Goal: Task Accomplishment & Management: Complete application form

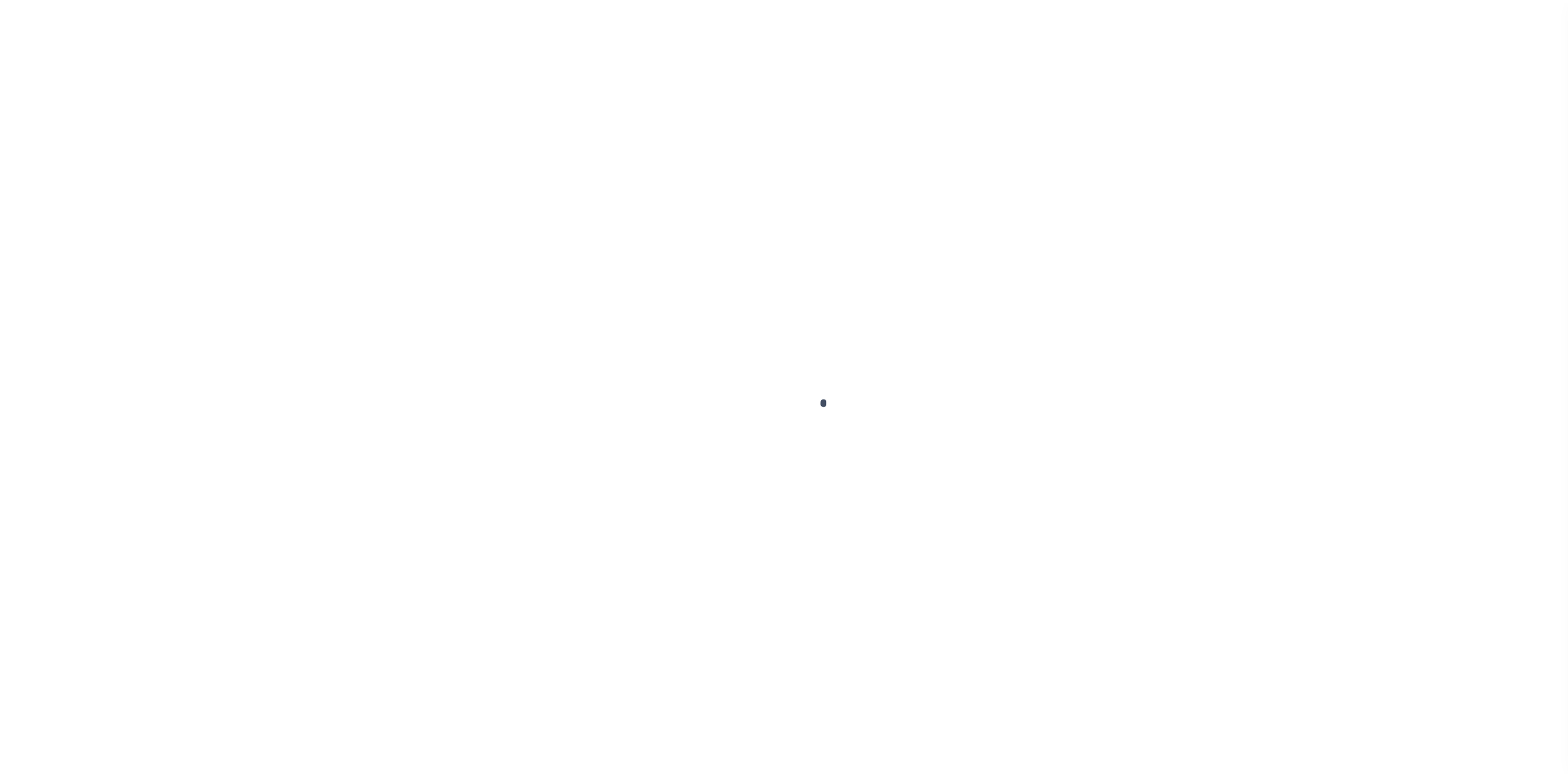
scroll to position [21, 0]
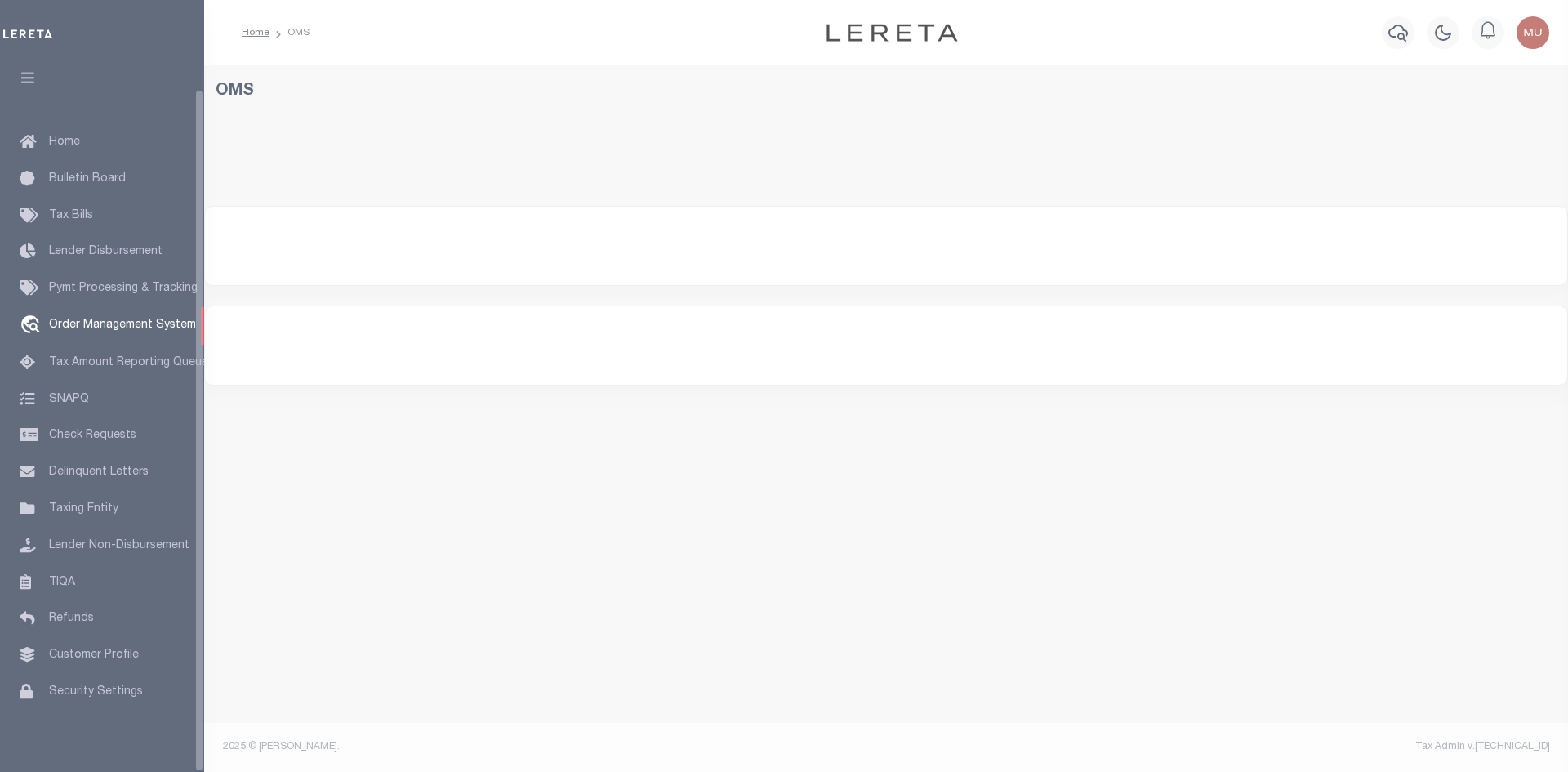
select select "200"
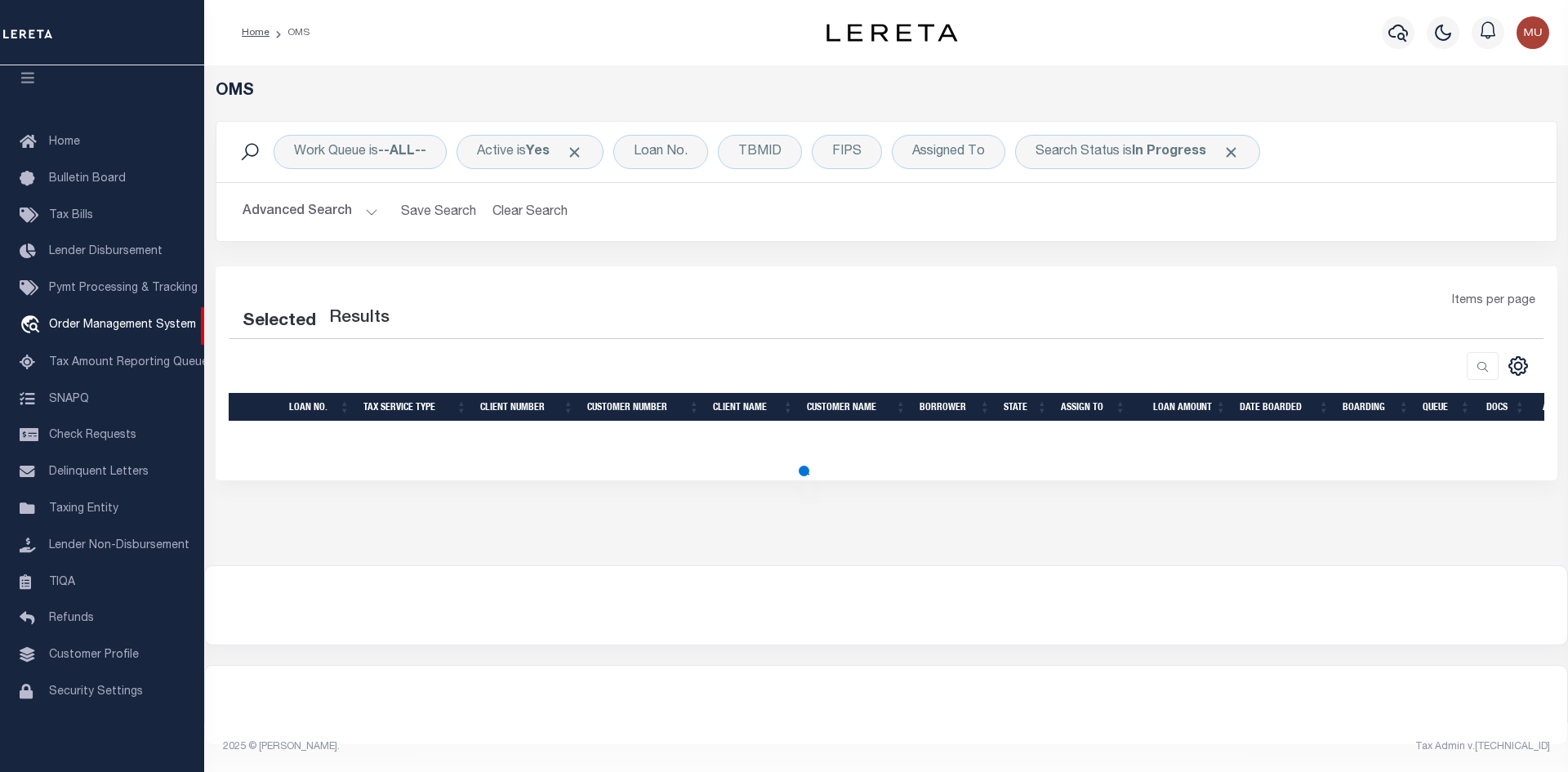
select select "200"
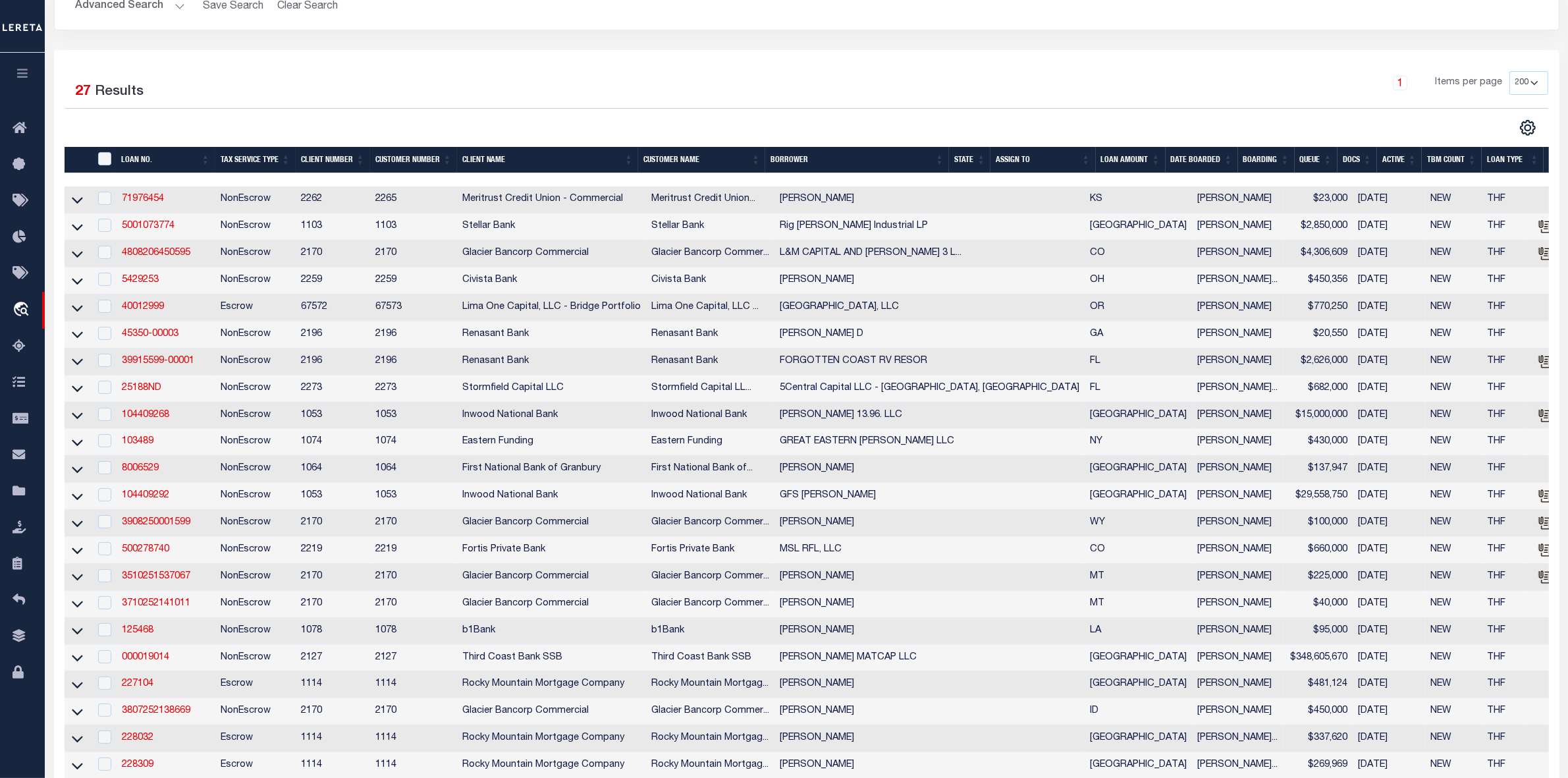
scroll to position [0, 0]
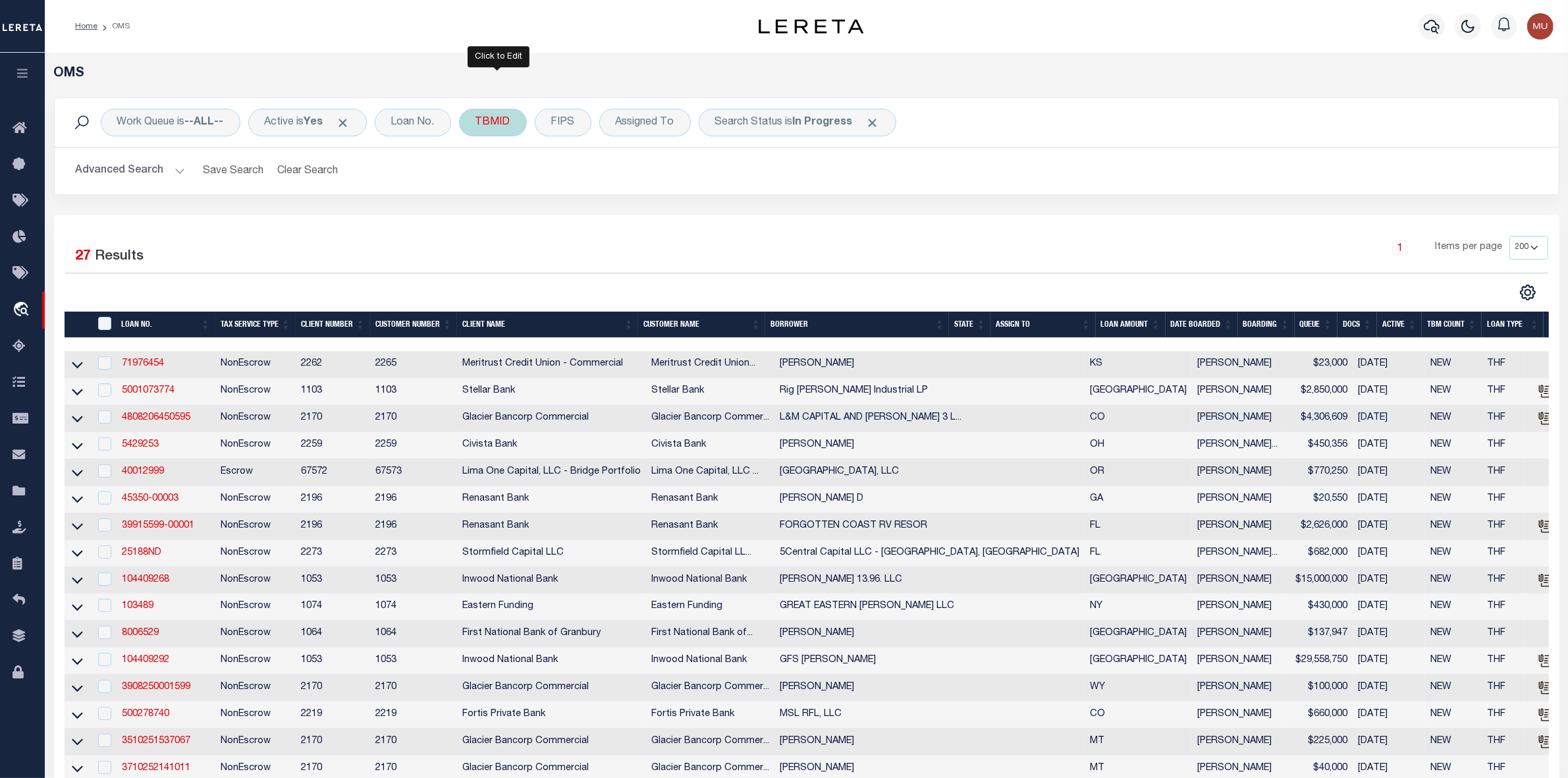
click at [489, 127] on div "TBMID" at bounding box center [493, 122] width 68 height 28
click at [514, 183] on input "number" at bounding box center [573, 181] width 194 height 25
click at [507, 166] on div "Equals Is Not Equal To Is Greater Than Is Less Than Cancel Apply" at bounding box center [573, 180] width 209 height 98
click at [509, 175] on input "number" at bounding box center [573, 181] width 194 height 25
paste input "3520473"
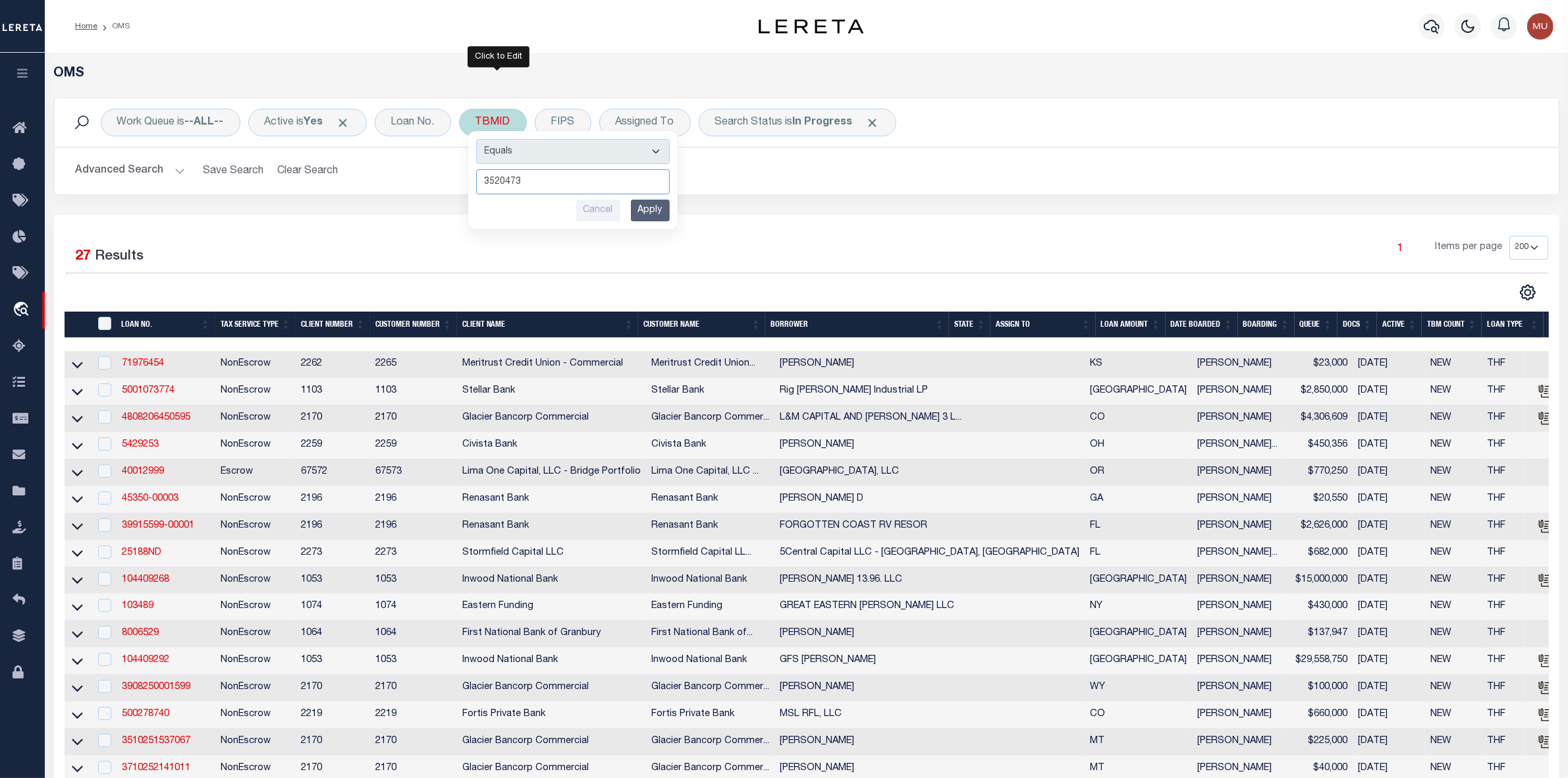
type input "3520473"
click at [650, 208] on input "Apply" at bounding box center [650, 211] width 39 height 22
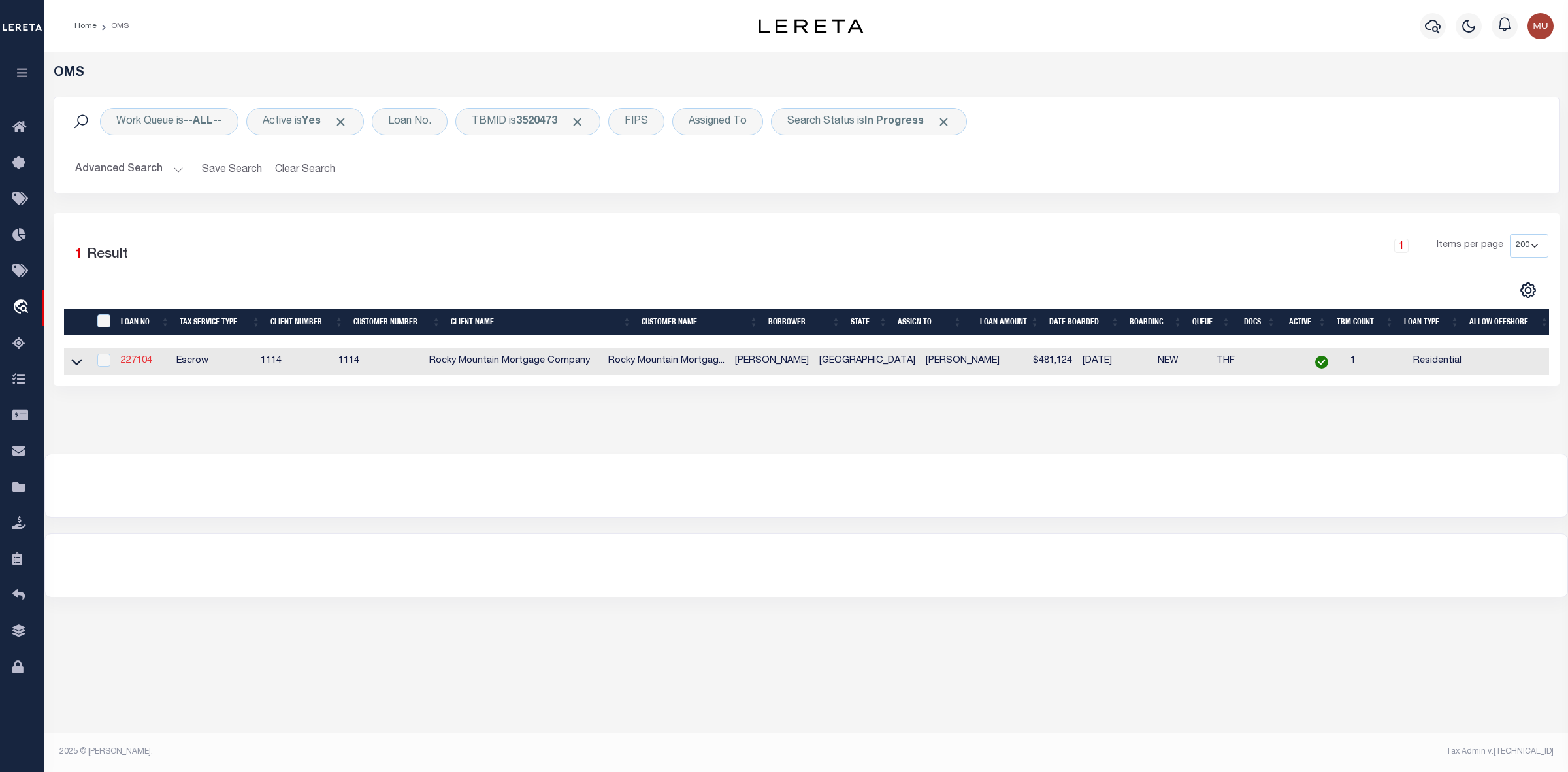
click at [128, 365] on link "227104" at bounding box center [136, 361] width 32 height 9
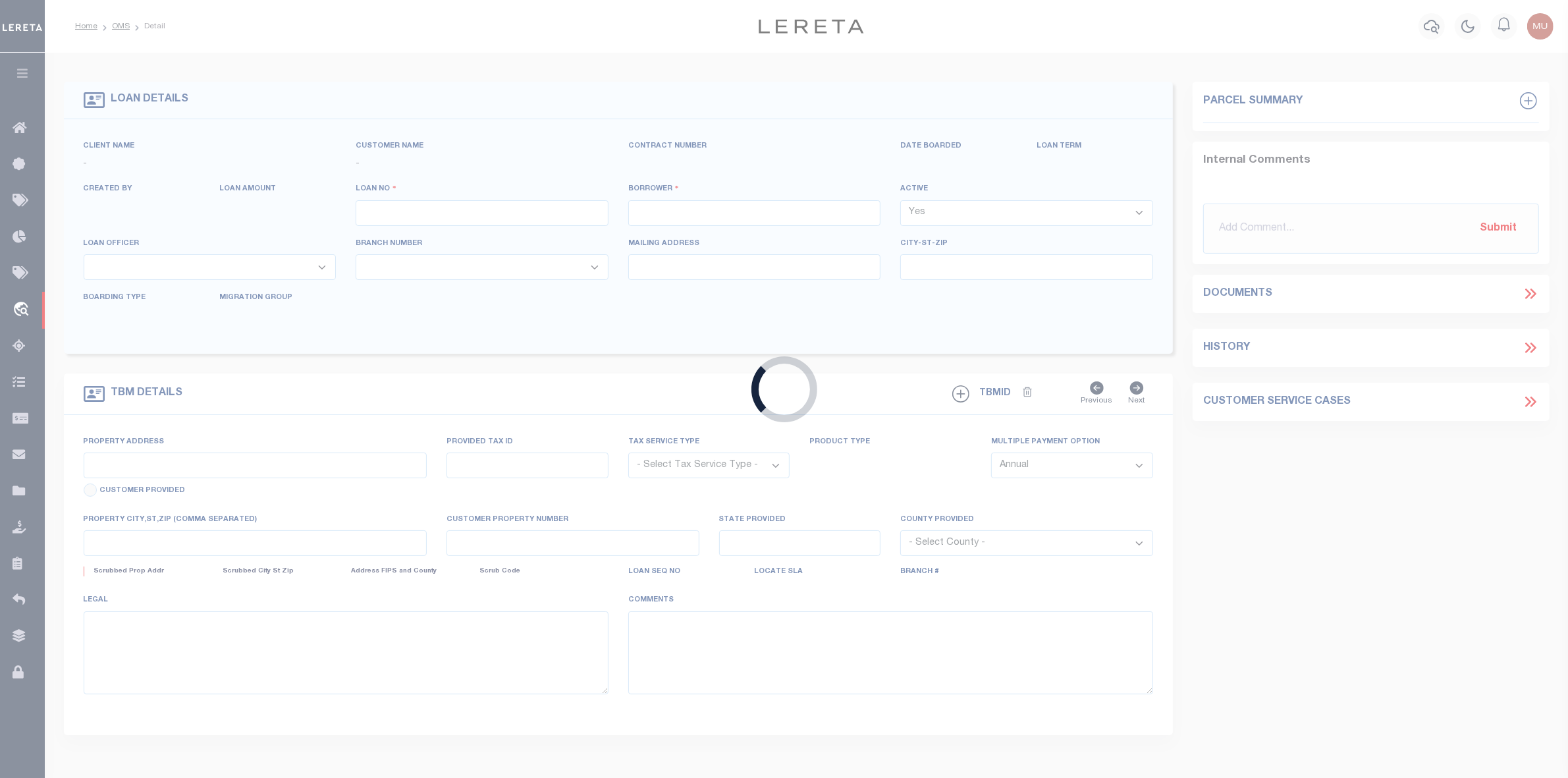
type input "227104"
type input "YESENIA IMAI"
select select
type input "10/02/2025"
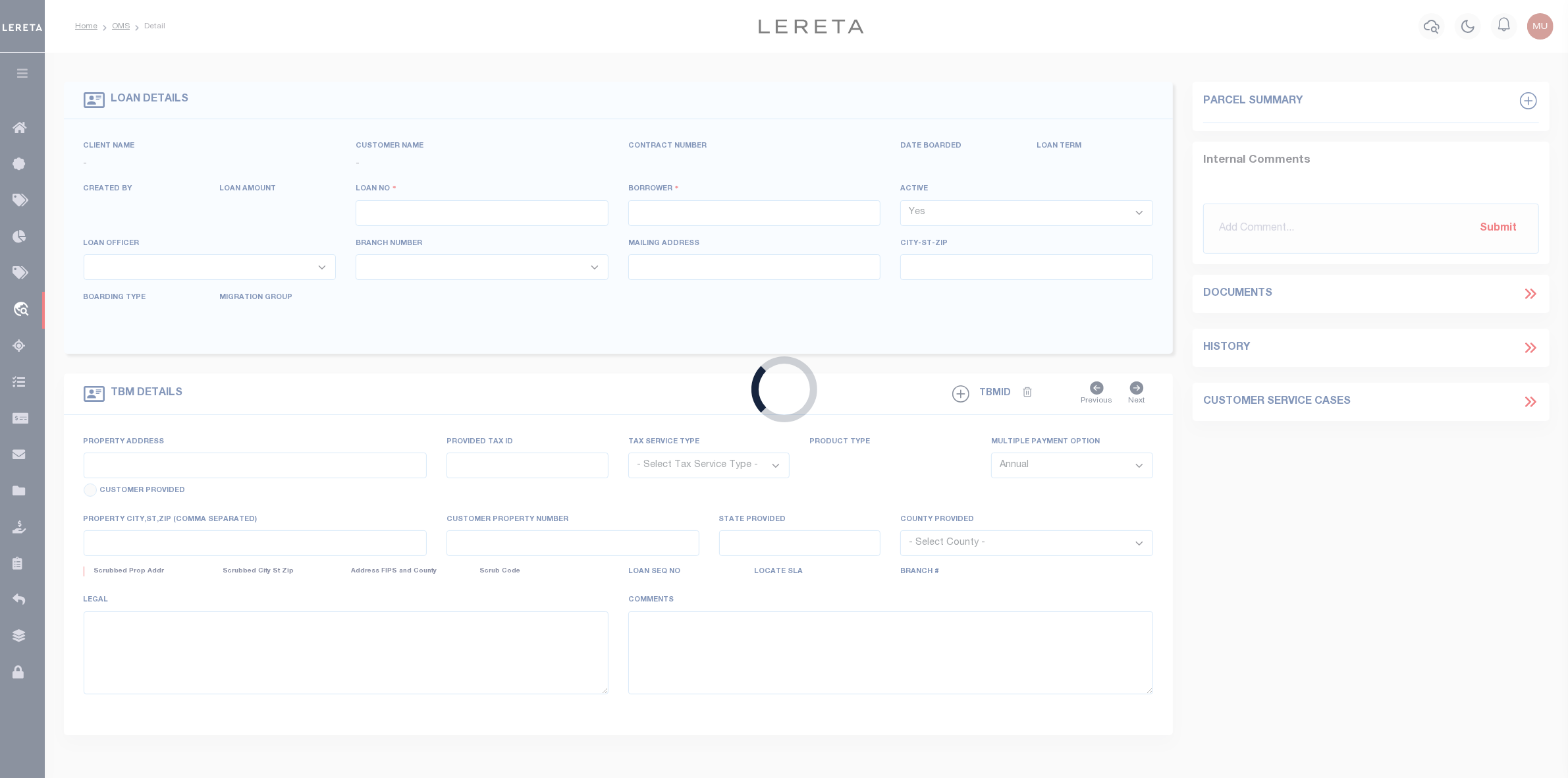
select select "10"
select select "Escrow"
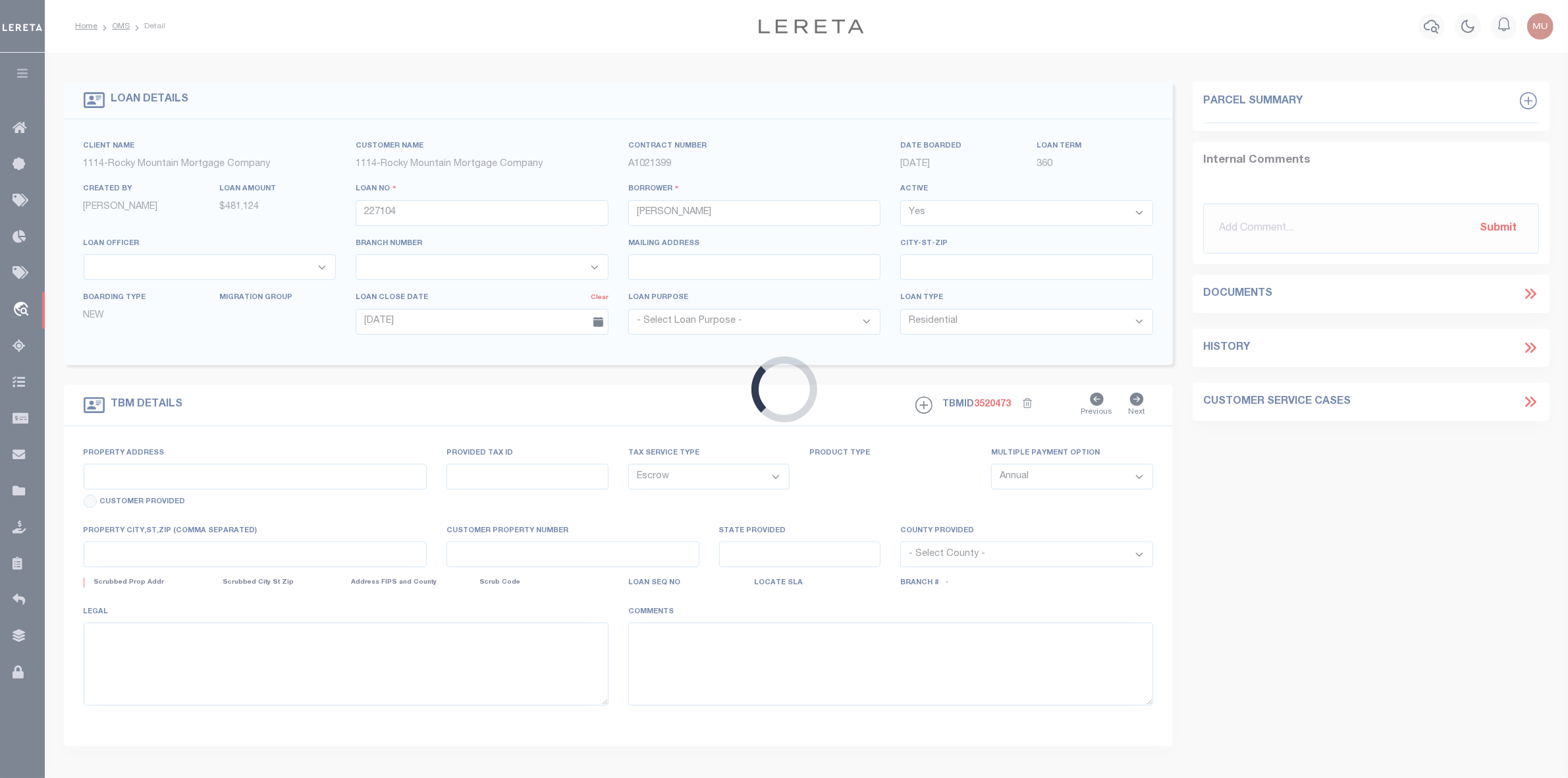
type input "13394 JEFF WINTON DR"
select select
type input "EL PASO TX 79928"
type input "[GEOGRAPHIC_DATA]"
select select
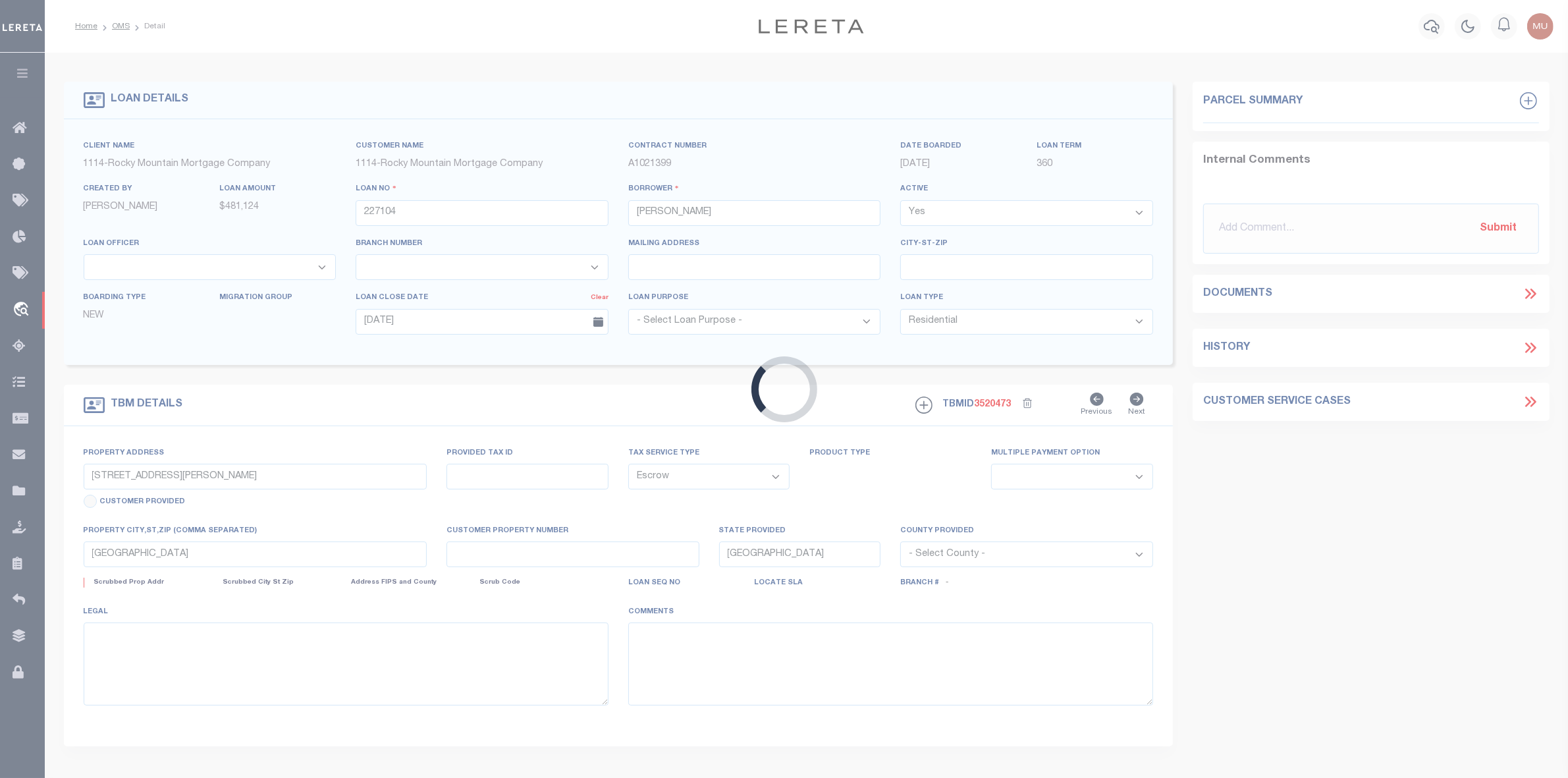
type textarea "Lot 15 Block 17 EMERALD ESTATES UNIT FIVE an addition to the City of El Paso El…"
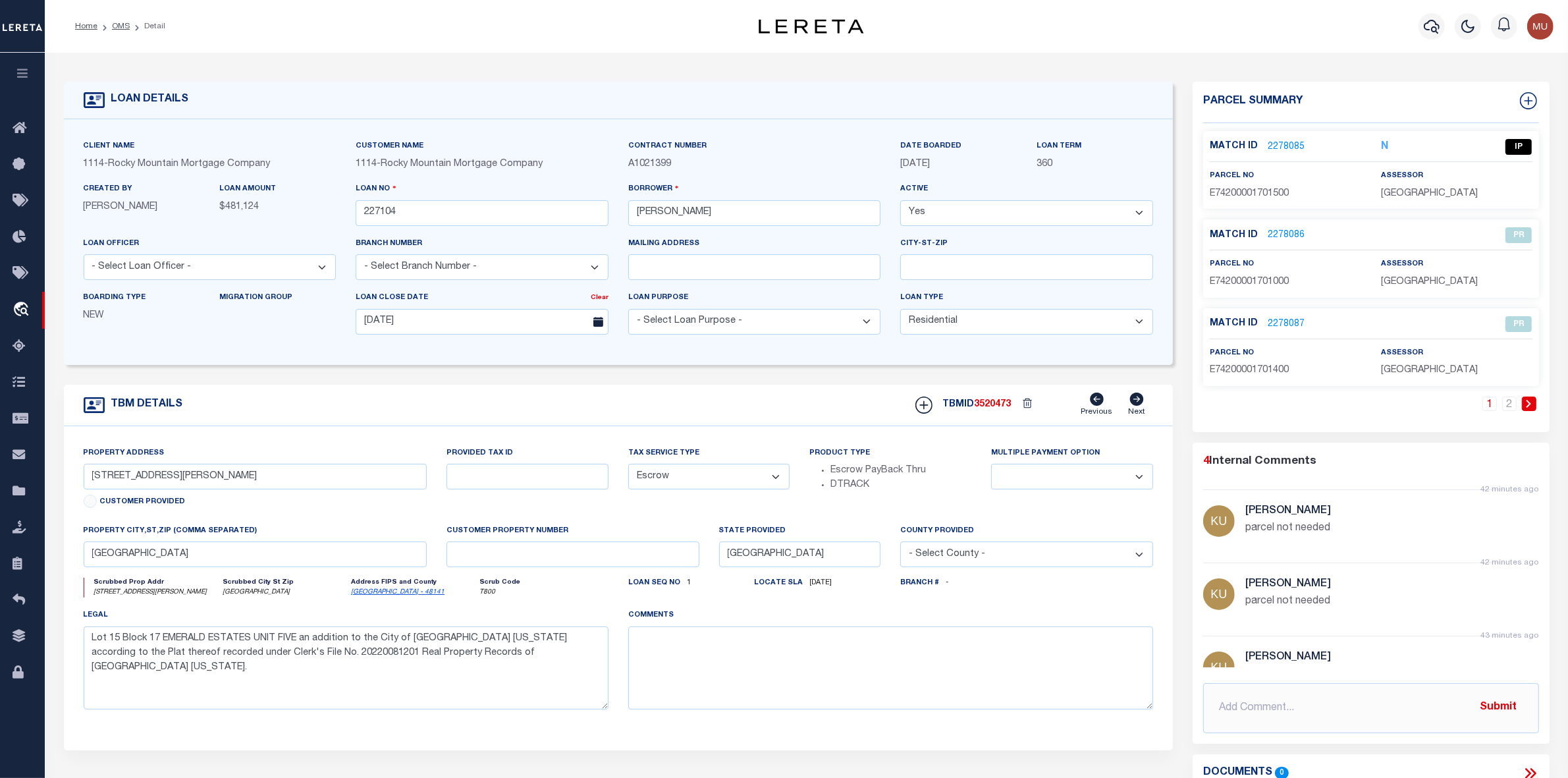
click at [1264, 147] on link "2278085" at bounding box center [1286, 147] width 37 height 14
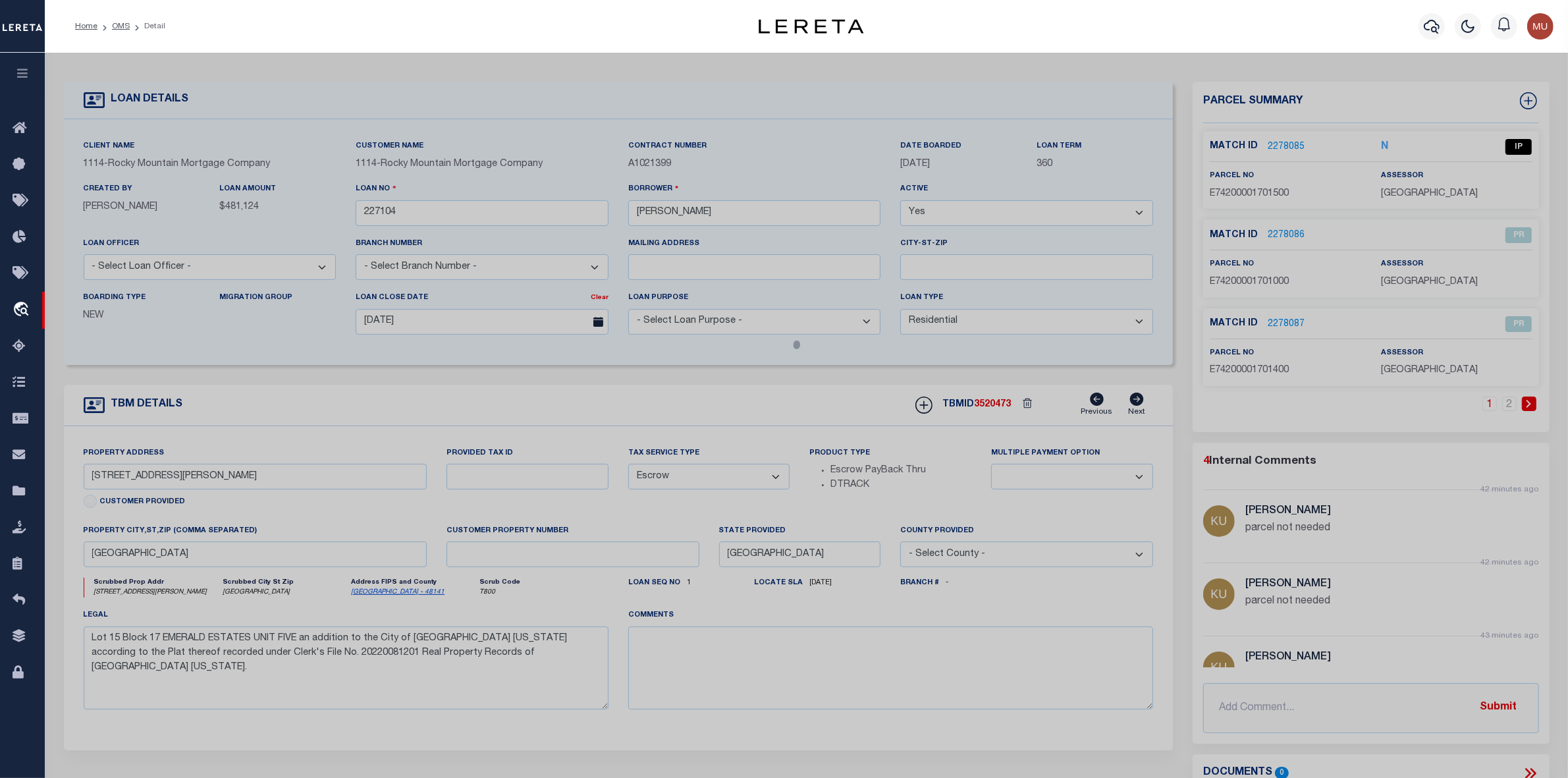
checkbox input "false"
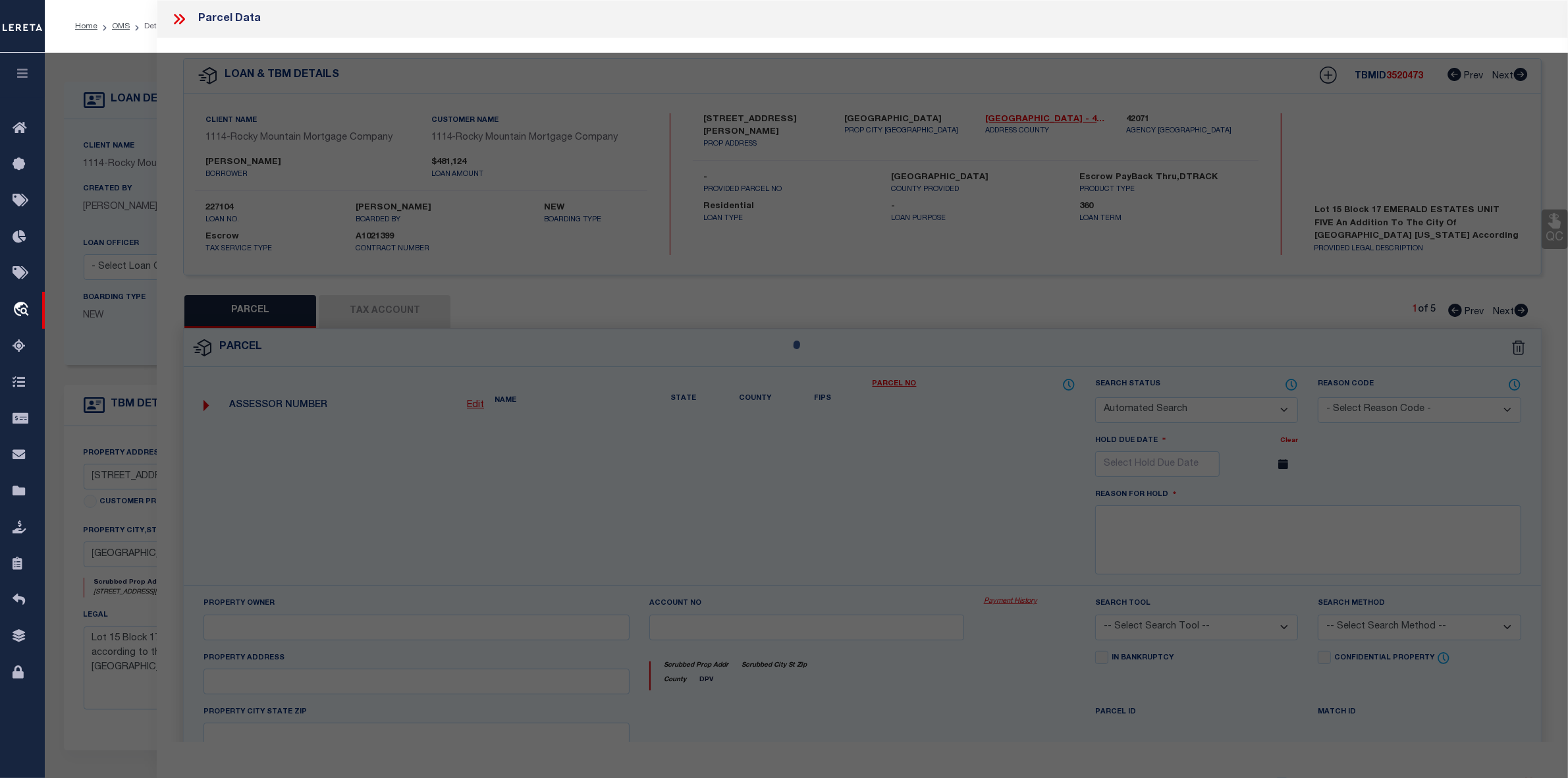
select select "IP"
type input "LEH HOMES LLC"
select select "AGW"
select select "LEG"
type input "13394 JEFF WINTON DR"
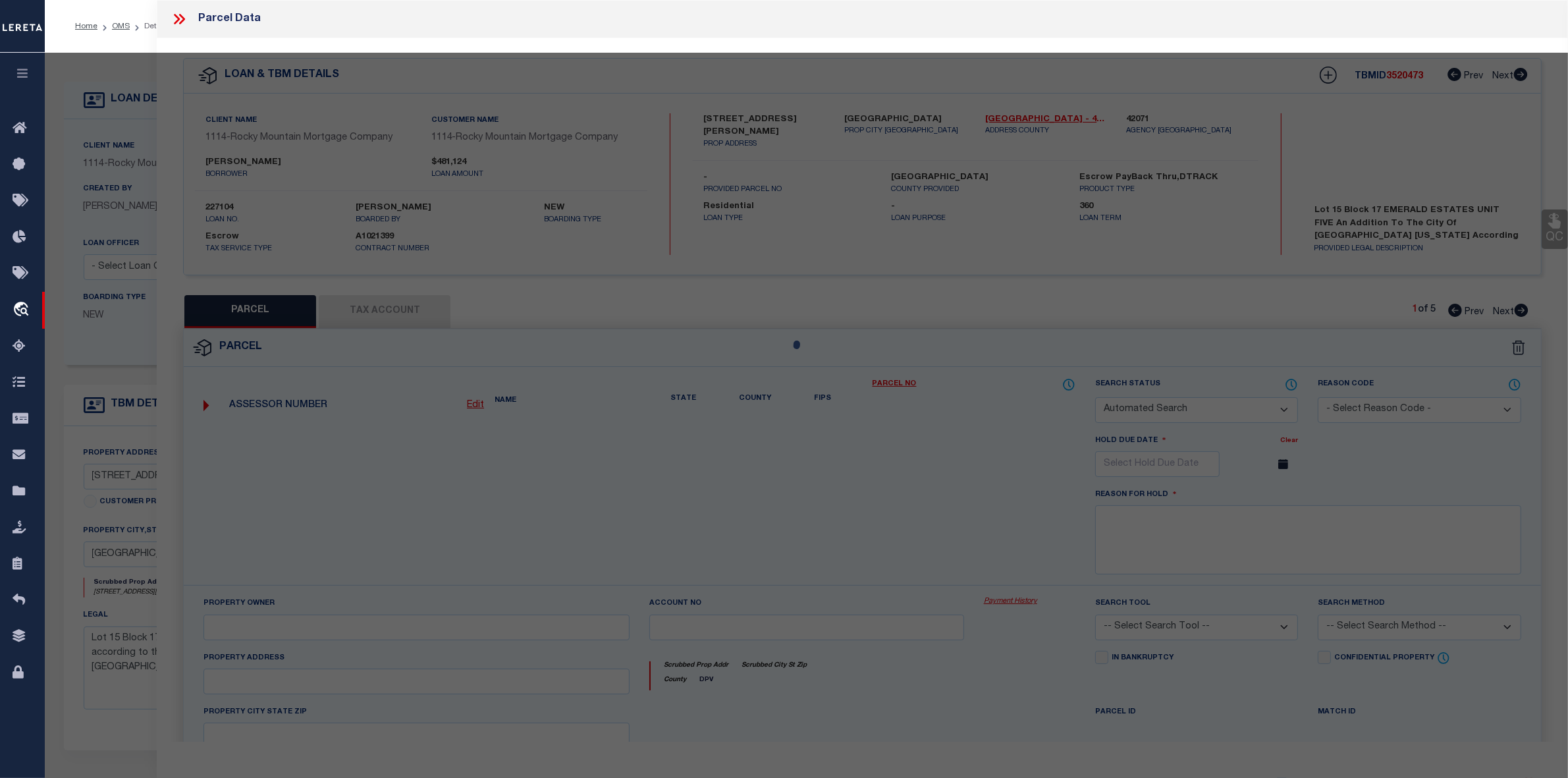
type input "EL PASO, TX 79928"
type textarea "BLK 17 EMERALD ESTATES #5 LOT 15"
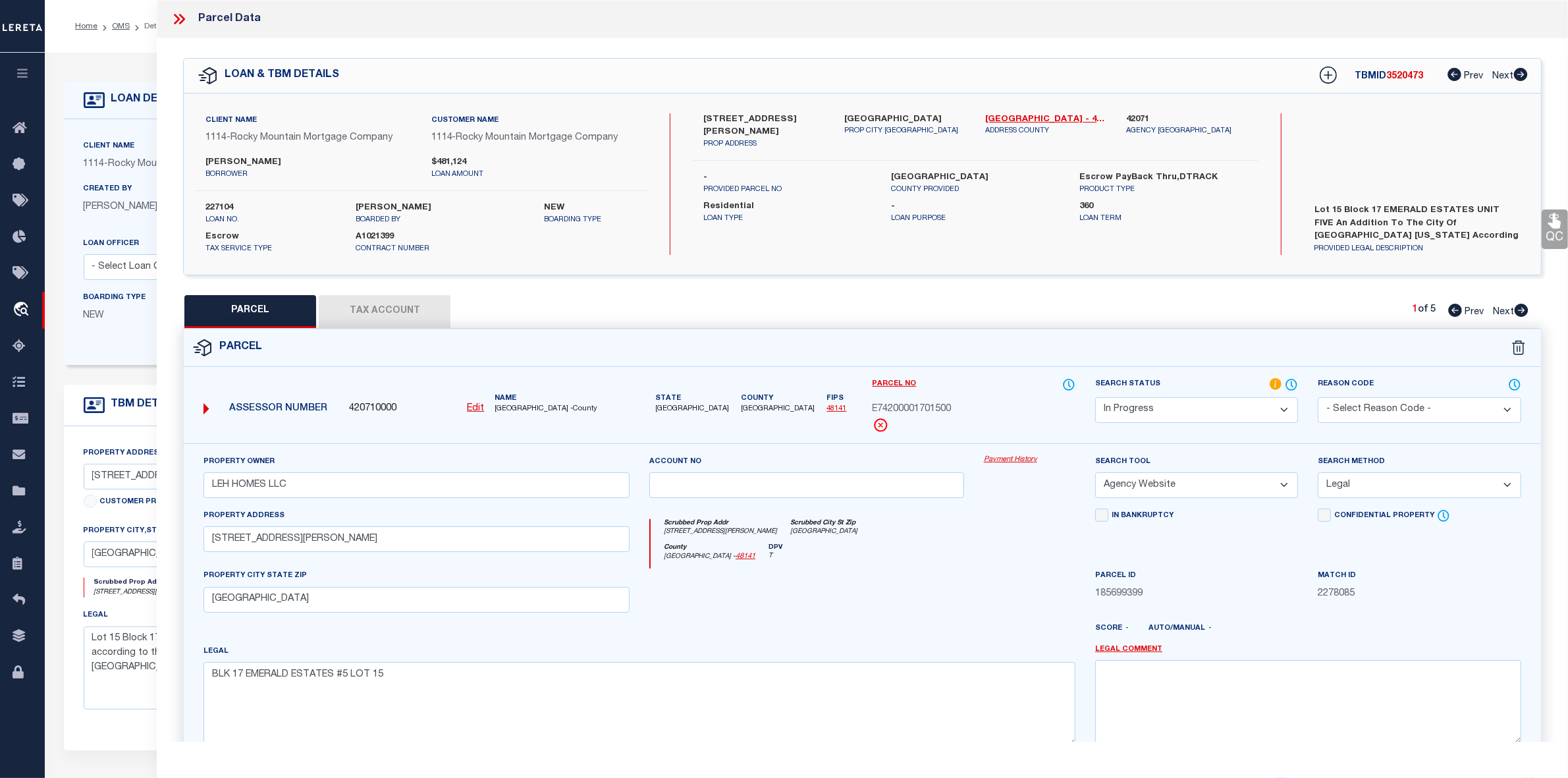
click at [370, 319] on button "Tax Account" at bounding box center [385, 311] width 132 height 33
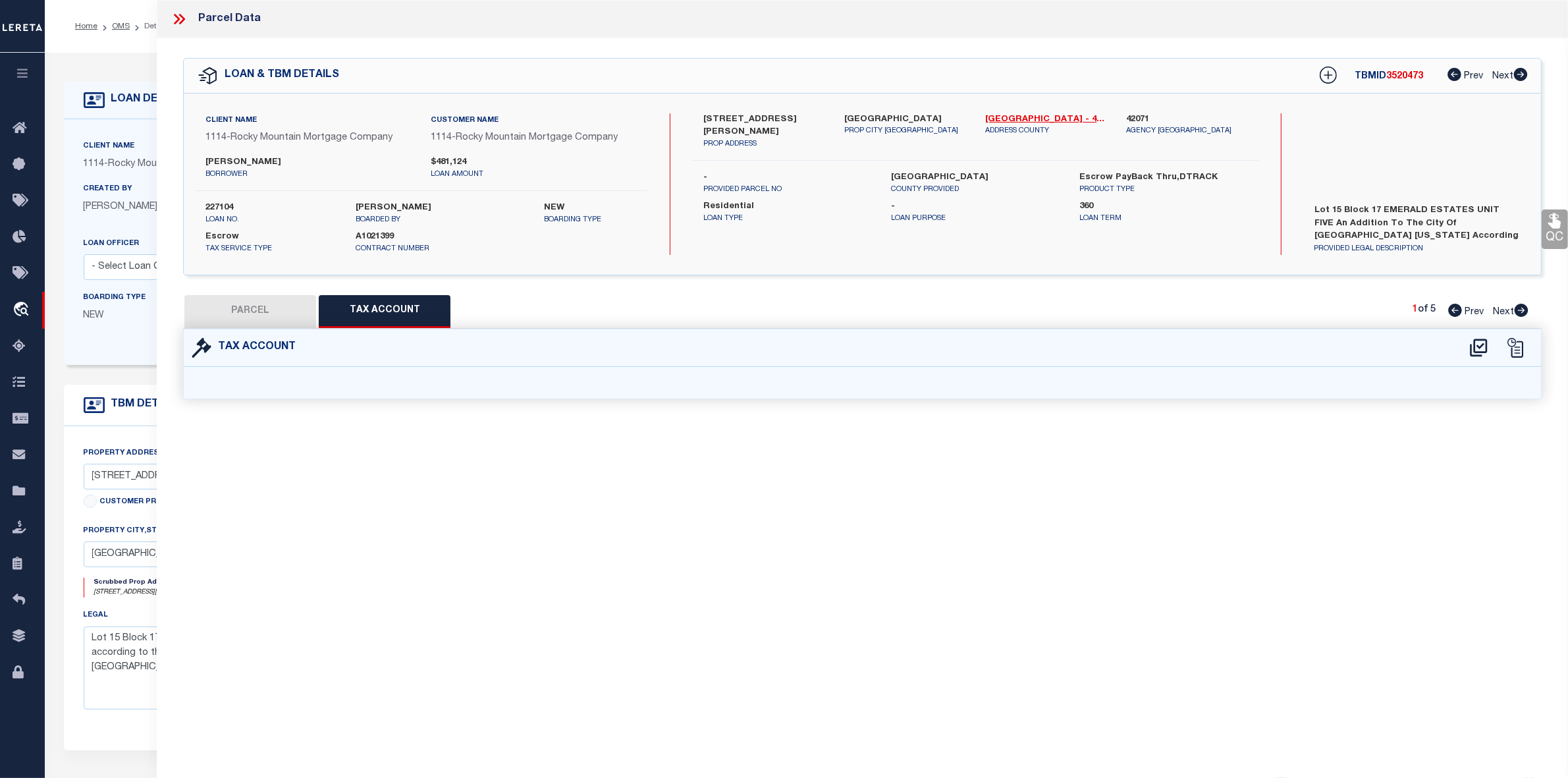
select select "100"
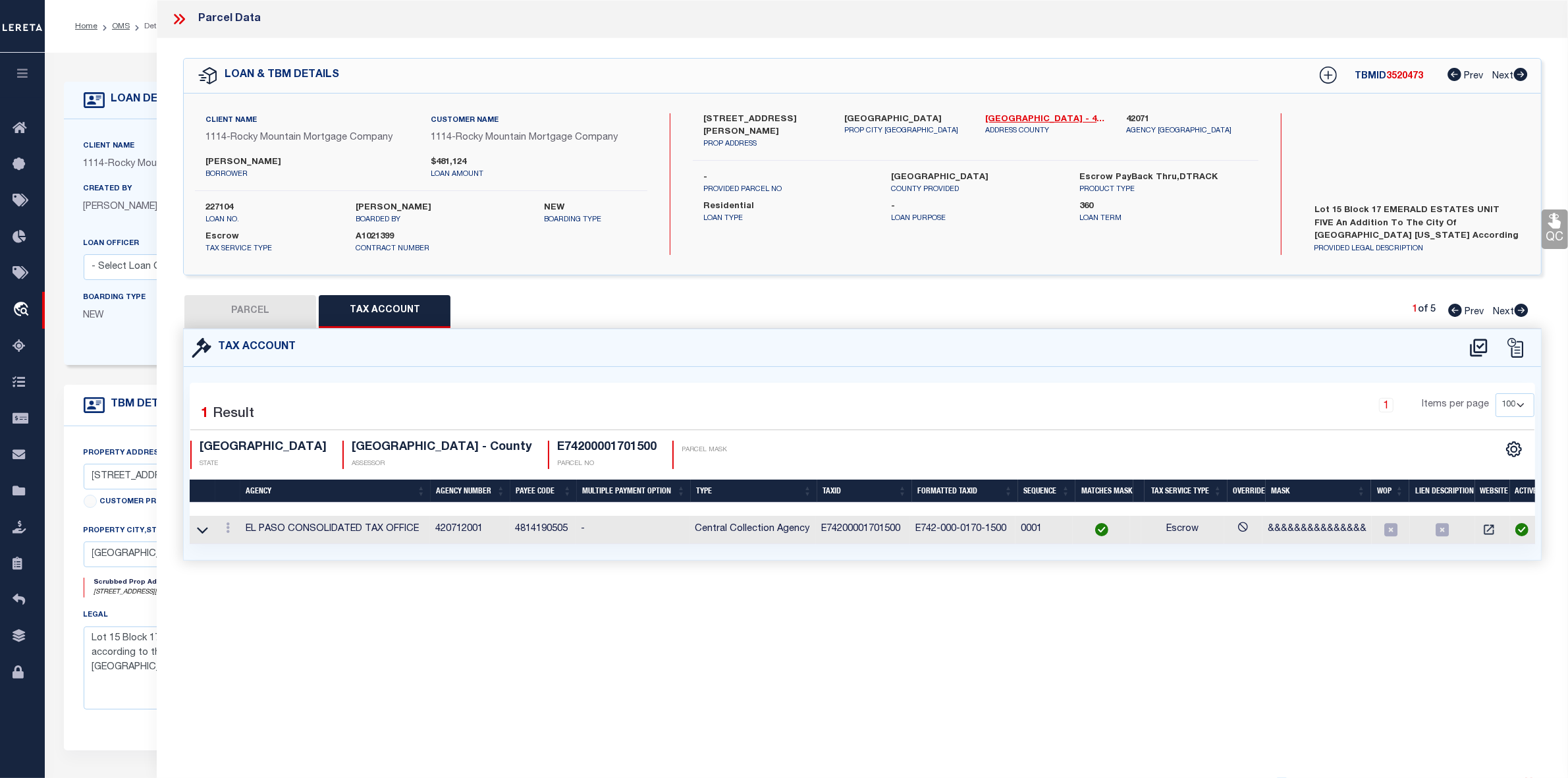
click at [255, 305] on button "PARCEL" at bounding box center [250, 311] width 132 height 33
select select "AS"
select select
checkbox input "false"
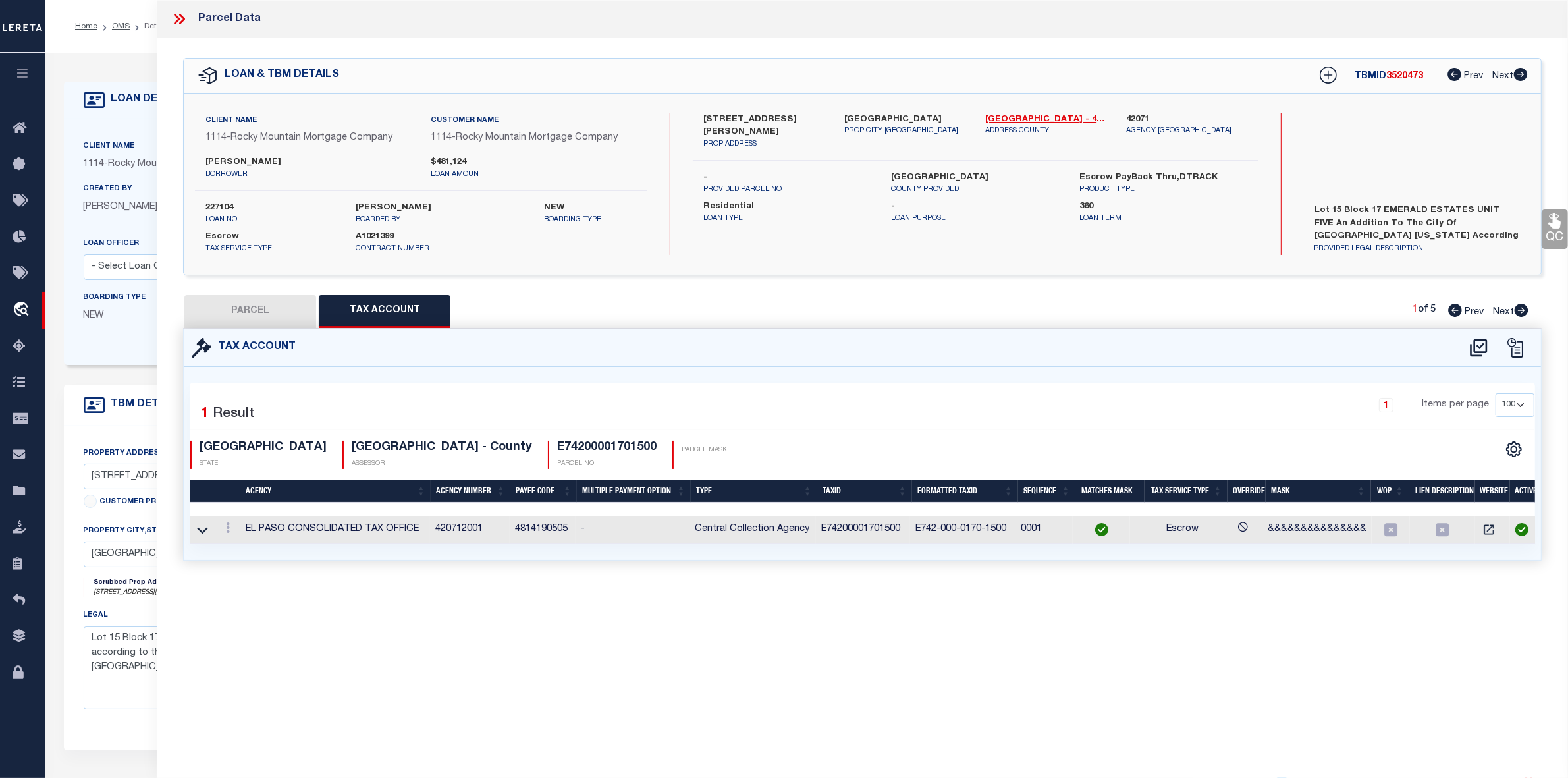
checkbox input "false"
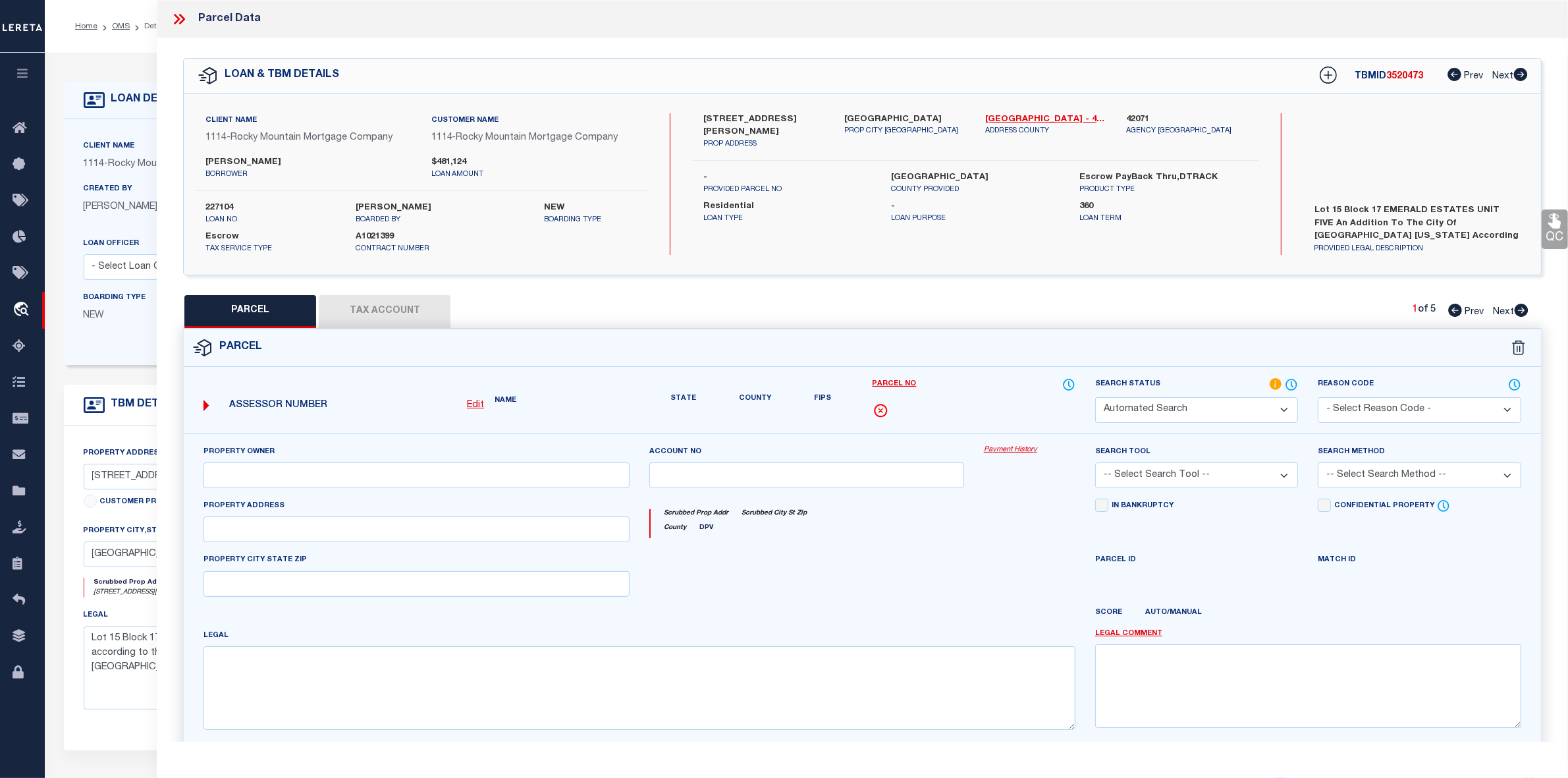
select select "IP"
type input "LEH HOMES LLC"
select select "AGW"
select select "LEG"
type input "13394 JEFF WINTON DR"
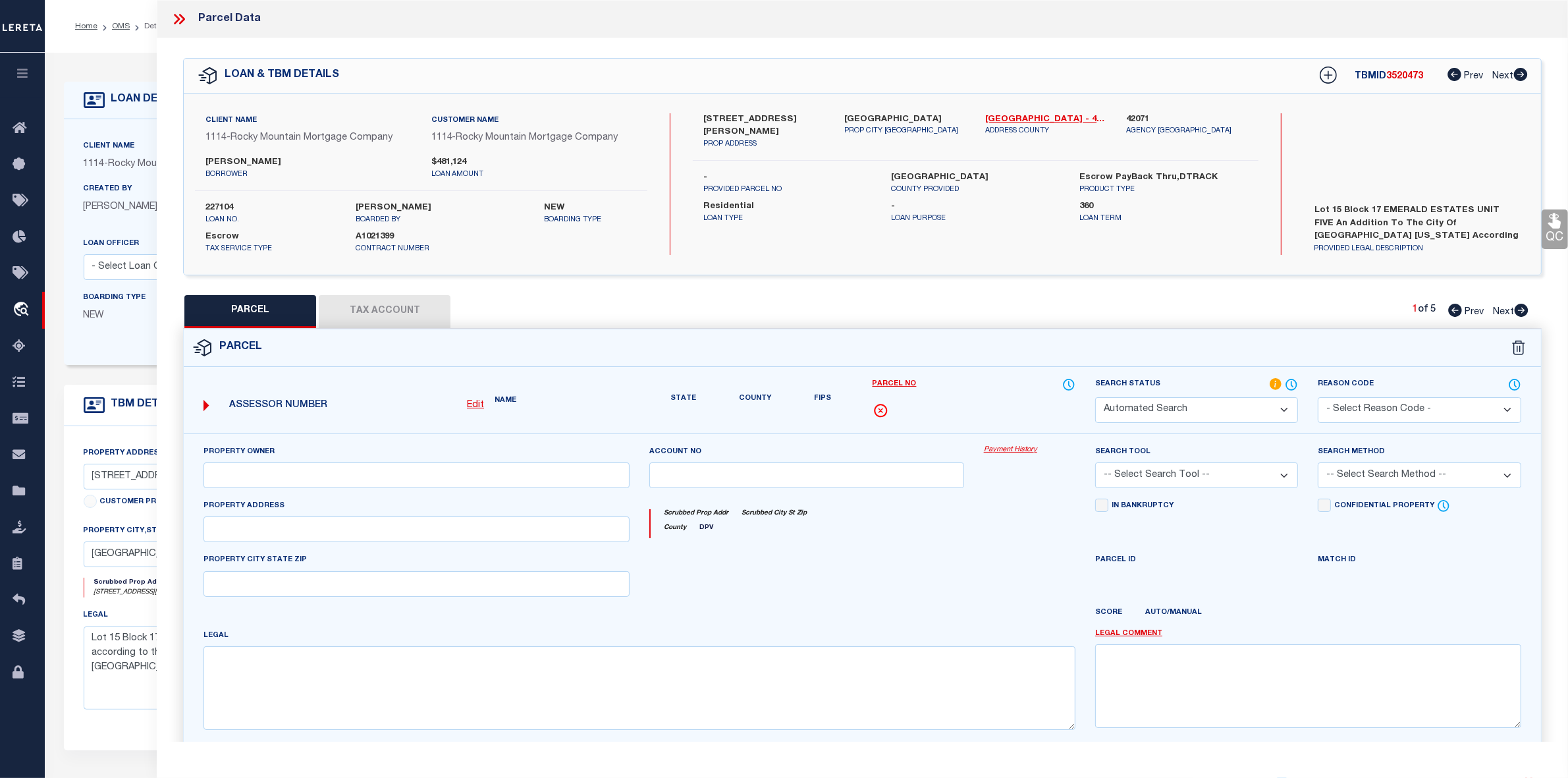
type input "EL PASO, TX 79928"
type textarea "BLK 17 EMERALD ESTATES #5 LOT 15"
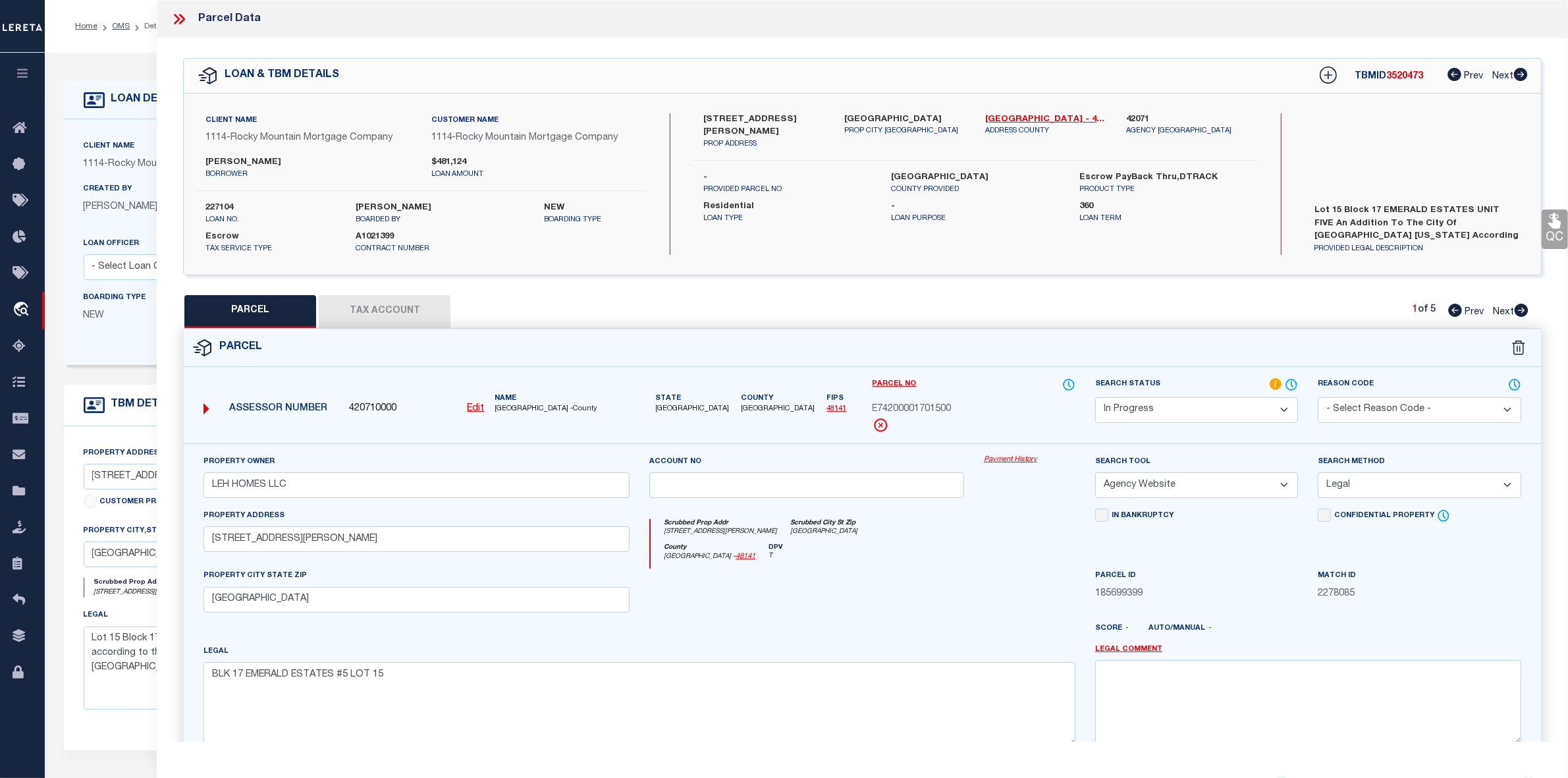
click at [1184, 409] on select "Automated Search Bad Parcel Complete Duplicate Parcel High Dollar Reporting In …" at bounding box center [1196, 410] width 203 height 26
click at [1095, 397] on select "Automated Search Bad Parcel Complete Duplicate Parcel High Dollar Reporting In …" at bounding box center [1196, 410] width 203 height 26
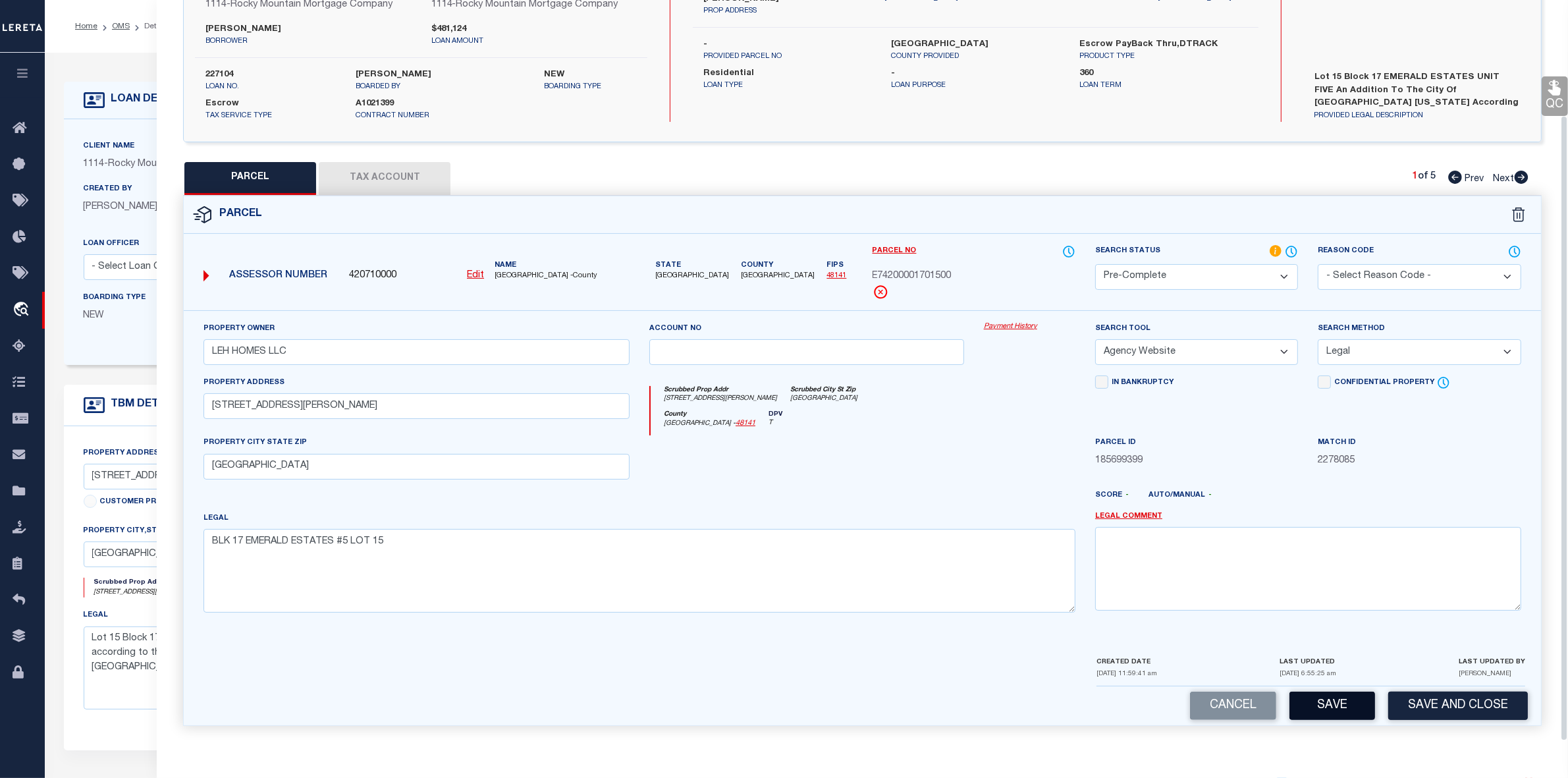
click at [1264, 622] on button "Save" at bounding box center [1332, 706] width 86 height 29
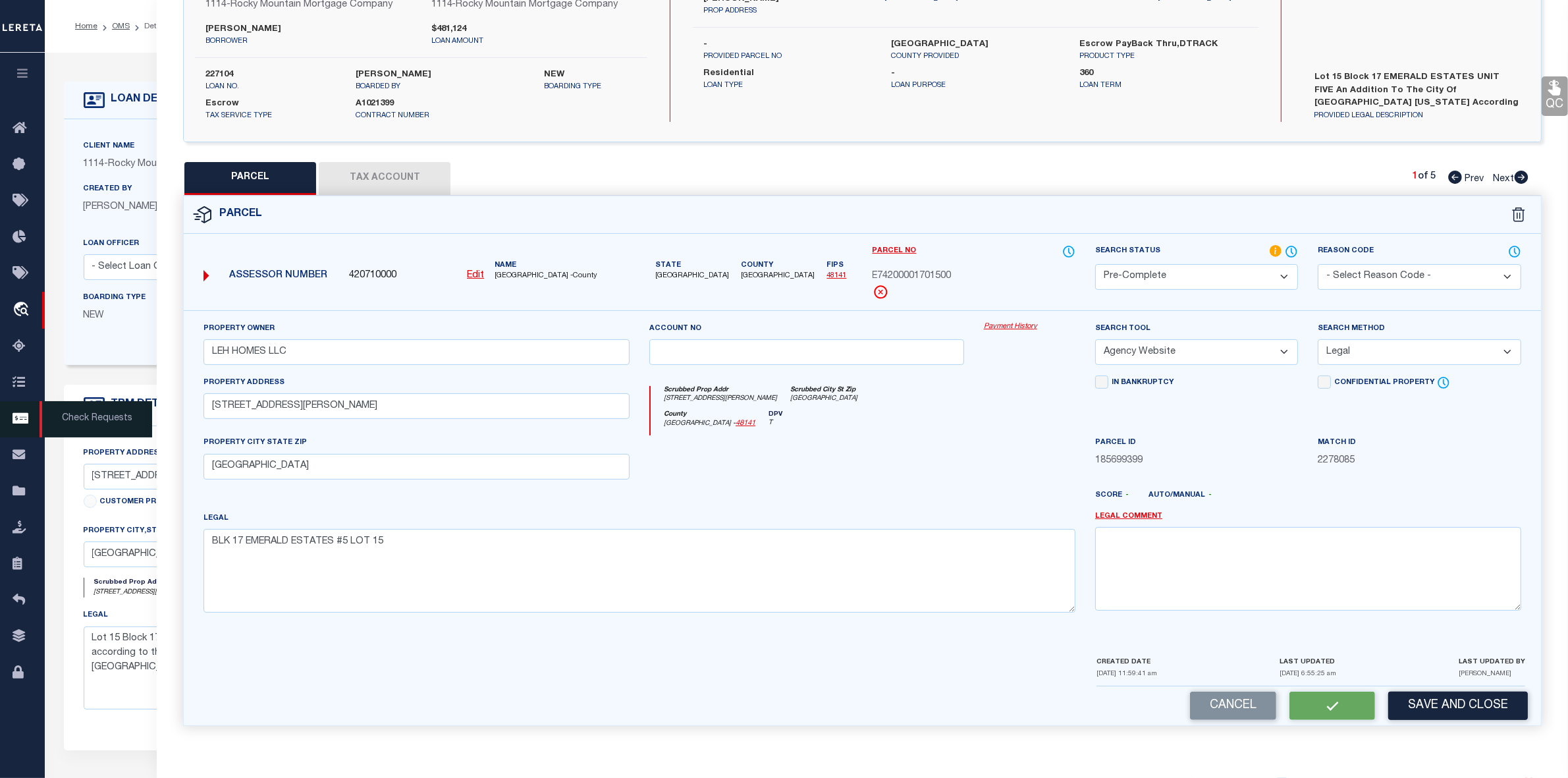
select select "AS"
select select
checkbox input "false"
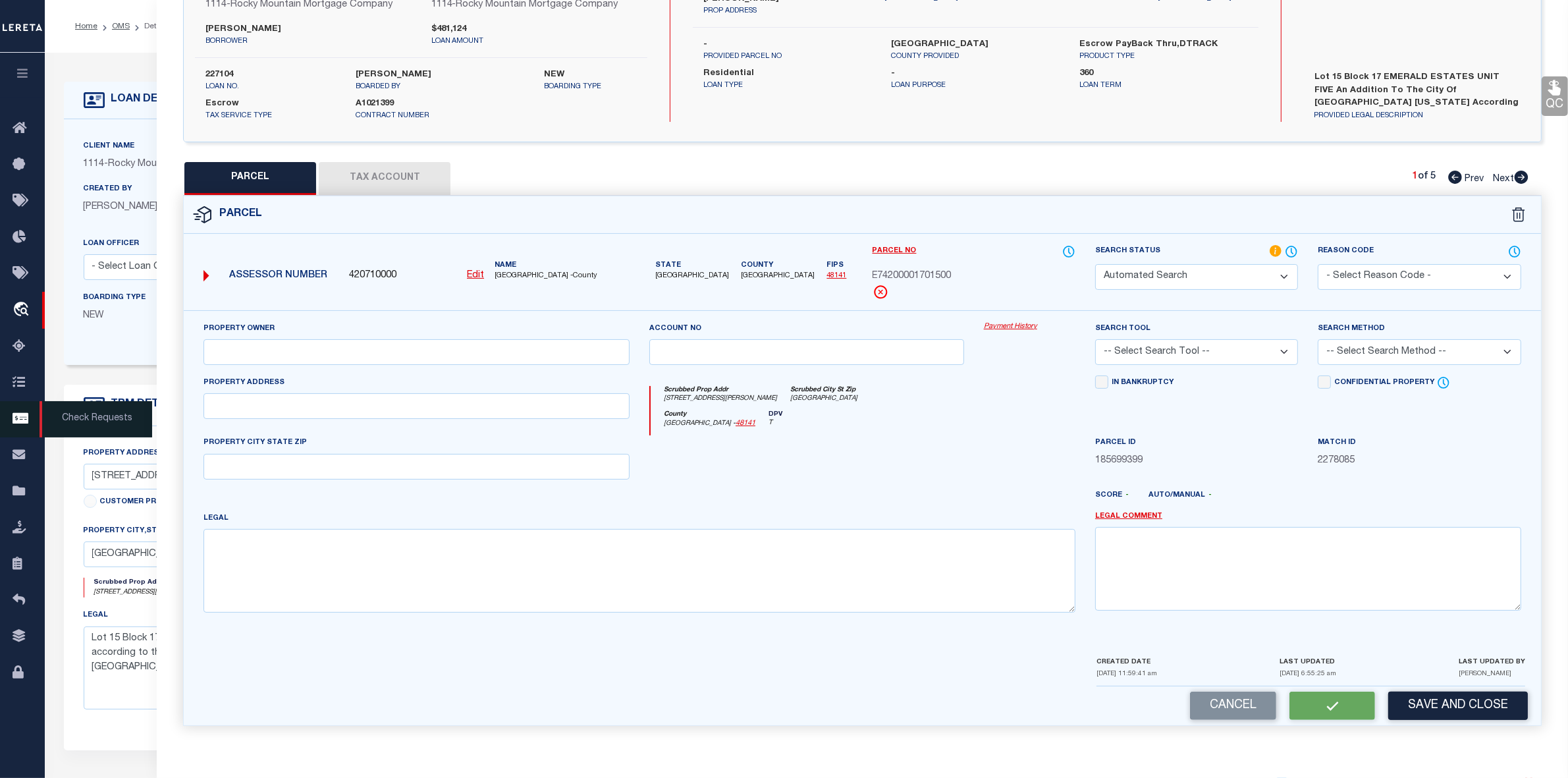
select select "PC"
type input "LEH HOMES LLC"
select select "AGW"
select select "LEG"
type input "13394 JEFF WINTON DR"
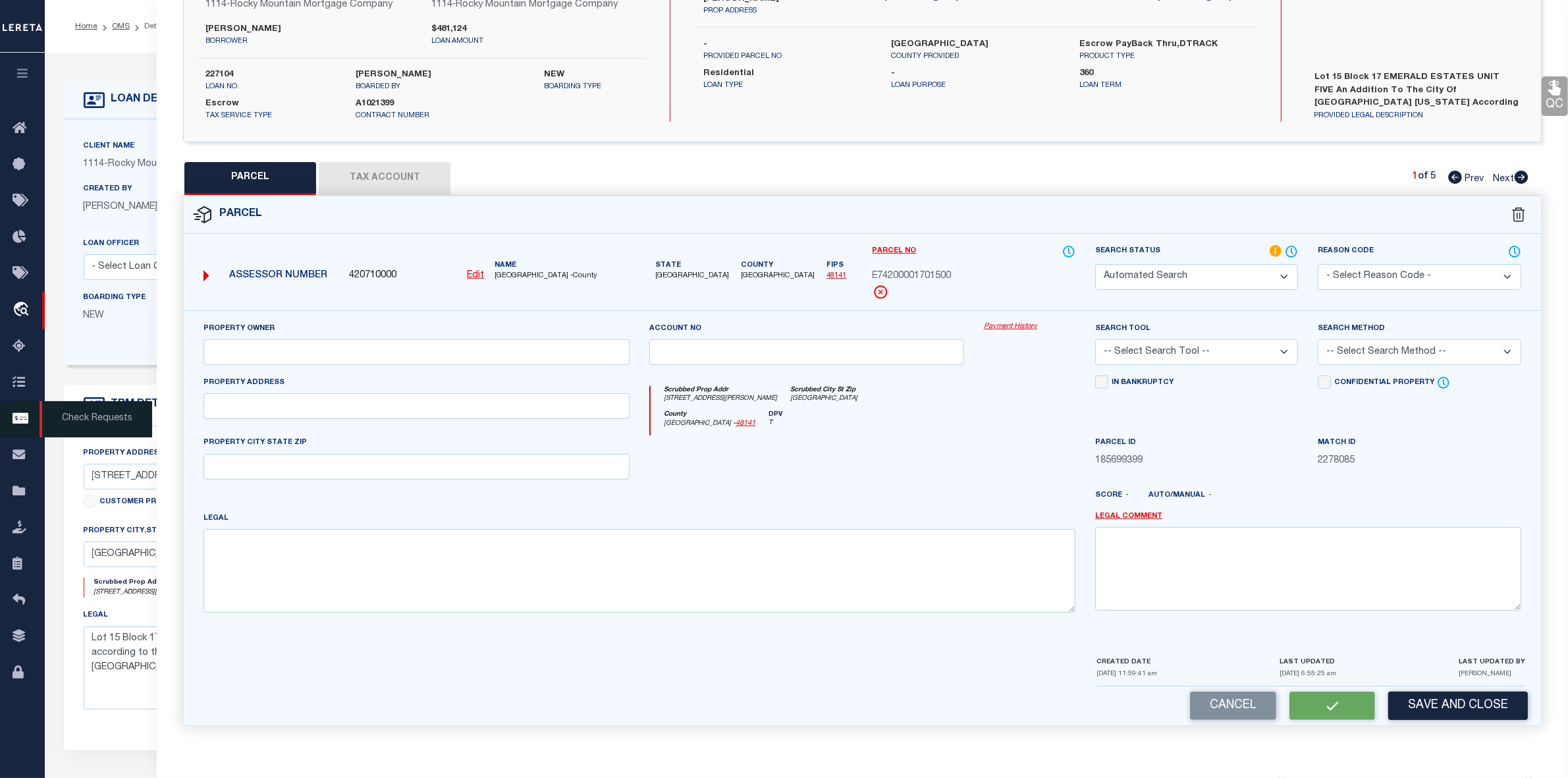
type input "EL PASO, TX 79928"
type textarea "BLK 17 EMERALD ESTATES #5 LOT 15"
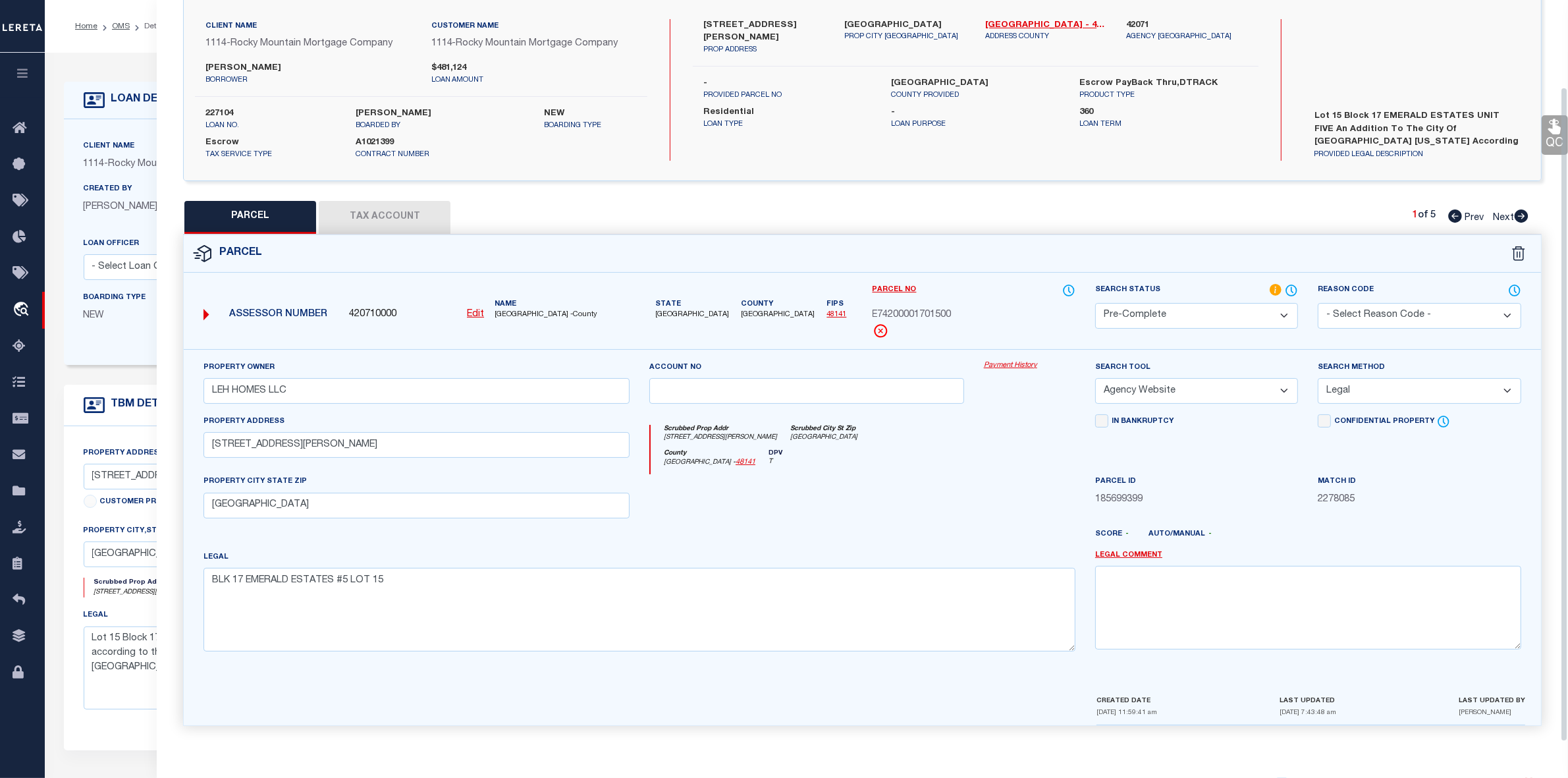
scroll to position [0, 0]
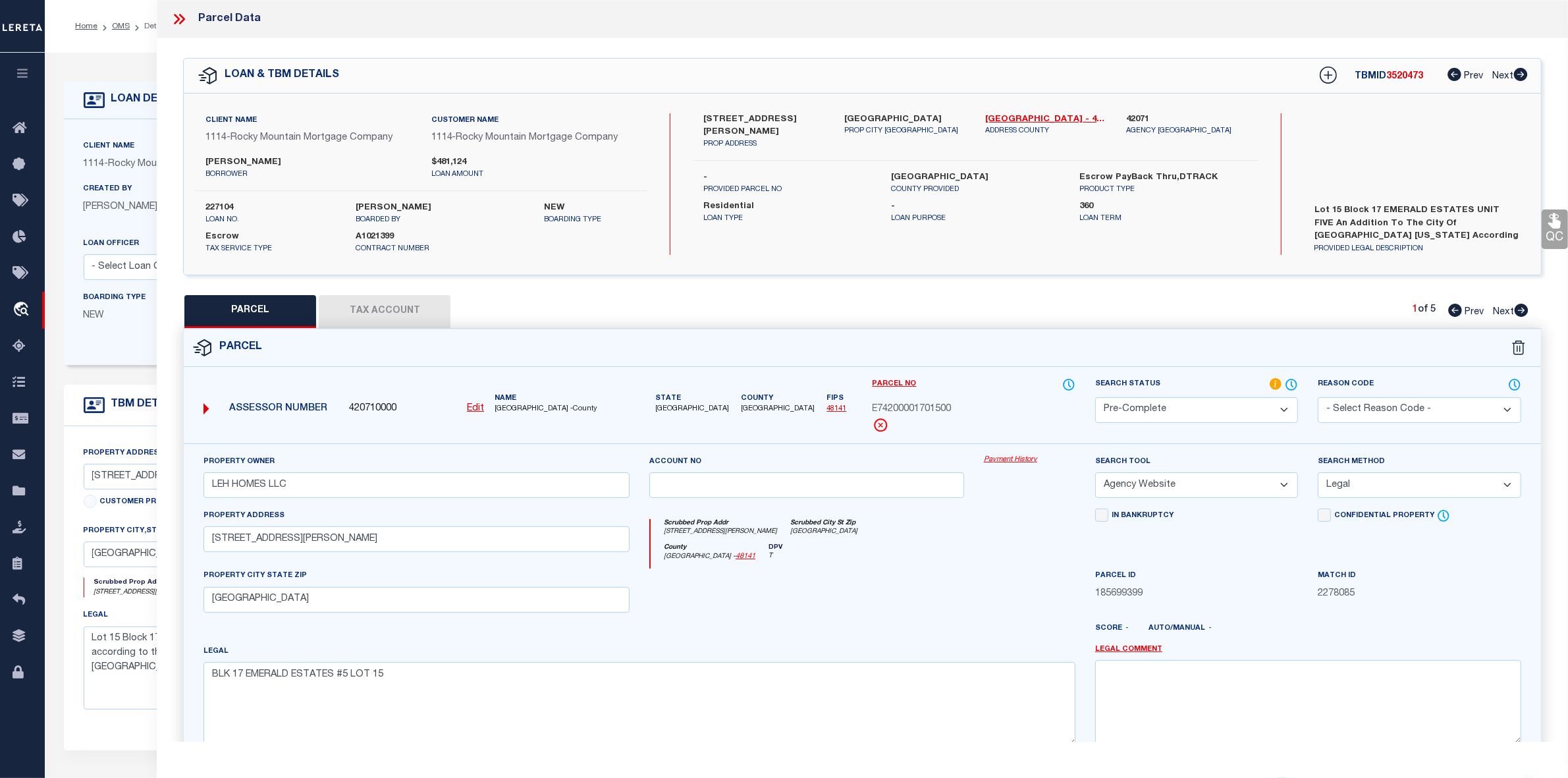
click at [180, 18] on icon at bounding box center [179, 19] width 17 height 17
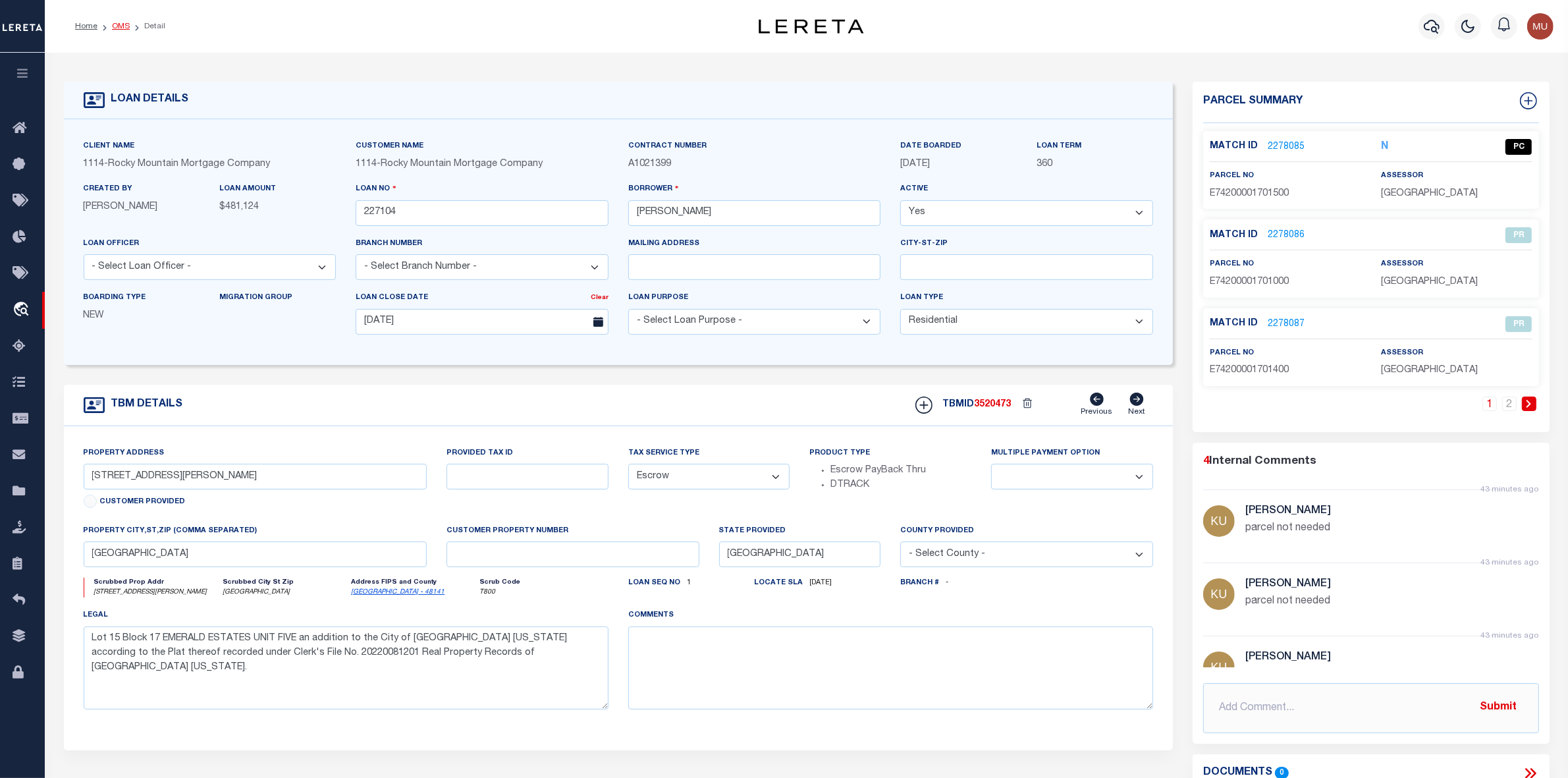
click at [120, 26] on link "OMS" at bounding box center [121, 26] width 18 height 8
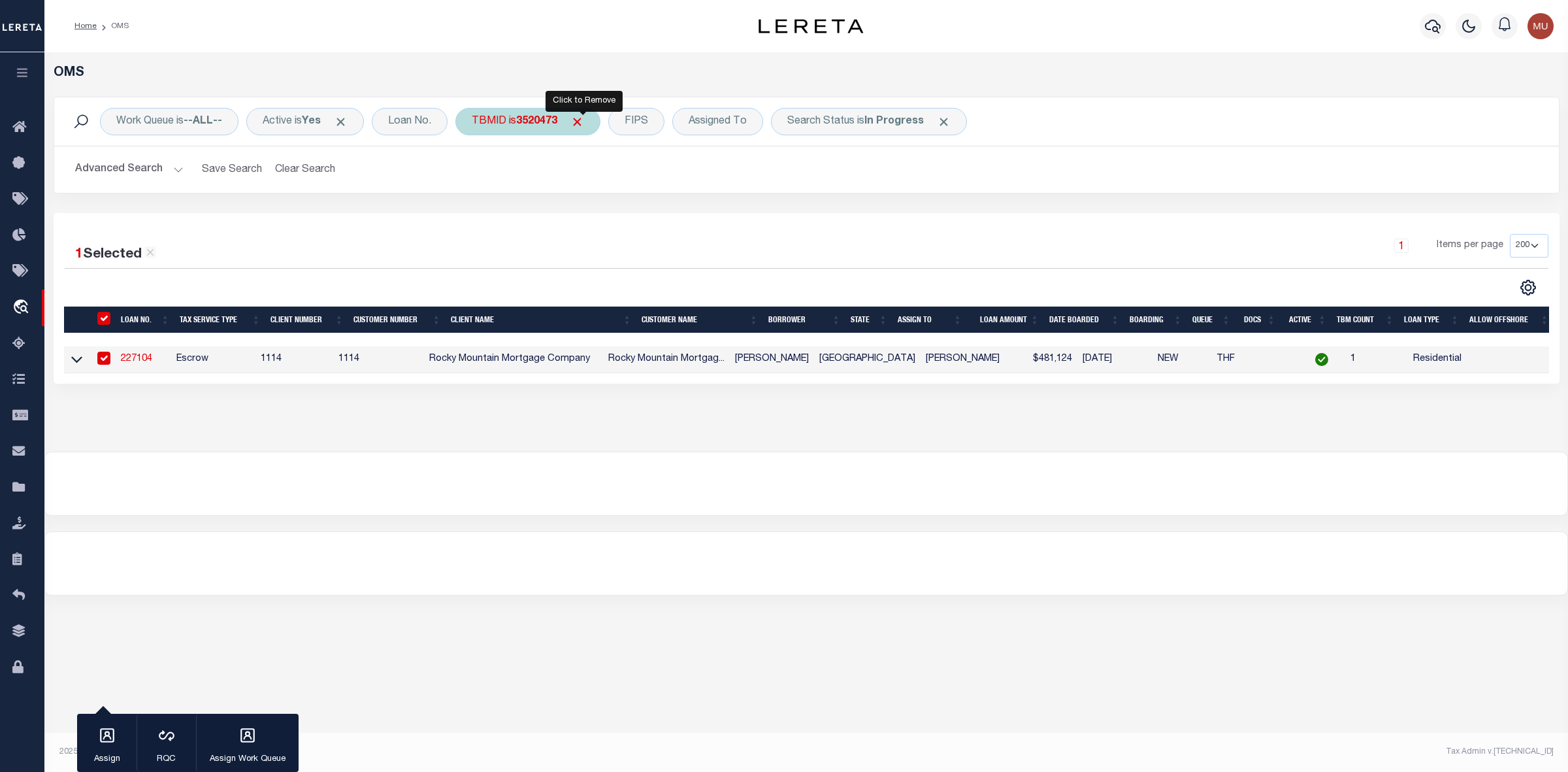
click at [580, 119] on span "Click to Remove" at bounding box center [577, 122] width 13 height 13
click at [502, 123] on div "TBMID" at bounding box center [489, 121] width 67 height 28
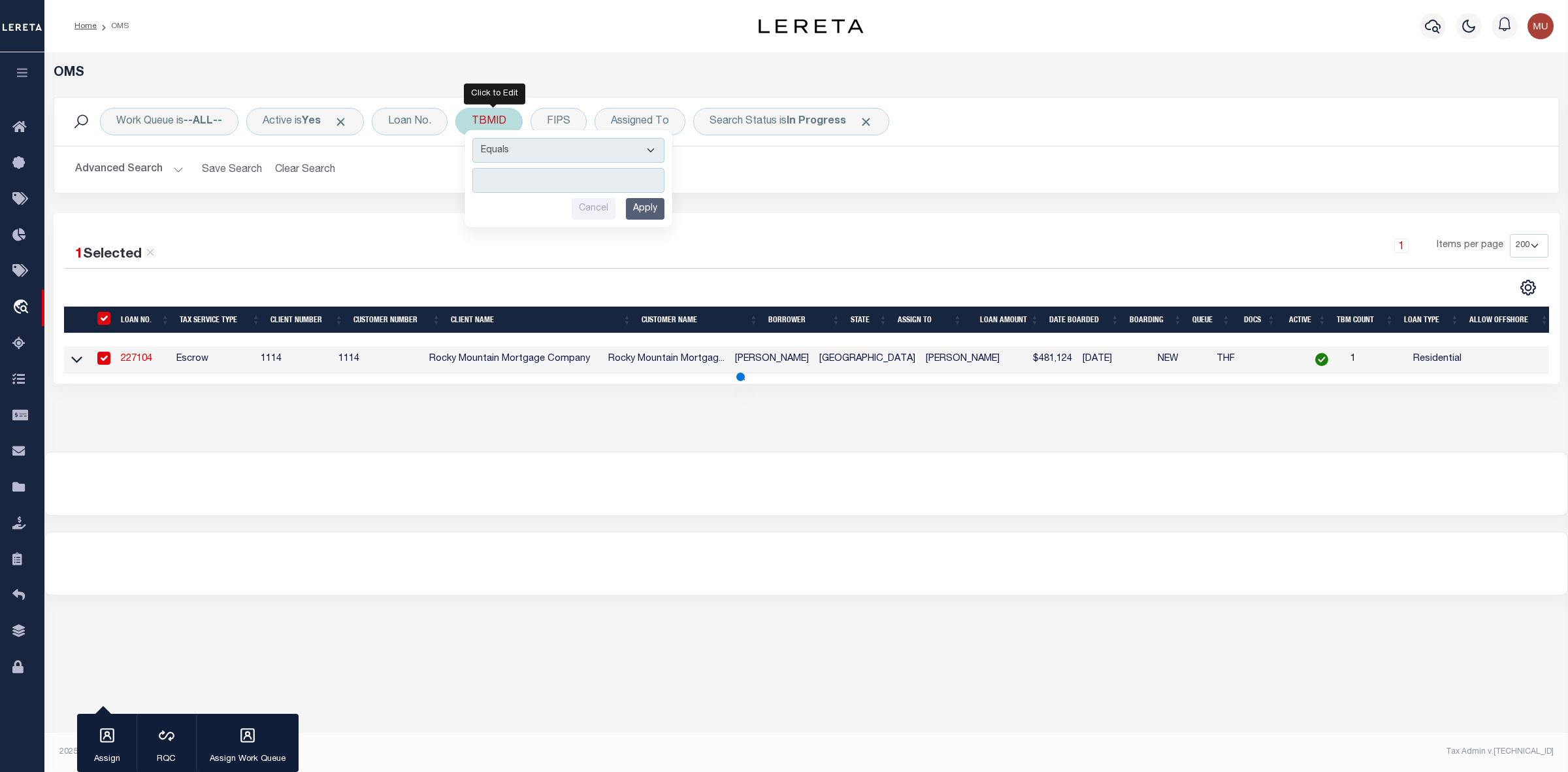
click at [517, 169] on input "number" at bounding box center [568, 180] width 192 height 25
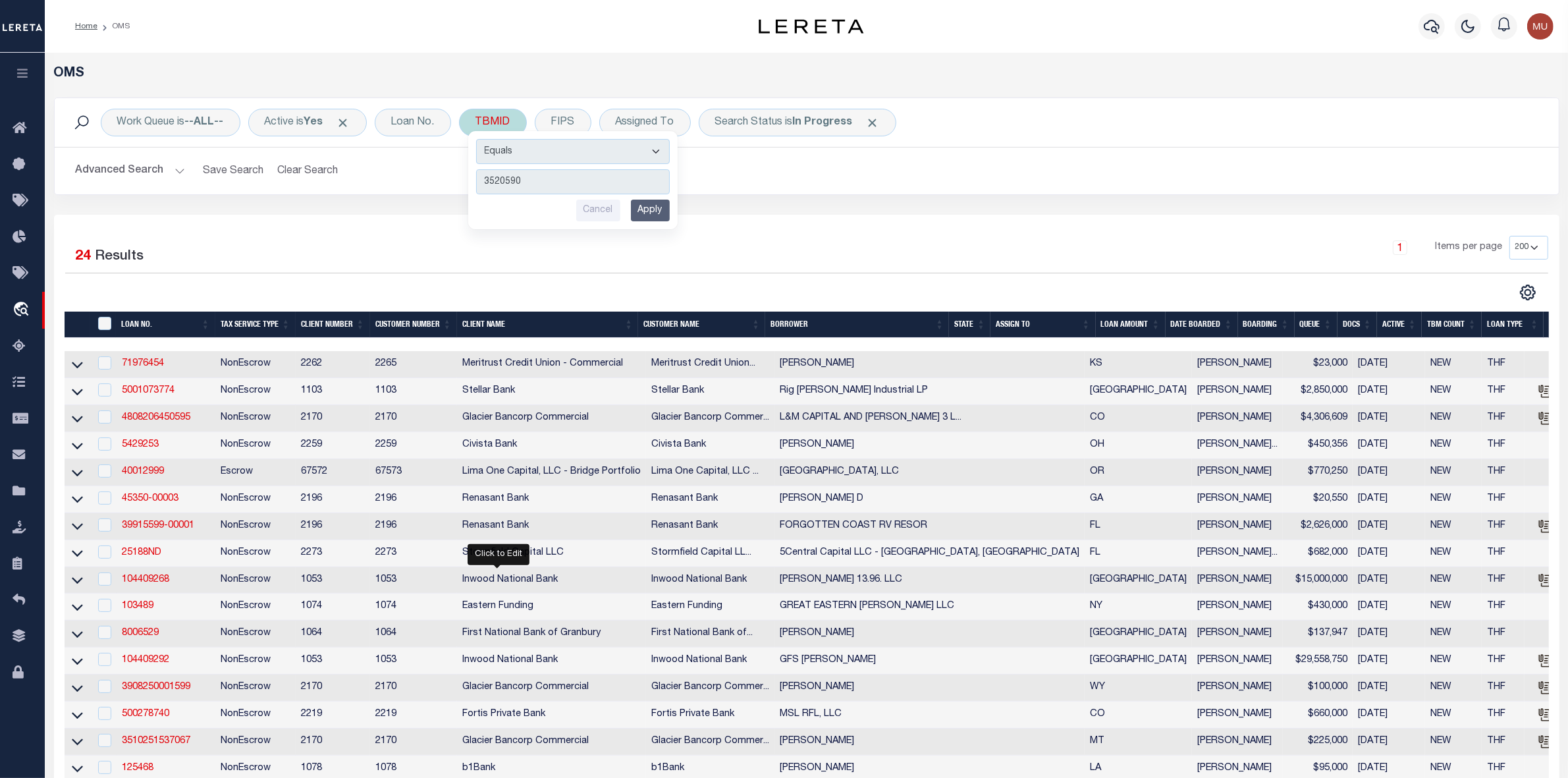
type input "3520590"
click at [652, 214] on input "Apply" at bounding box center [650, 211] width 39 height 22
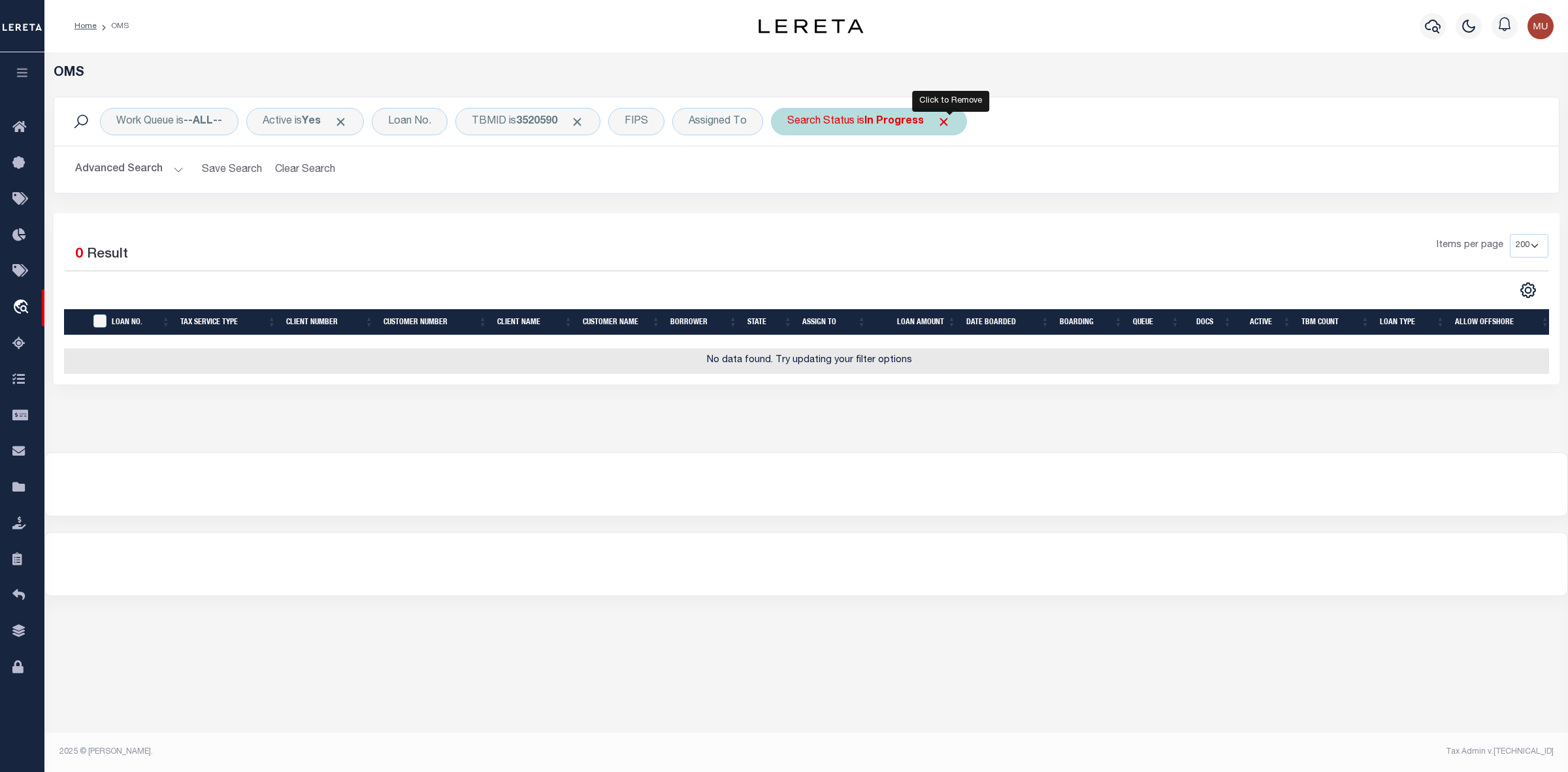
click at [951, 123] on span "Click to Remove" at bounding box center [944, 122] width 13 height 13
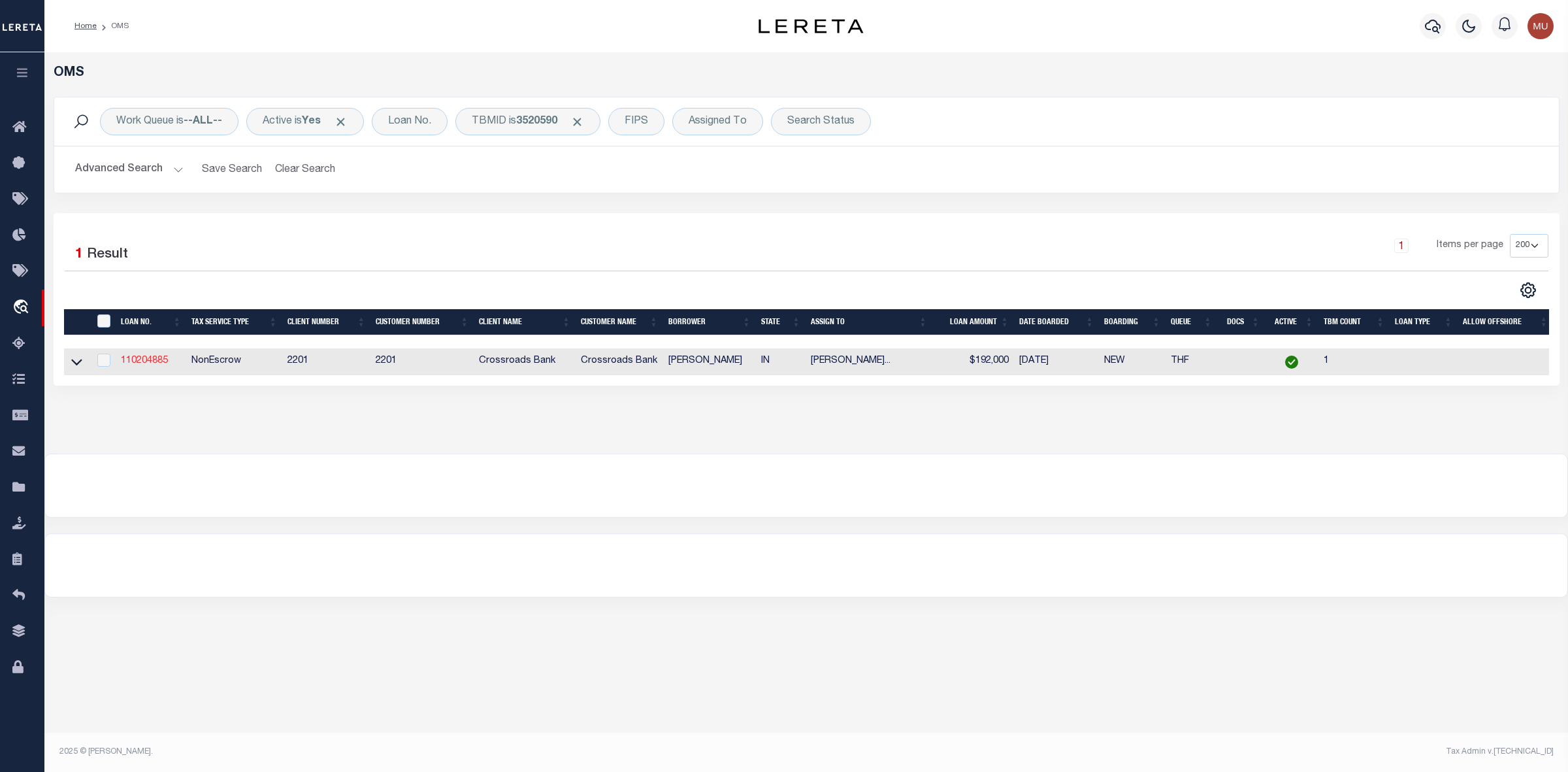
click at [156, 364] on link "110204885" at bounding box center [144, 361] width 47 height 9
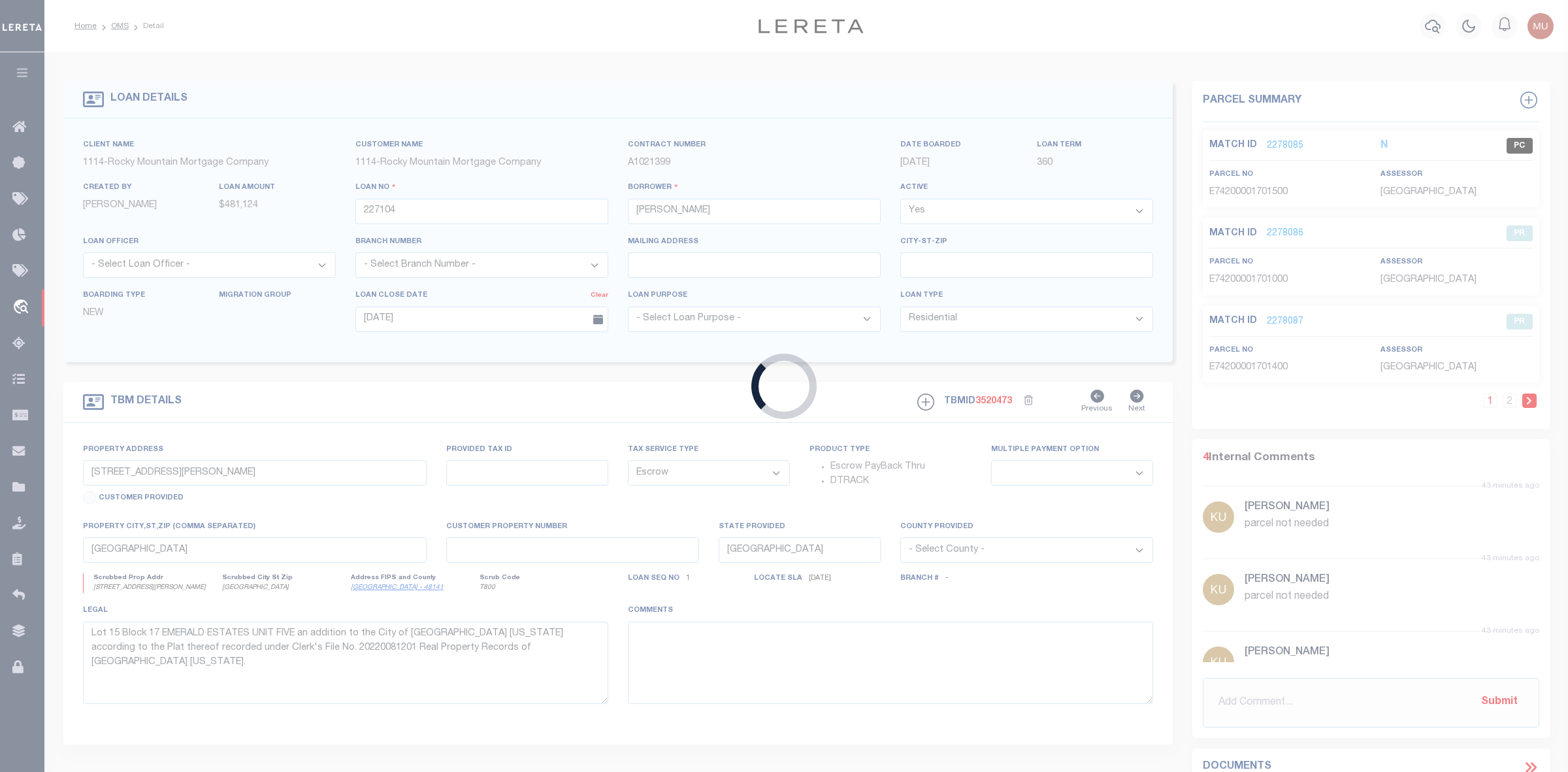
type input "110204885"
type input "Brady Rockwell"
select select
select select "100"
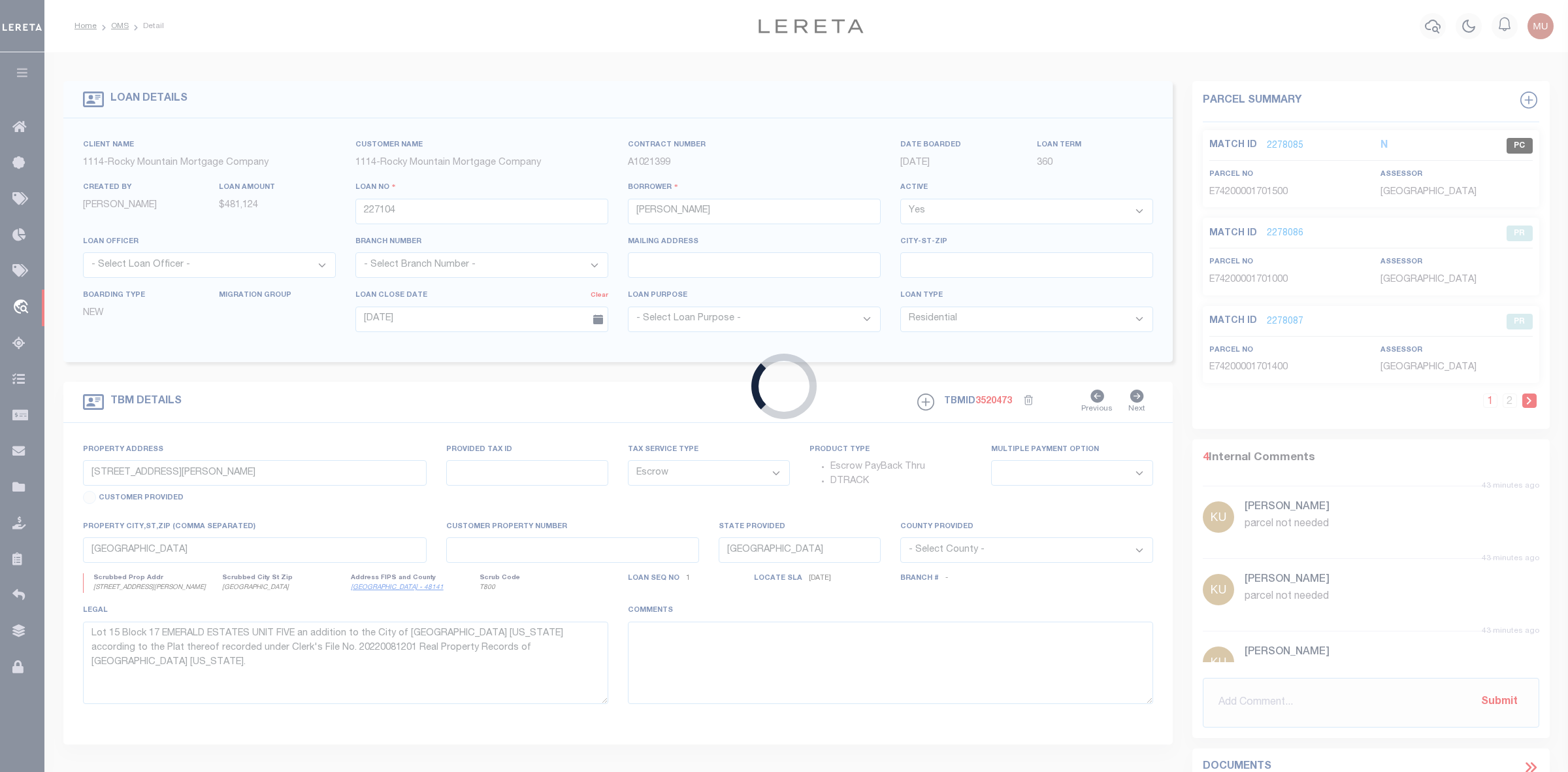
select select
select select "NonEscrow"
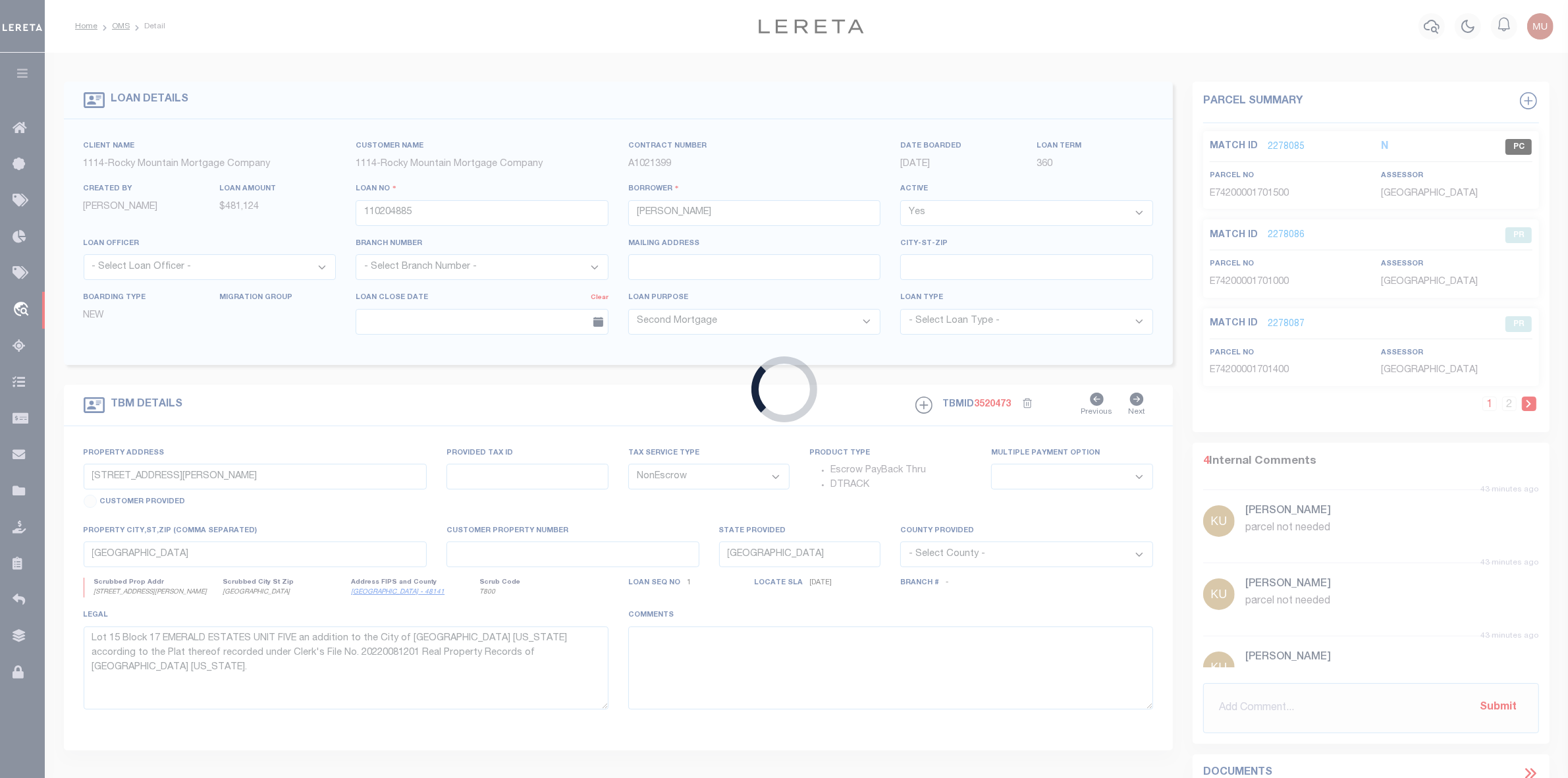
type input "1450 N"
type input "85-03-22-100-053.000-001"
select select
type input "NORTH MANCHESTERIN46962"
type input "IN"
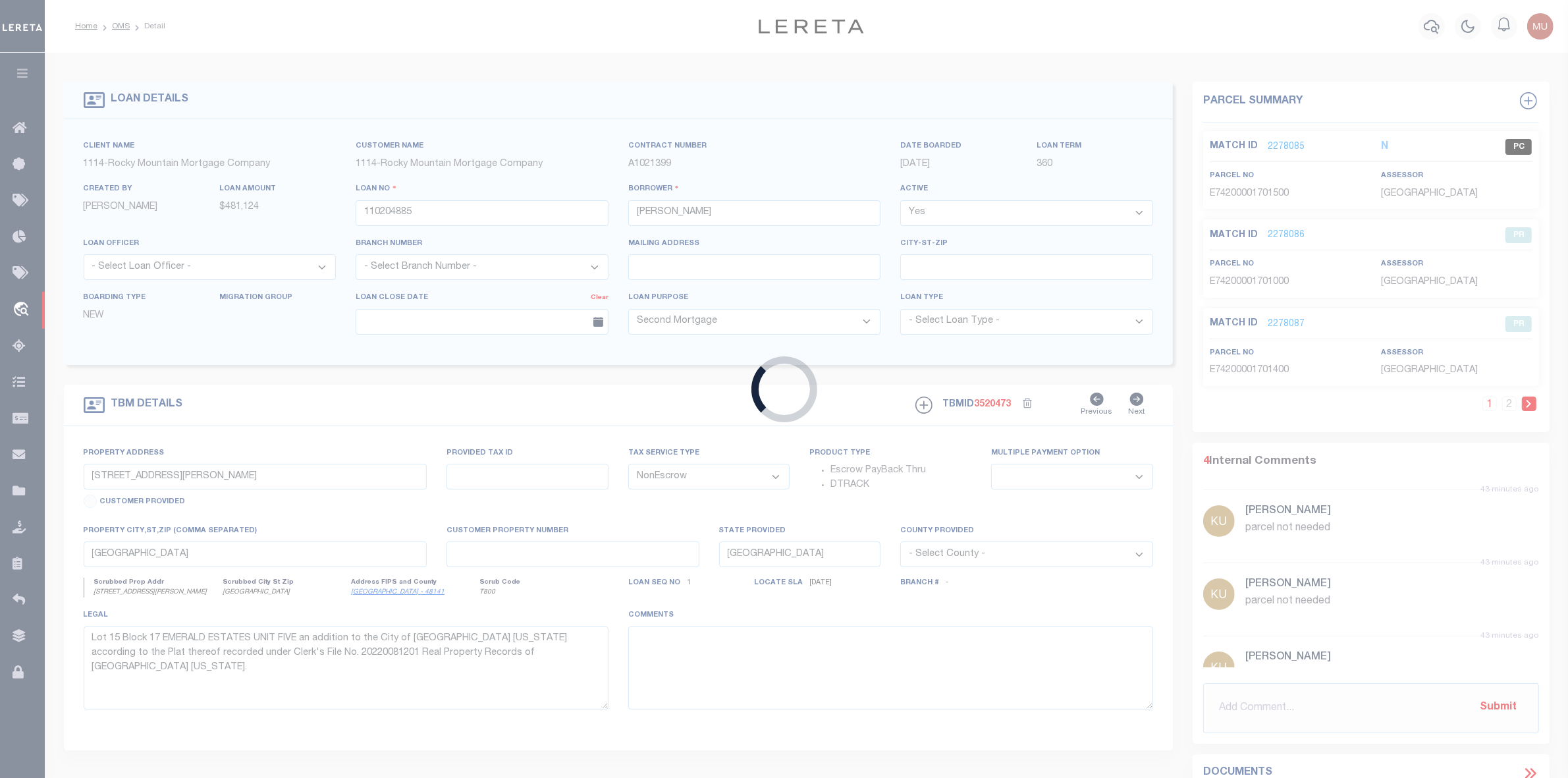
select select
select select "167851"
select select "7571"
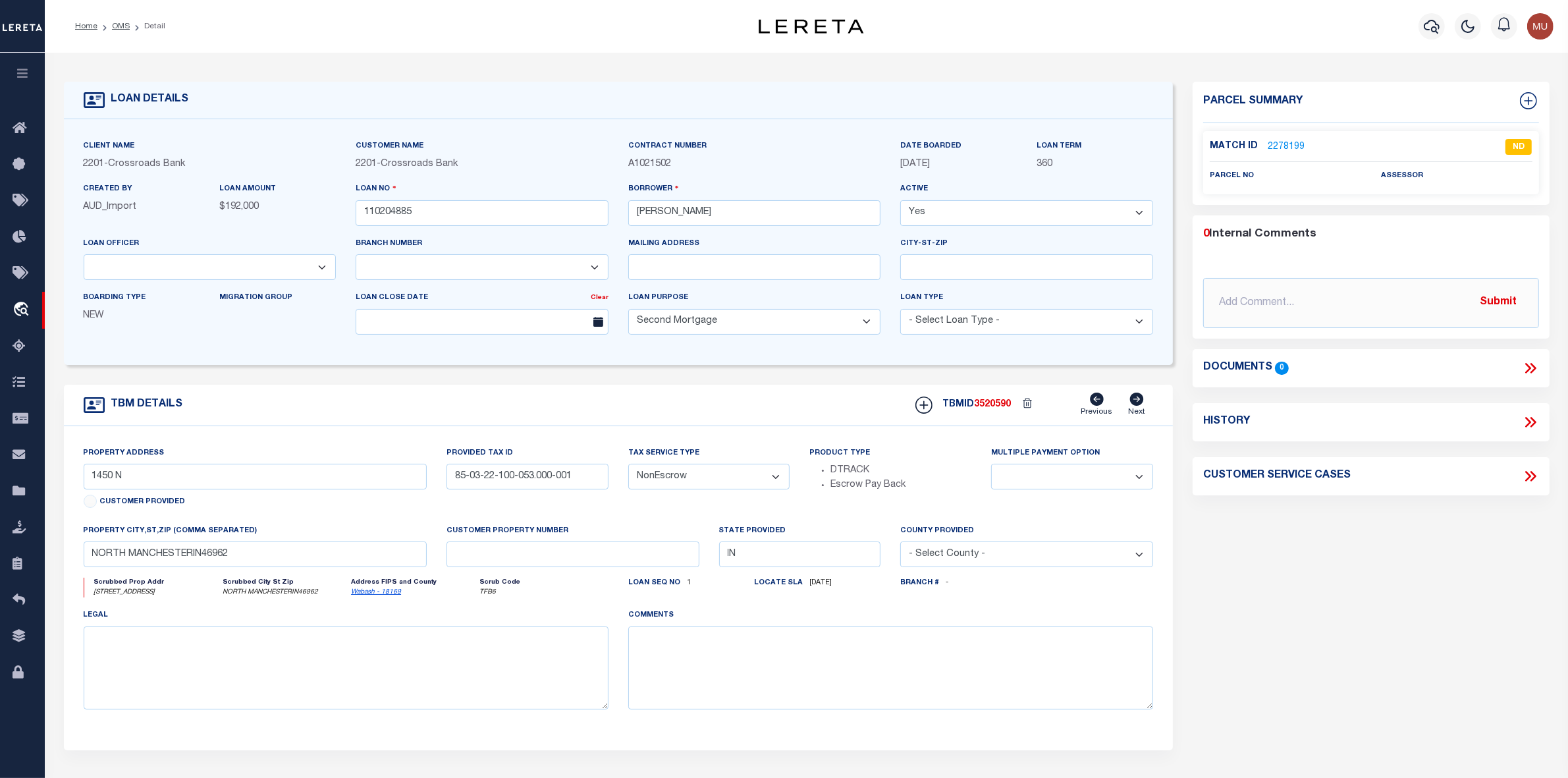
click at [1264, 140] on link "2278199" at bounding box center [1286, 147] width 37 height 14
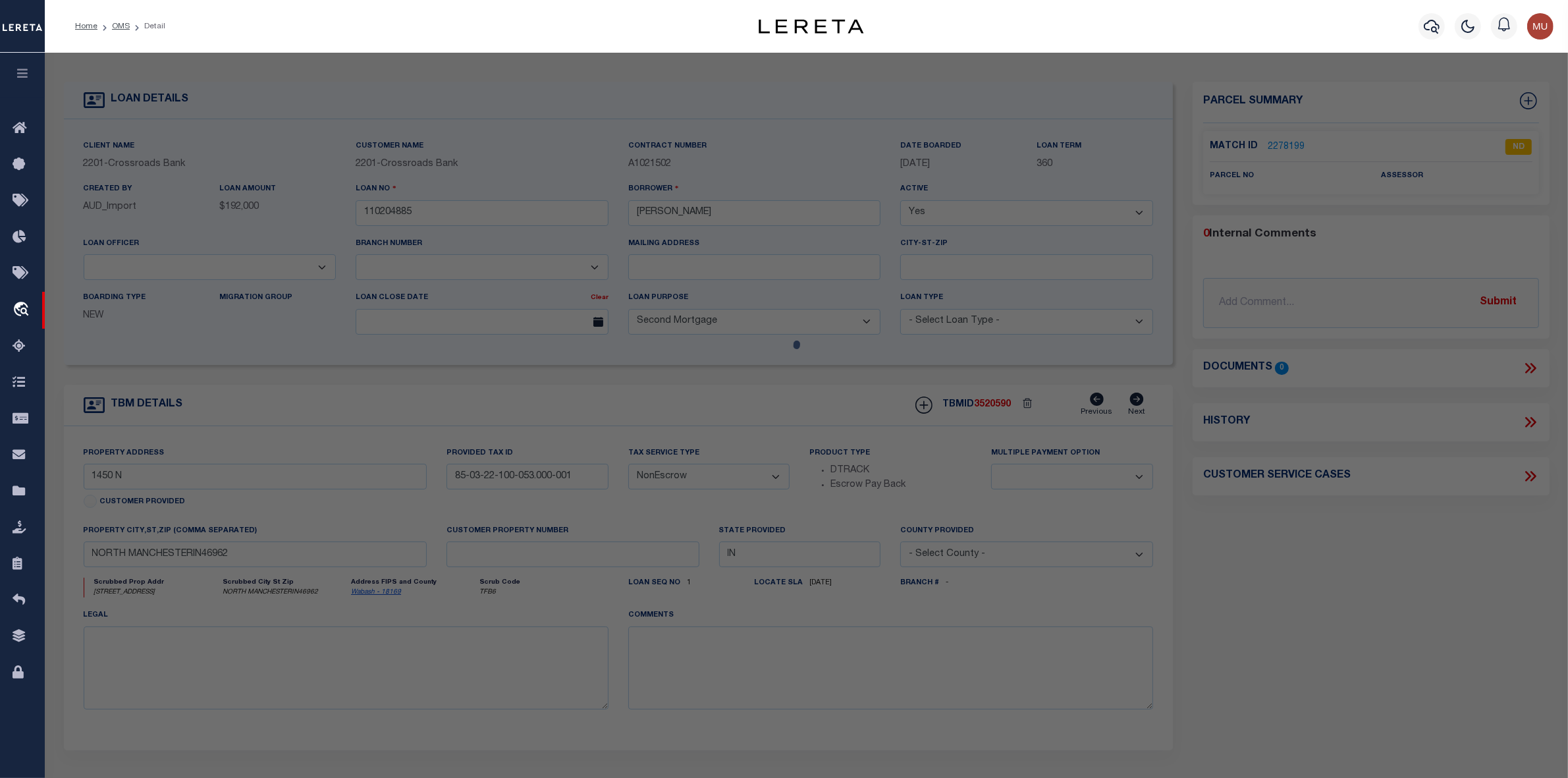
select select "AS"
select select
checkbox input "false"
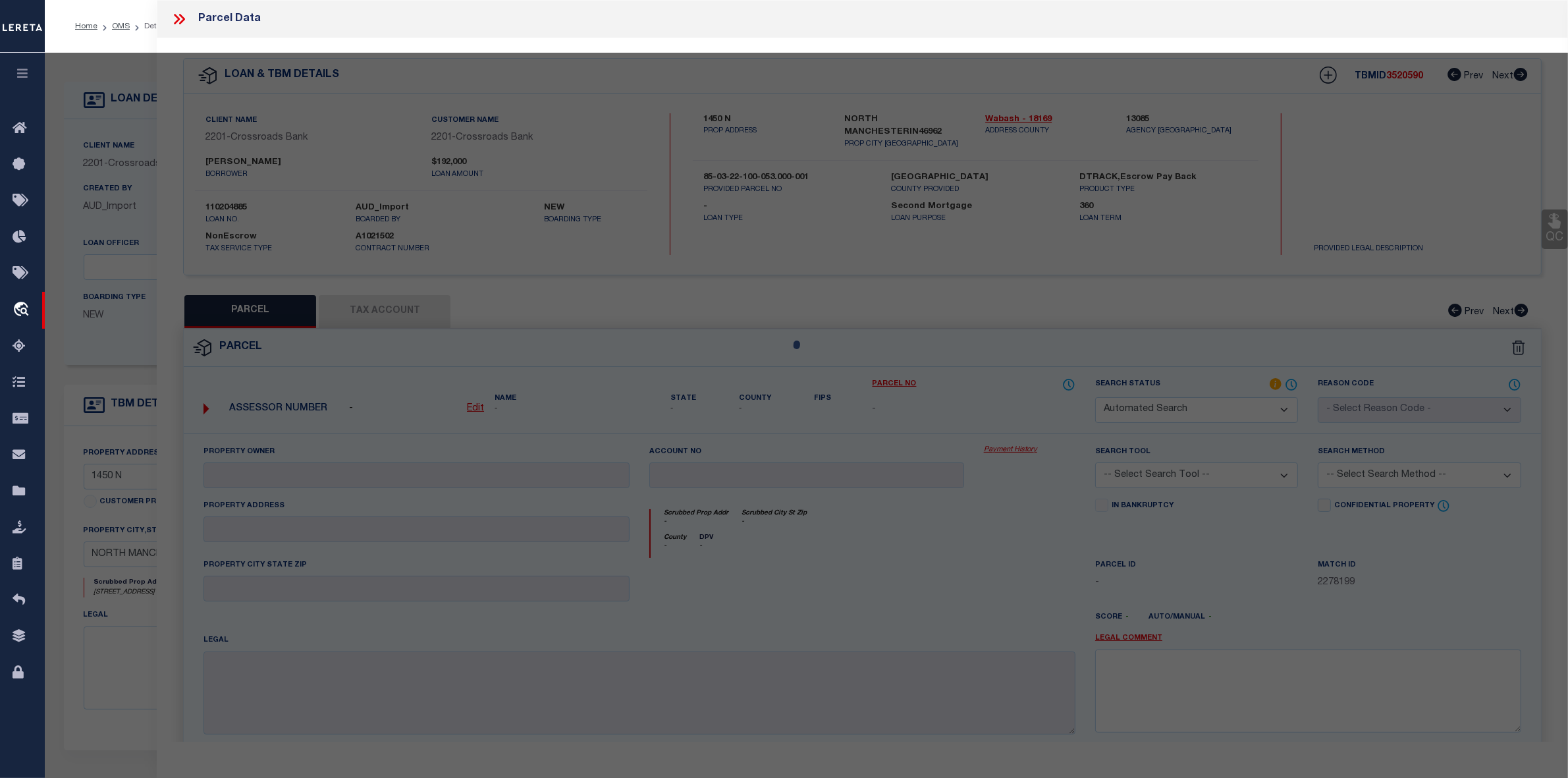
select select "ND"
checkbox input "false"
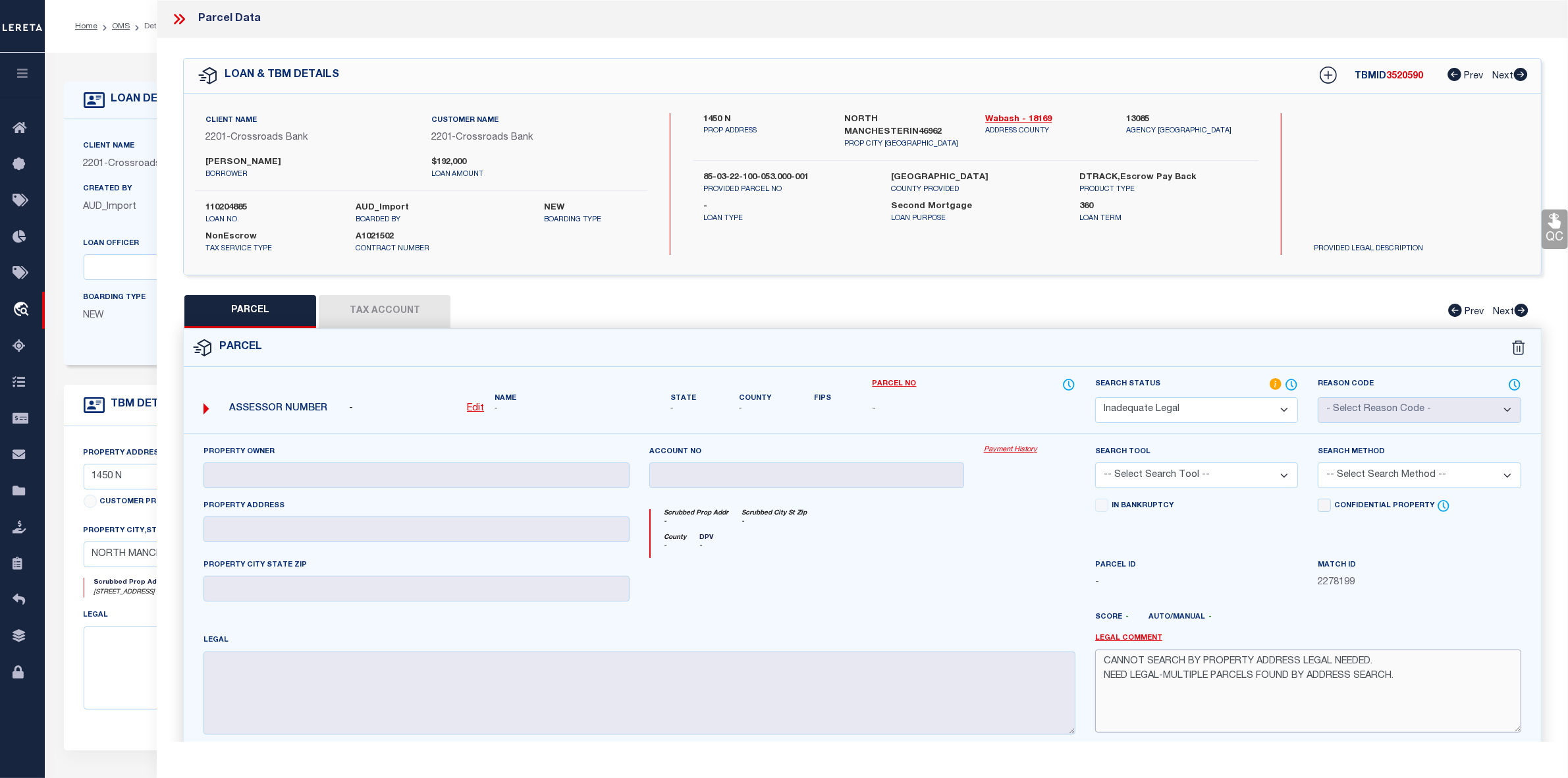
drag, startPoint x: 1393, startPoint y: 658, endPoint x: 1063, endPoint y: 651, distance: 330.1
click at [1063, 622] on div "Property Owner Account no Payment History Search Tool -- Select Search Tool -- …" at bounding box center [862, 595] width 1338 height 301
click at [1101, 622] on textarea "NEED LEGAL-MULTIPLE PARCELS FOUND BY ADDRESS SEARCH." at bounding box center [1308, 691] width 426 height 83
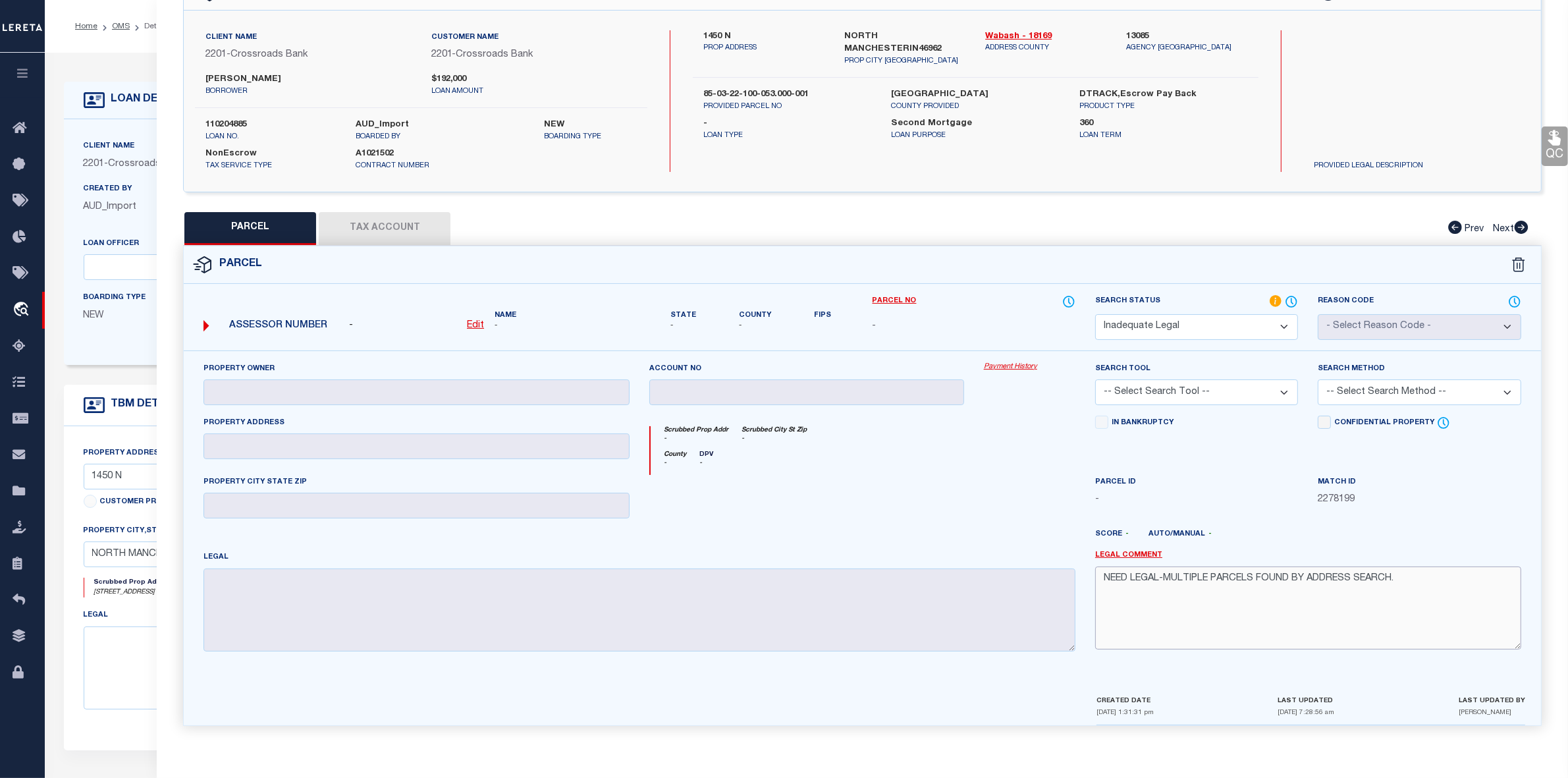
type textarea "NEED LEGAL-MULTIPLE PARCELS FOUND BY ADDRESS SEARCH."
click at [1197, 327] on select "Automated Search Bad Parcel Complete Duplicate Parcel High Dollar Reporting In …" at bounding box center [1196, 327] width 203 height 26
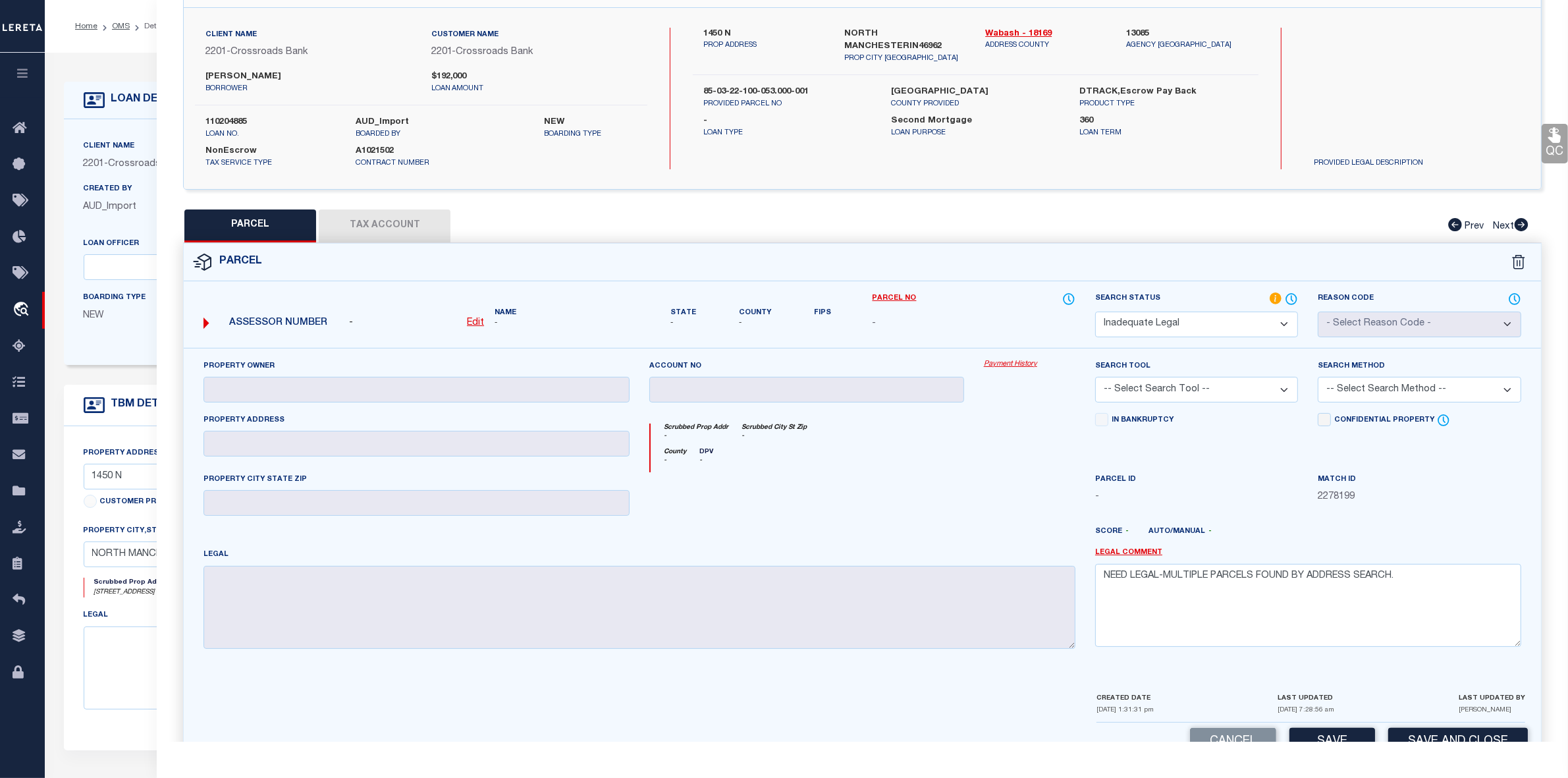
click at [1197, 327] on select "Automated Search Bad Parcel Complete Duplicate Parcel High Dollar Reporting In …" at bounding box center [1196, 324] width 203 height 26
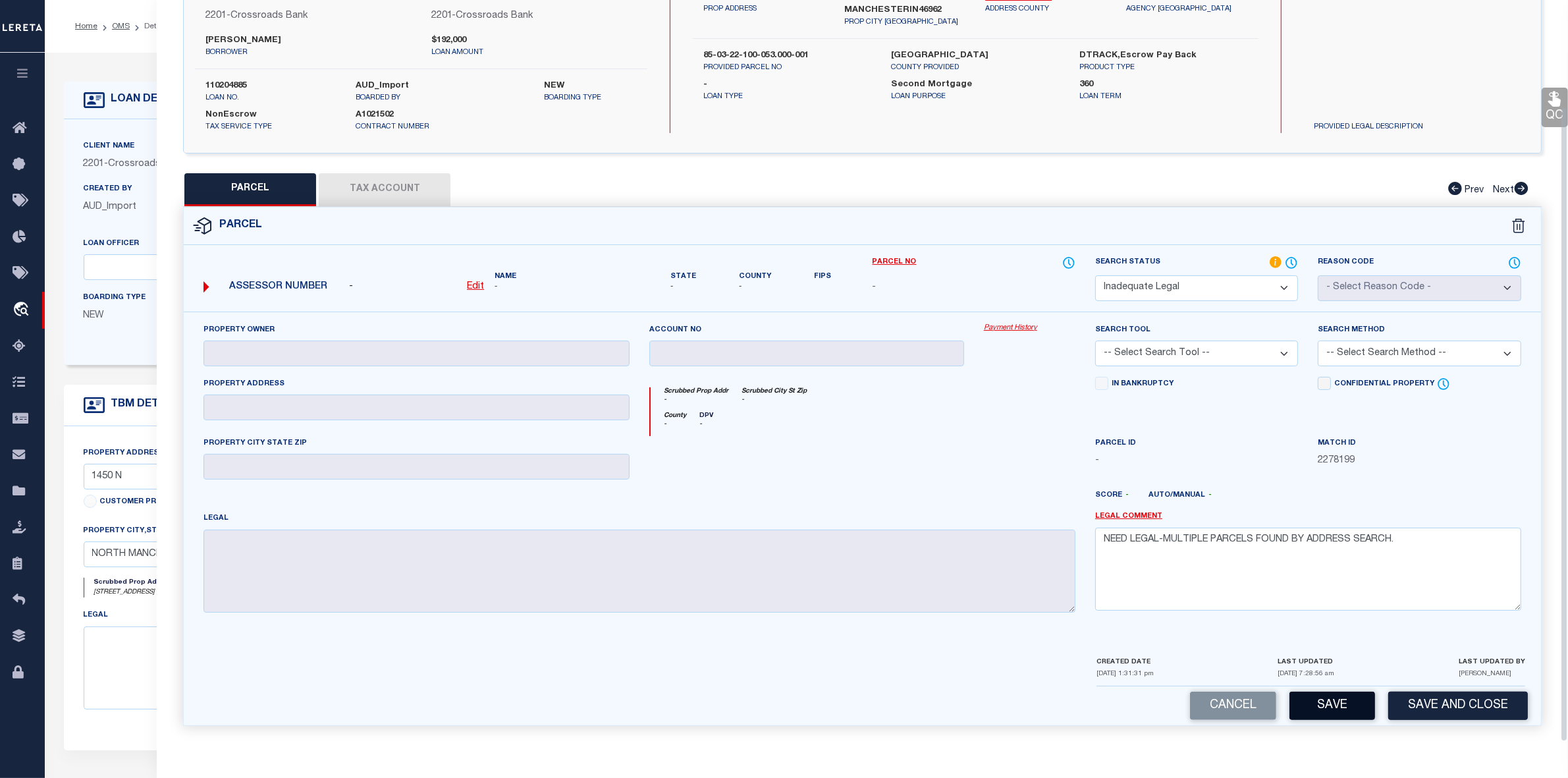
click at [1264, 622] on button "Save" at bounding box center [1332, 706] width 86 height 29
select select "AS"
checkbox input "false"
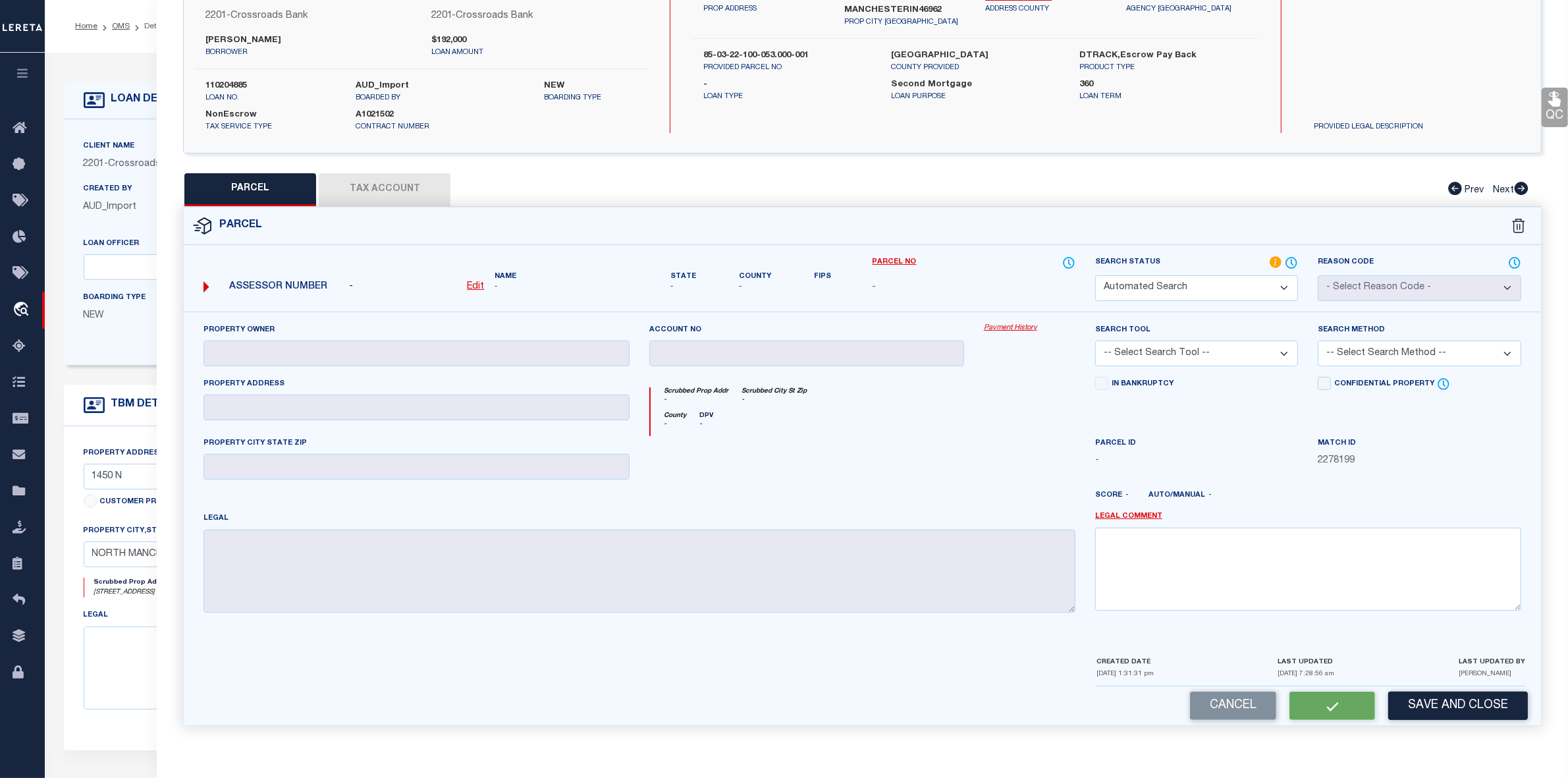
select select "ND"
checkbox input "false"
type textarea "NEED LEGAL-MULTIPLE PARCELS FOUND BY ADDRESS SEARCH."
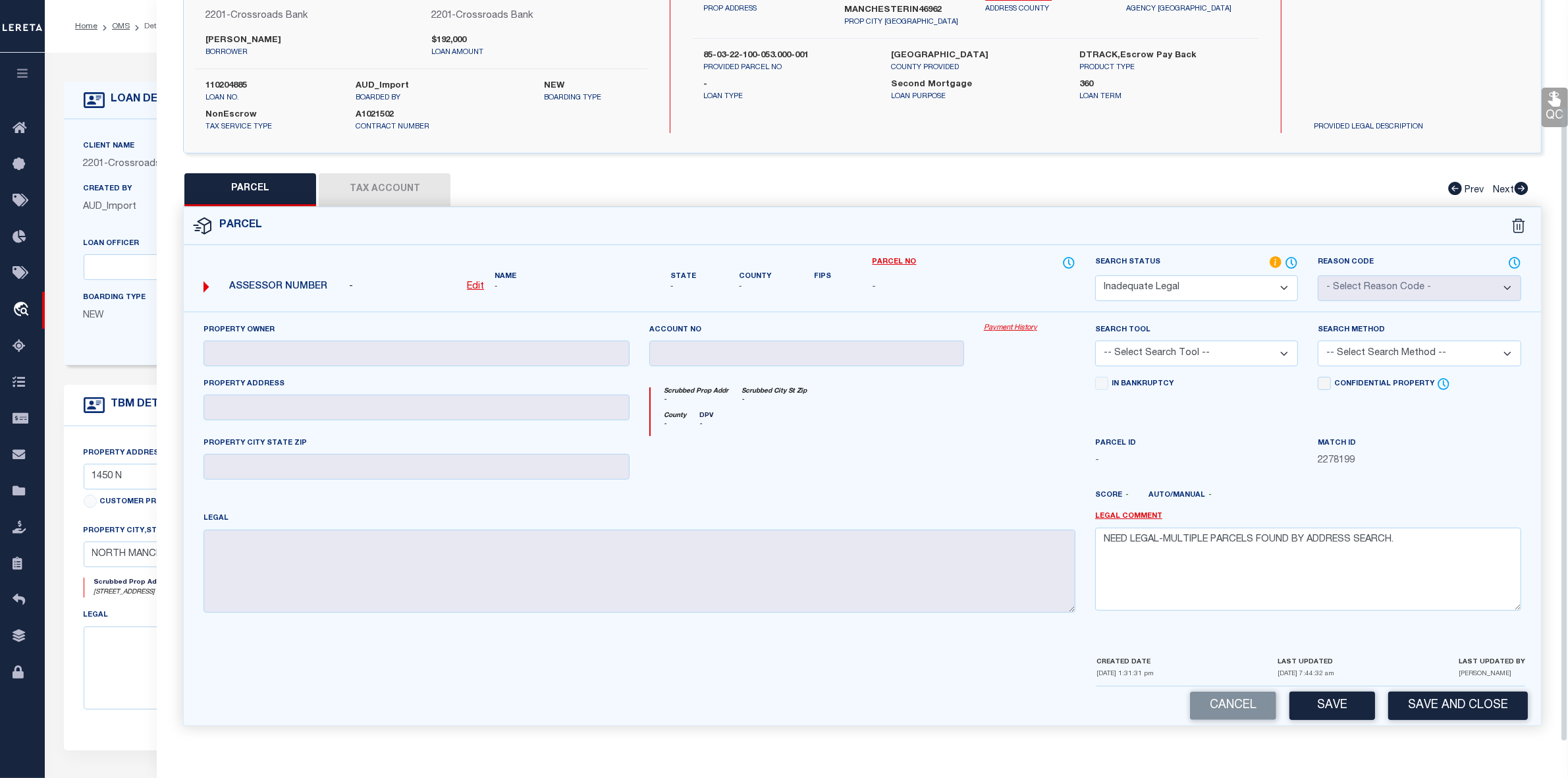
scroll to position [0, 0]
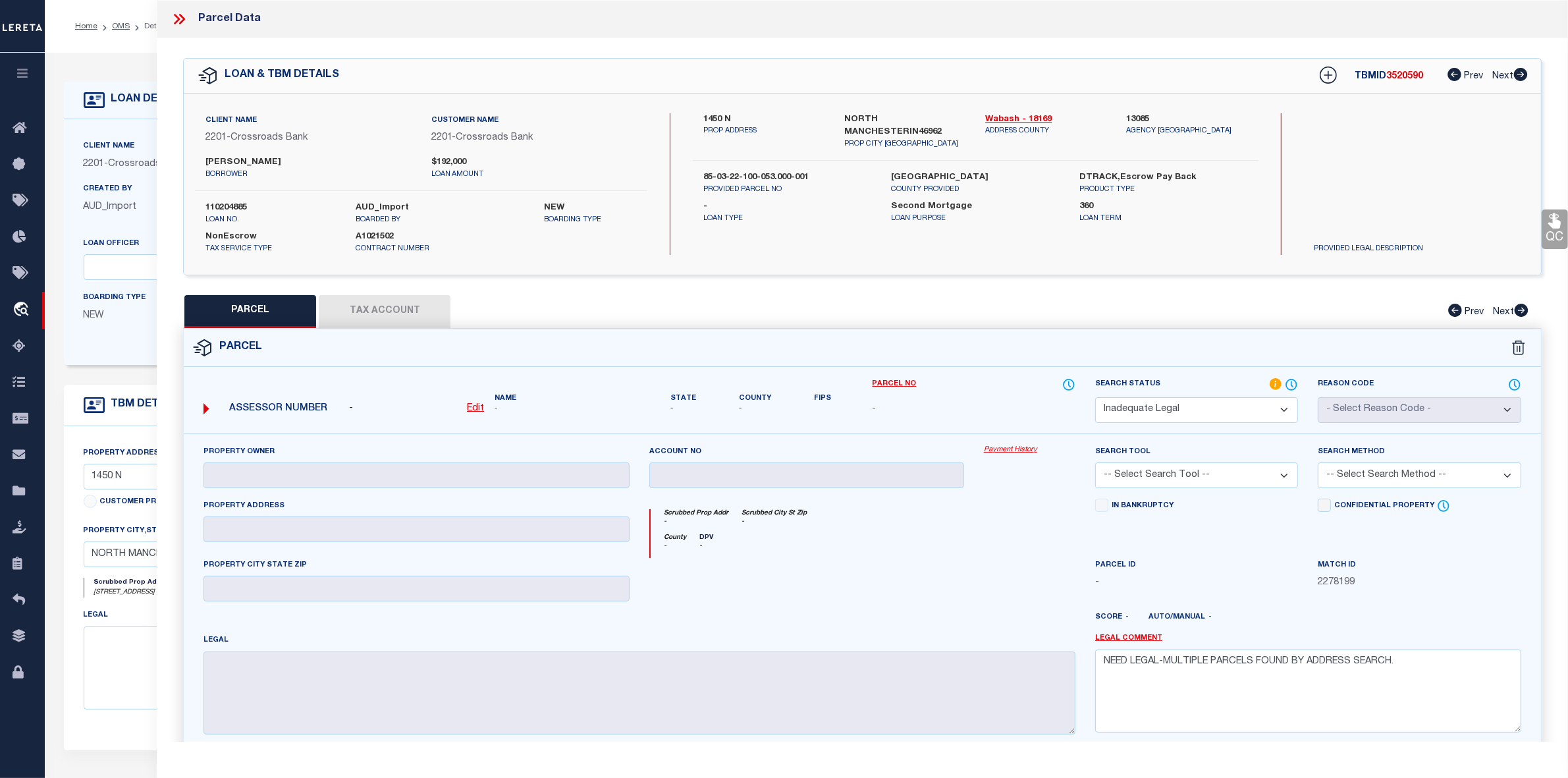
click at [183, 21] on icon at bounding box center [182, 19] width 6 height 11
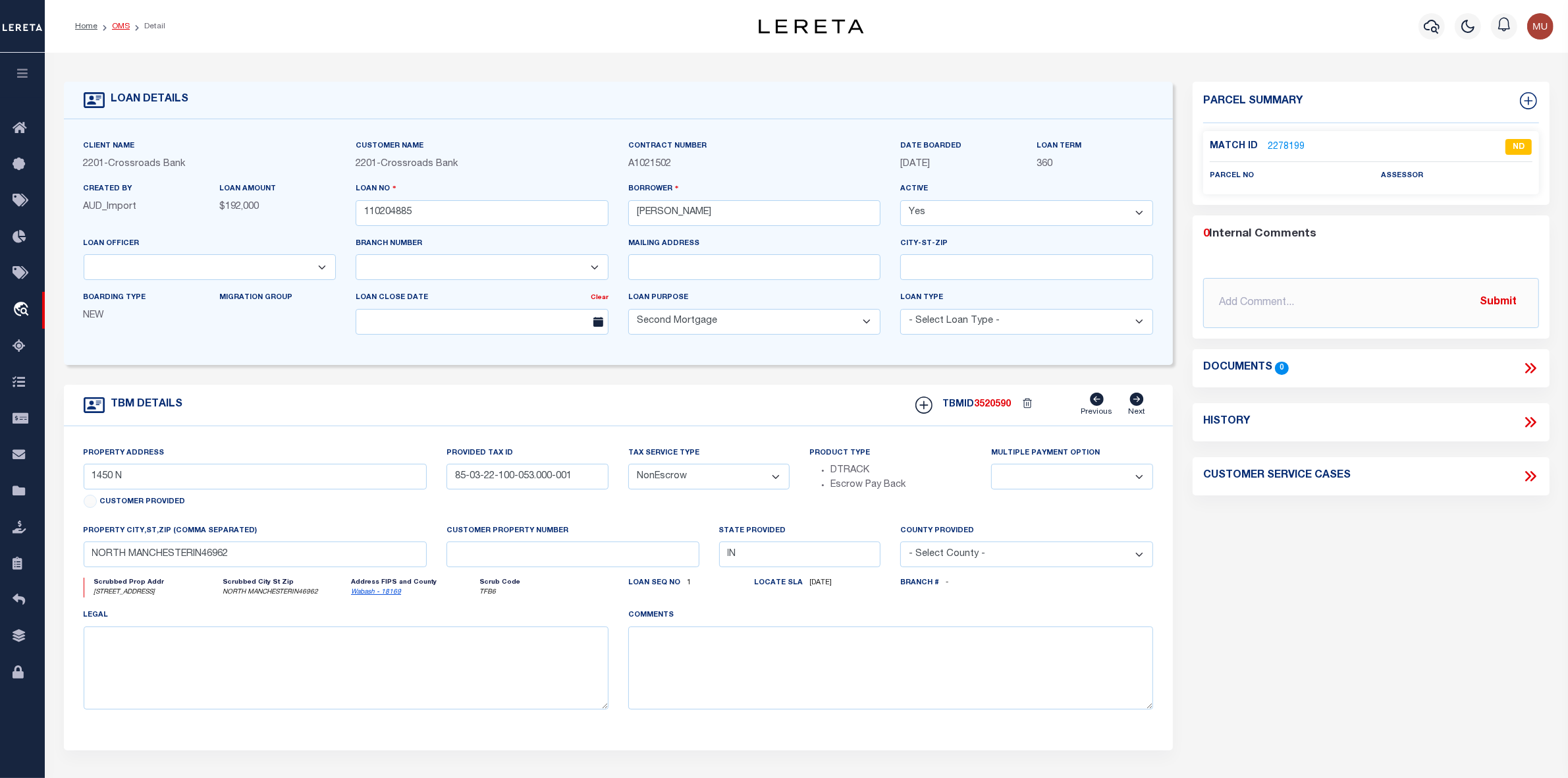
click at [122, 23] on link "OMS" at bounding box center [121, 26] width 18 height 8
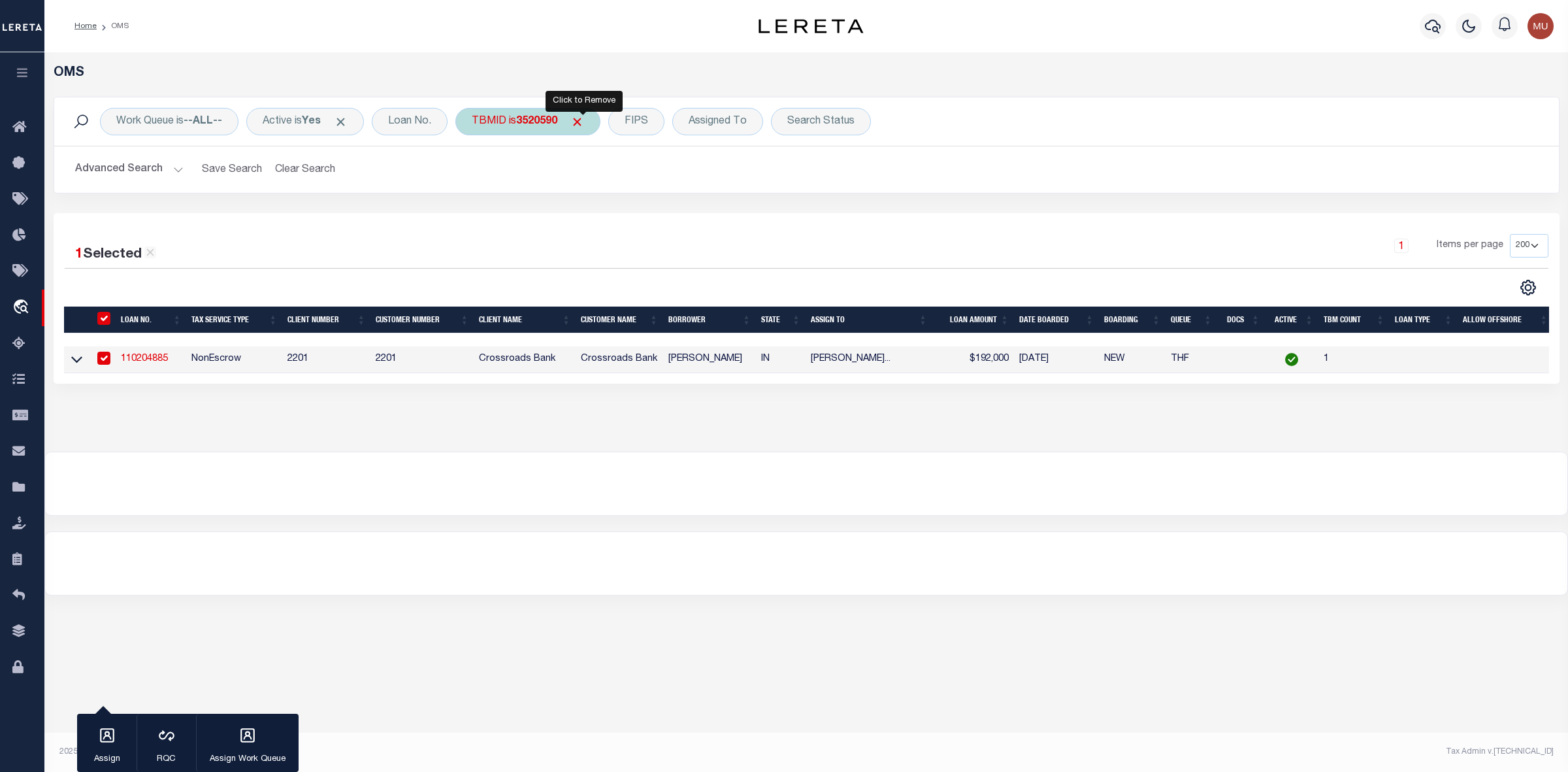
click at [582, 121] on span "Click to Remove" at bounding box center [577, 122] width 13 height 13
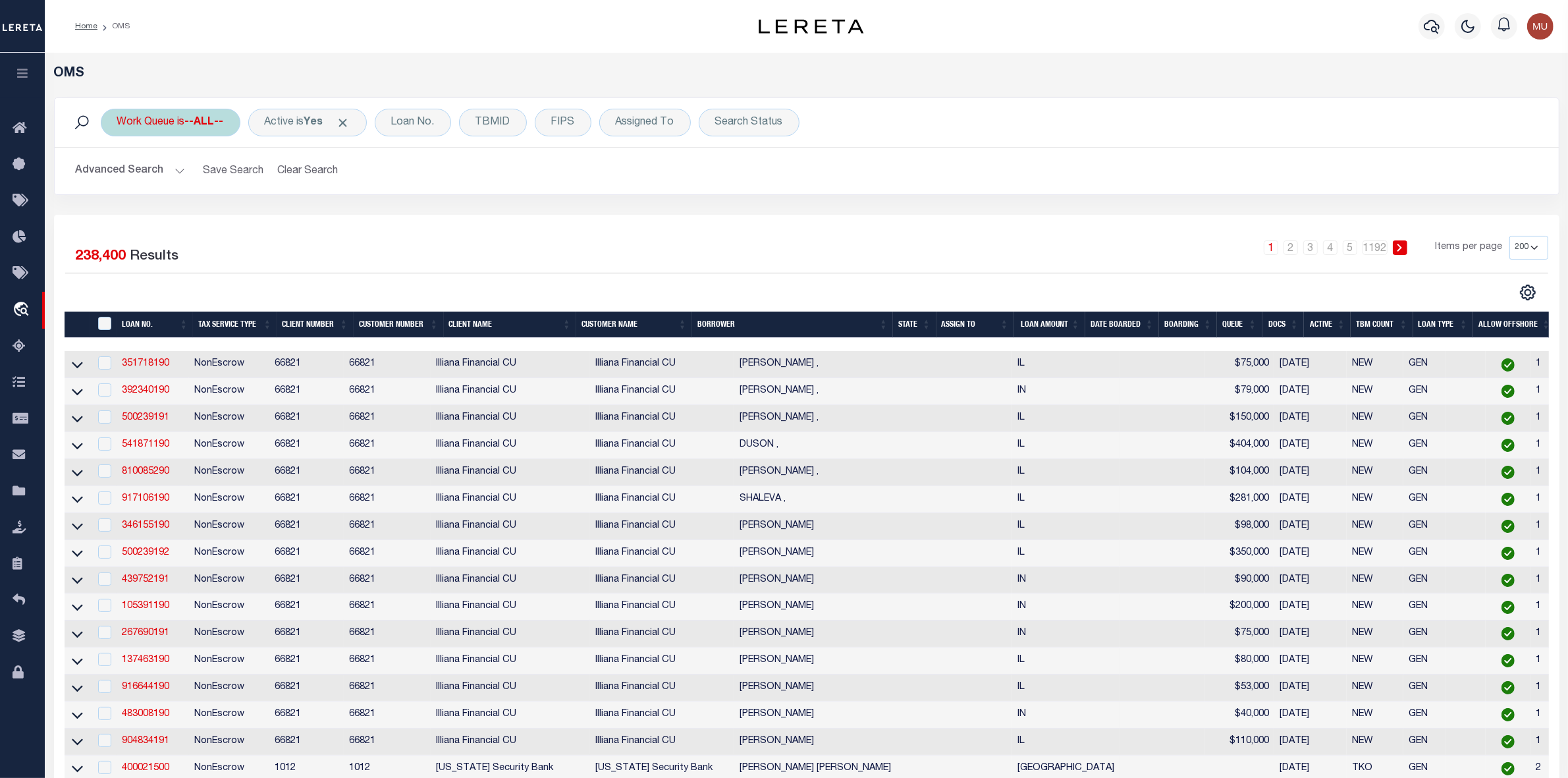
click at [165, 120] on div "Work Queue is --ALL--" at bounding box center [171, 122] width 140 height 28
click at [156, 176] on select "--ALL-- General ThoughtFocus" at bounding box center [215, 187] width 194 height 25
select select "GEN"
click at [118, 175] on select "--ALL-- General ThoughtFocus" at bounding box center [215, 187] width 194 height 25
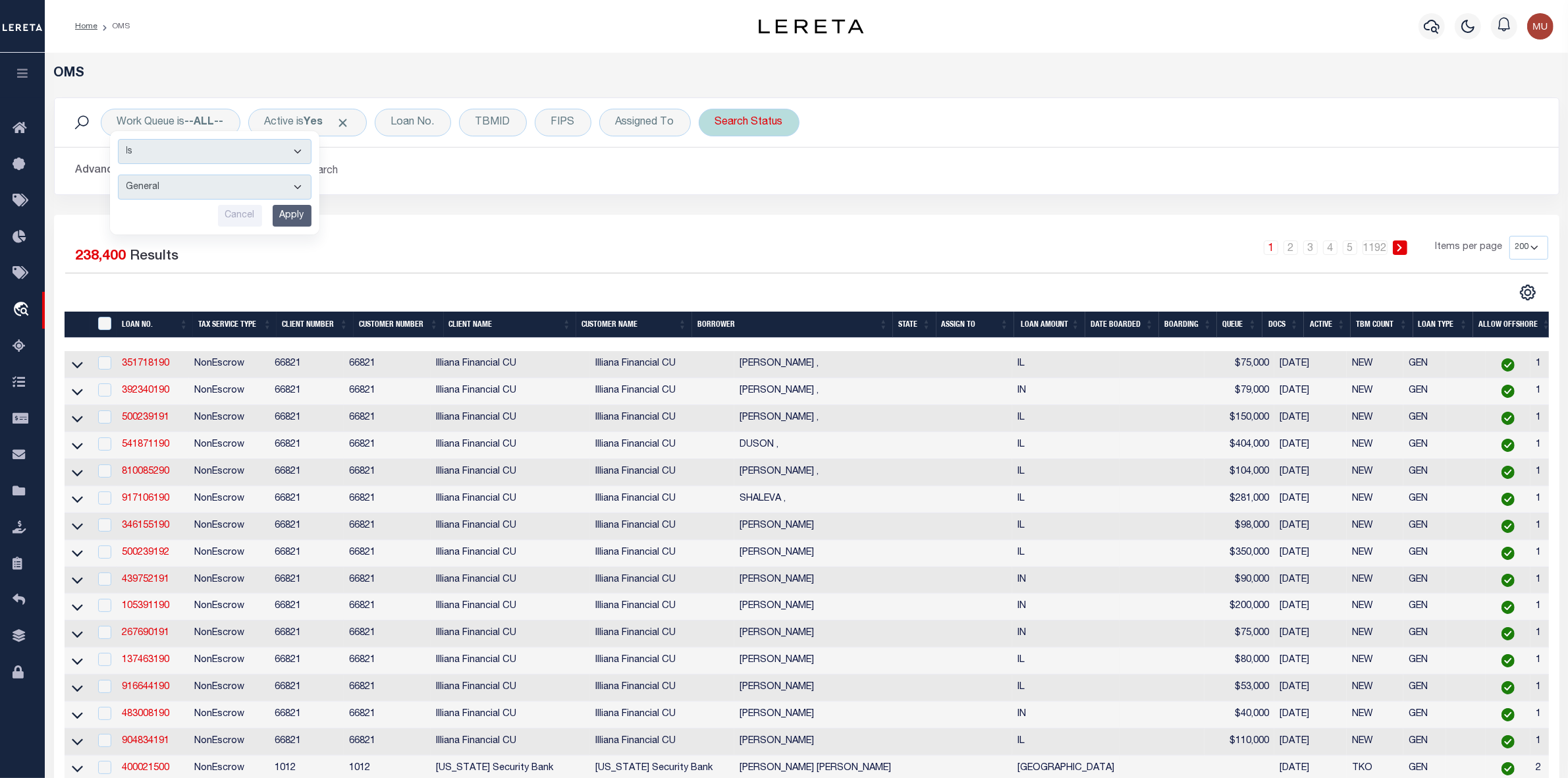
click at [766, 124] on div "Search Status" at bounding box center [749, 122] width 101 height 28
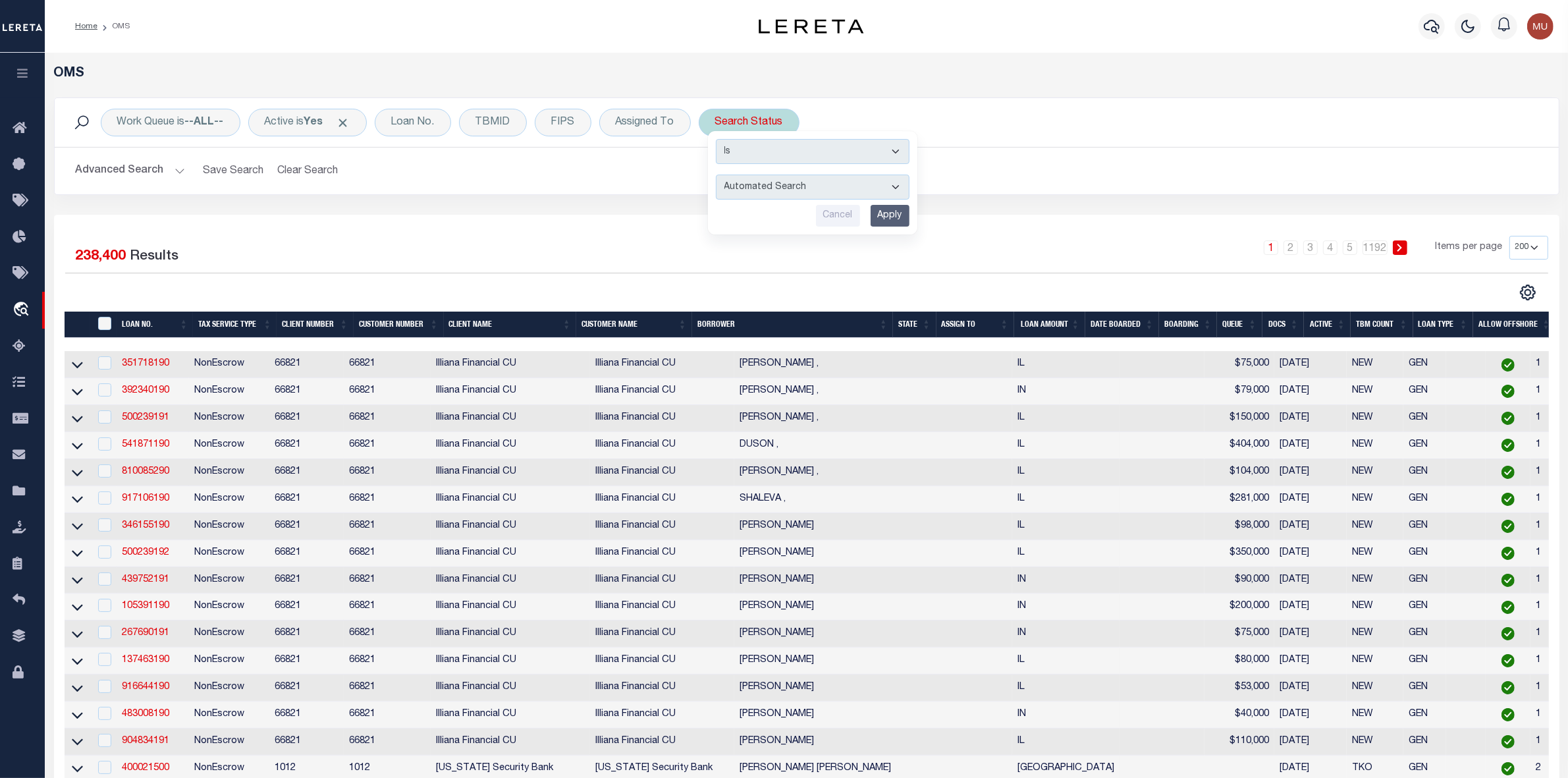
click at [752, 183] on select "Automated Search Bad Parcel Complete Duplicate Parcel High Dollar Reporting In …" at bounding box center [813, 187] width 194 height 25
select select "IP"
click at [719, 175] on select "Automated Search Bad Parcel Complete Duplicate Parcel High Dollar Reporting In …" at bounding box center [813, 187] width 194 height 25
click at [887, 215] on input "Apply" at bounding box center [889, 215] width 39 height 22
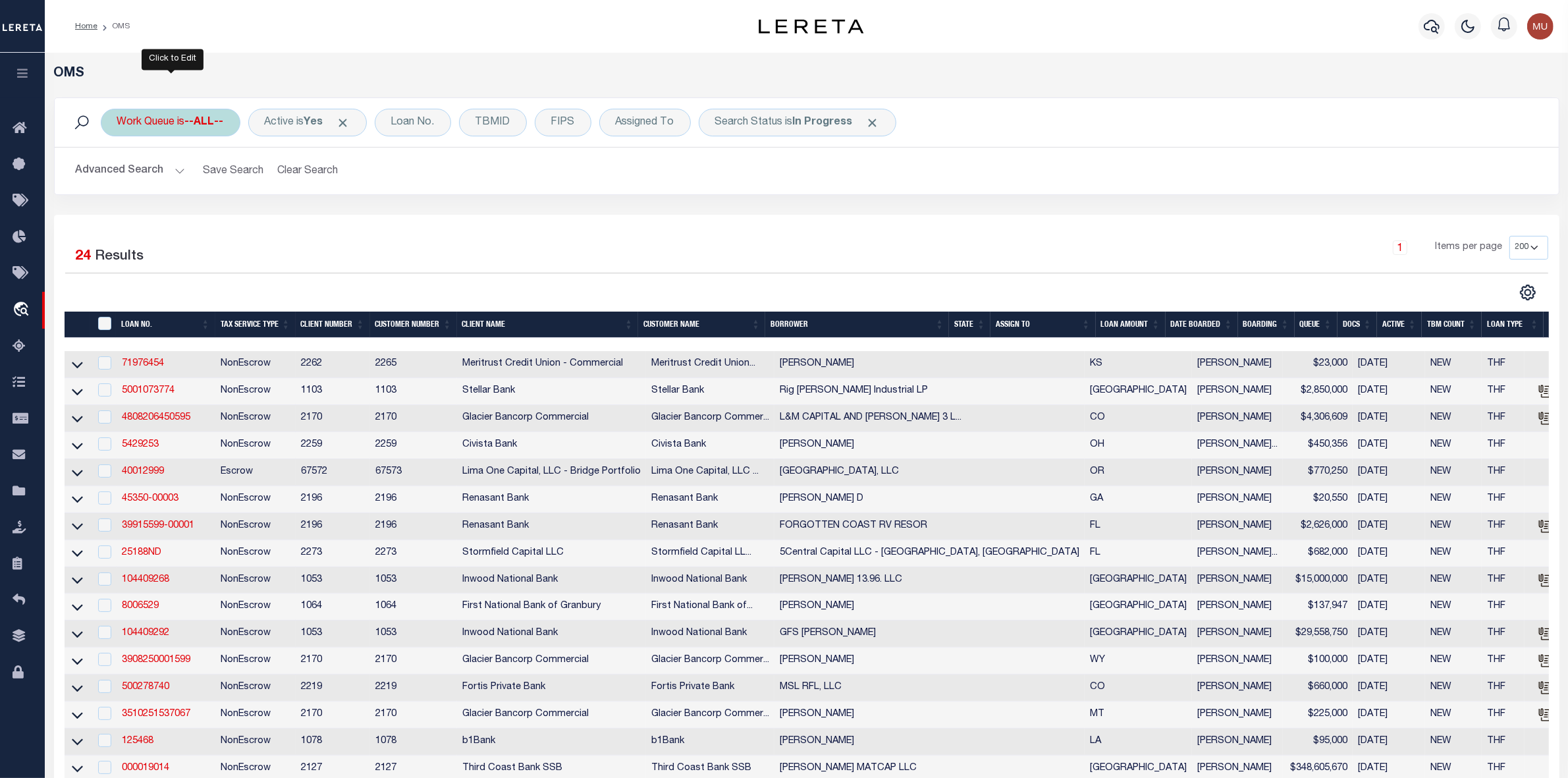
click at [175, 120] on div "Work Queue is --ALL--" at bounding box center [171, 122] width 140 height 28
click at [168, 179] on select "--ALL-- General ThoughtFocus" at bounding box center [215, 187] width 194 height 25
select select "GEN"
click at [118, 175] on select "--ALL-- General ThoughtFocus" at bounding box center [215, 187] width 194 height 25
click at [285, 219] on input "Apply" at bounding box center [291, 215] width 39 height 22
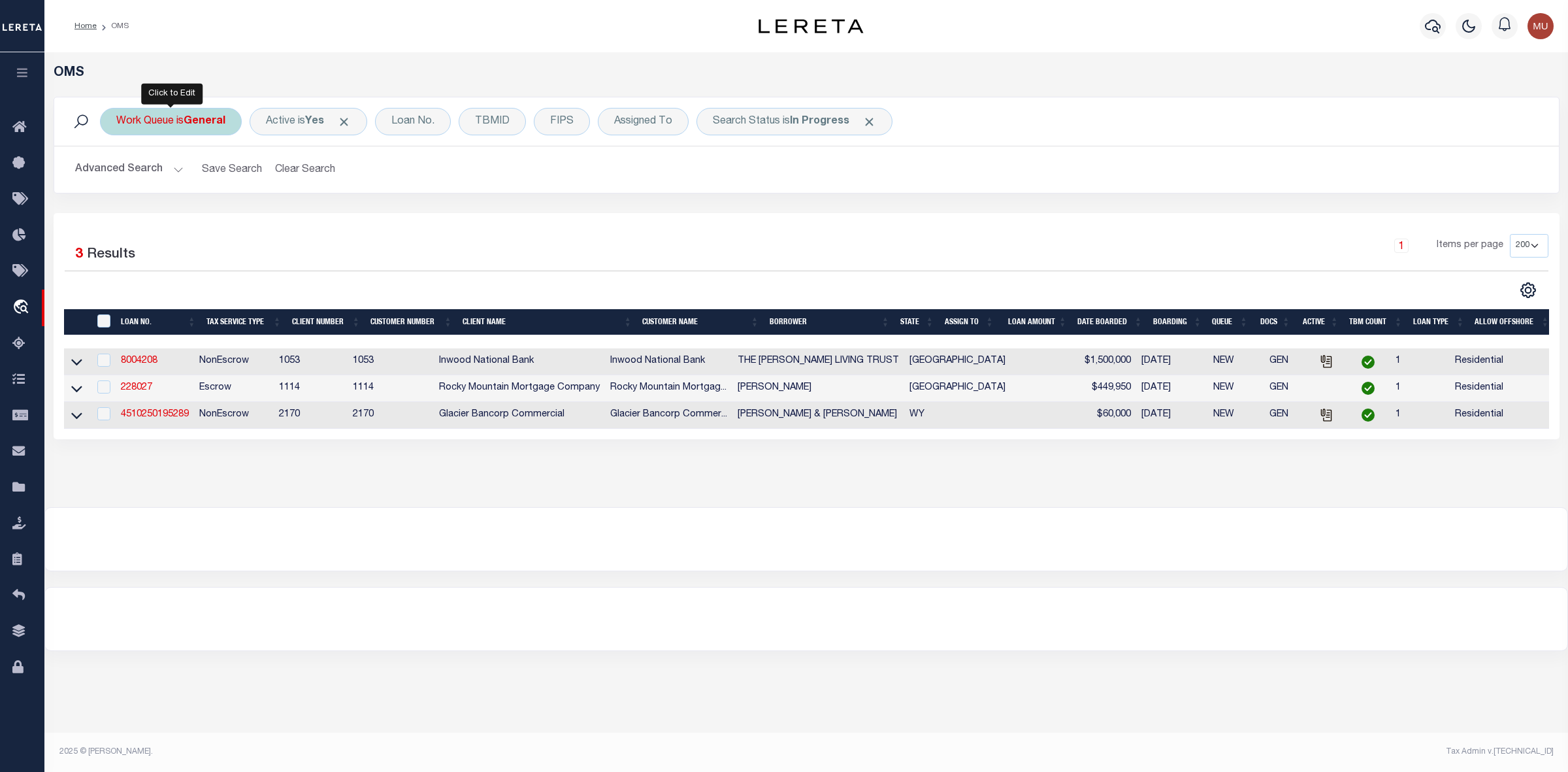
click at [160, 119] on div "Work Queue is General" at bounding box center [171, 121] width 142 height 28
click at [162, 172] on div "Is Contains --ALL-- General ThoughtFocus Cancel Apply" at bounding box center [213, 181] width 208 height 102
click at [173, 186] on select "--ALL-- General ThoughtFocus" at bounding box center [213, 185] width 192 height 25
select select "THF"
click at [117, 174] on select "--ALL-- General ThoughtFocus" at bounding box center [213, 185] width 192 height 25
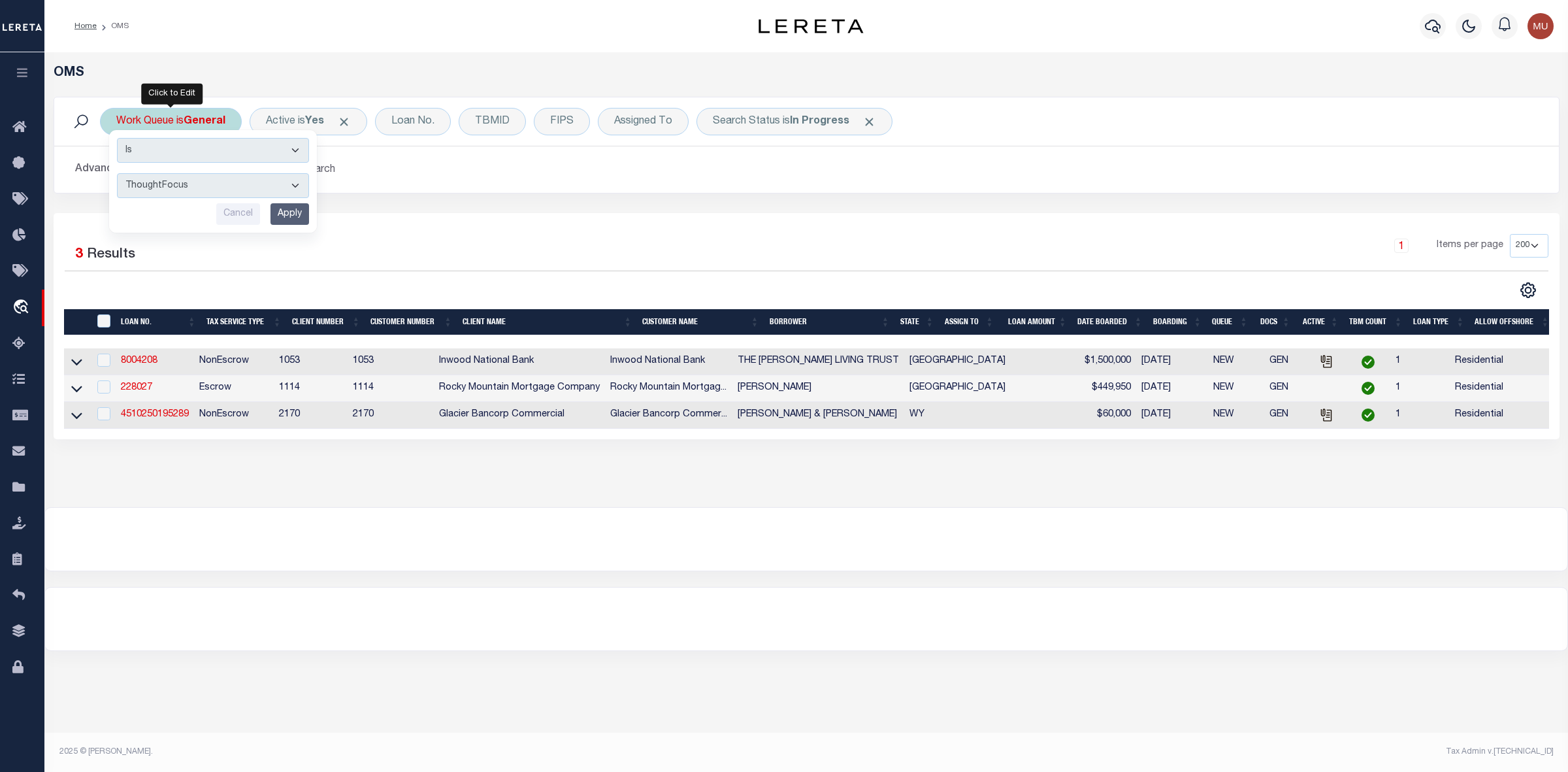
click at [304, 212] on input "Apply" at bounding box center [289, 214] width 38 height 22
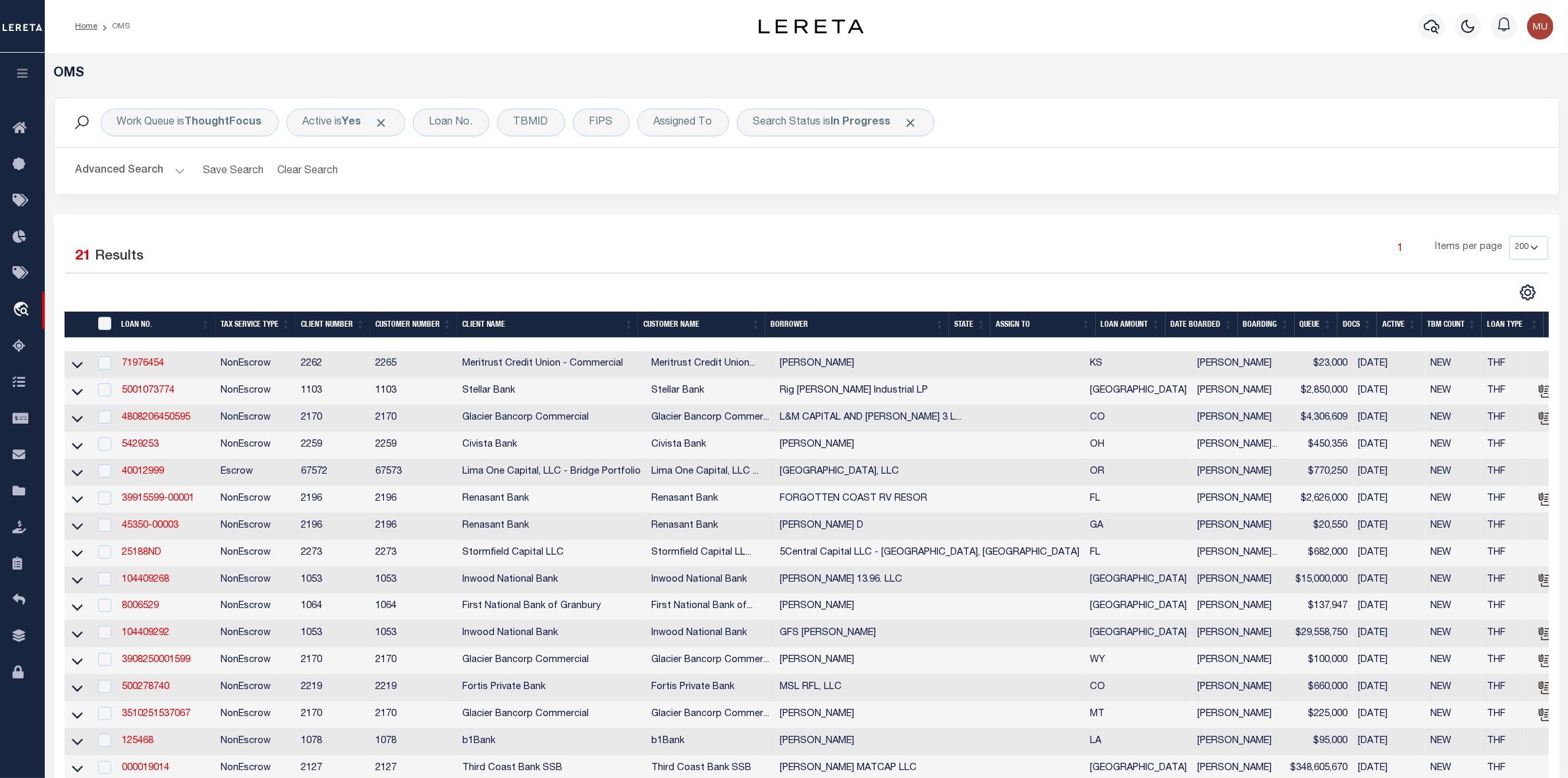
scroll to position [164, 0]
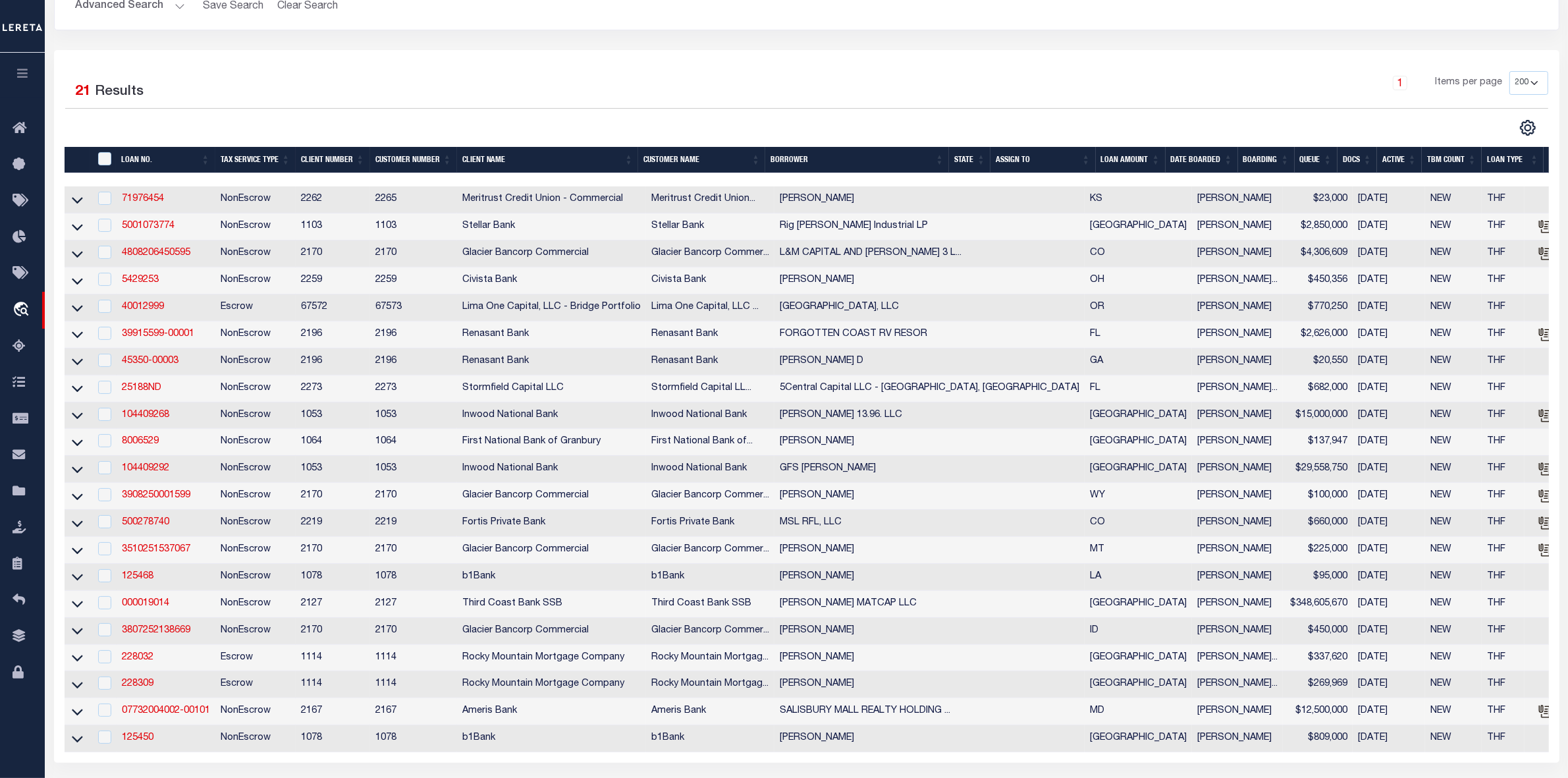
click at [1088, 160] on th "ASSIGN TO" at bounding box center [1043, 160] width 105 height 27
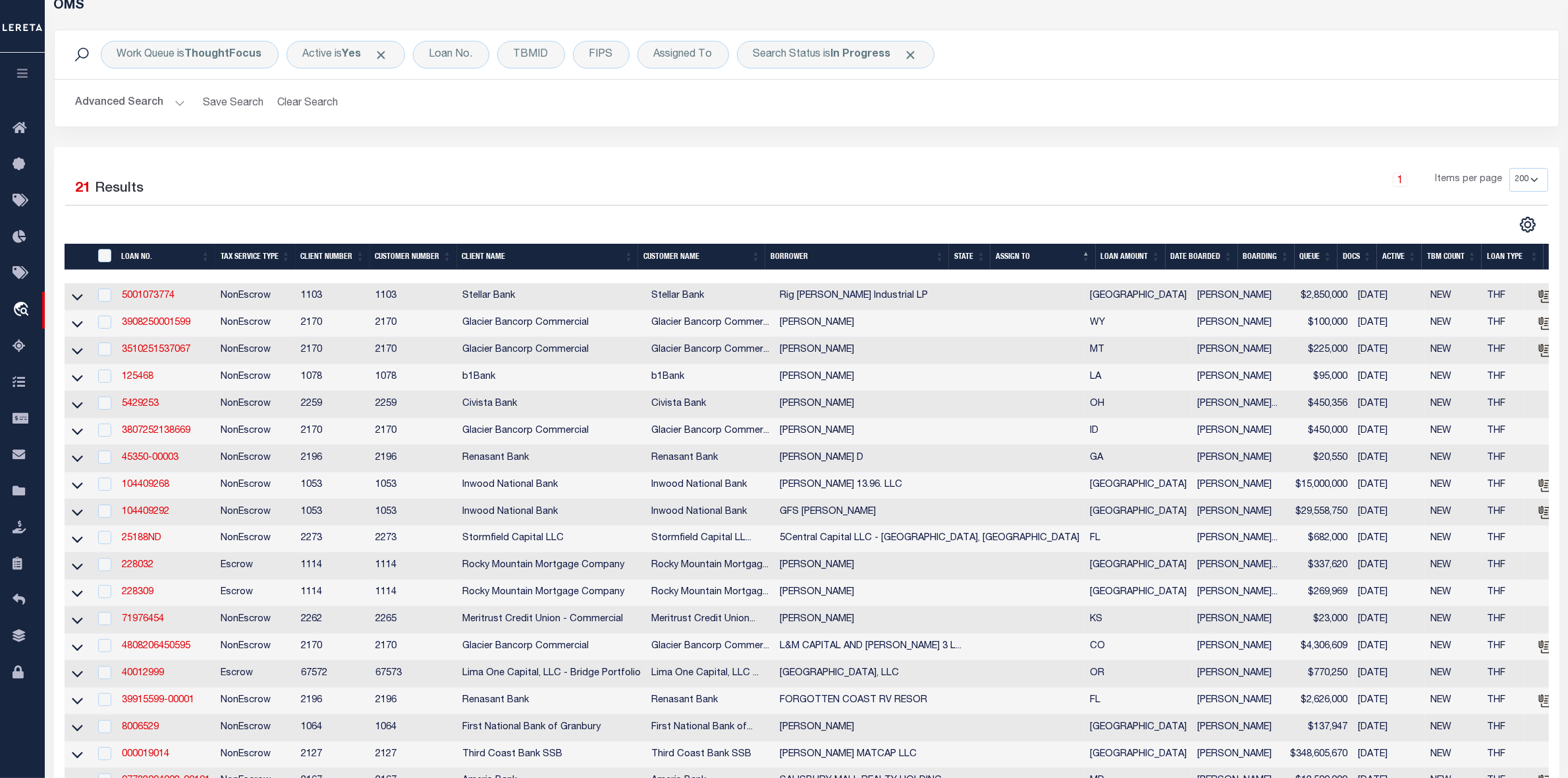
scroll to position [0, 0]
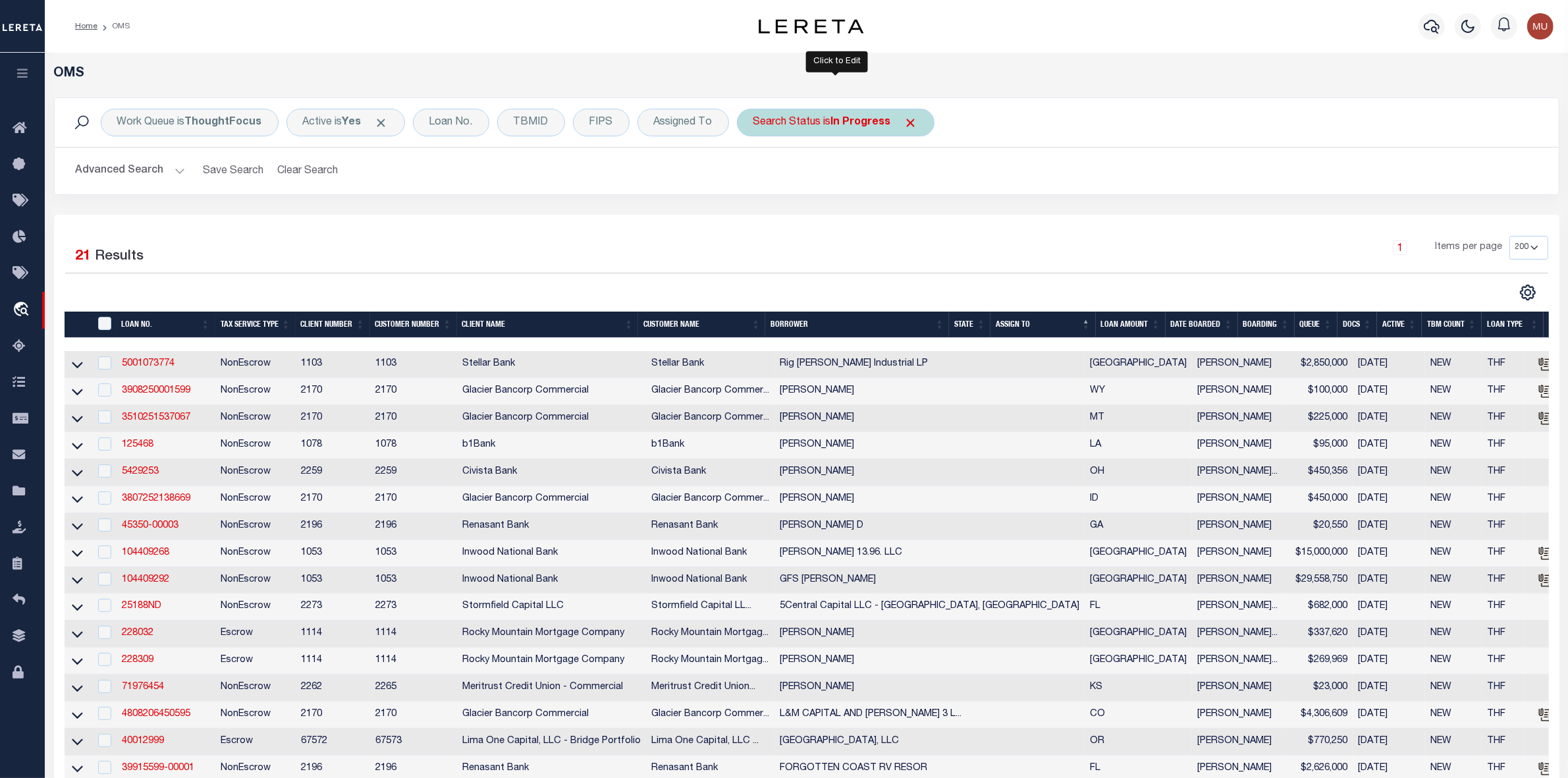
click at [847, 128] on b "In Progress" at bounding box center [861, 123] width 60 height 11
click at [834, 186] on select "Automated Search Bad Parcel Complete Duplicate Parcel High Dollar Reporting In …" at bounding box center [851, 187] width 194 height 25
select select "RD"
click at [754, 175] on select "Automated Search Bad Parcel Complete Duplicate Parcel High Dollar Reporting In …" at bounding box center [851, 187] width 194 height 25
click at [926, 211] on input "Apply" at bounding box center [928, 215] width 39 height 22
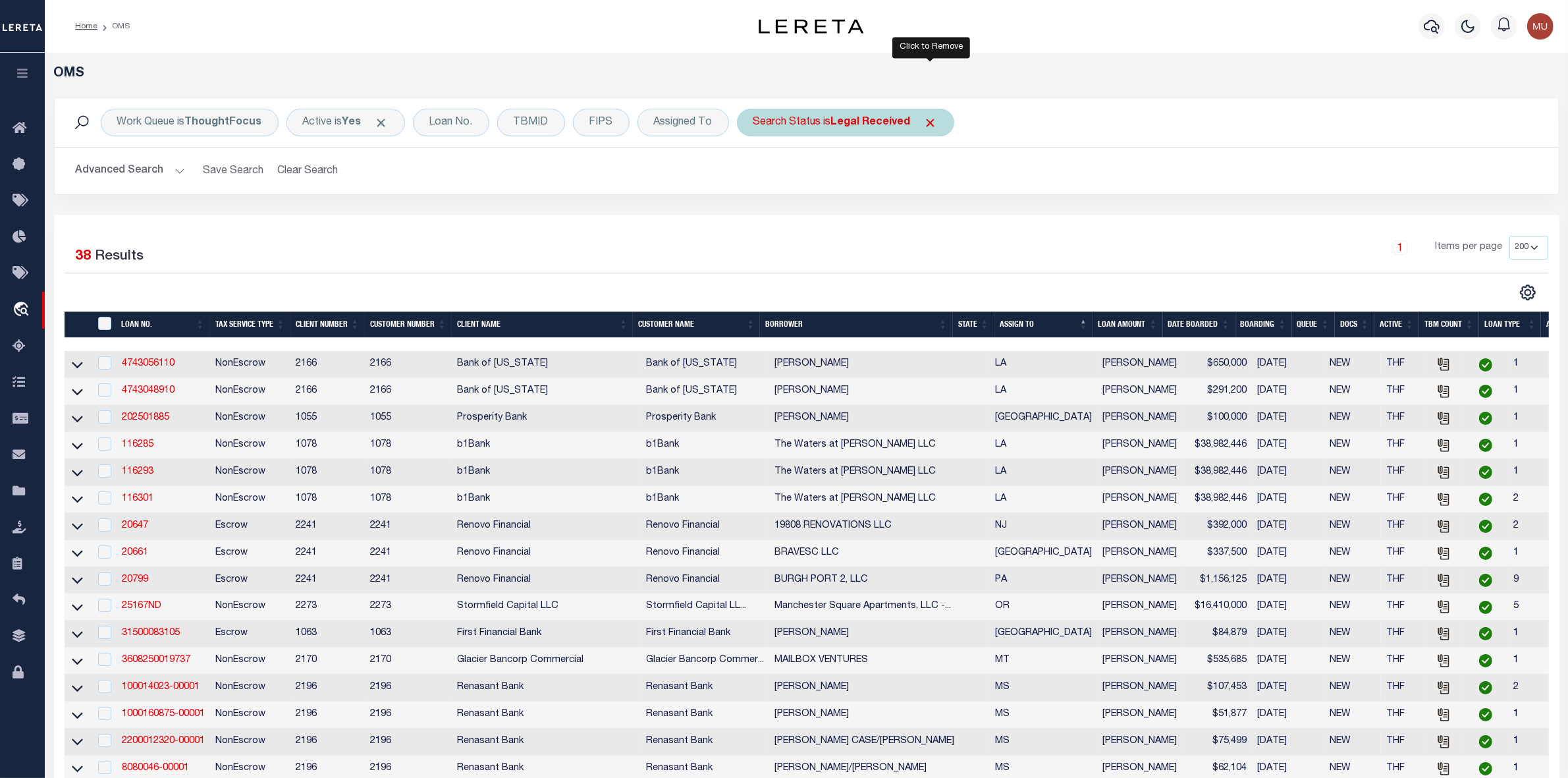
click at [926, 122] on span "Click to Remove" at bounding box center [931, 123] width 14 height 14
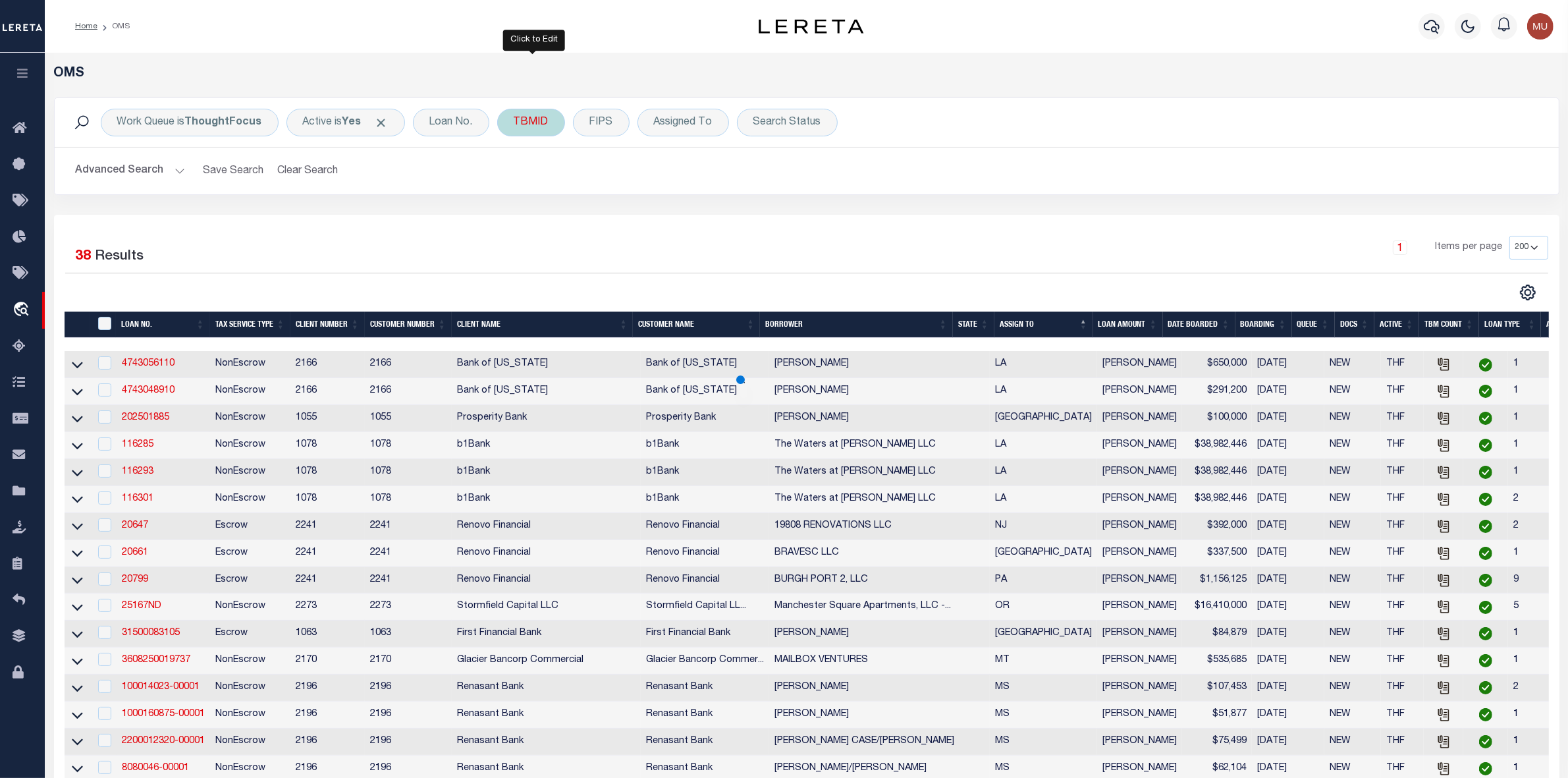
click at [544, 129] on div "TBMID" at bounding box center [531, 122] width 68 height 28
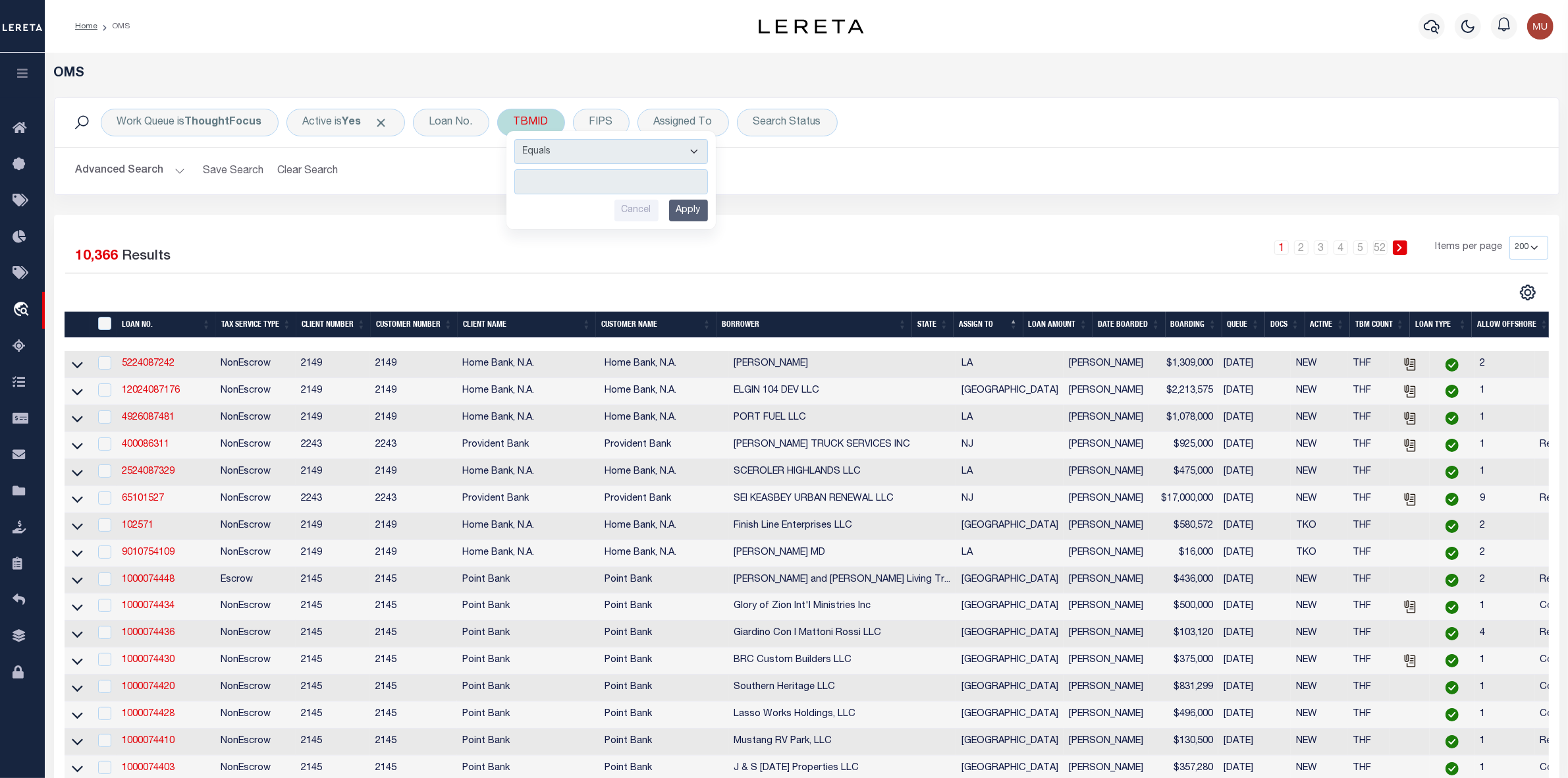
click at [578, 181] on input "number" at bounding box center [611, 181] width 194 height 25
type input "3520474"
click at [695, 212] on input "Apply" at bounding box center [688, 211] width 39 height 22
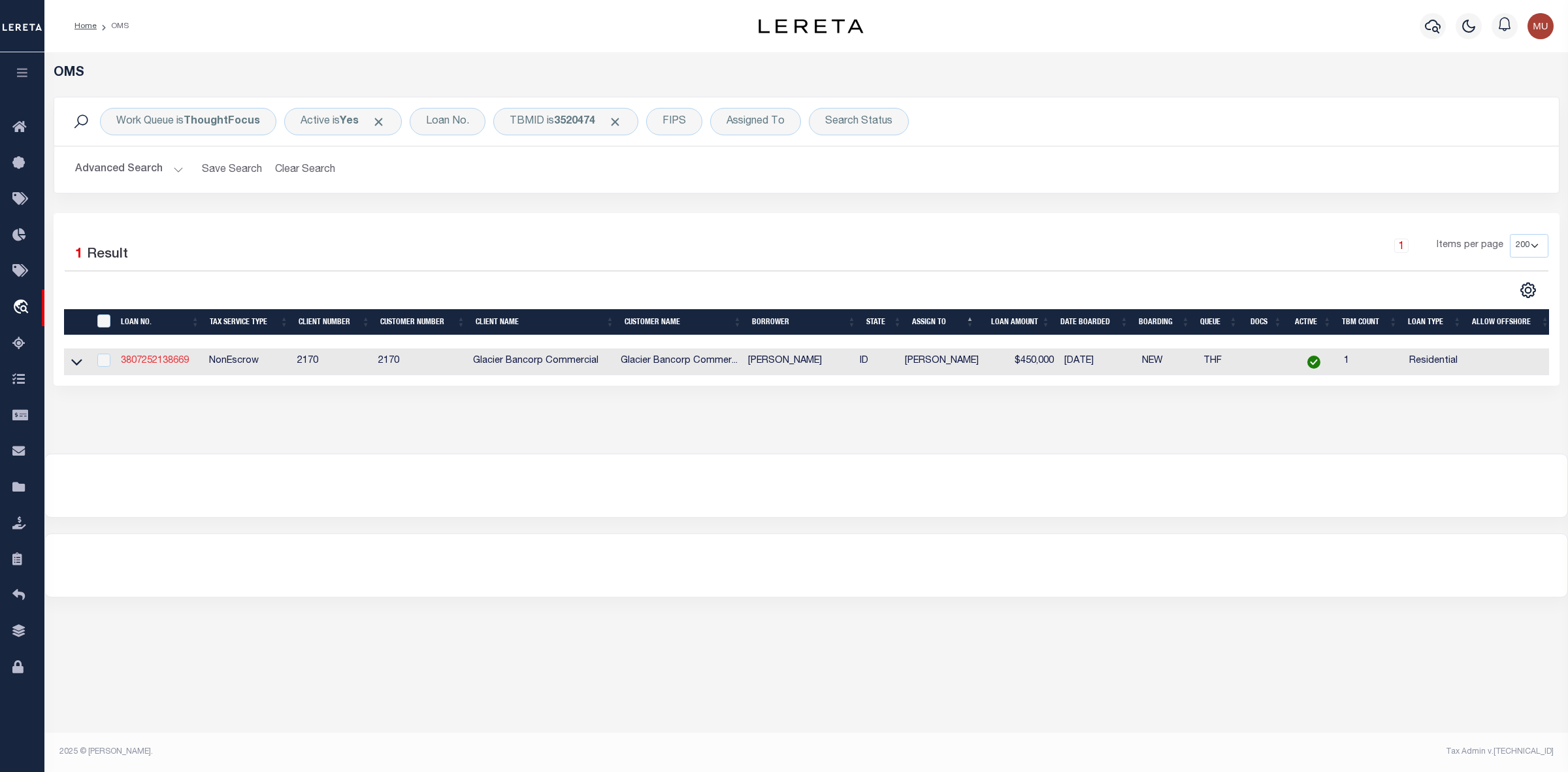
click at [150, 365] on link "3807252138669" at bounding box center [154, 361] width 68 height 9
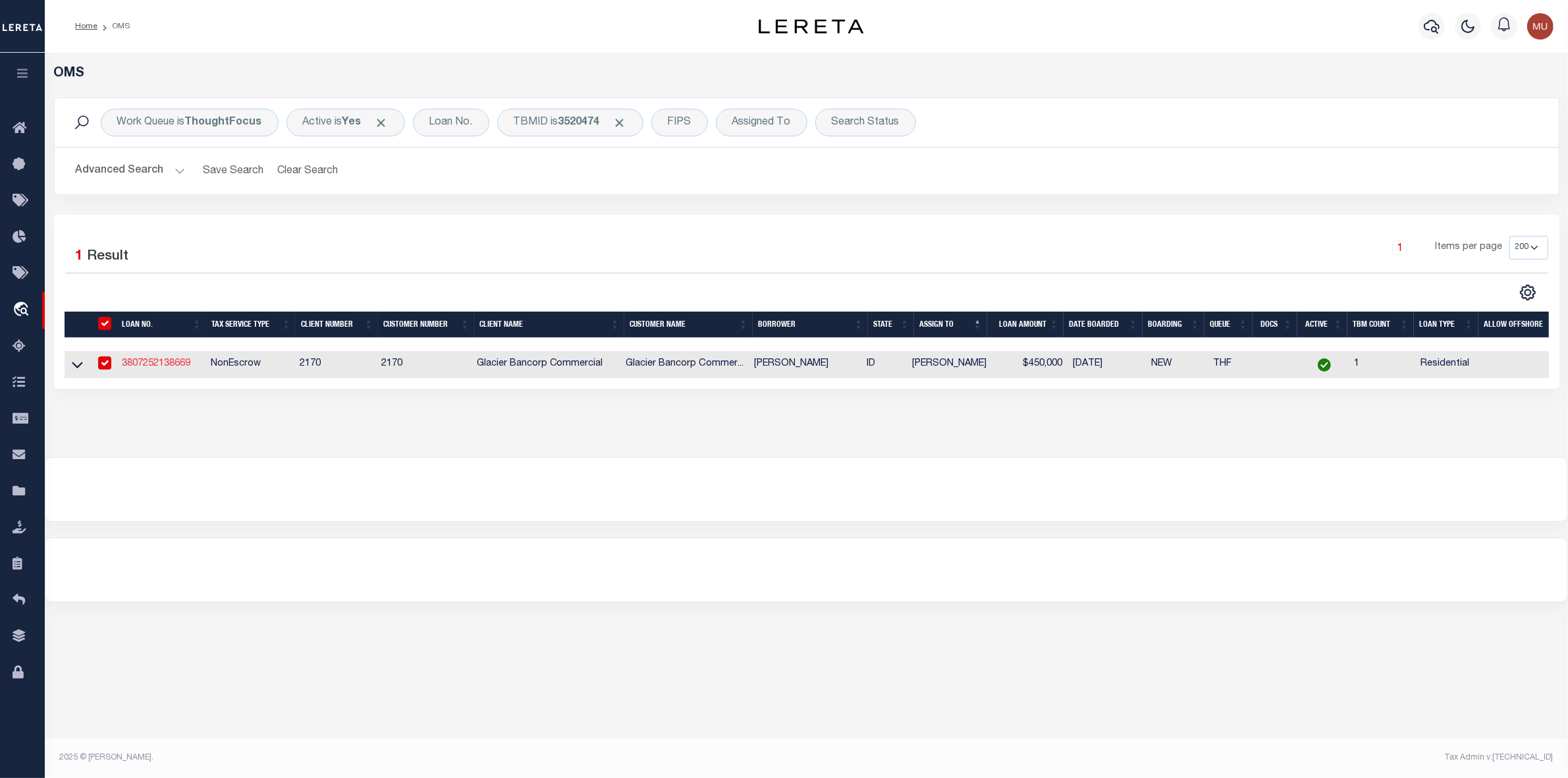
type input "3807252138669"
type input "MATTHEW R CHUPP"
select select
type input "819 LEGACY RIDGE LN"
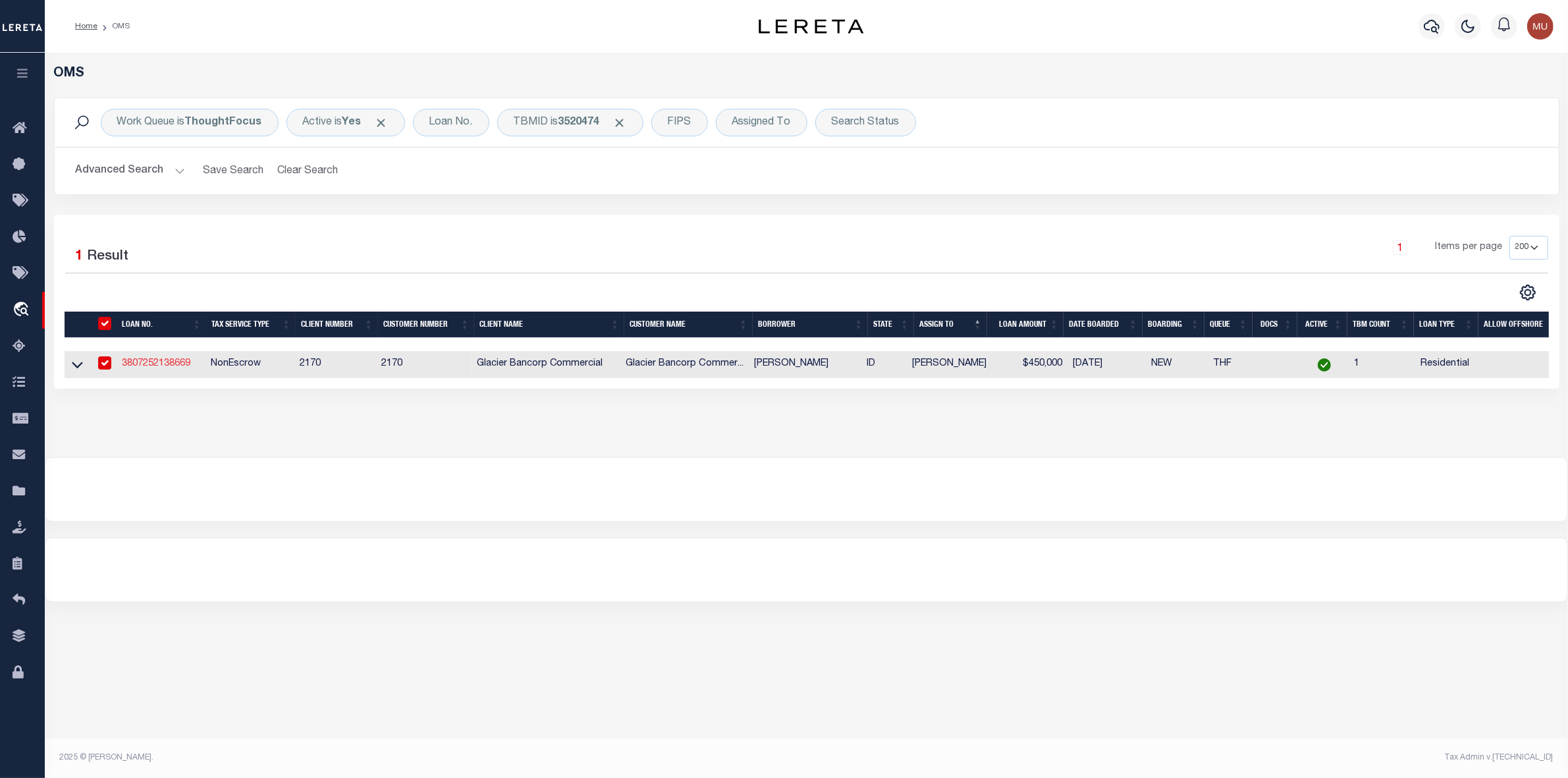
type input "BONNERS FERRY ID 83805-7705"
type input "[DATE]"
select select "200"
select select "10"
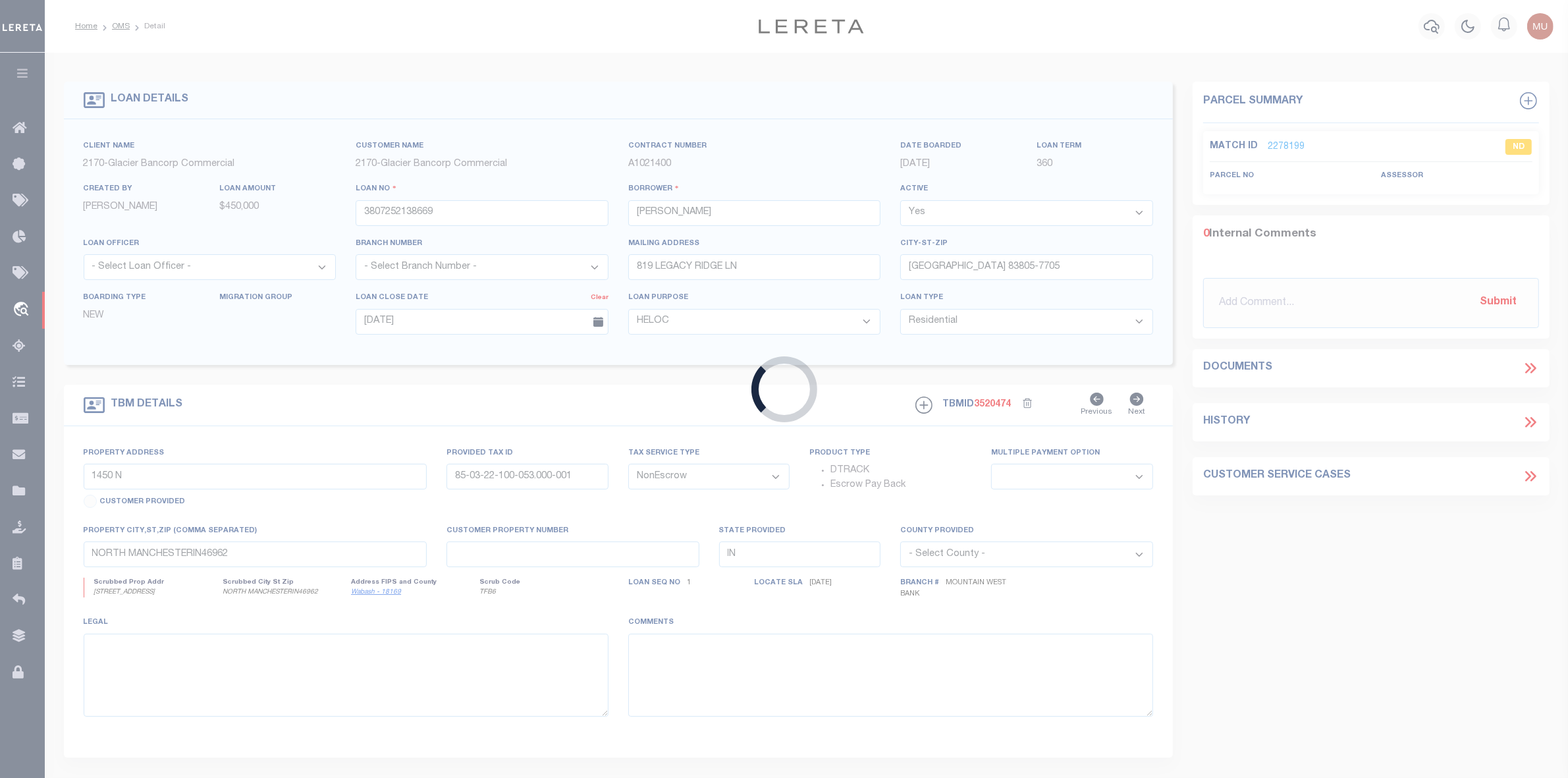
type input "819 LEGACY RIDGE LN"
type input "RP005950000010A"
select select
type input "BONNERS FERRY ID 83805-7705"
type input "RP005950000010A"
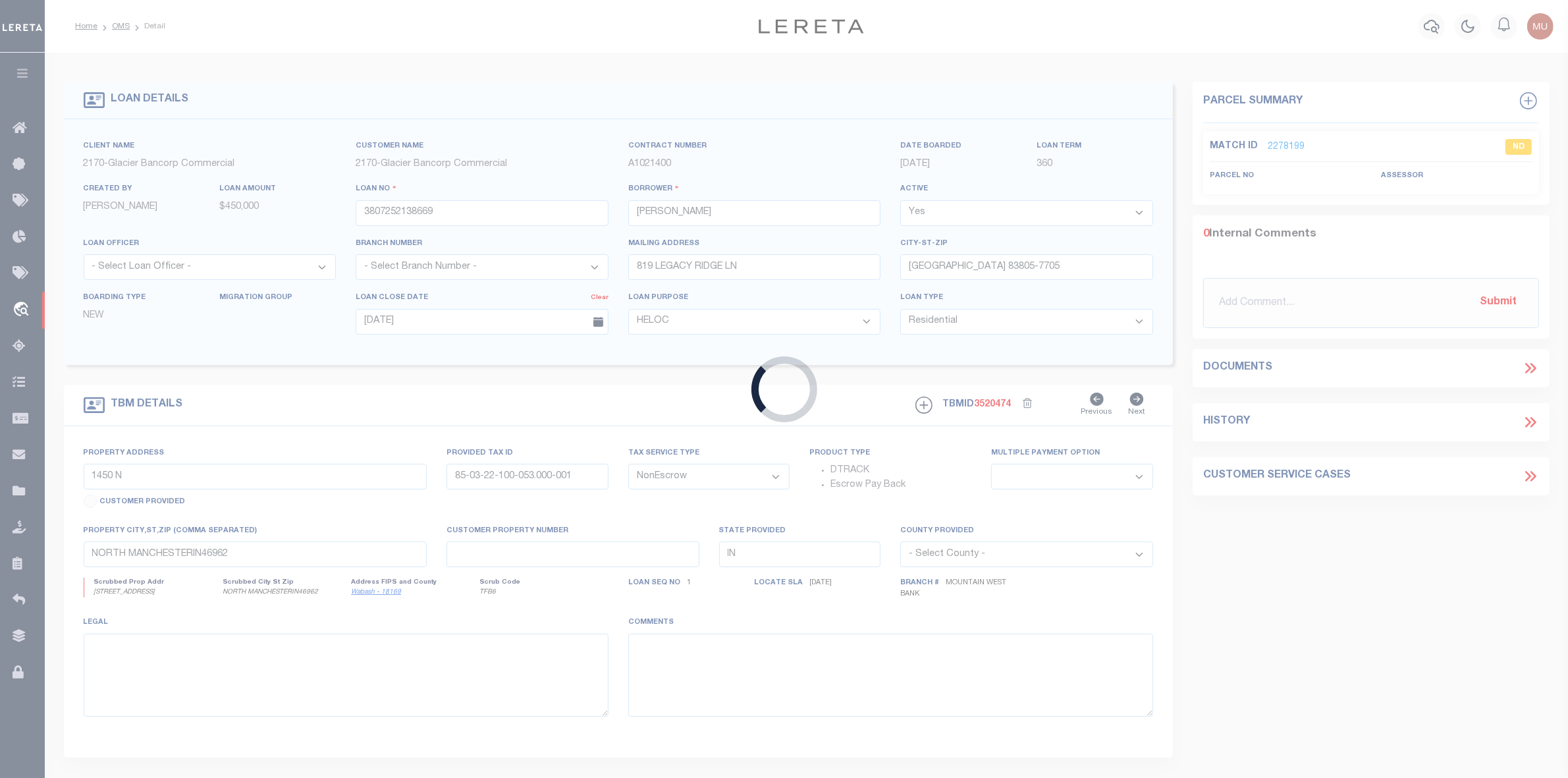
type input "ID"
select select
type textarea "Lot 1 of the Plat of Legacy Ridge Subdivision, according to the plat thereof re…"
select select "4575"
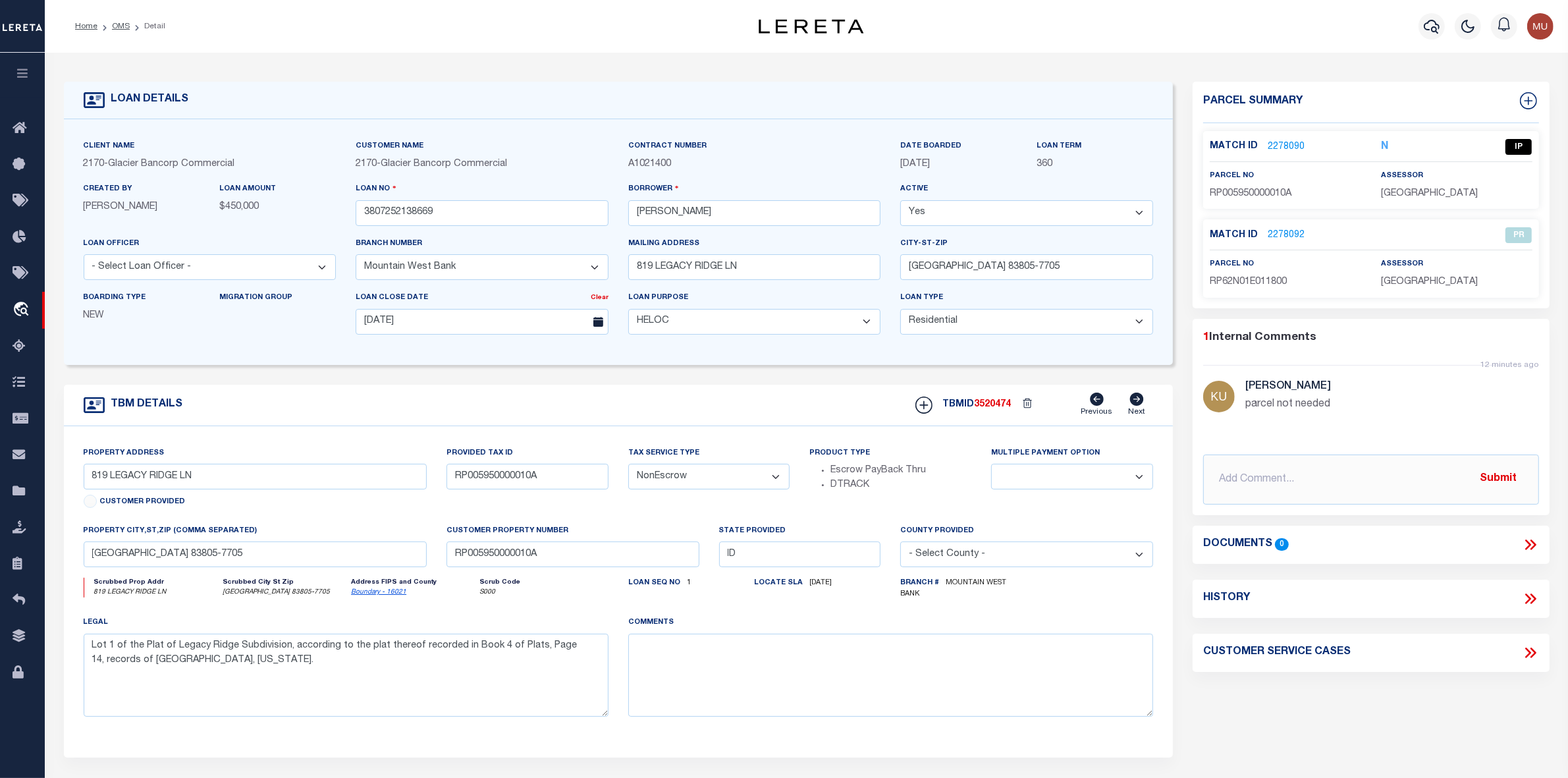
click at [1264, 150] on link "2278090" at bounding box center [1286, 147] width 37 height 14
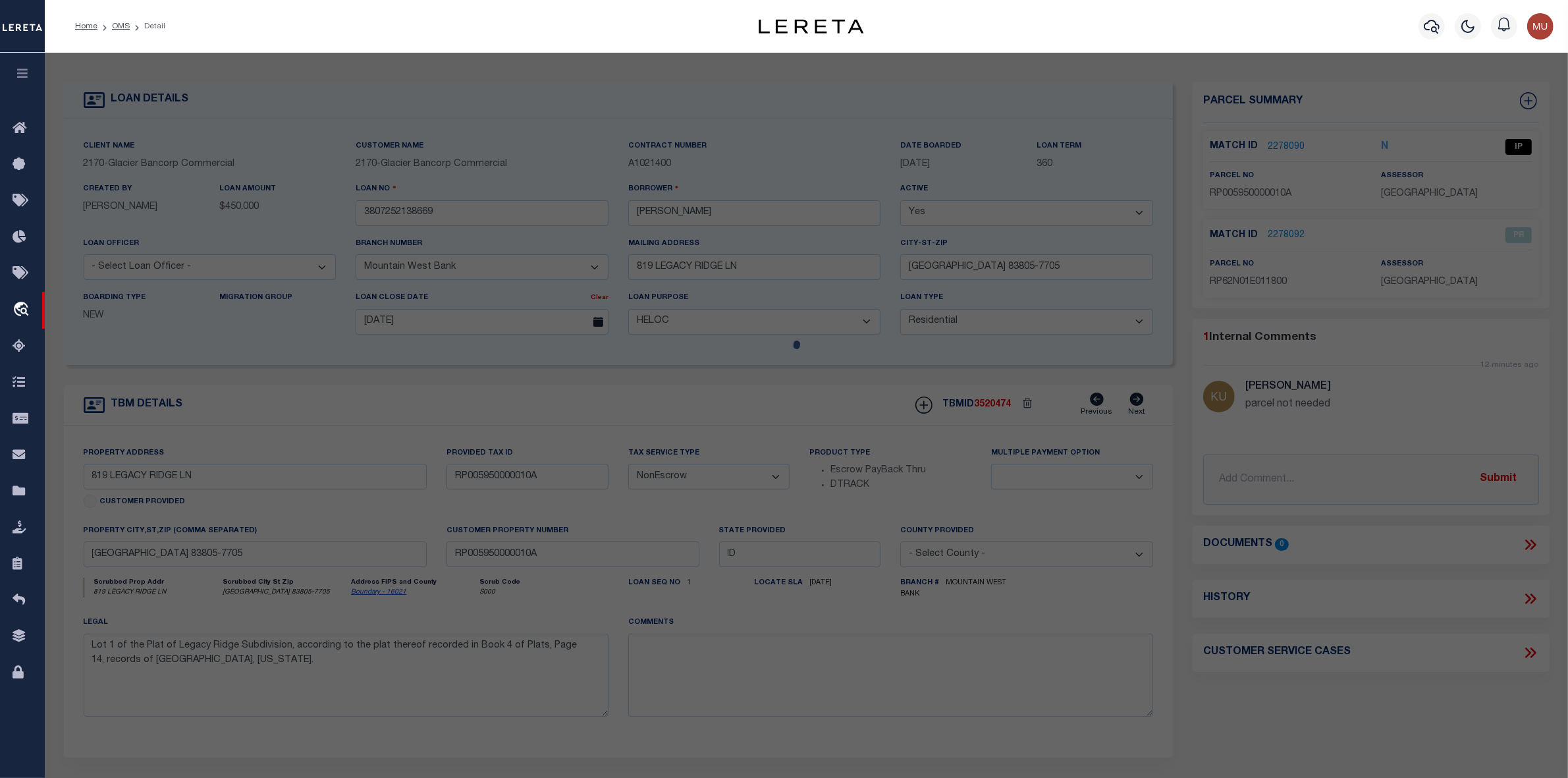
select select "AS"
checkbox input "false"
select select "IP"
type input "Chupp, Matthew R"
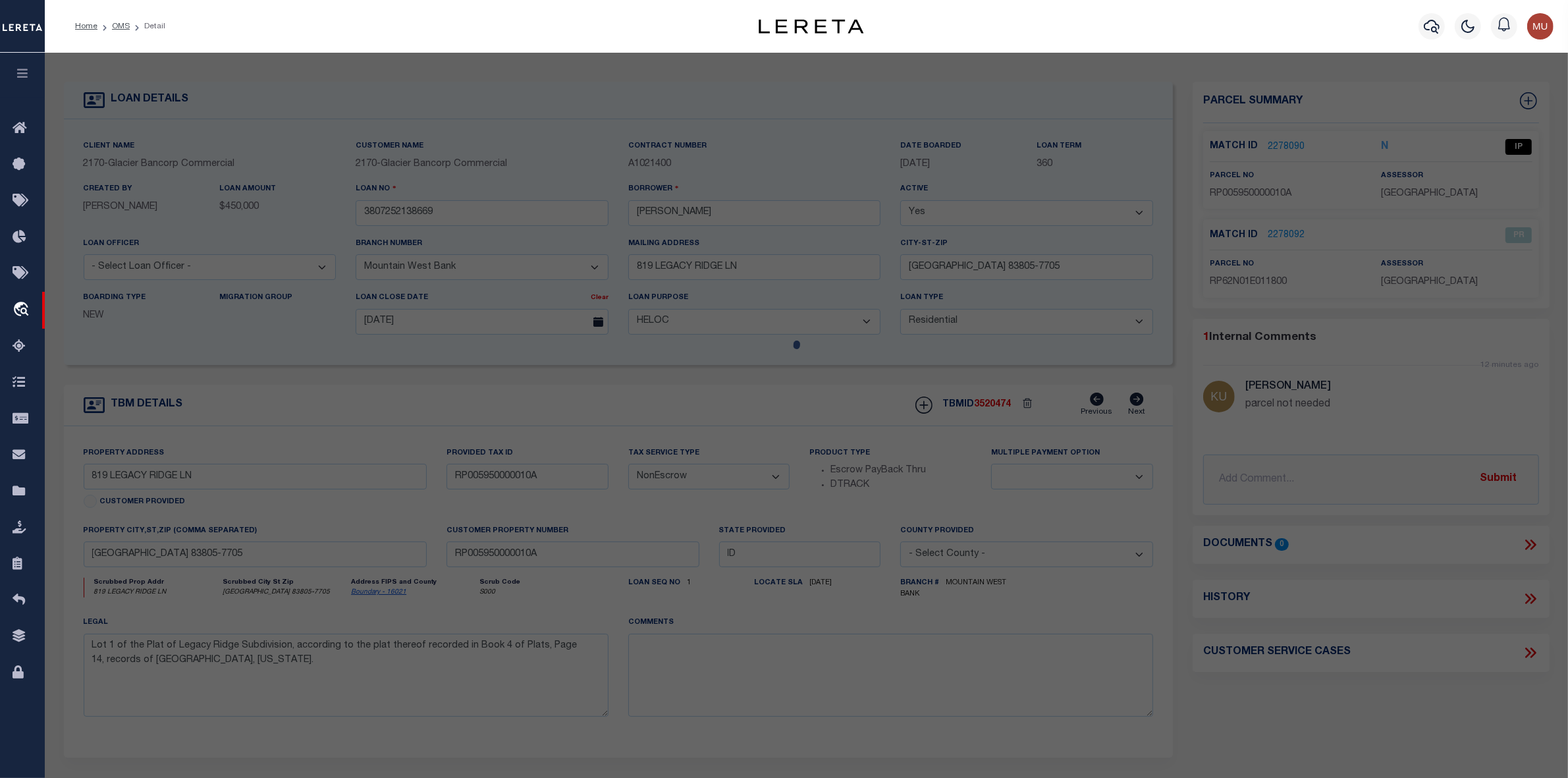
select select "AGW"
select select "LEG"
type input "819 LEGACY RIDGE LN"
type input "BONNERS FERRY, ID 83805"
type textarea "Lot 1, Legacy Ridge Subdivision, Sec 1 T62n R1e"
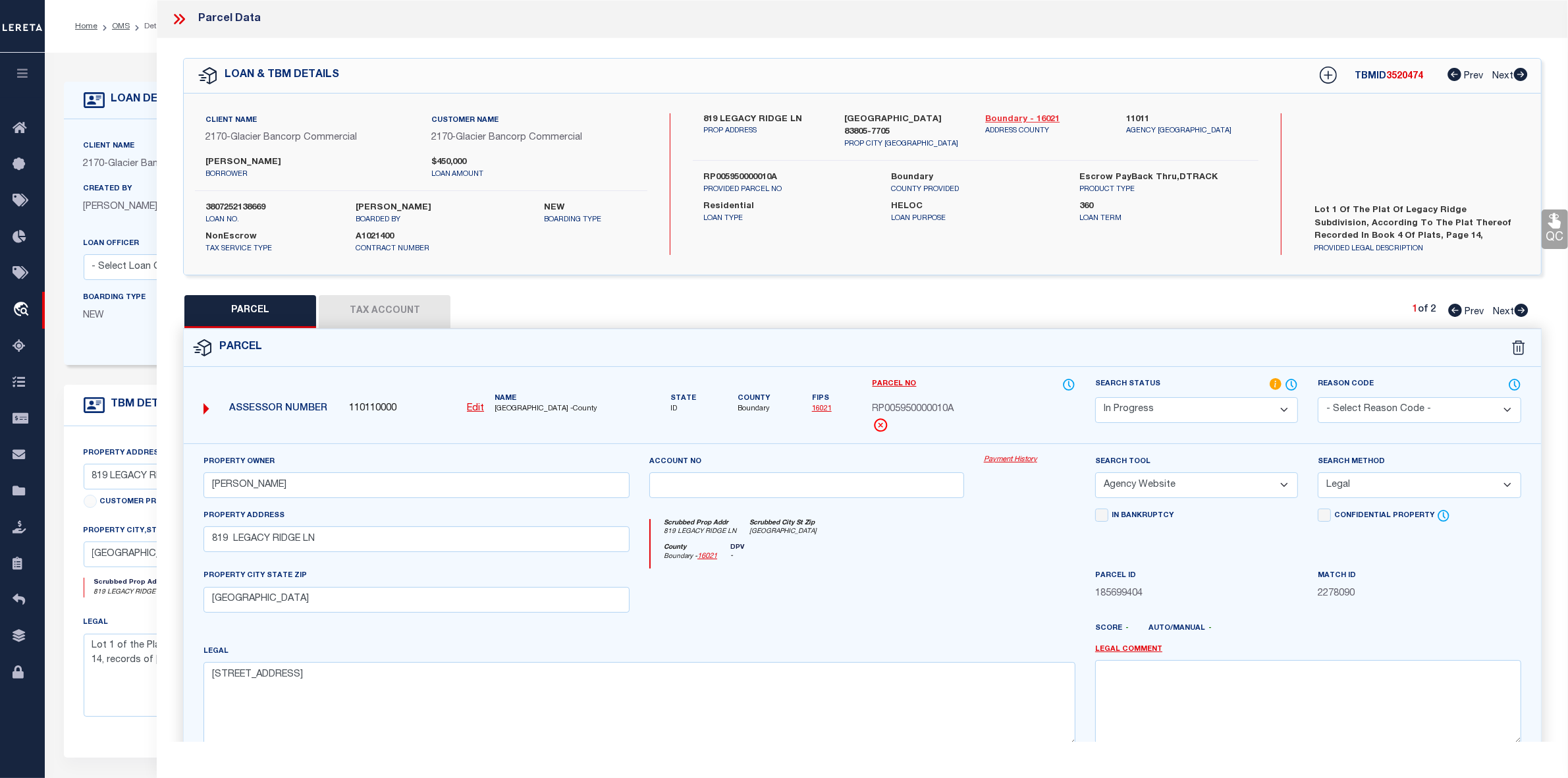
click at [1008, 120] on link "Boundary - 16021" at bounding box center [1046, 120] width 121 height 13
click at [1003, 113] on link "Boundary - 16021" at bounding box center [1046, 120] width 121 height 13
drag, startPoint x: 735, startPoint y: 405, endPoint x: 769, endPoint y: 412, distance: 34.7
click at [769, 412] on div "State ID County Boundary Fips 16021" at bounding box center [751, 395] width 203 height 37
copy span "Boundary"
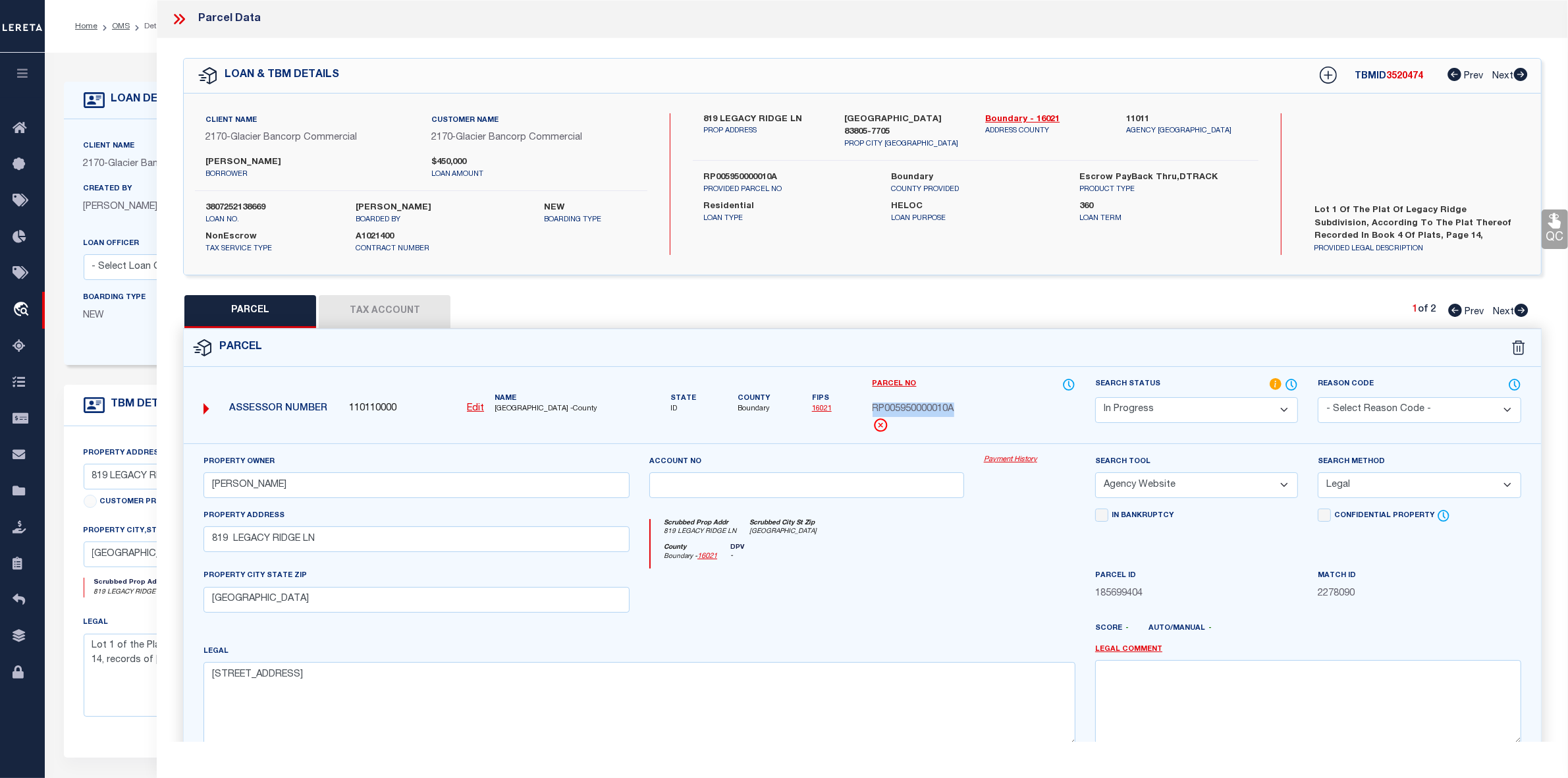
drag, startPoint x: 871, startPoint y: 408, endPoint x: 968, endPoint y: 409, distance: 97.0
click at [968, 409] on div "RP005950000010A" at bounding box center [974, 409] width 203 height 14
copy span "RP005950000010A"
click at [1219, 406] on select "Automated Search Bad Parcel Complete Duplicate Parcel High Dollar Reporting In …" at bounding box center [1196, 410] width 203 height 26
select select "PC"
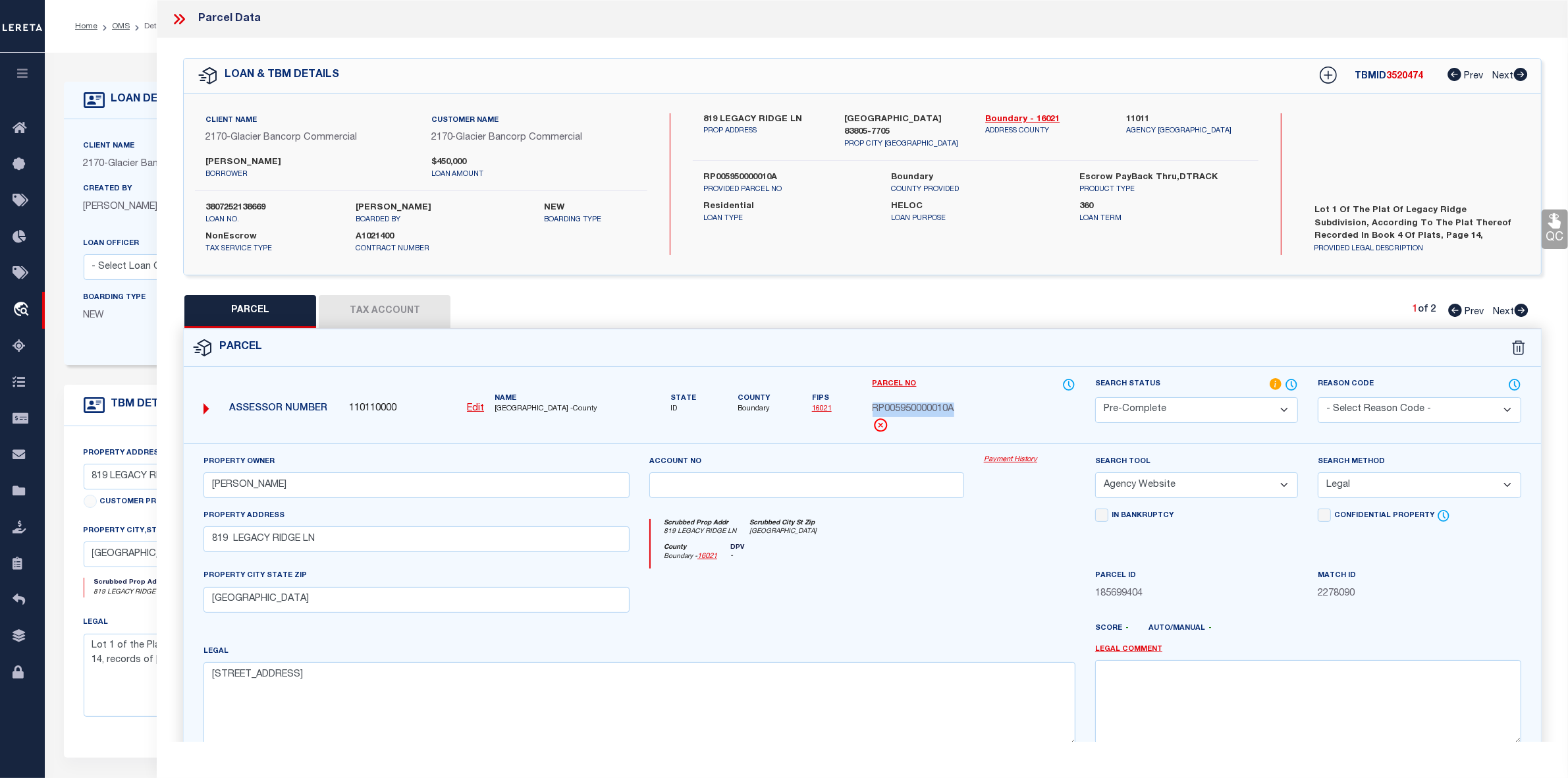
click at [1095, 397] on select "Automated Search Bad Parcel Complete Duplicate Parcel High Dollar Reporting In …" at bounding box center [1196, 410] width 203 height 26
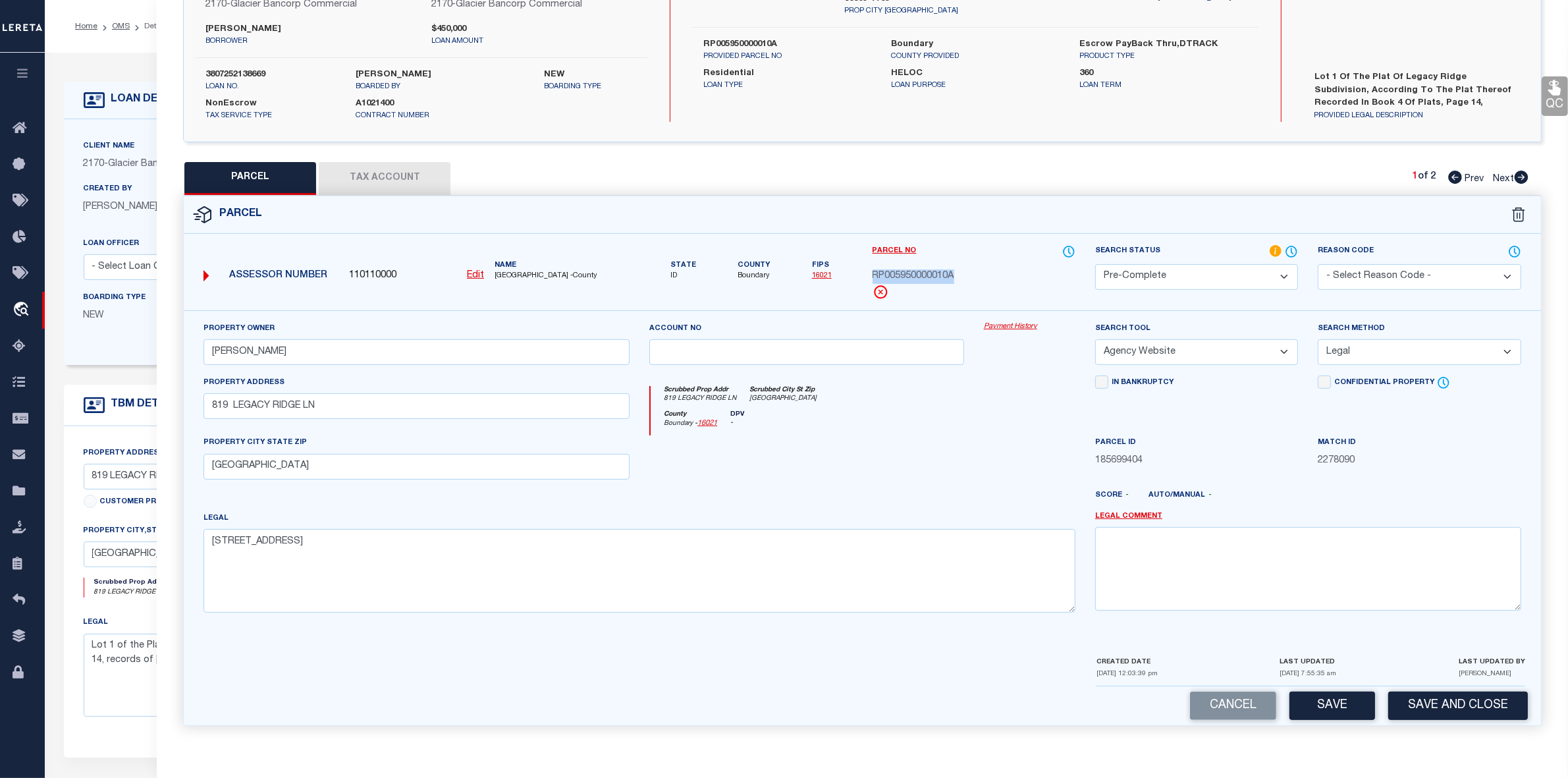
click at [410, 189] on button "Tax Account" at bounding box center [385, 178] width 132 height 33
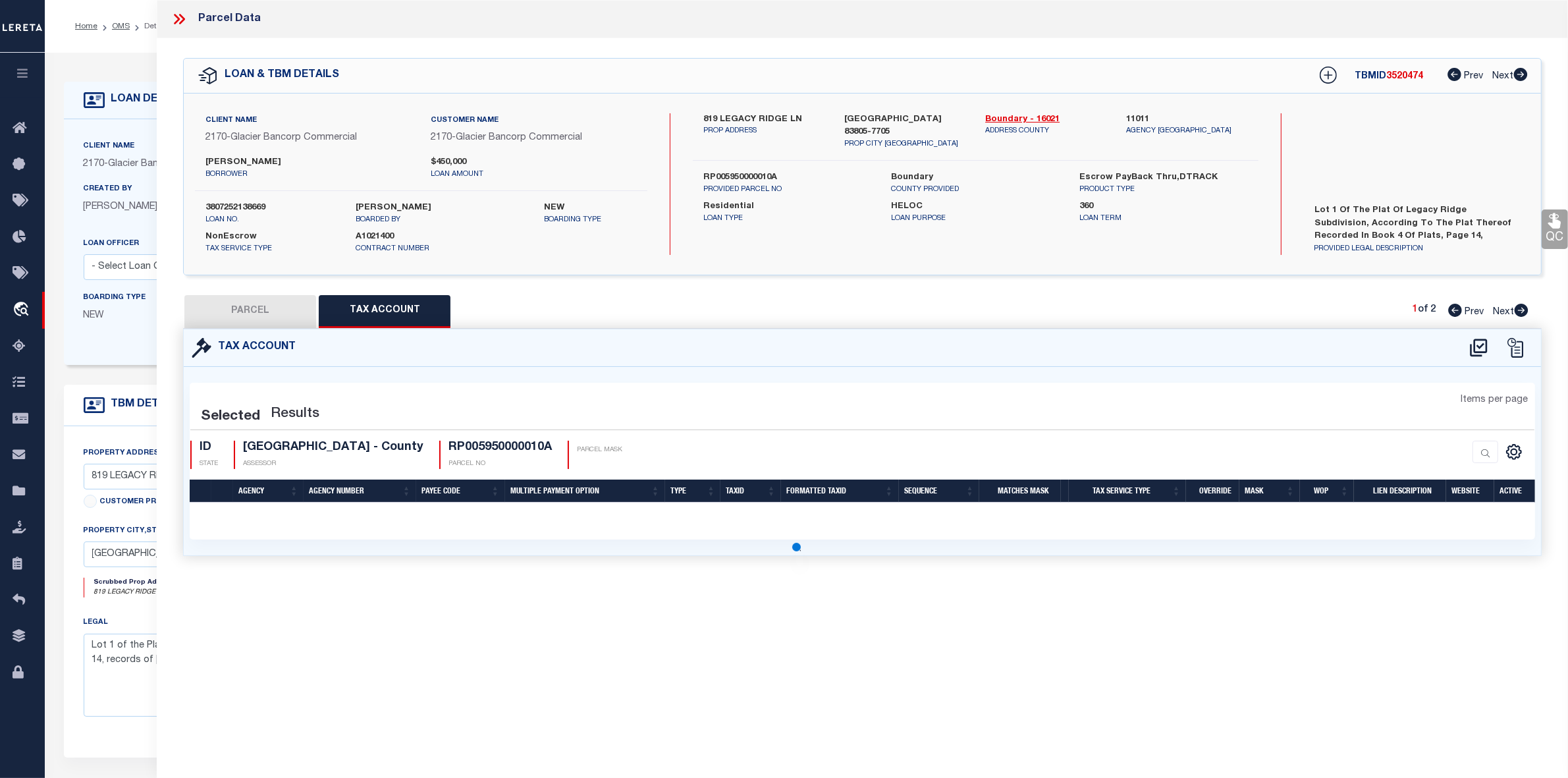
scroll to position [0, 0]
select select "100"
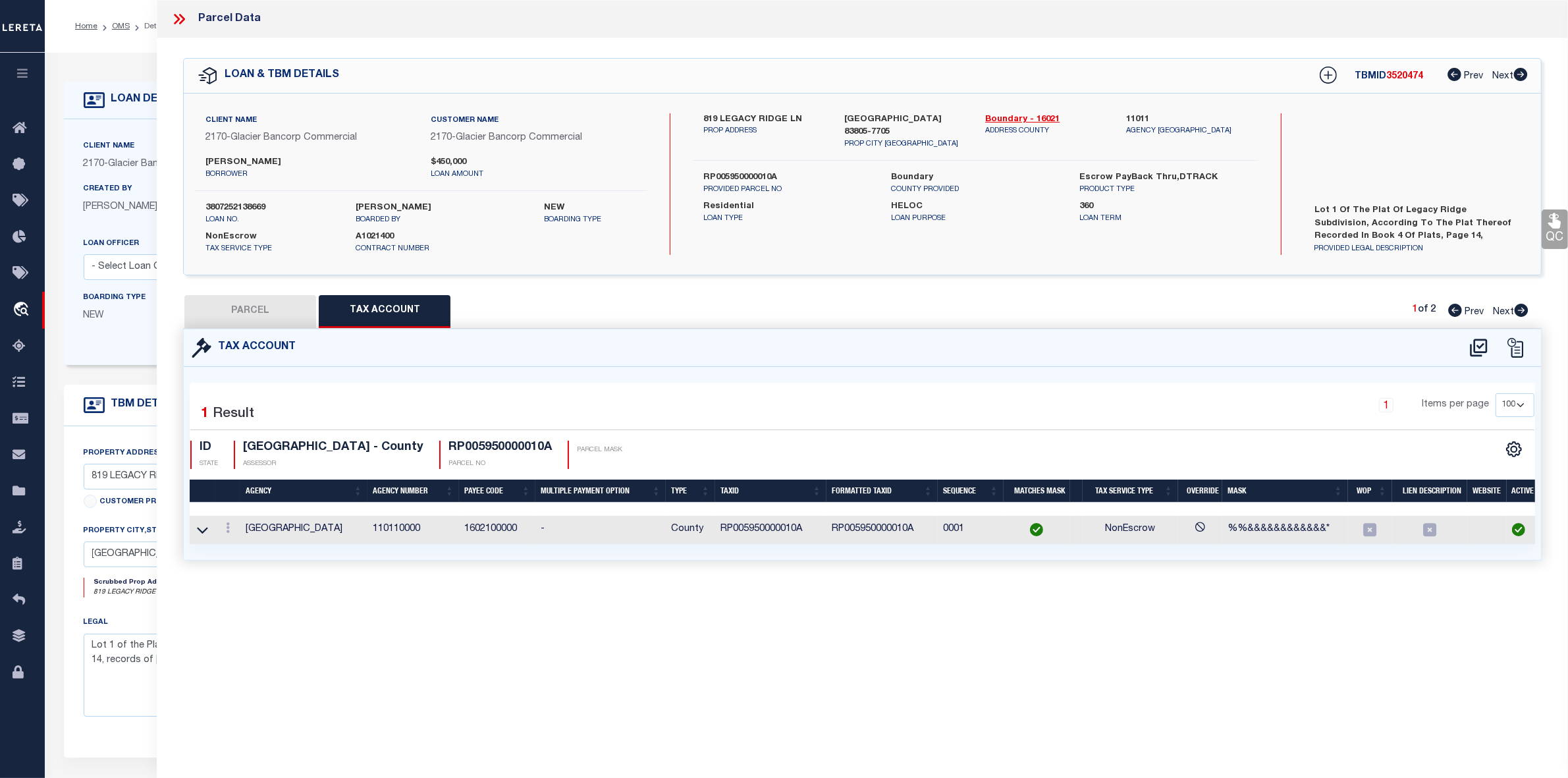
click at [247, 308] on button "PARCEL" at bounding box center [250, 311] width 132 height 33
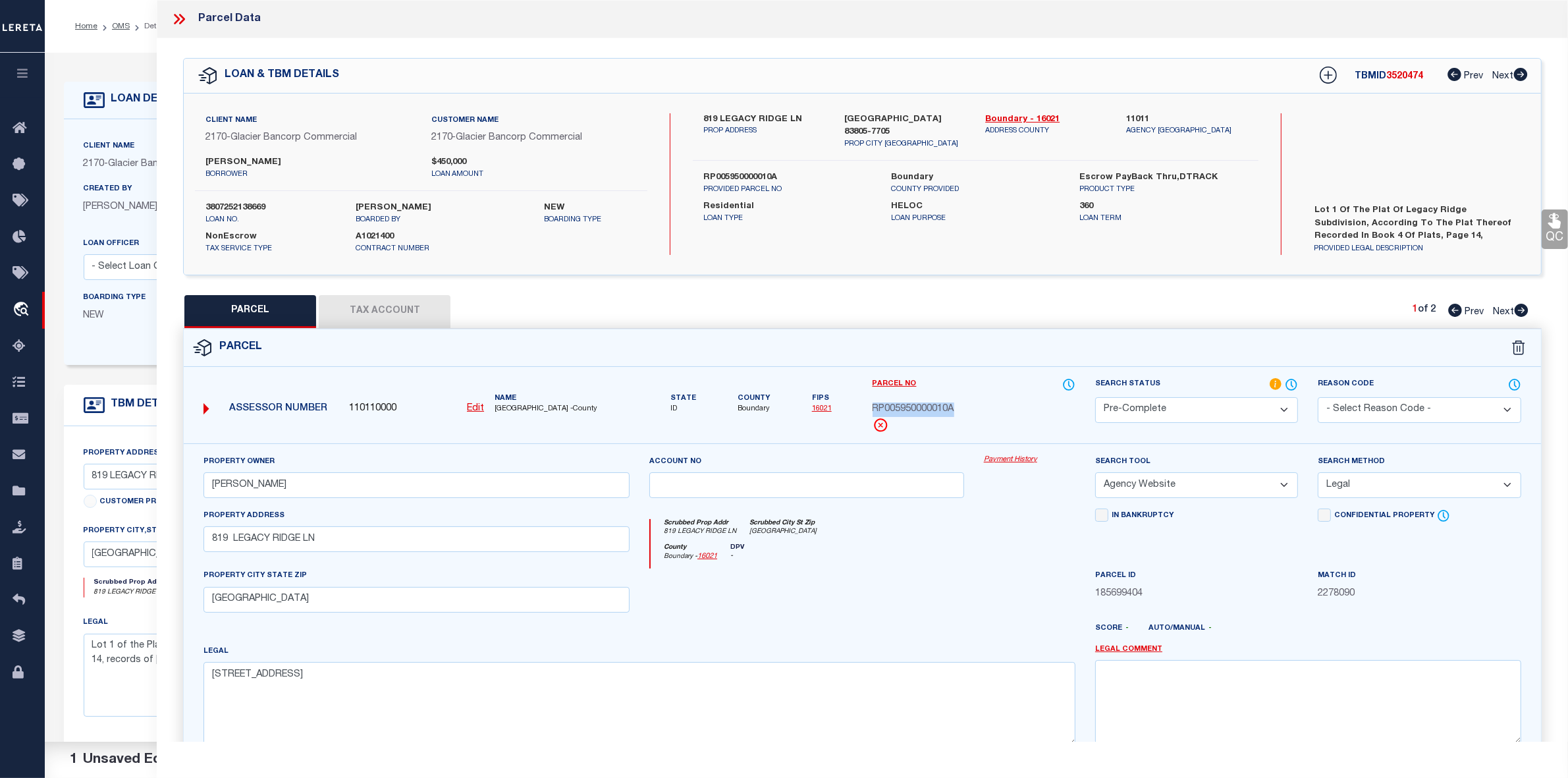
scroll to position [137, 0]
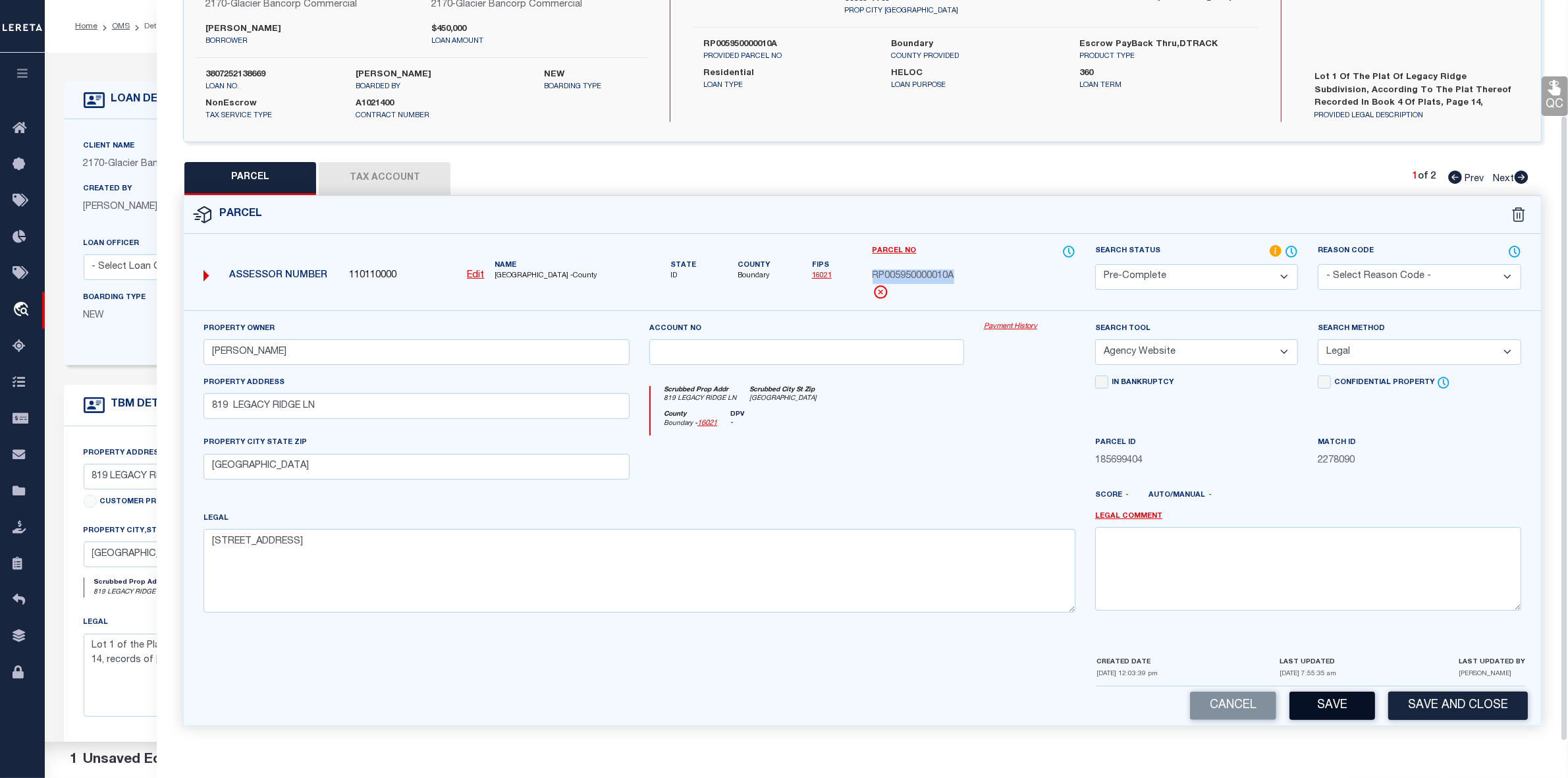
click at [1264, 622] on button "Save" at bounding box center [1332, 706] width 86 height 29
select select "AS"
select select
checkbox input "false"
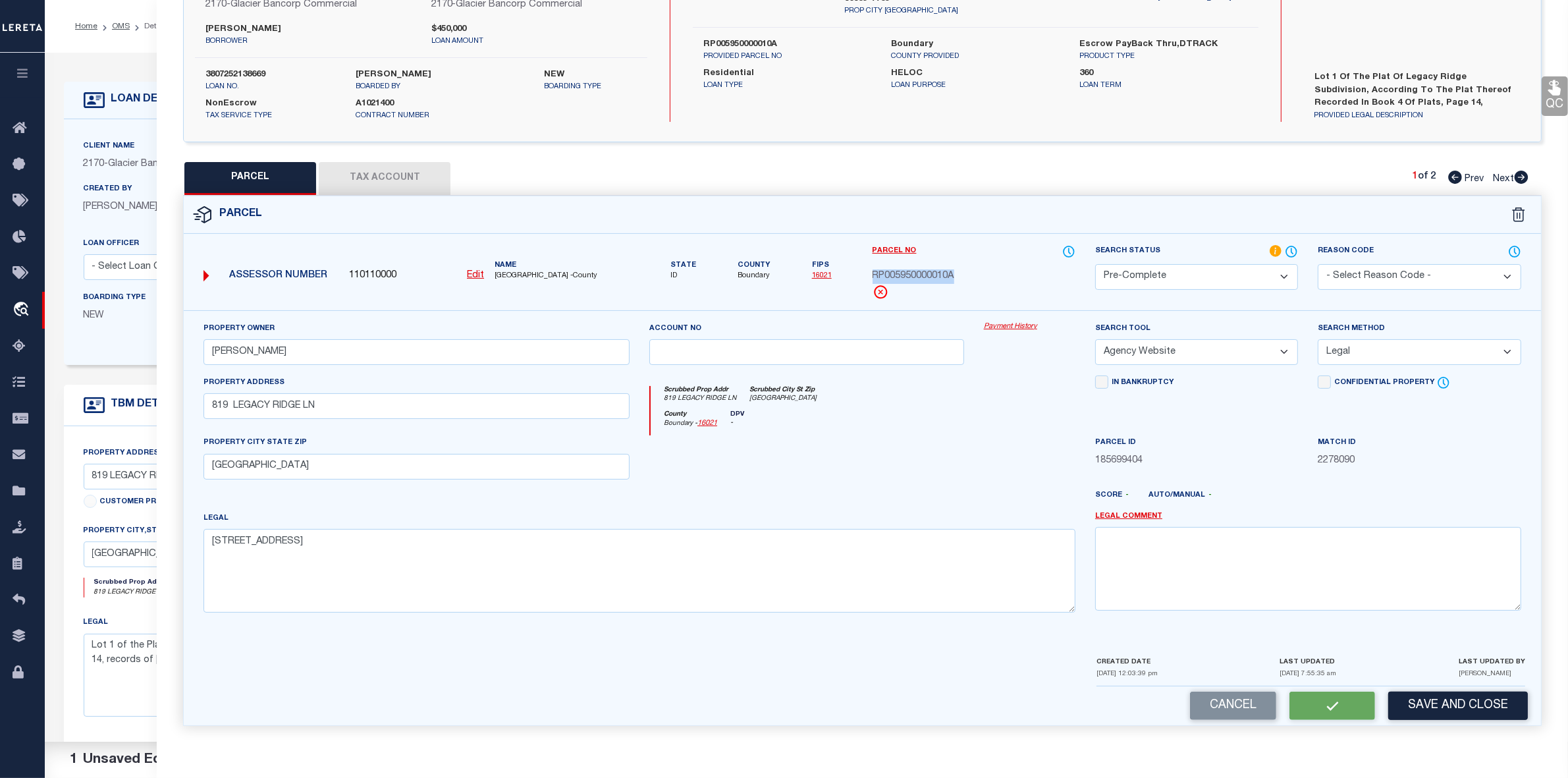
checkbox input "false"
click at [1264, 173] on div "QC QC QC" at bounding box center [862, 323] width 1411 height 836
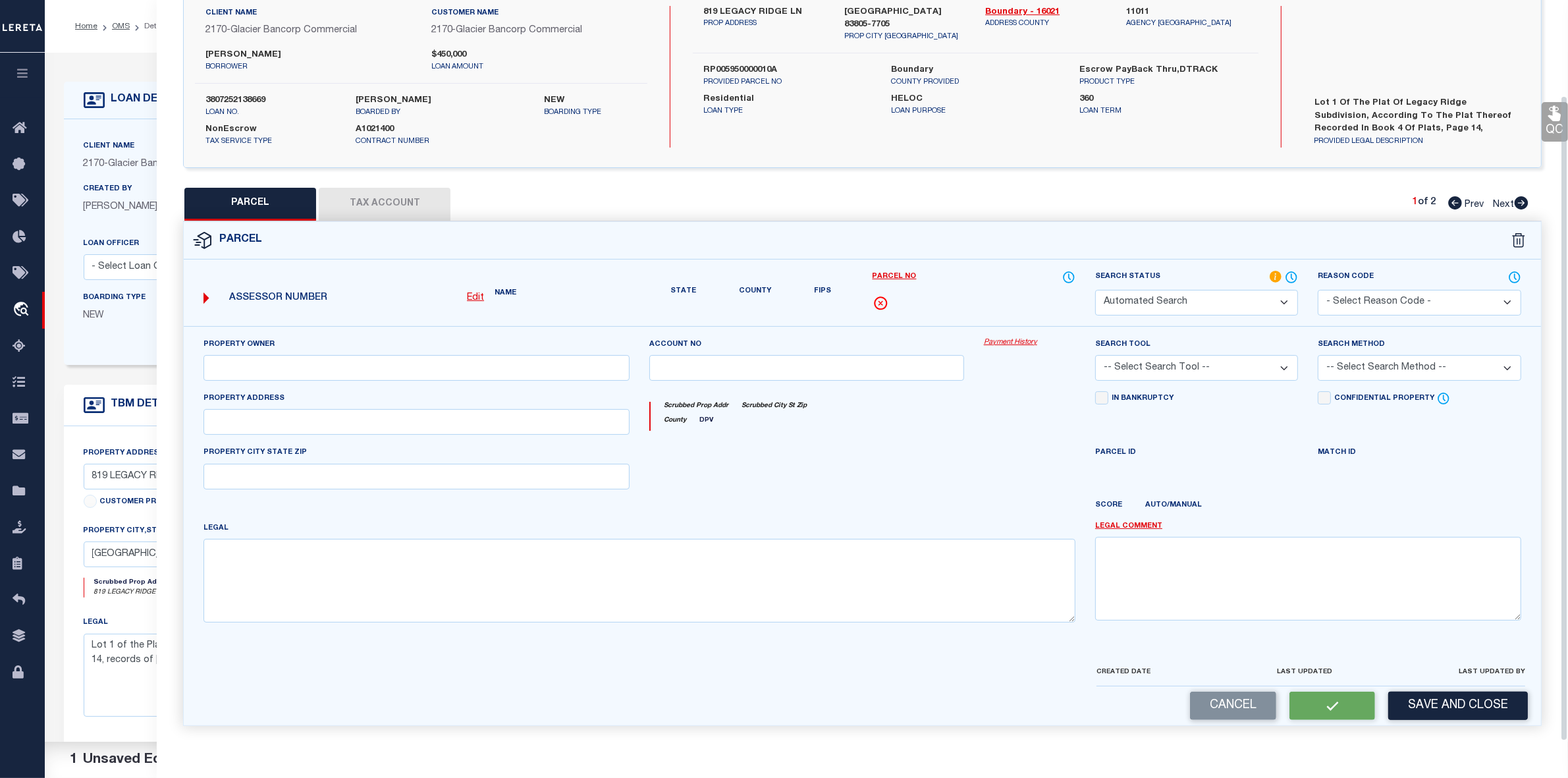
select select "PC"
type input "Chupp, Matthew R"
select select "AGW"
select select "LEG"
type input "819 LEGACY RIDGE LN"
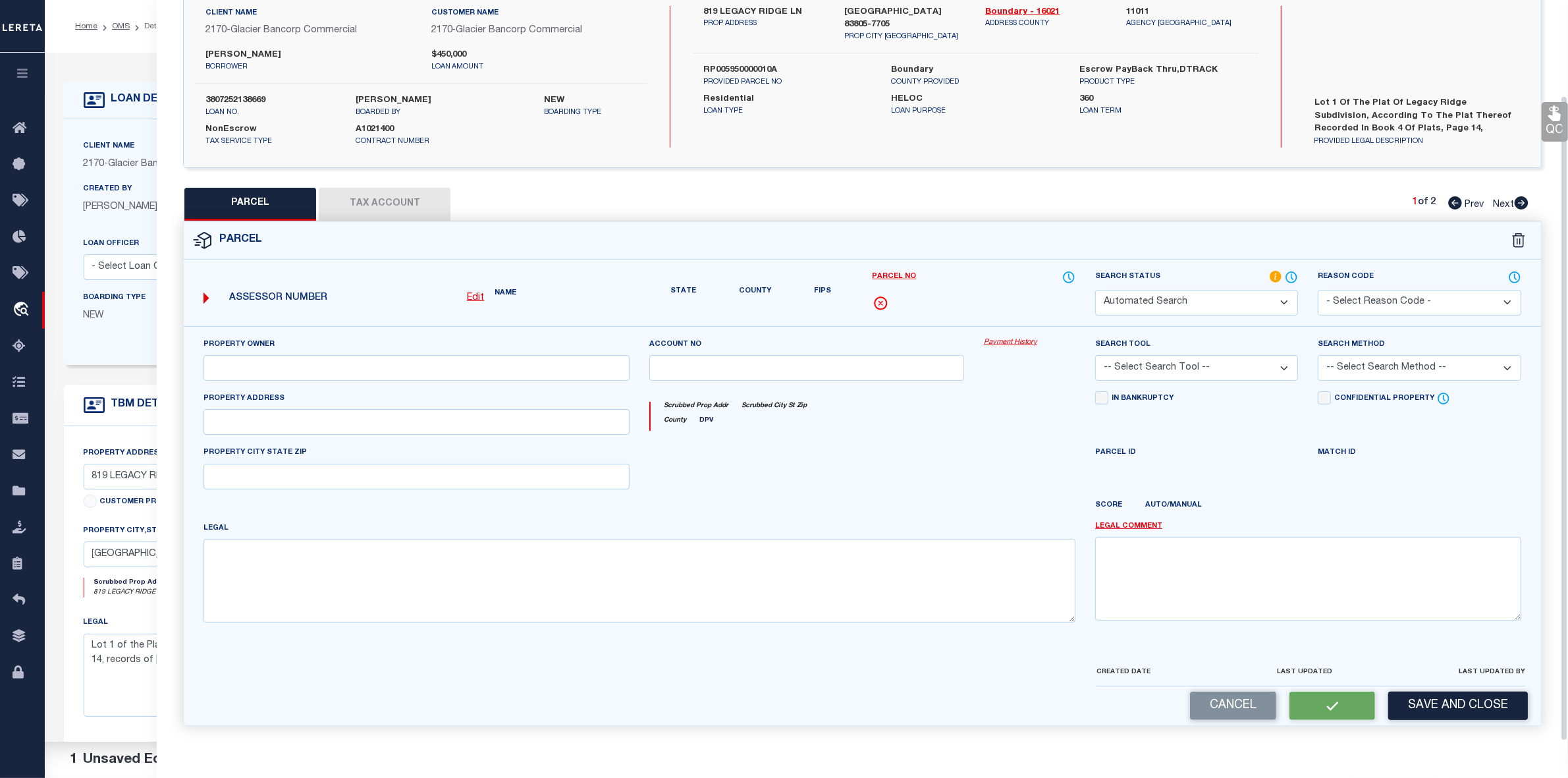
type input "BONNERS FERRY, ID 83805"
type textarea "Lot 1, Legacy Ridge Subdivision, Sec 1 T62n R1e"
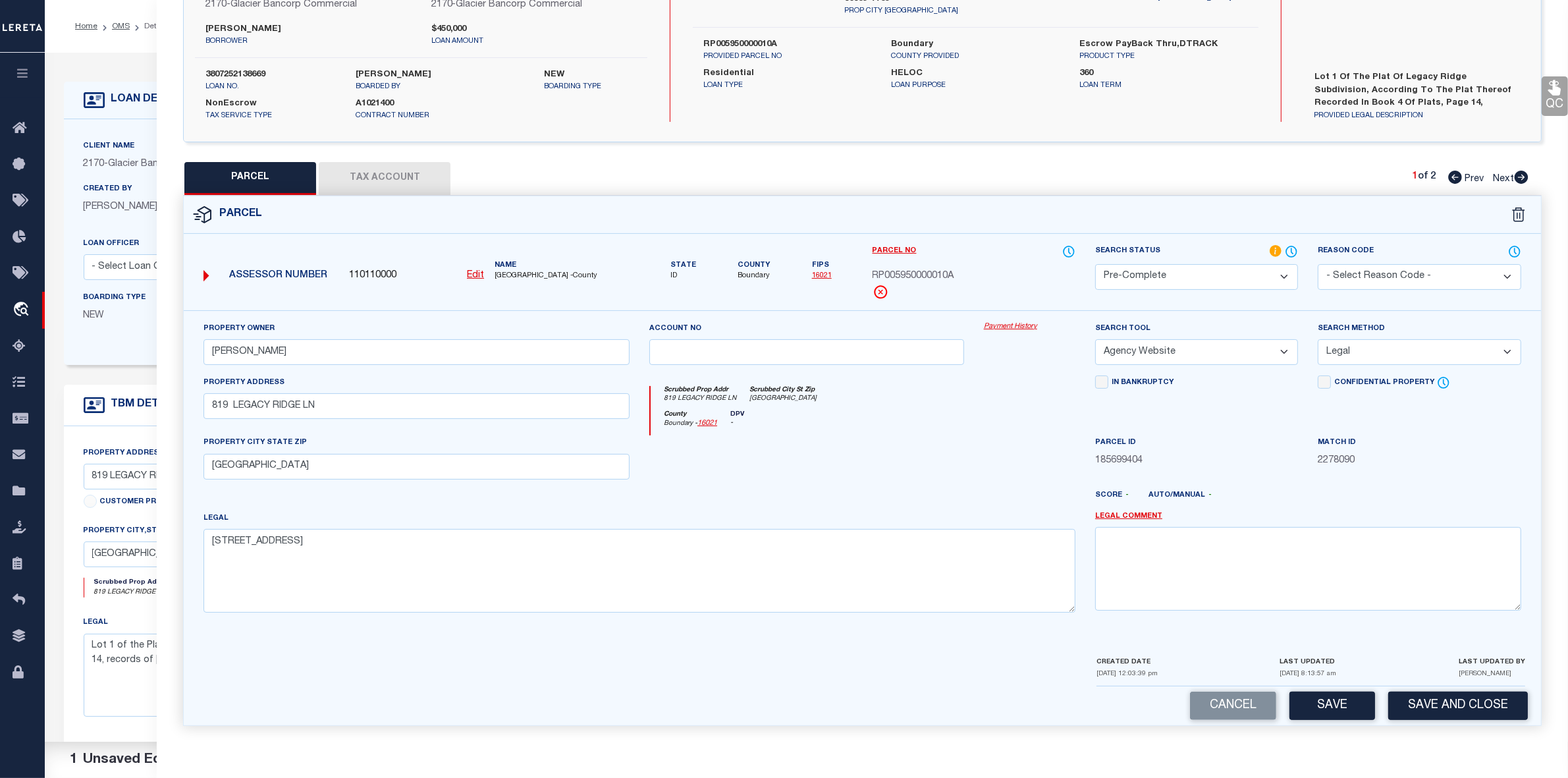
click at [1264, 173] on icon at bounding box center [1521, 177] width 14 height 13
select select "AS"
select select
checkbox input "false"
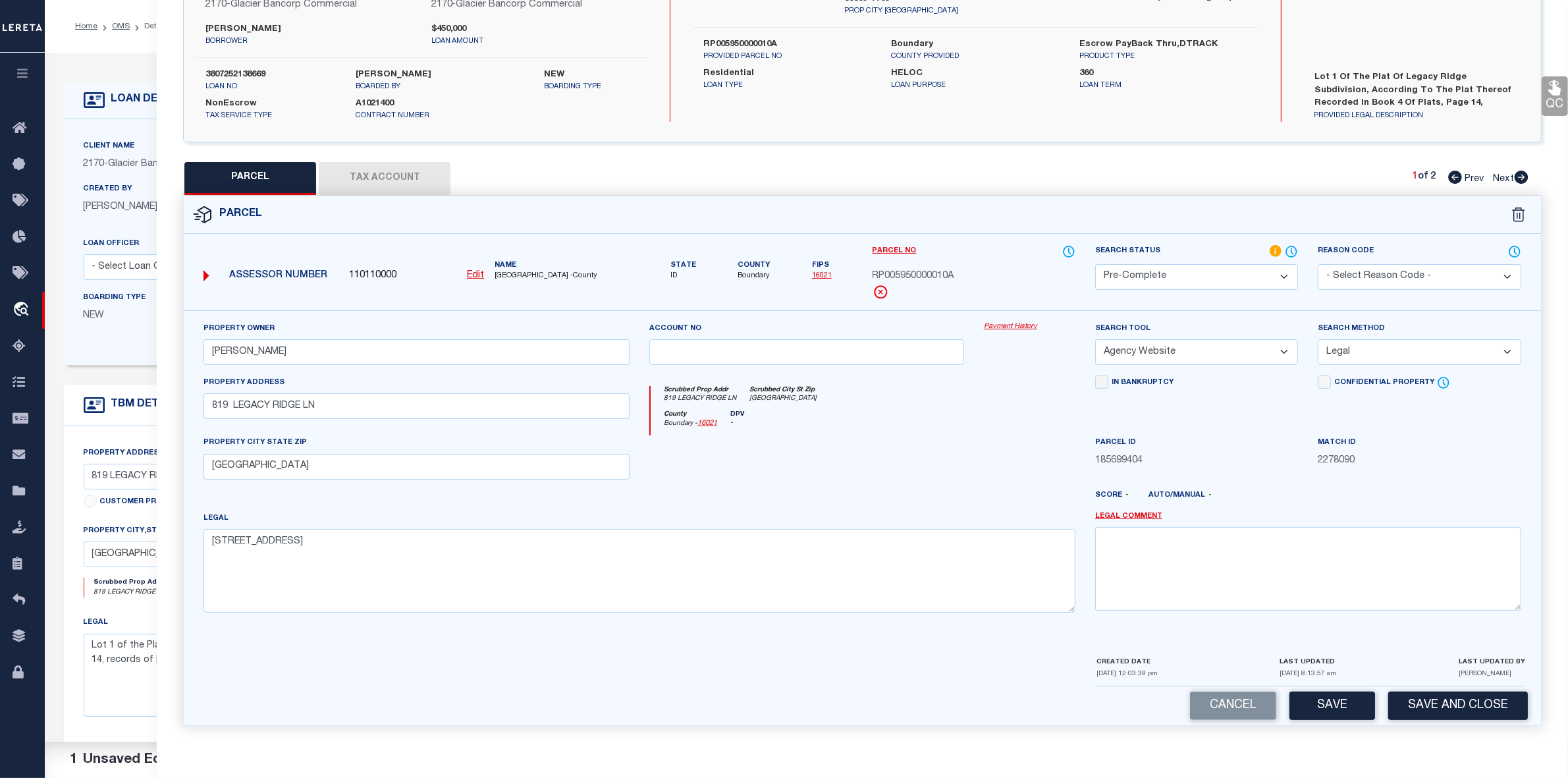
checkbox input "false"
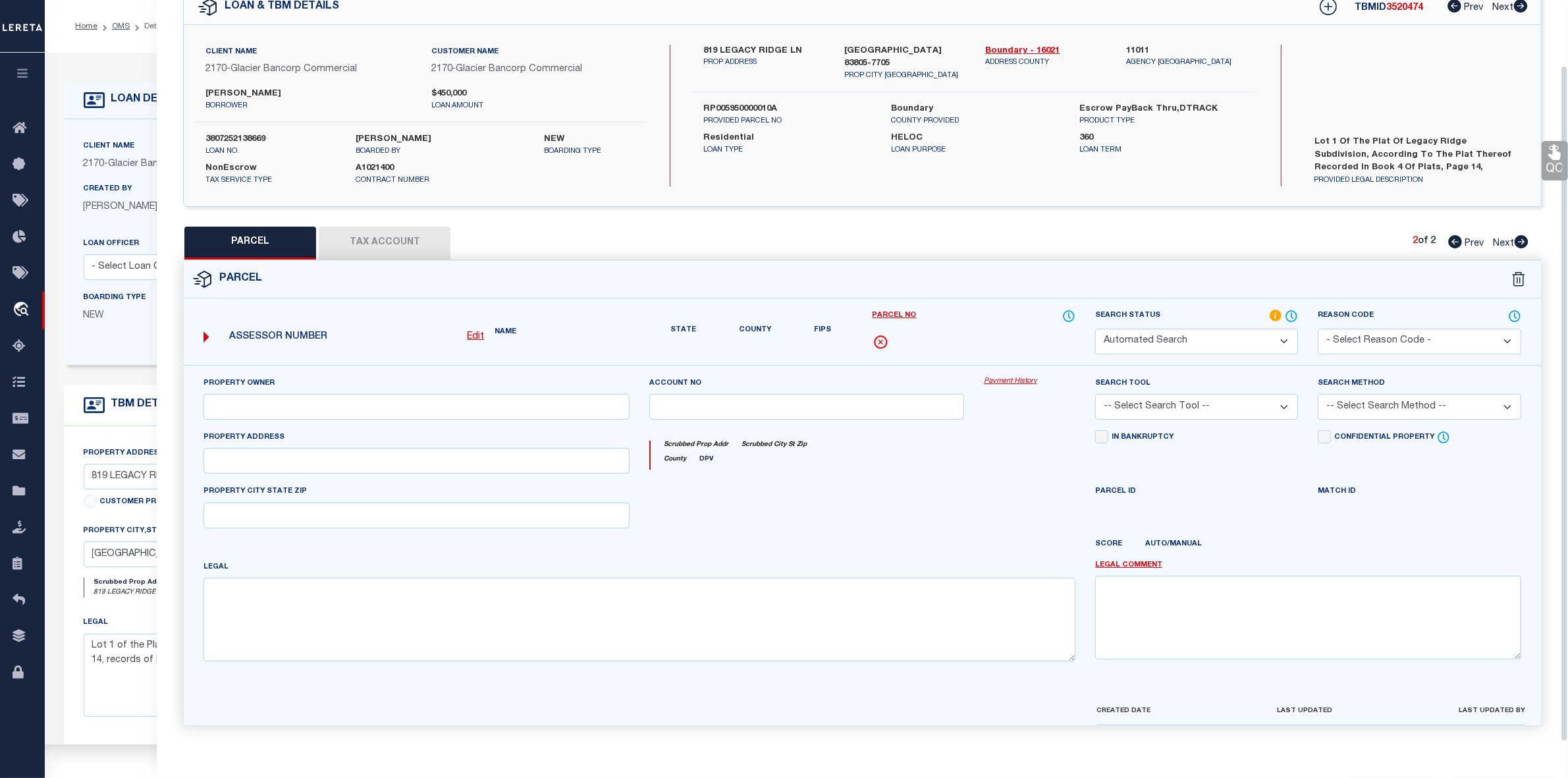
select select "PR"
select select "099"
type input "ROCK SOLID CONTRACTORS"
select select "ATL"
select select "ADD"
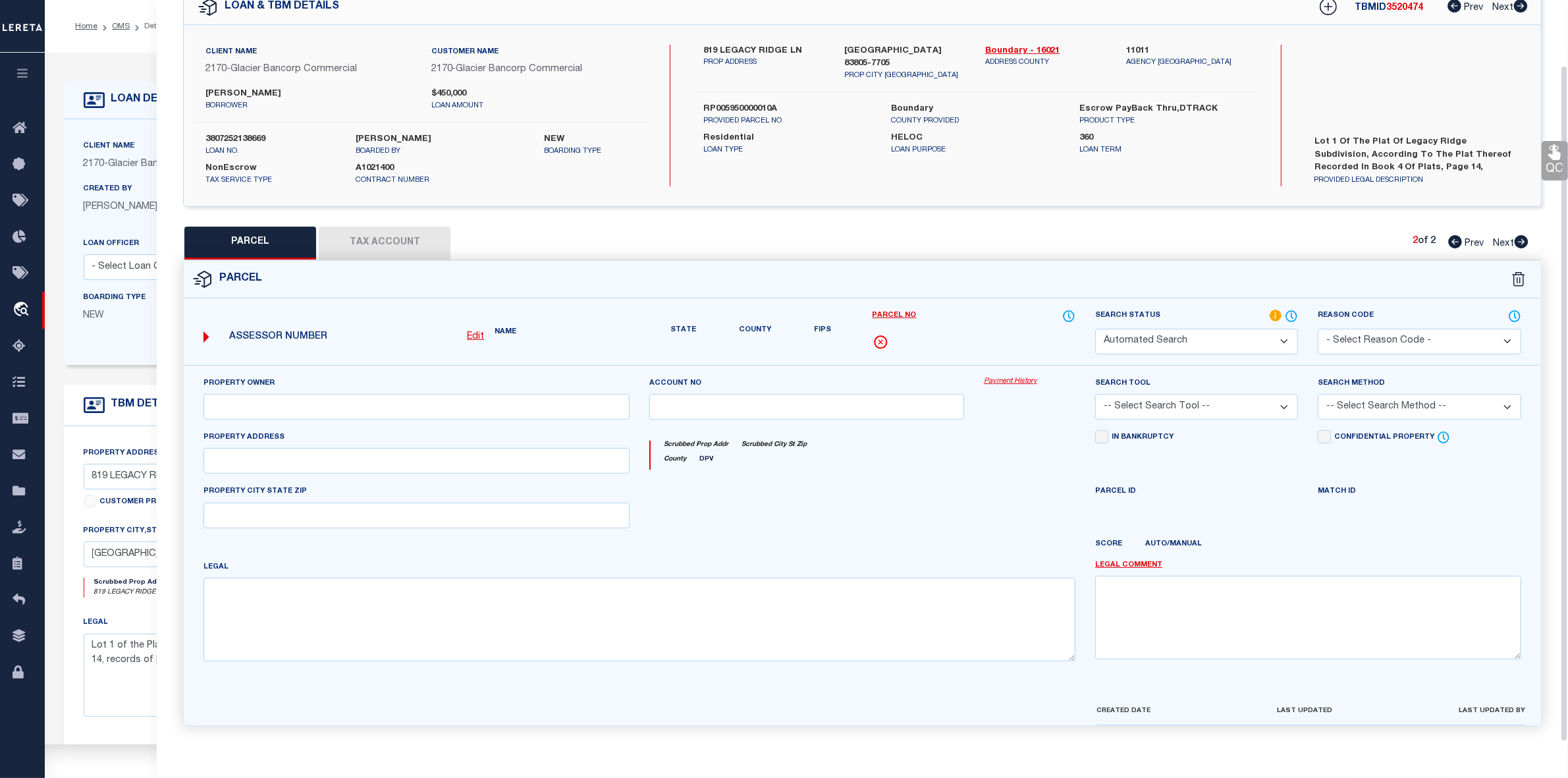
type input "1179 LEGACY RIDGE LN"
type input "COPELAND, ID 83805"
type textarea "TAX 24 SEC 1 T62N R1E"
type textarea "parcel not needed"
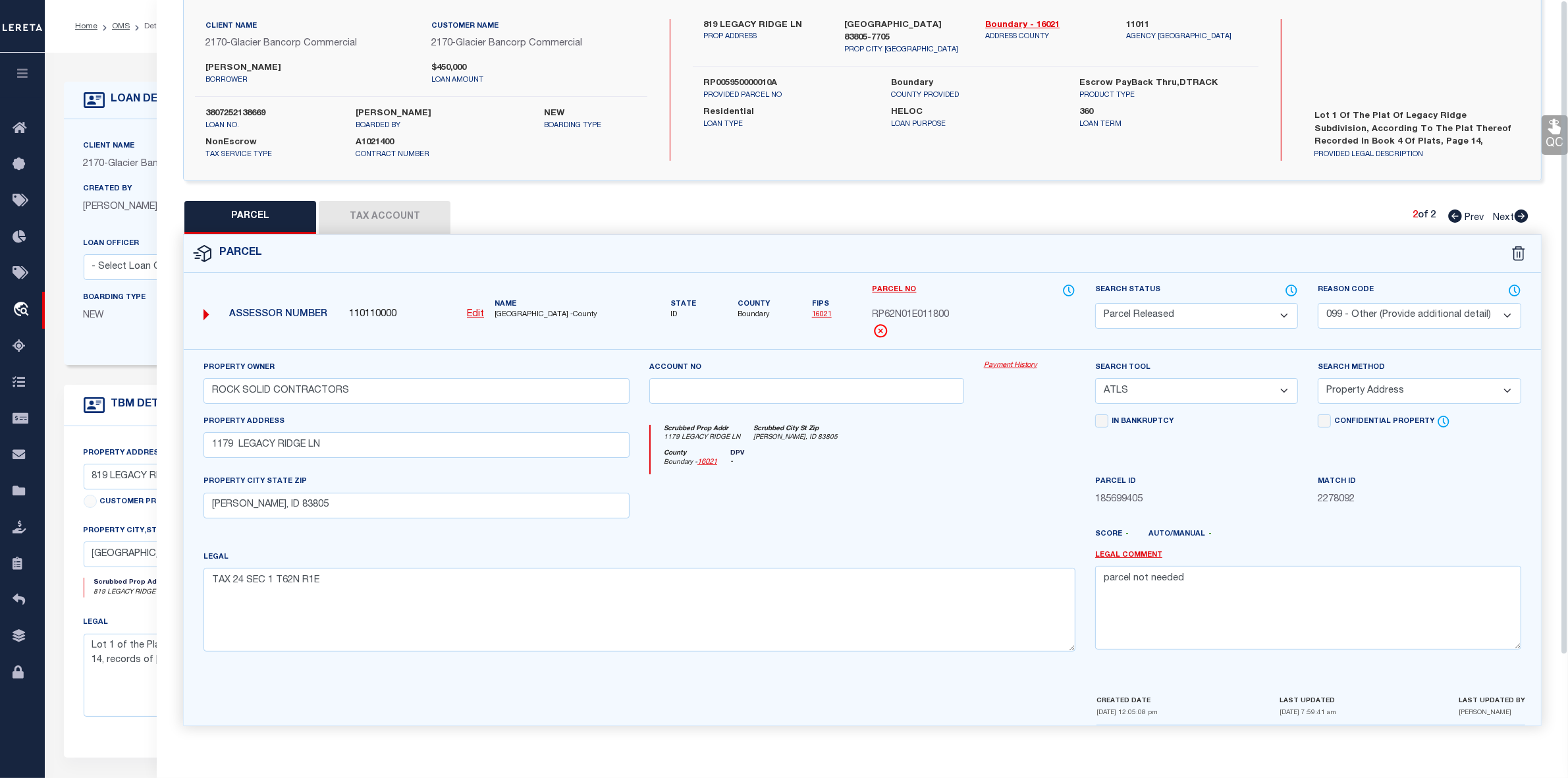
scroll to position [0, 0]
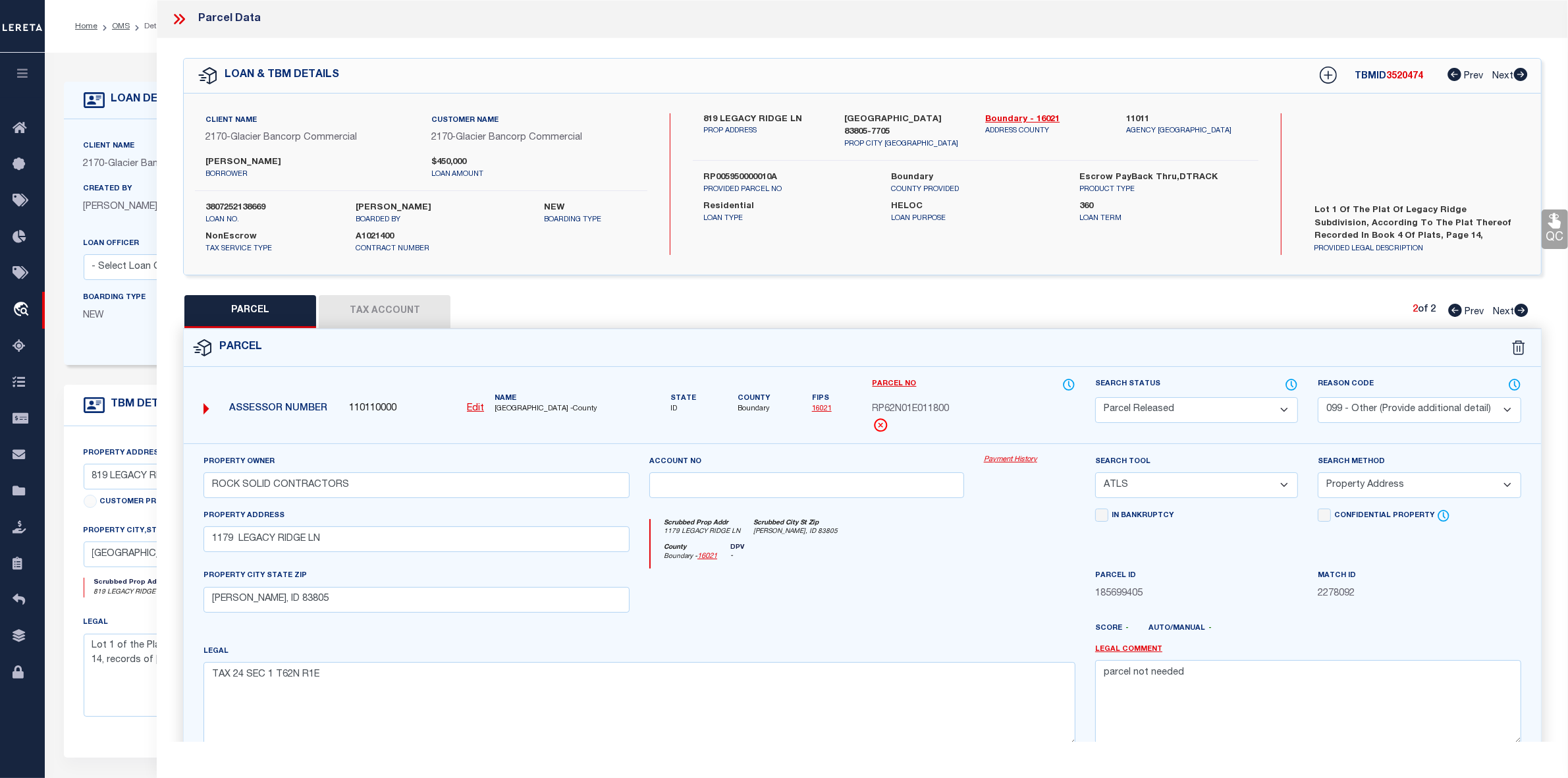
click at [183, 14] on icon at bounding box center [179, 19] width 17 height 17
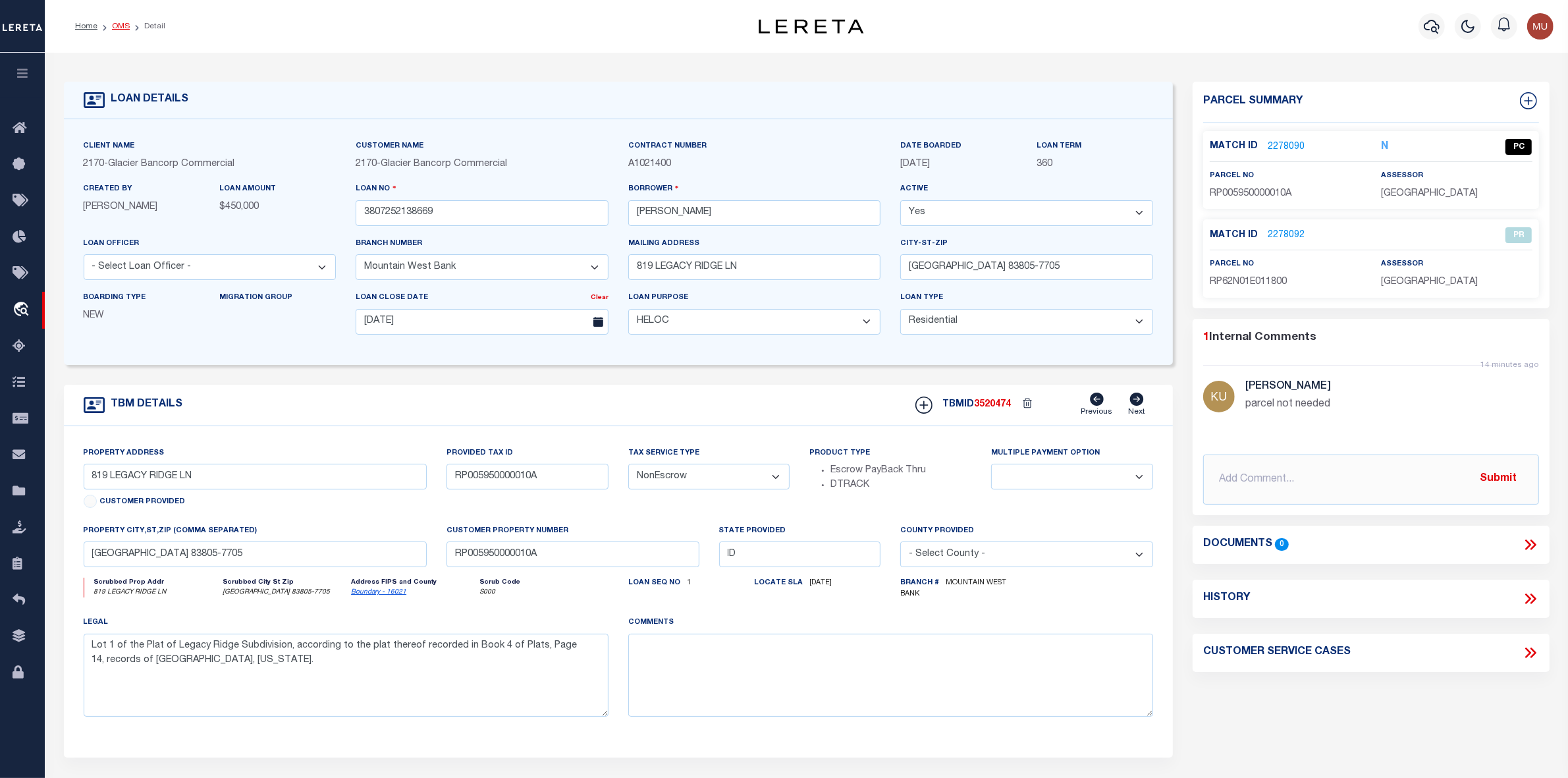
click at [114, 24] on link "OMS" at bounding box center [121, 26] width 18 height 8
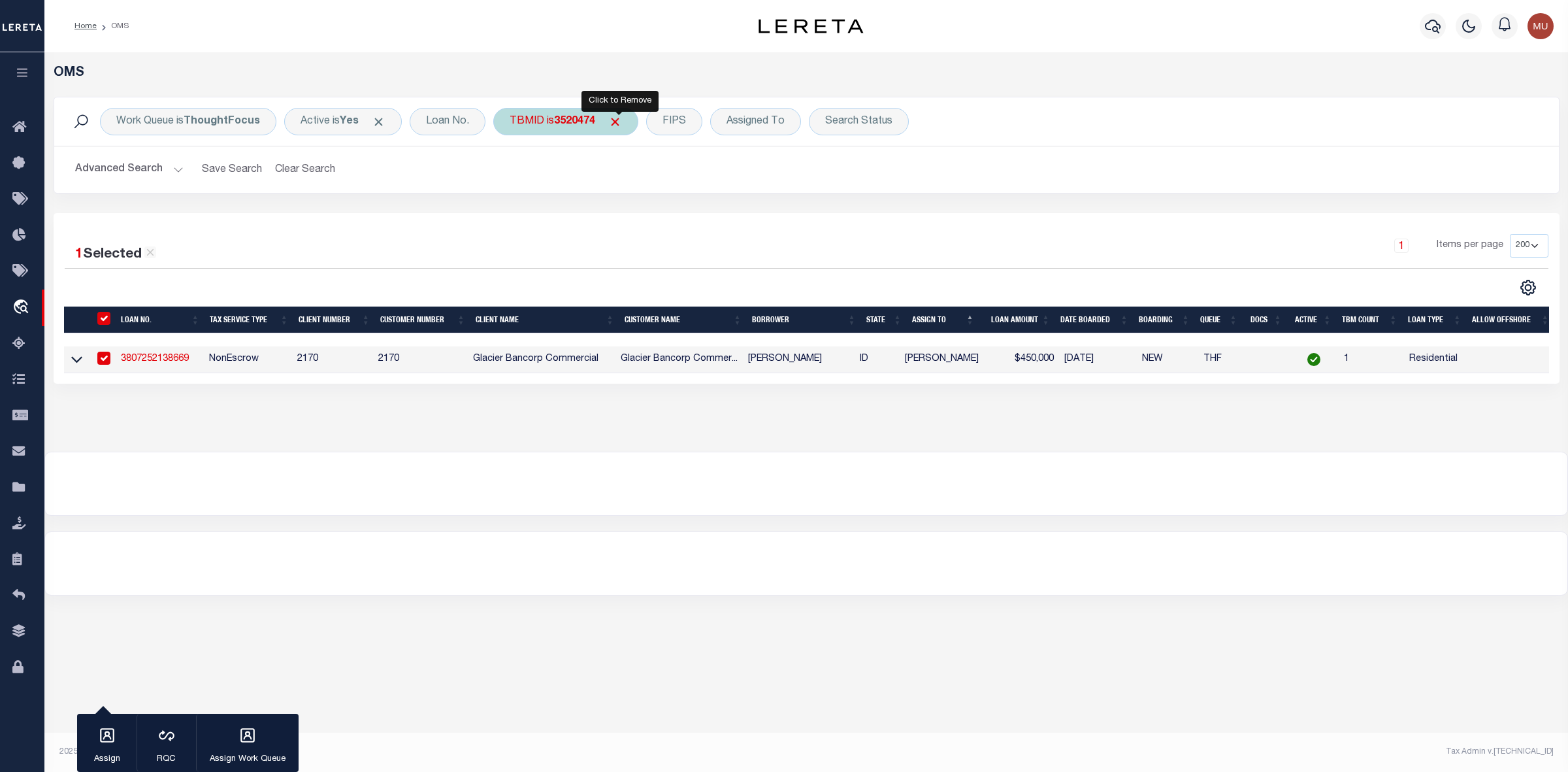
click at [614, 119] on span "Click to Remove" at bounding box center [615, 122] width 13 height 13
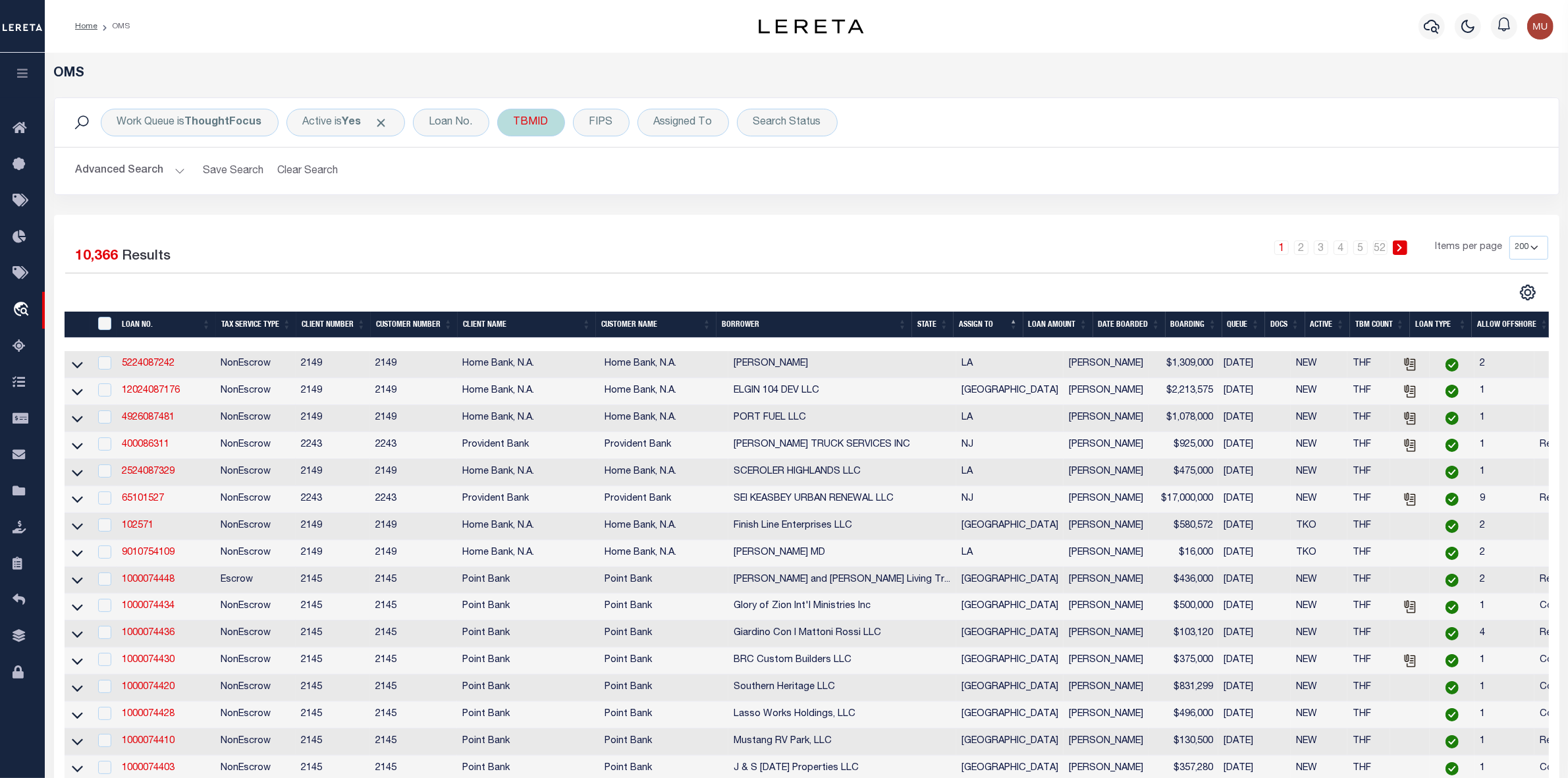
click at [526, 123] on div "TBMID" at bounding box center [531, 122] width 68 height 28
click at [538, 176] on input "number" at bounding box center [611, 181] width 194 height 25
type input "3520464"
click at [683, 211] on input "Apply" at bounding box center [688, 211] width 39 height 22
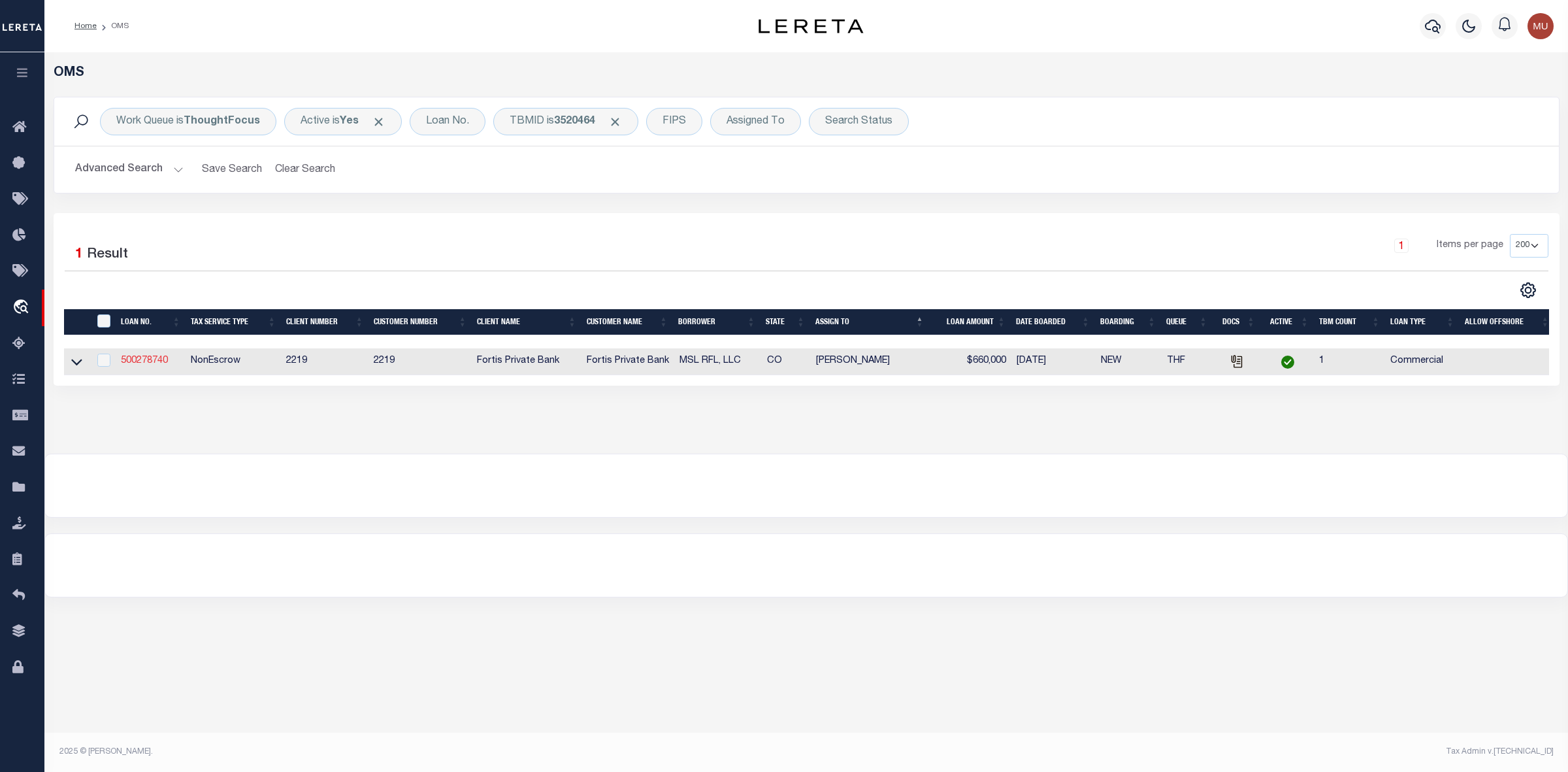
click at [134, 361] on link "500278740" at bounding box center [144, 361] width 47 height 9
type input "500278740"
type input "MSL RFL, LLC"
select select
type input "09/29/2025"
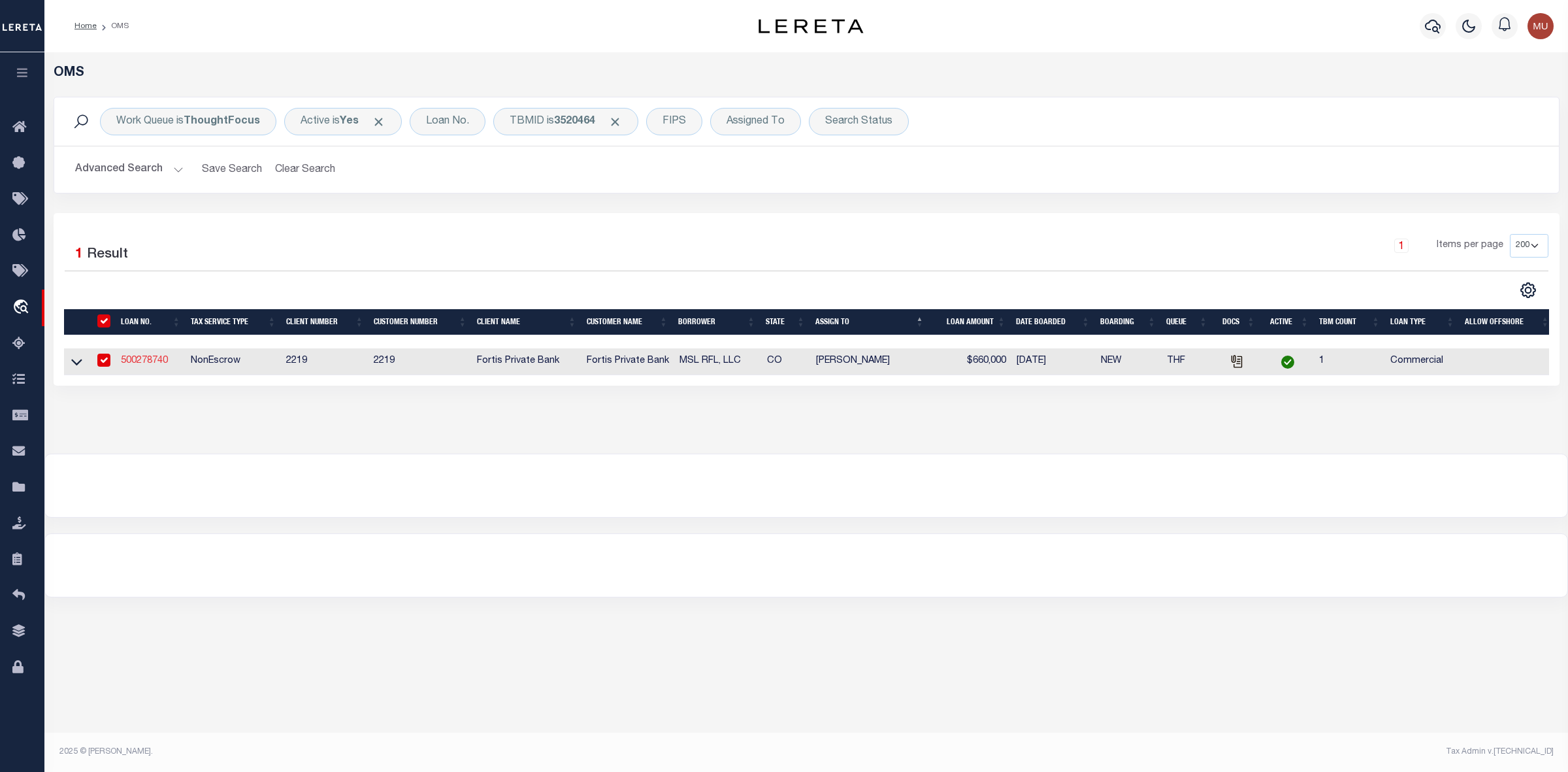
select select
select select "20"
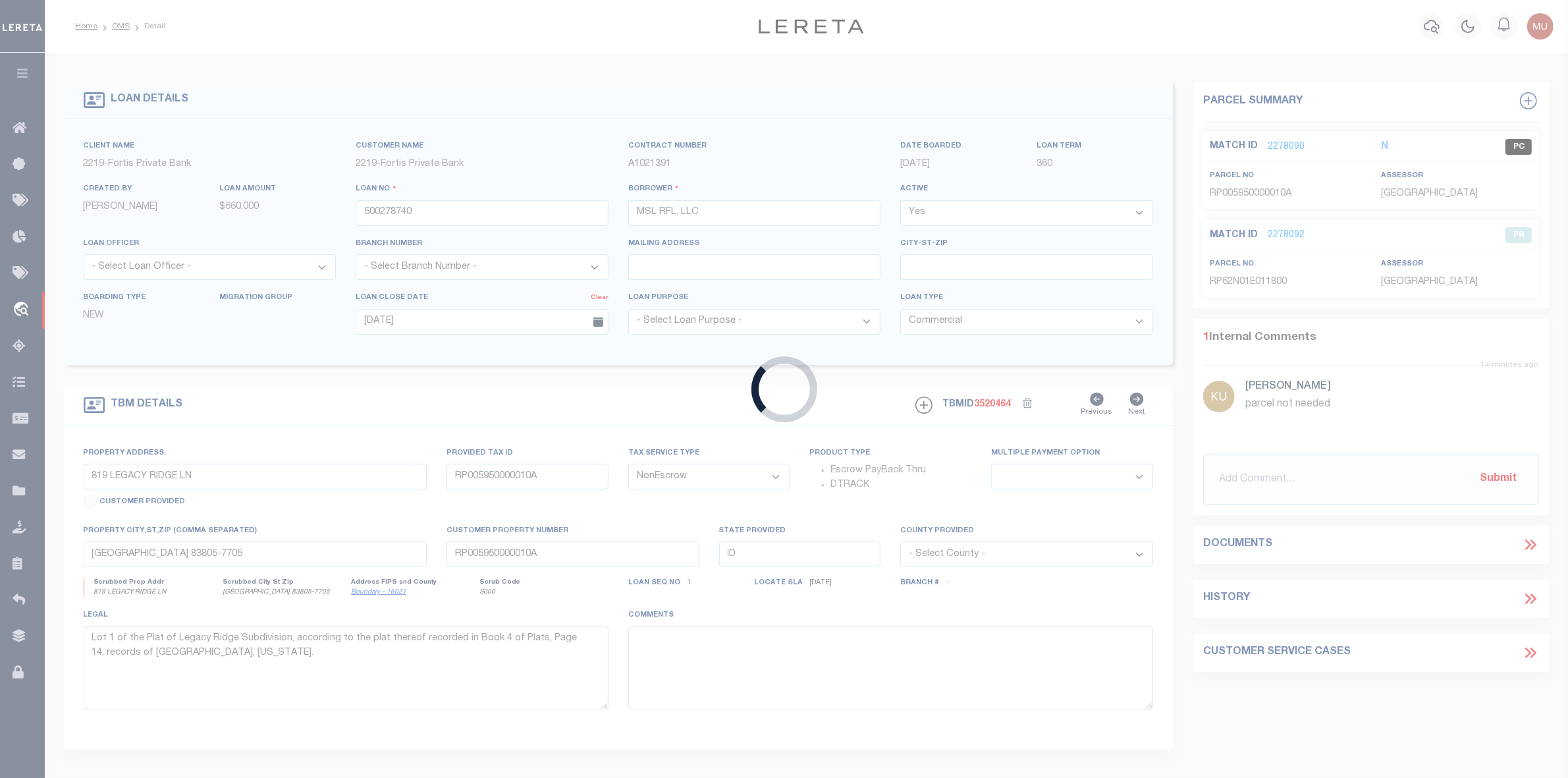
type input "UNDEVELOPED LAND"
type input "MONTROSE CO 81401"
type input "CO"
type textarea "TAX ID NUMBER 3993-043-14-001"
select select "2"
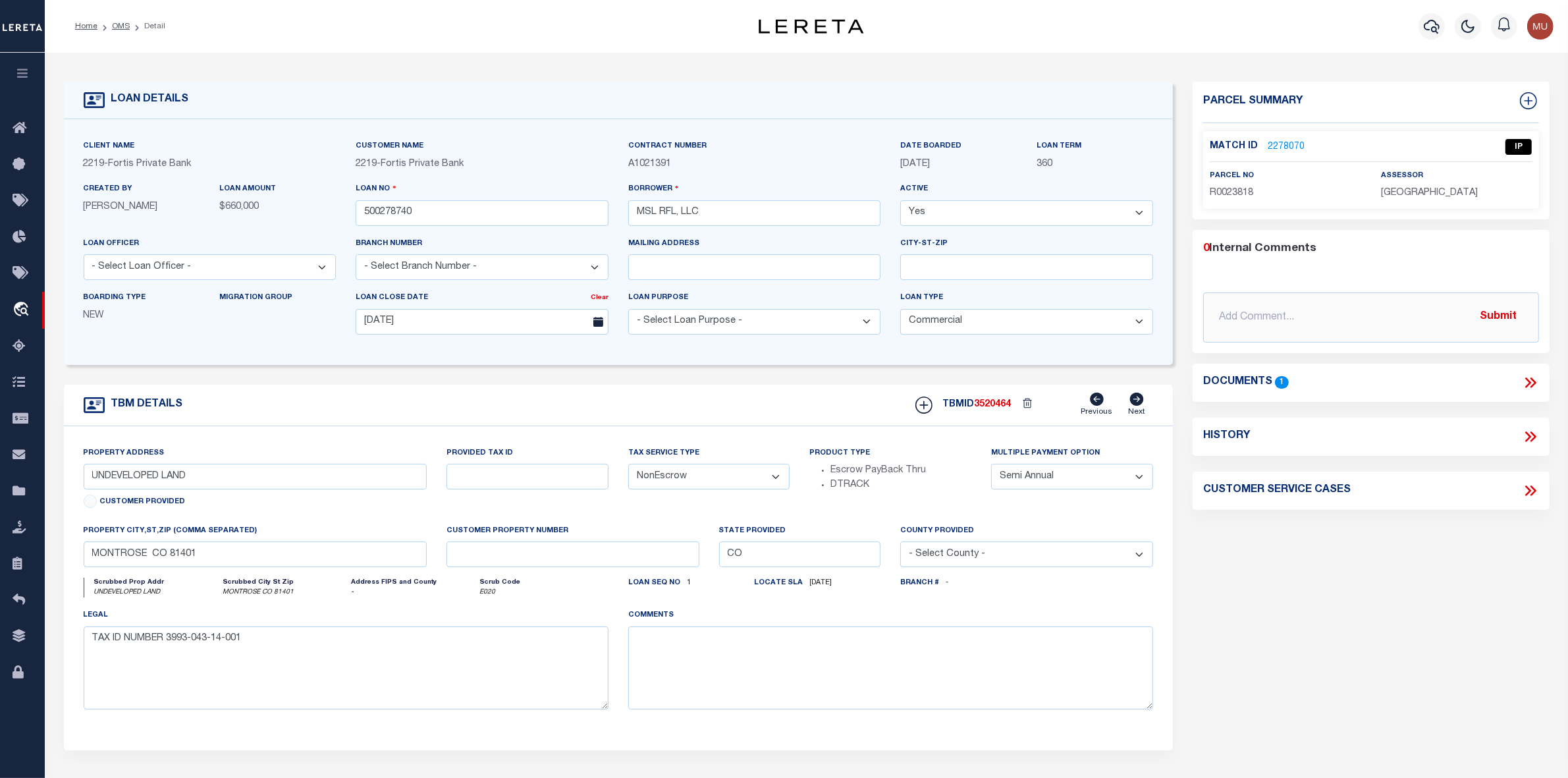
click at [1264, 380] on icon at bounding box center [1528, 383] width 6 height 11
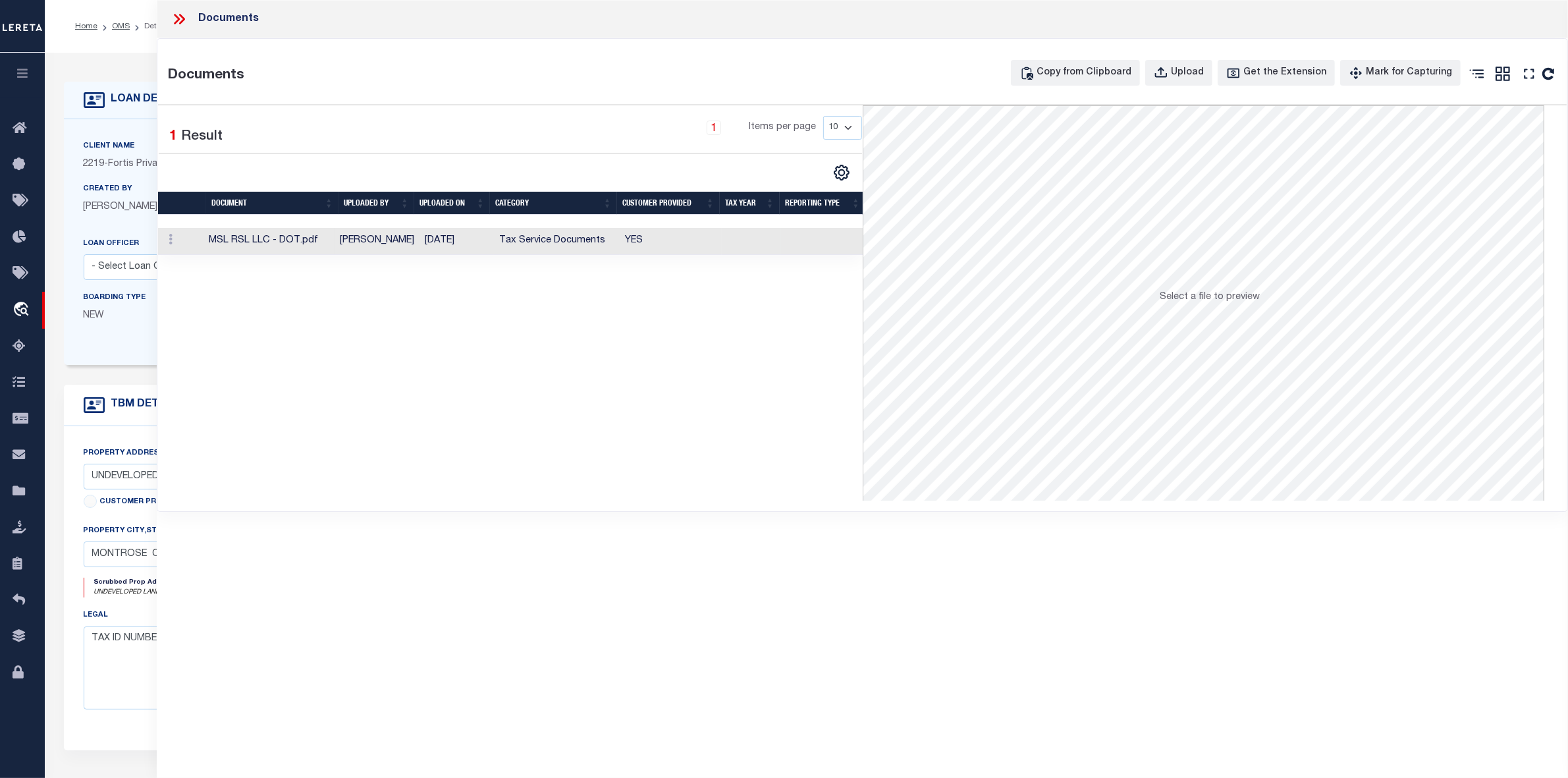
click at [270, 238] on td "MSL RSL LLC - DOT.pdf" at bounding box center [269, 241] width 131 height 27
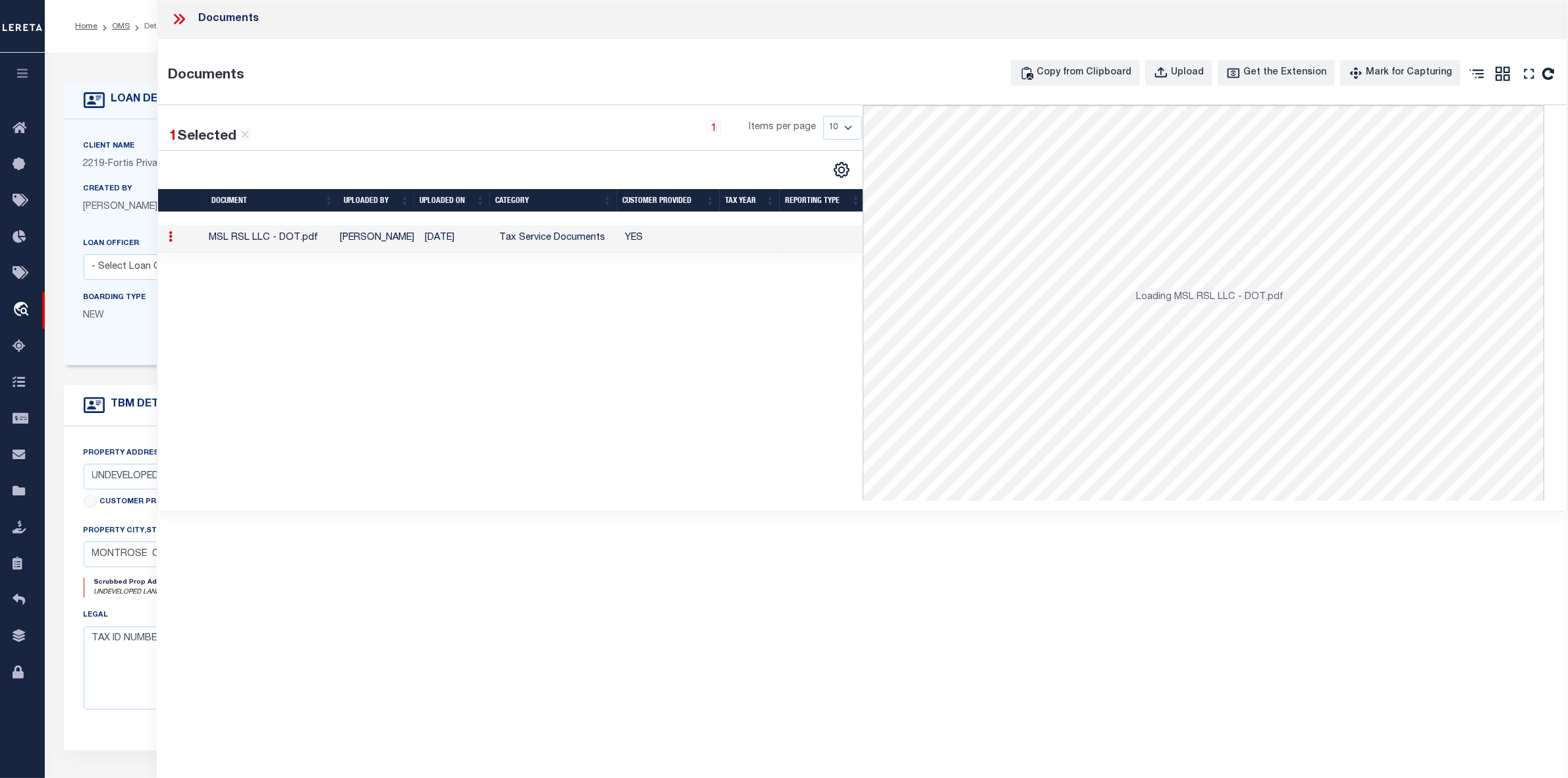
click at [270, 238] on td "MSL RSL LLC - DOT.pdf" at bounding box center [269, 239] width 131 height 27
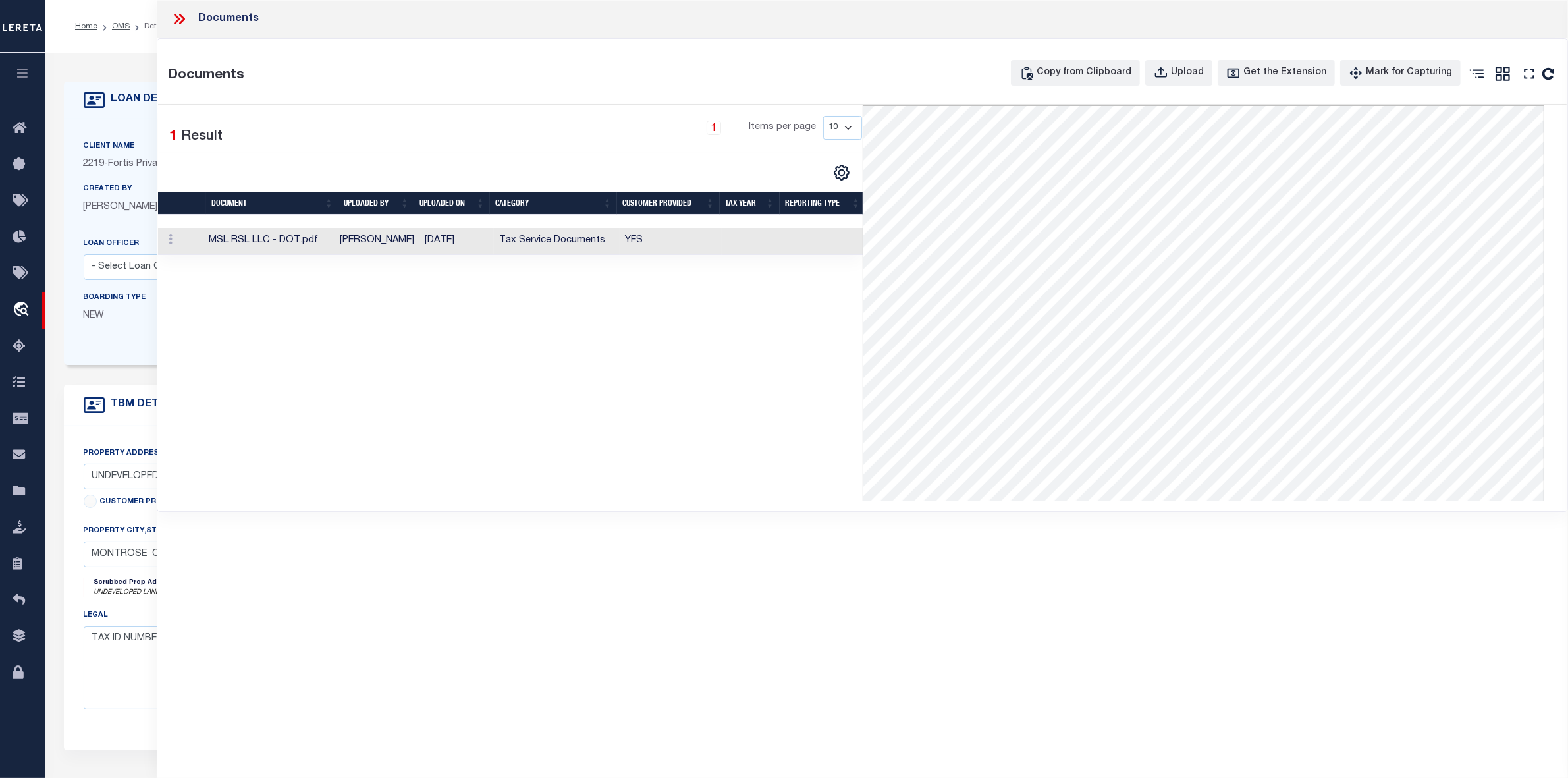
click at [171, 18] on icon at bounding box center [179, 19] width 17 height 17
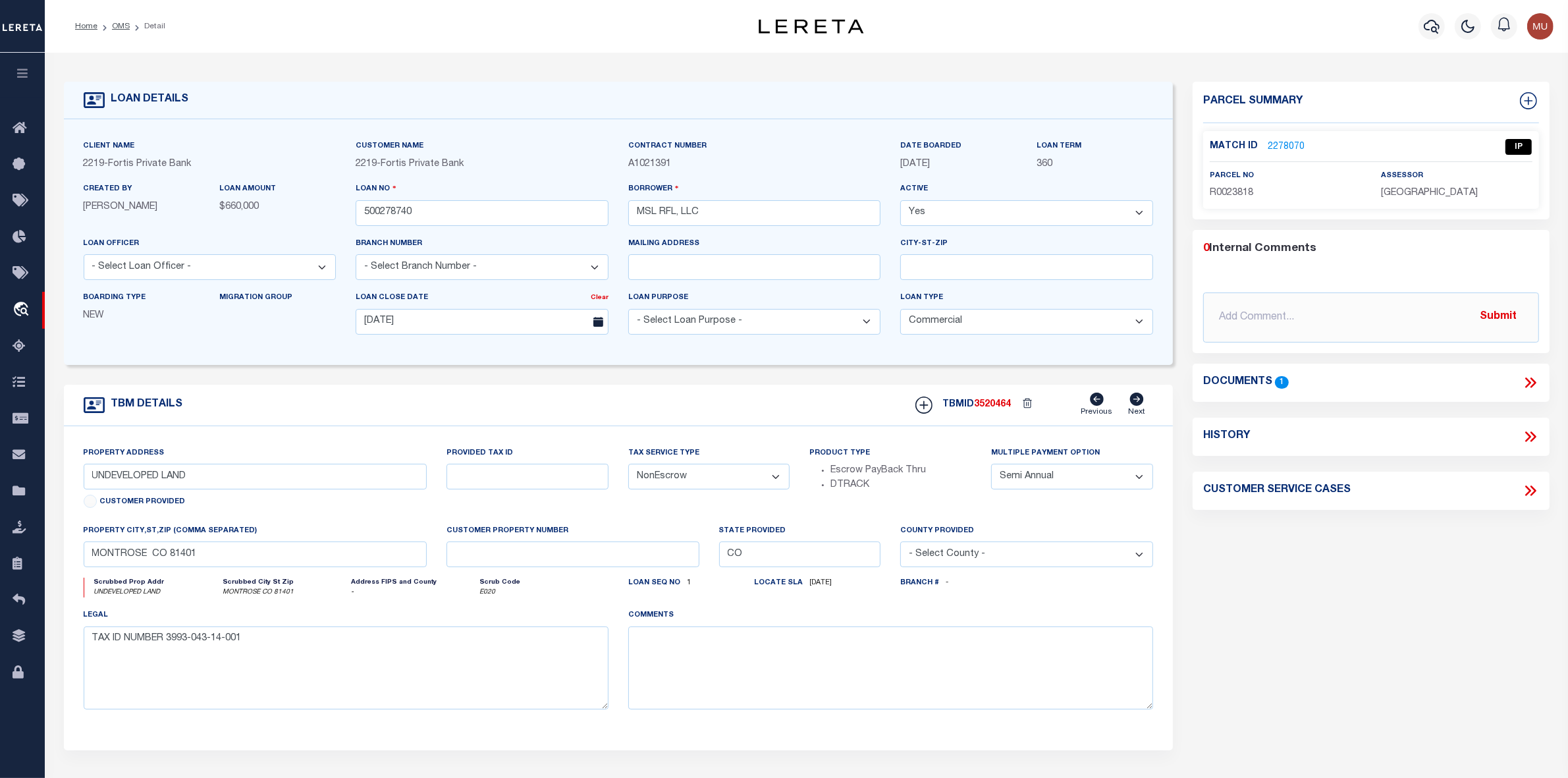
click at [1264, 142] on link "2278070" at bounding box center [1286, 147] width 37 height 14
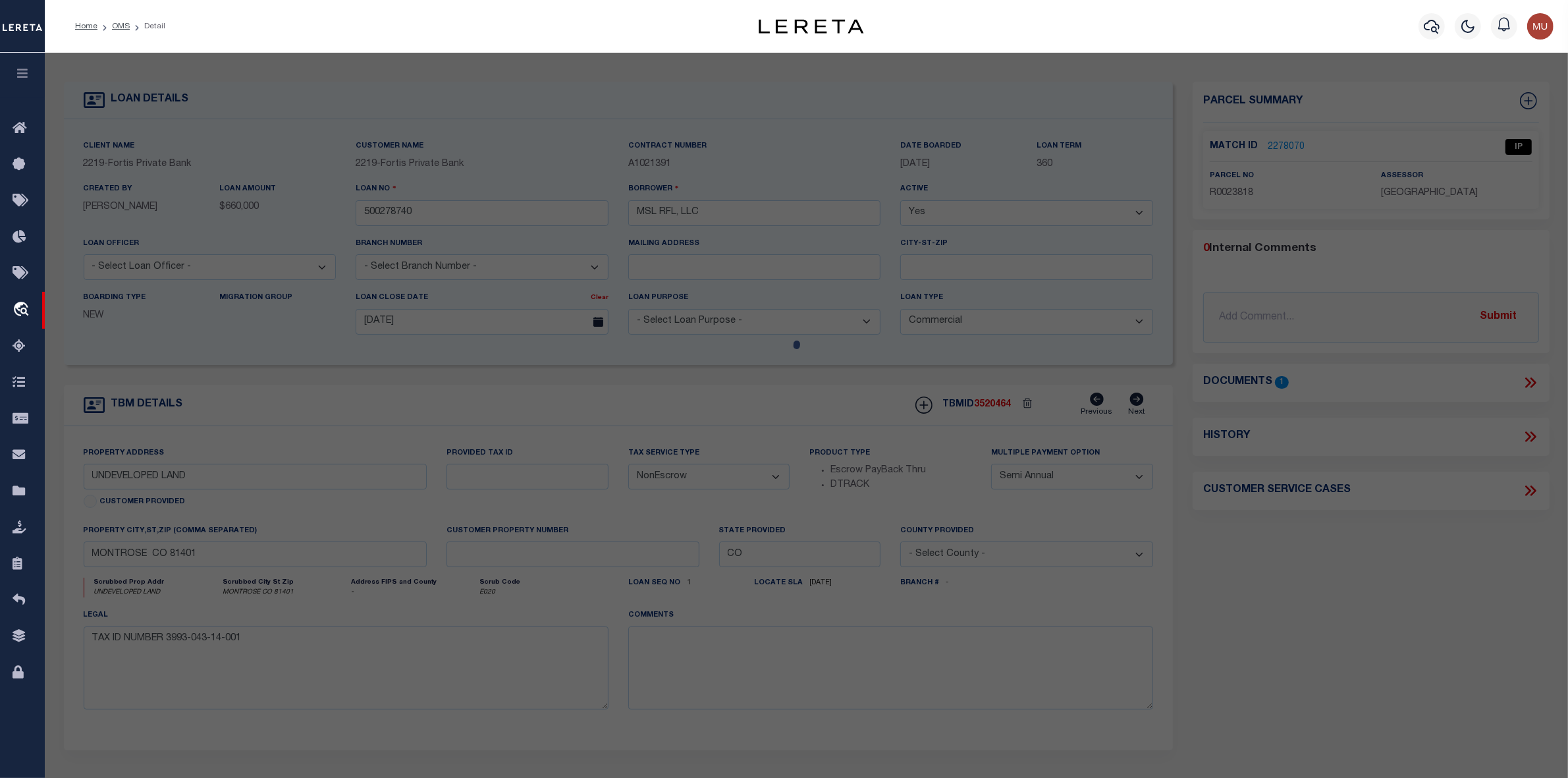
select select "AS"
select select
checkbox input "false"
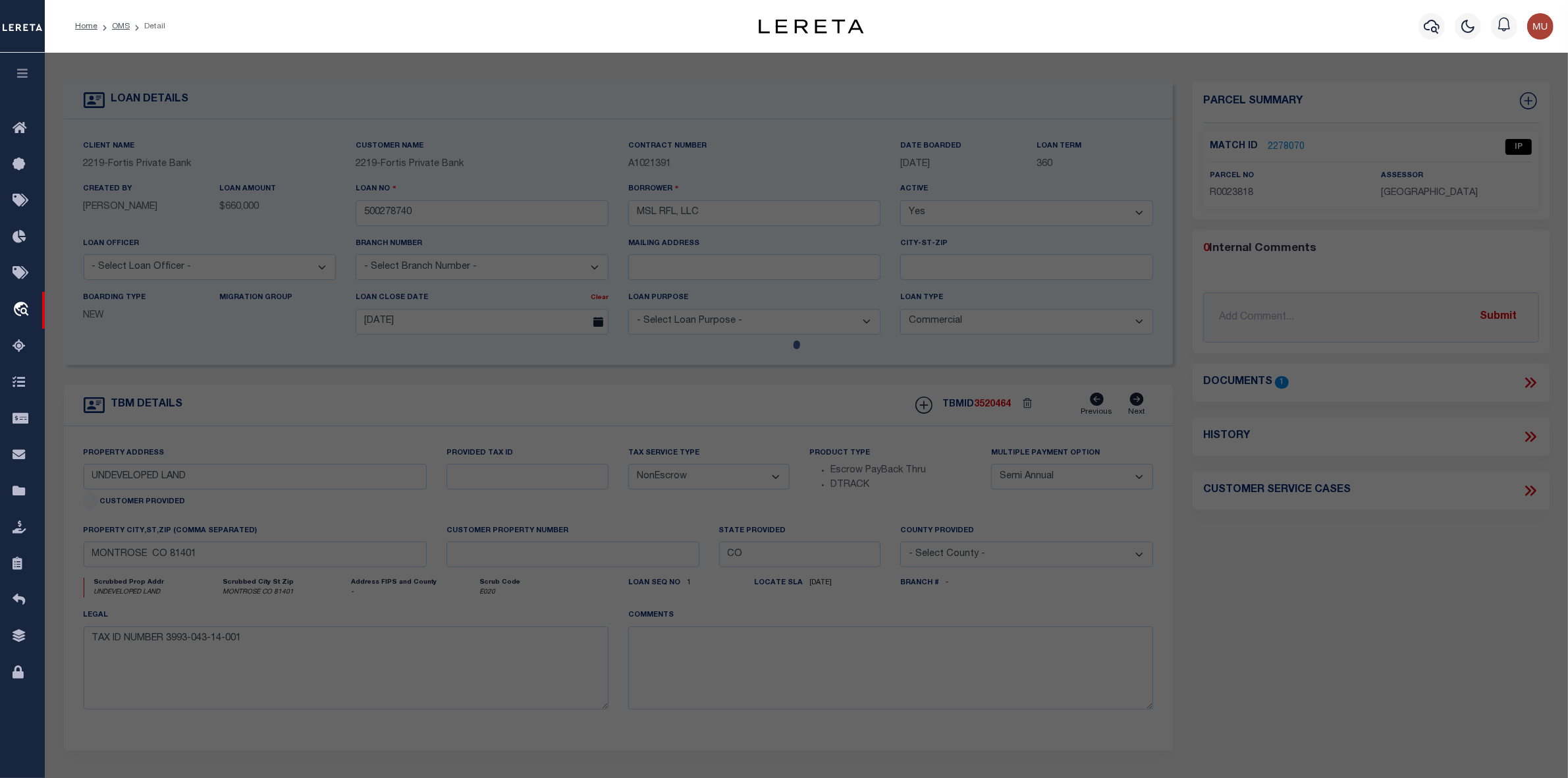
checkbox input "false"
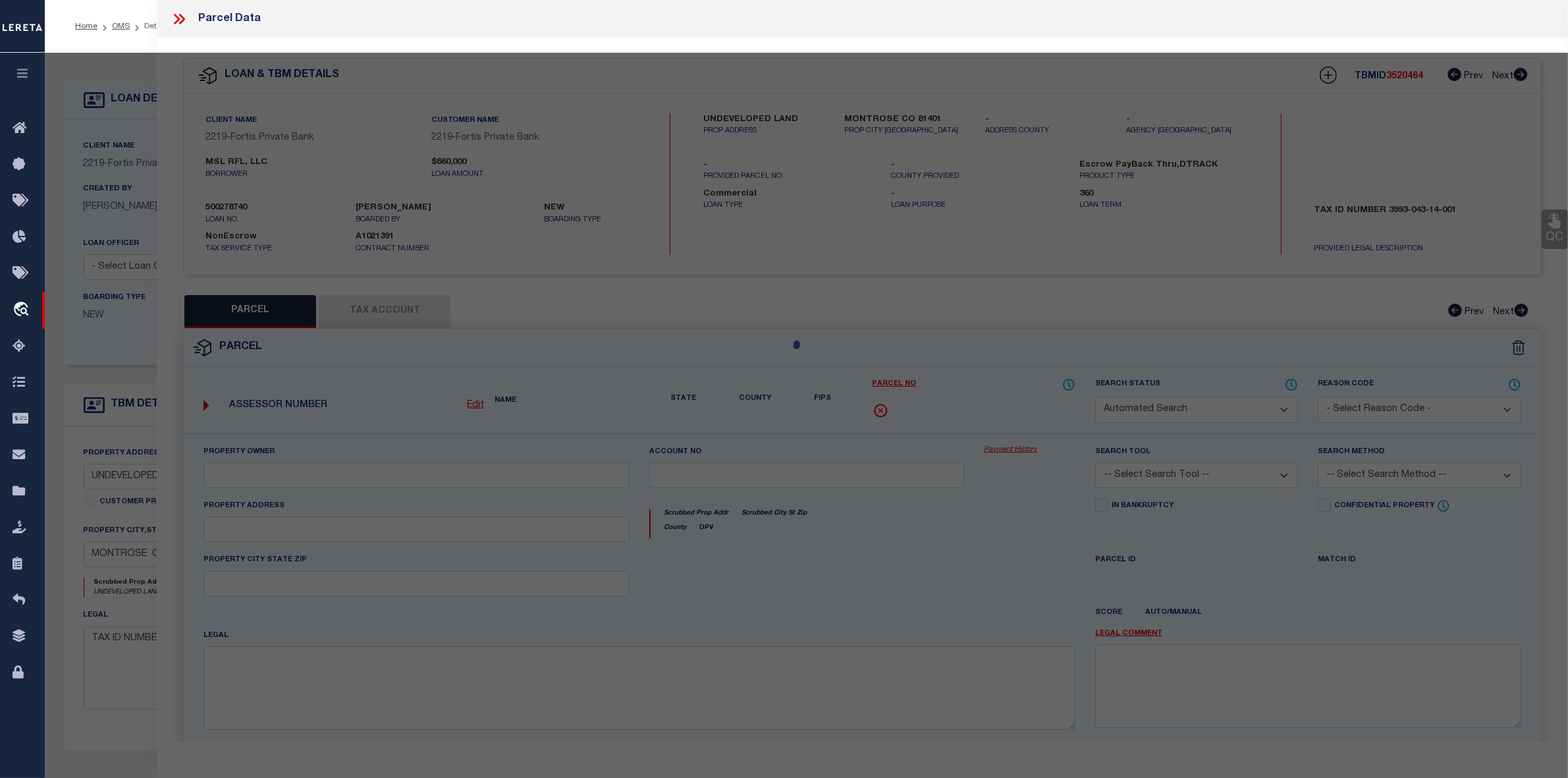
select select "IP"
type input "MSL RFL LLC"
select select "AGW"
select select "LEG"
type textarea "MONTROSE LODGE FINAL PLANNED DEVELOPMENT PLAN AMENDMENT 1 Lot: 1 S: 4 T: 48 R: 9"
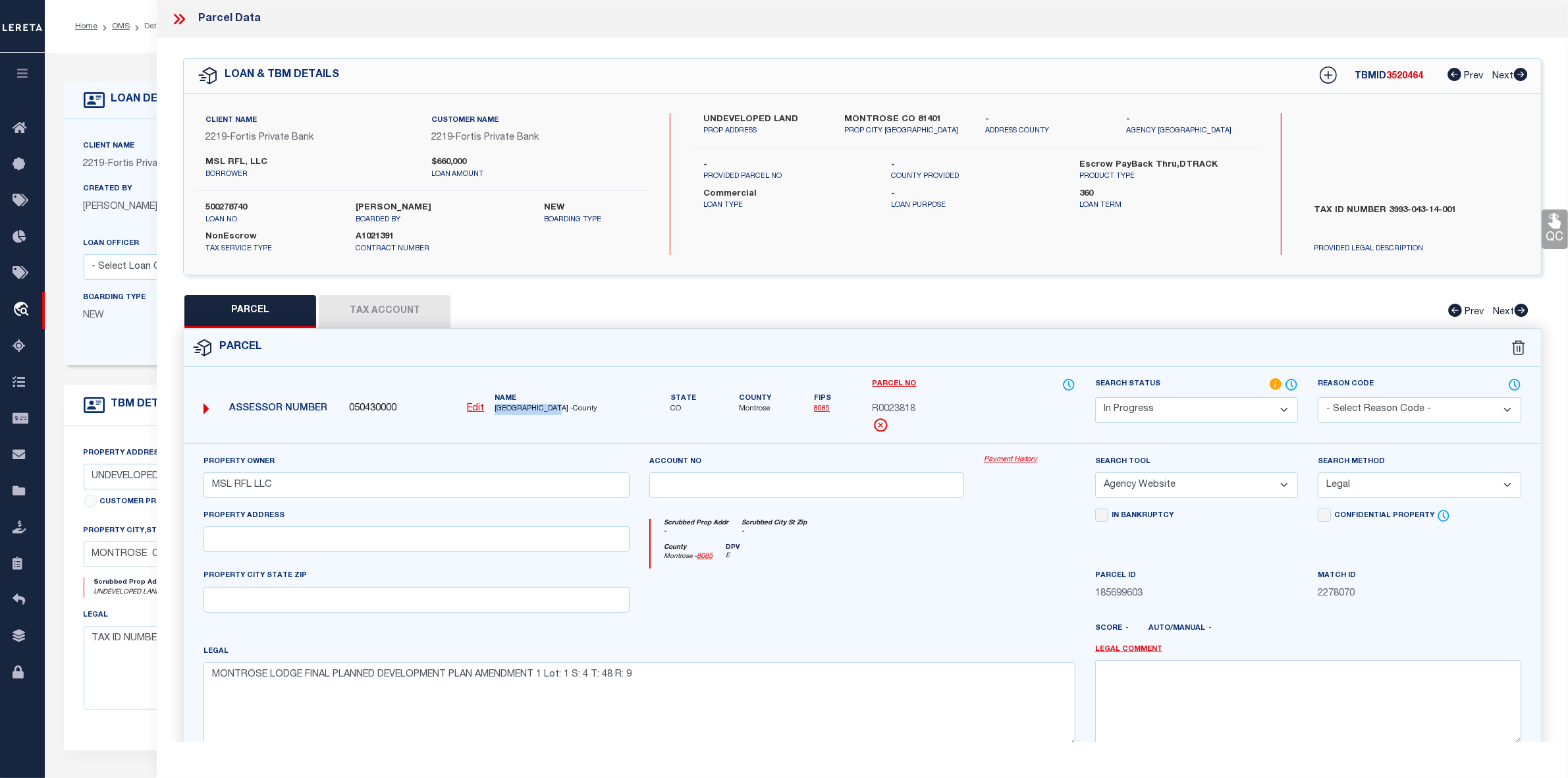
drag, startPoint x: 492, startPoint y: 406, endPoint x: 567, endPoint y: 406, distance: 75.0
click at [567, 406] on div "Name MONTROSE COUNTY -County" at bounding box center [562, 404] width 145 height 22
copy span "MONTROSE COUNTY"
drag, startPoint x: 1384, startPoint y: 205, endPoint x: 1466, endPoint y: 215, distance: 82.6
click at [1264, 215] on label "TAX ID NUMBER 3993-043-14-001" at bounding box center [1416, 224] width 225 height 39
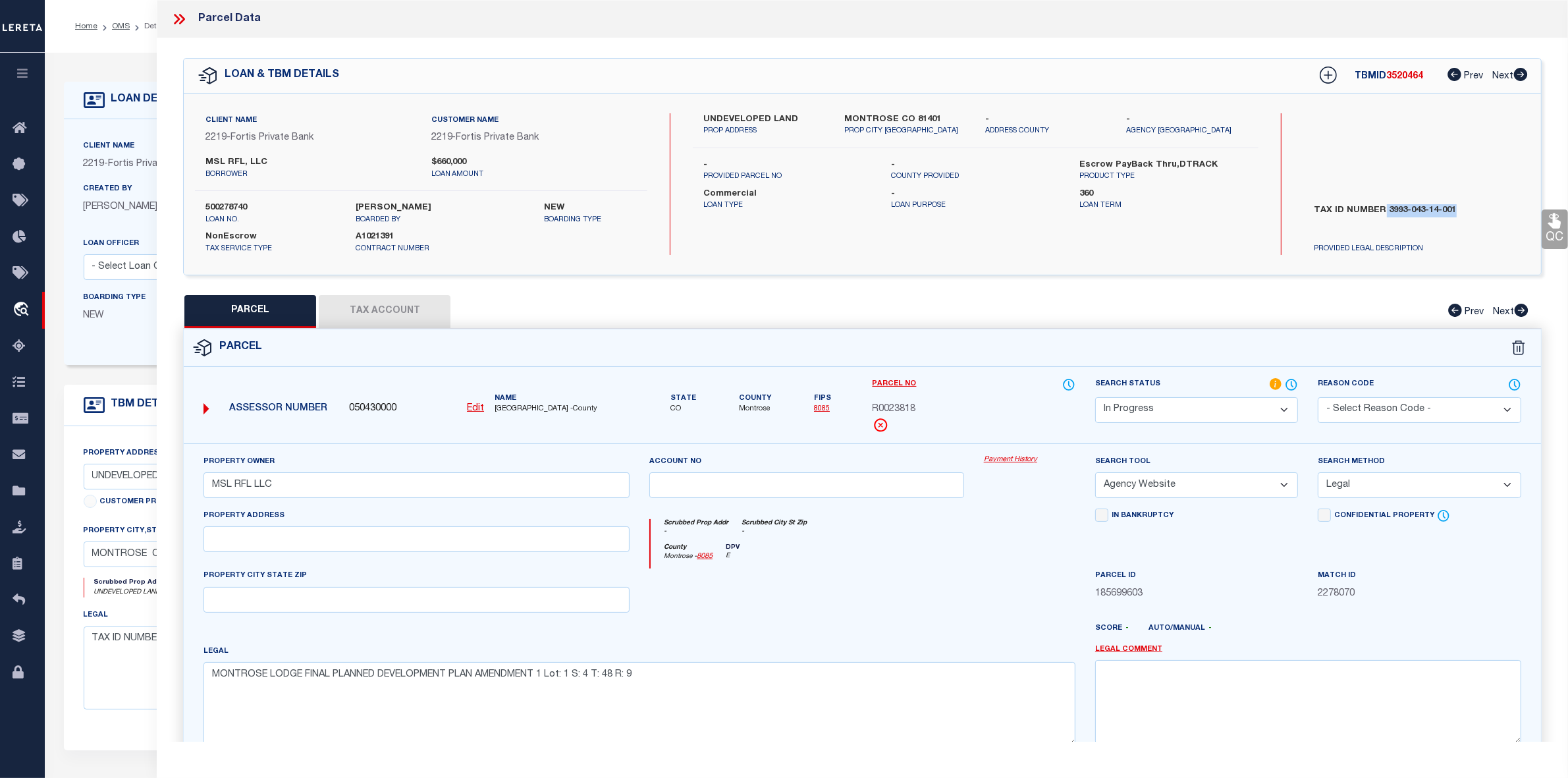
copy label "3993-043-14-001"
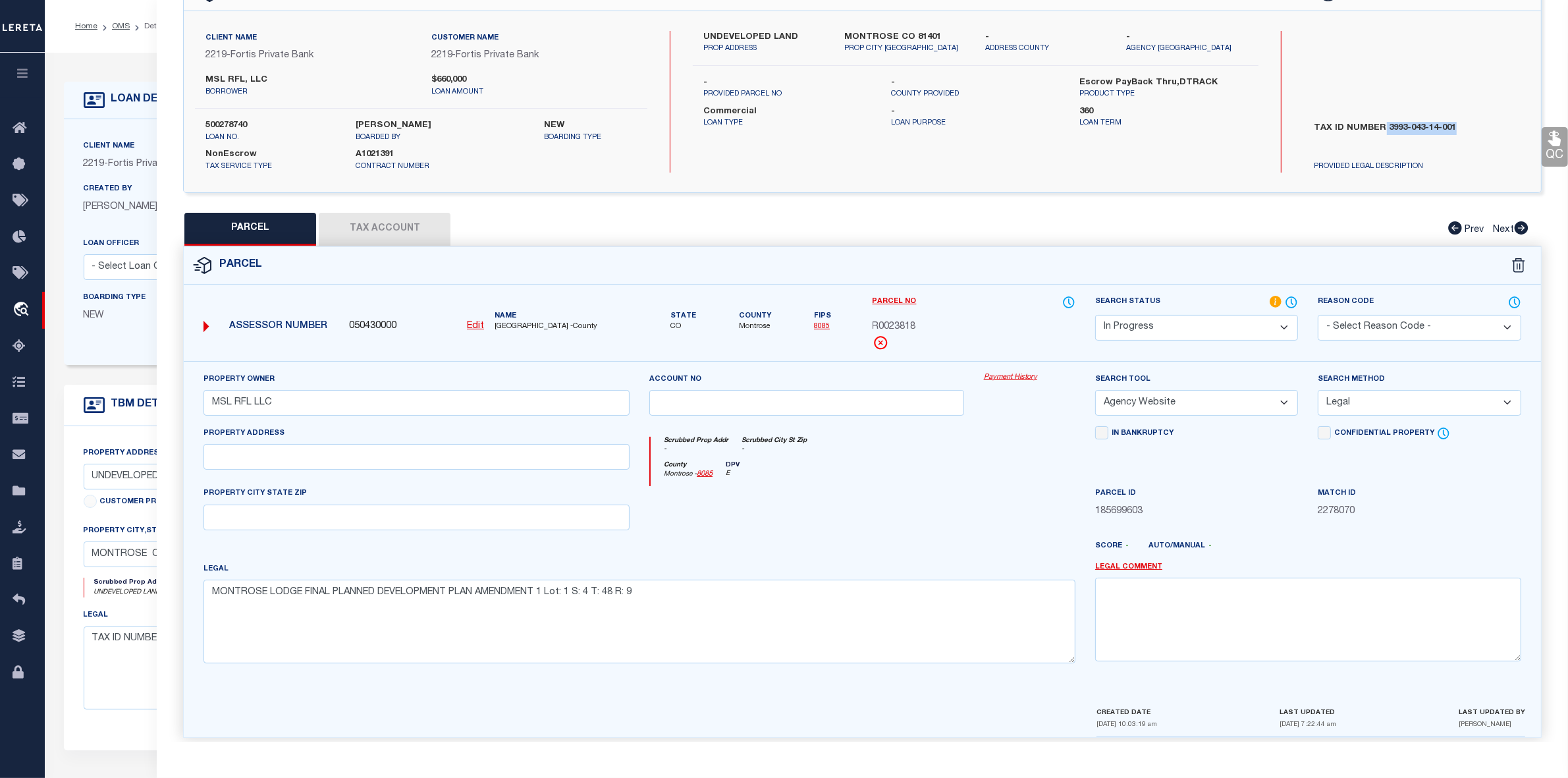
click at [1202, 321] on select "Automated Search Bad Parcel Complete Duplicate Parcel High Dollar Reporting In …" at bounding box center [1196, 328] width 203 height 26
click at [1095, 315] on select "Automated Search Bad Parcel Complete Duplicate Parcel High Dollar Reporting In …" at bounding box center [1196, 328] width 203 height 26
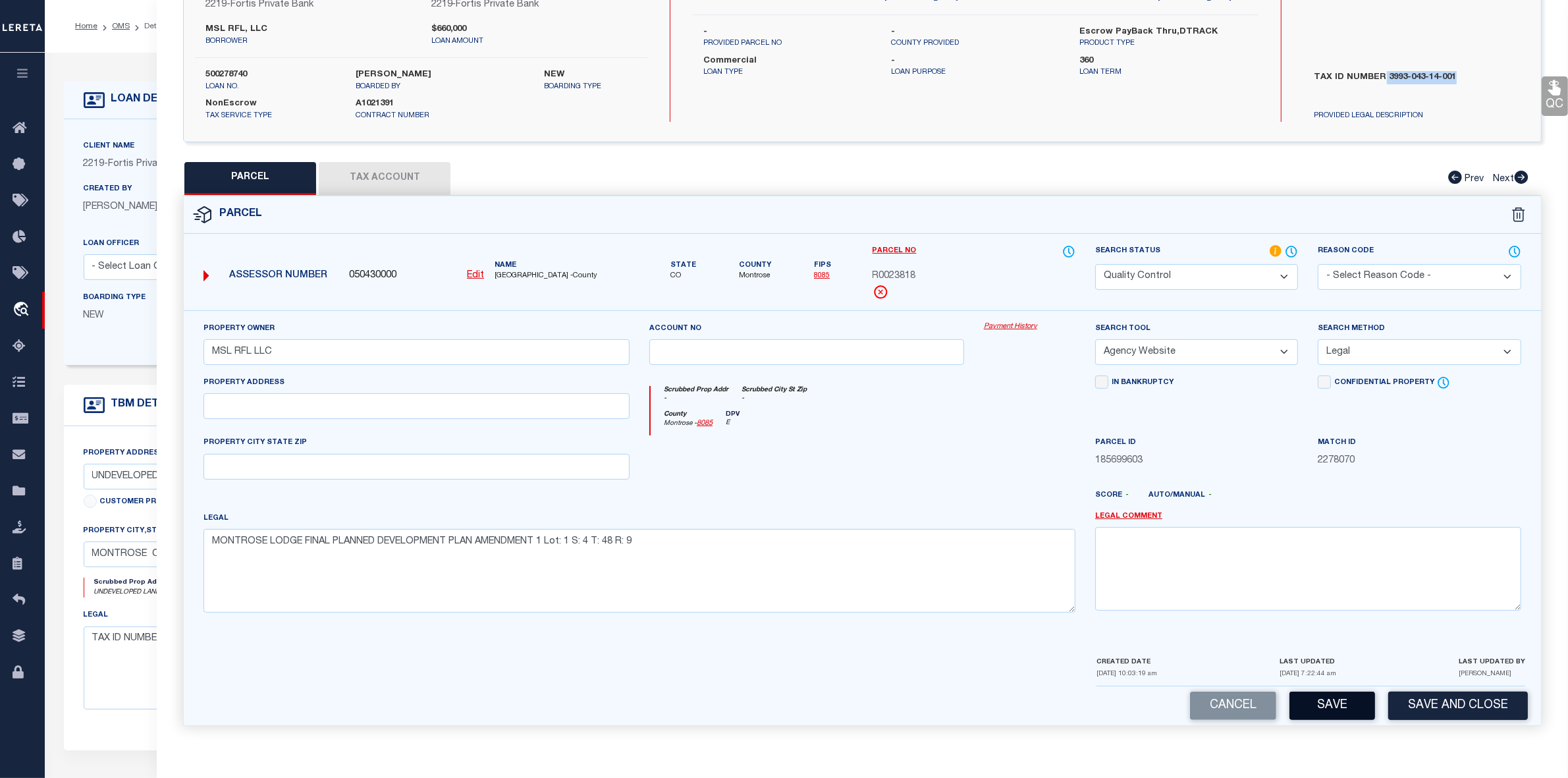
click at [1264, 622] on button "Save" at bounding box center [1332, 706] width 86 height 29
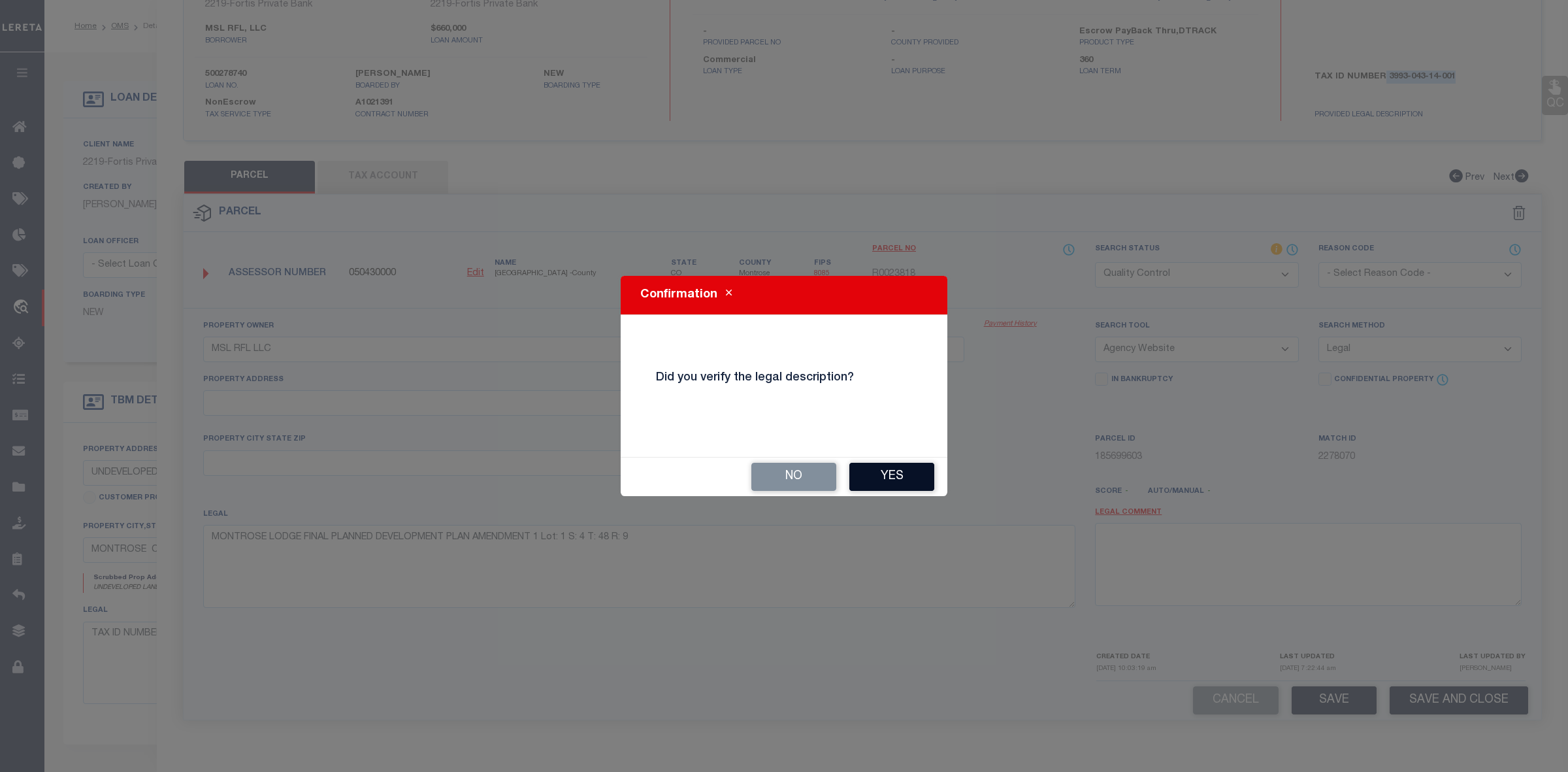
click at [887, 482] on button "Yes" at bounding box center [892, 477] width 85 height 28
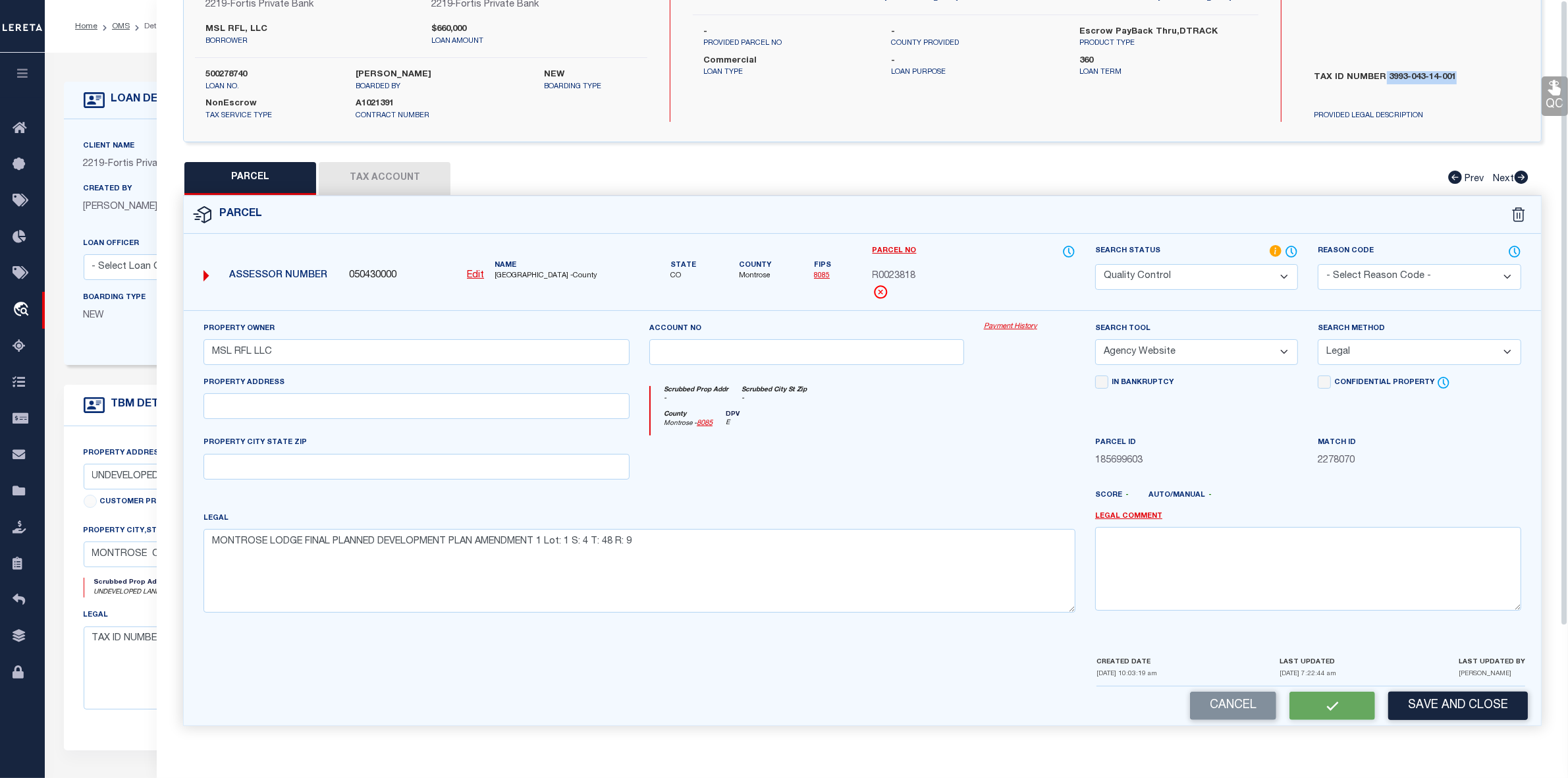
scroll to position [0, 0]
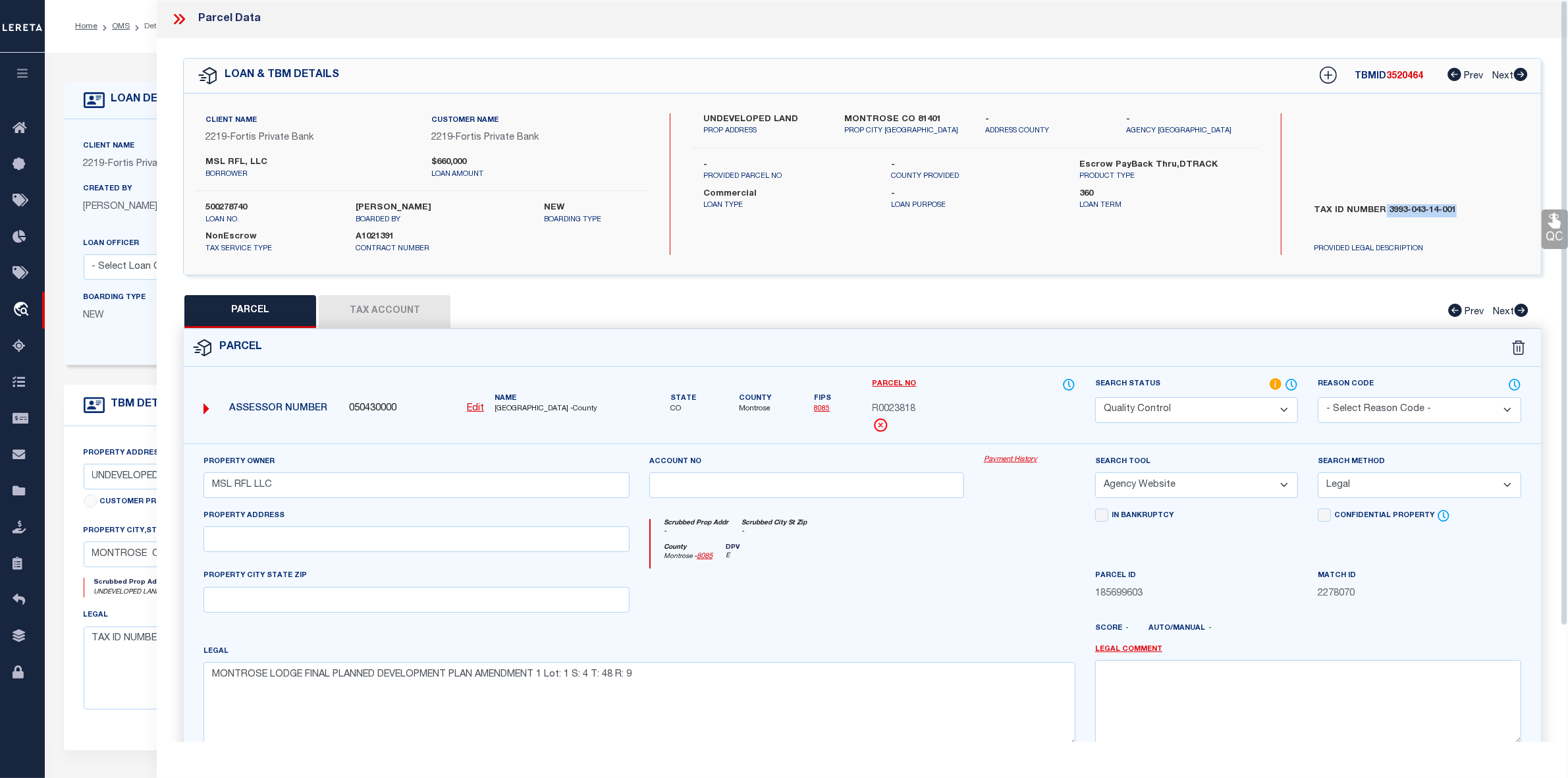
select select "AS"
click at [412, 317] on button "Tax Account" at bounding box center [385, 311] width 132 height 33
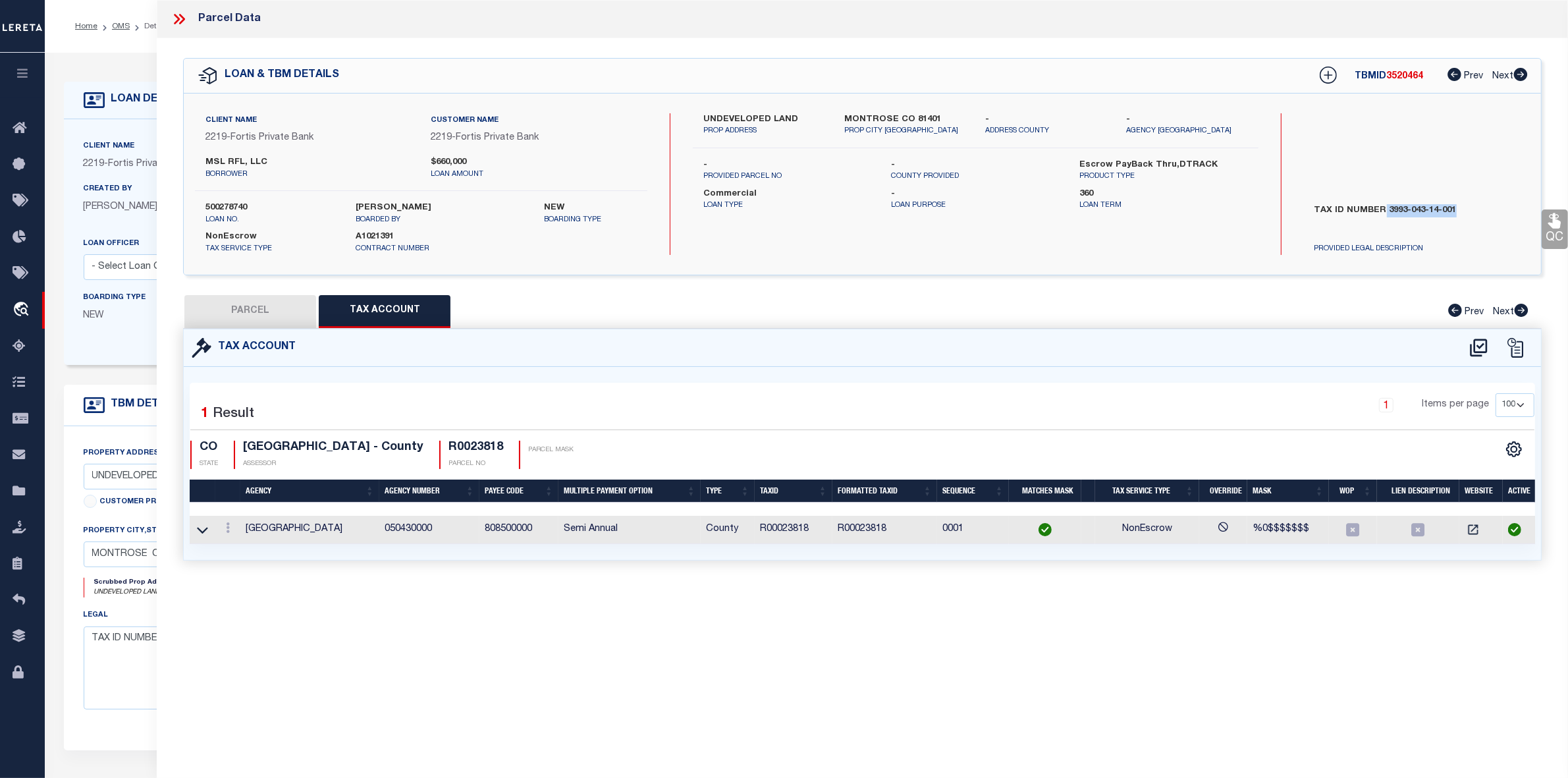
click at [251, 308] on button "PARCEL" at bounding box center [250, 311] width 132 height 33
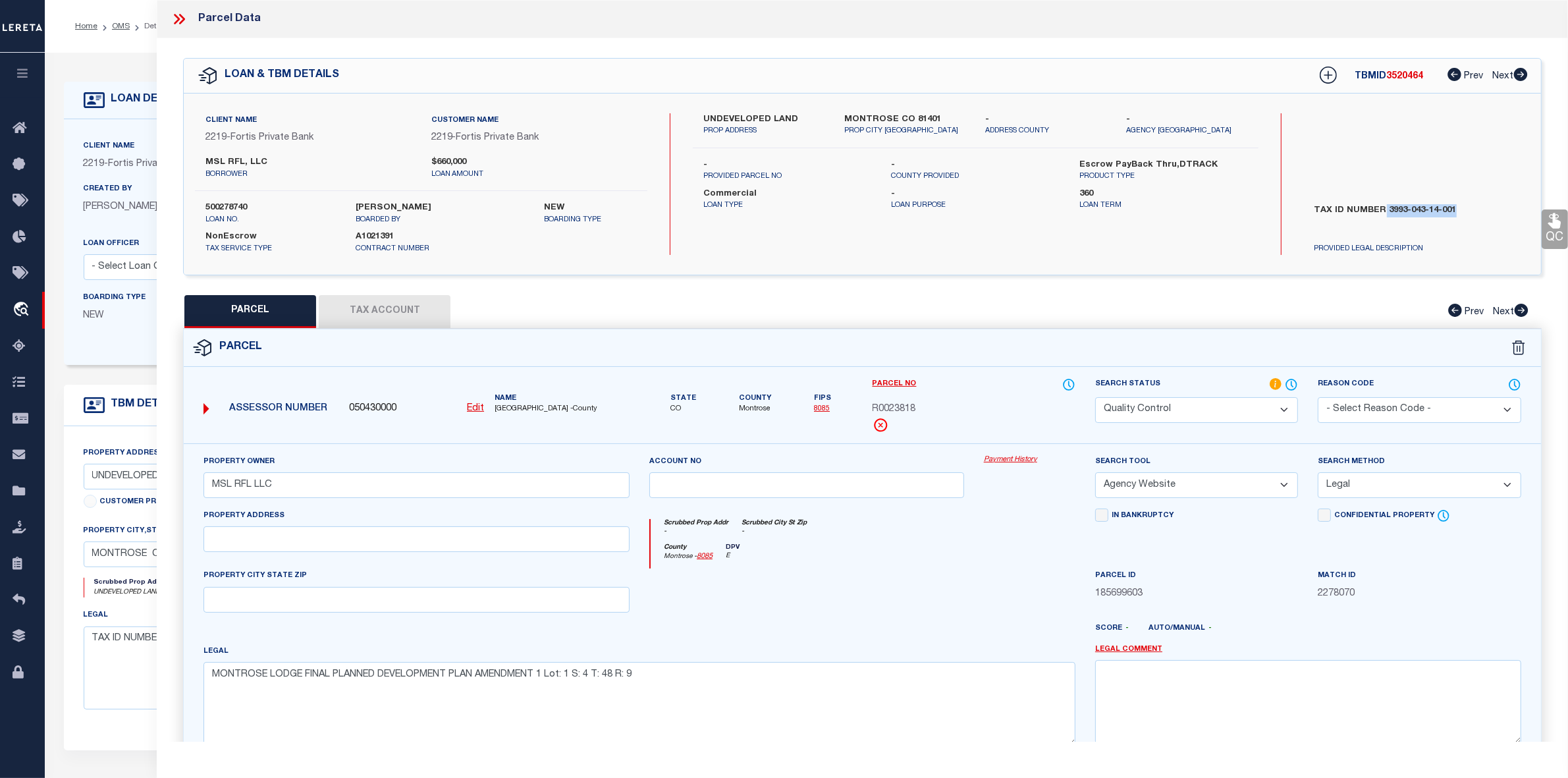
scroll to position [97, 0]
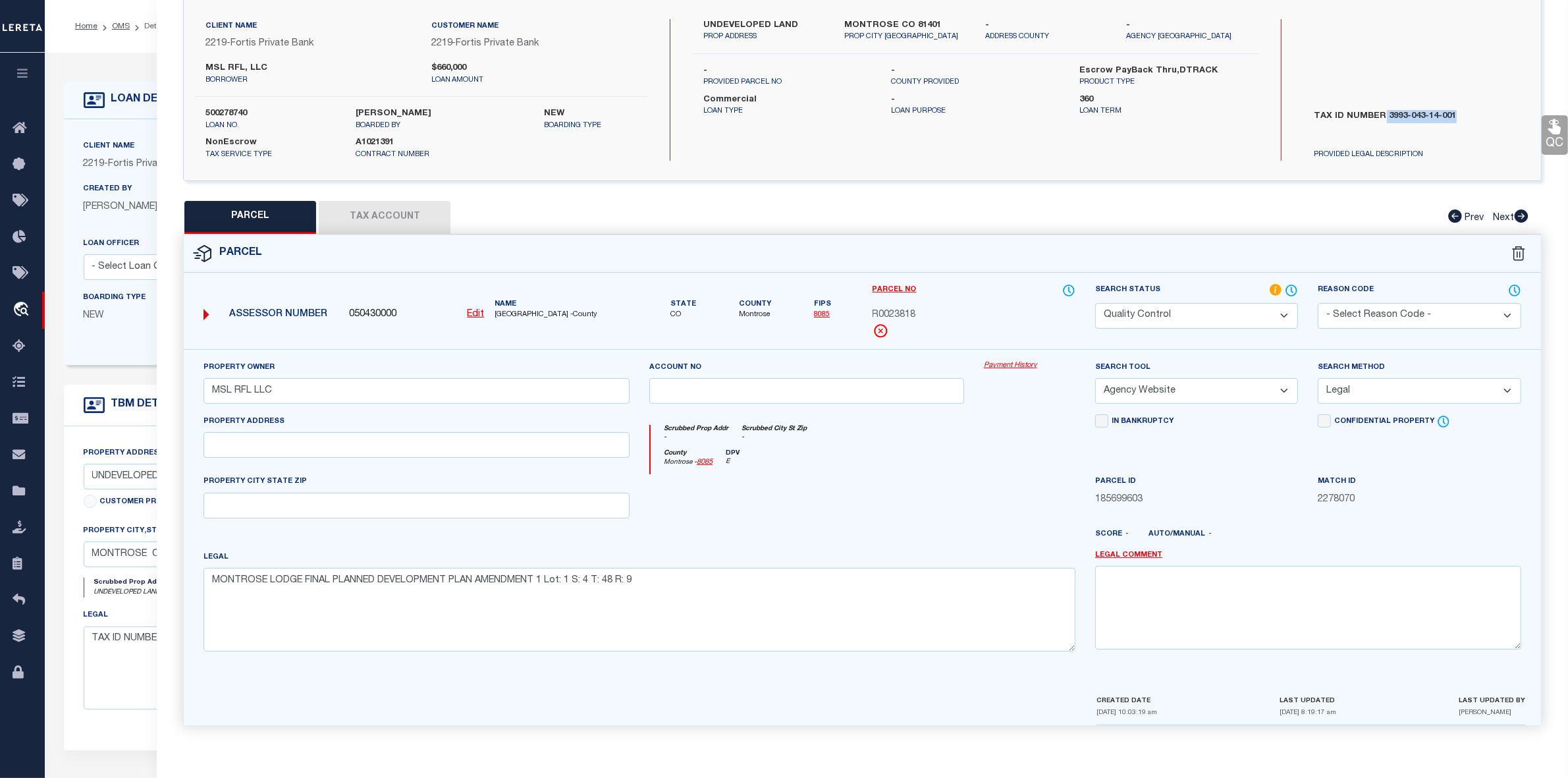
click at [1145, 314] on select "Automated Search Bad Parcel Complete Duplicate Parcel High Dollar Reporting In …" at bounding box center [1196, 316] width 203 height 26
click at [1095, 303] on select "Automated Search Bad Parcel Complete Duplicate Parcel High Dollar Reporting In …" at bounding box center [1196, 316] width 203 height 26
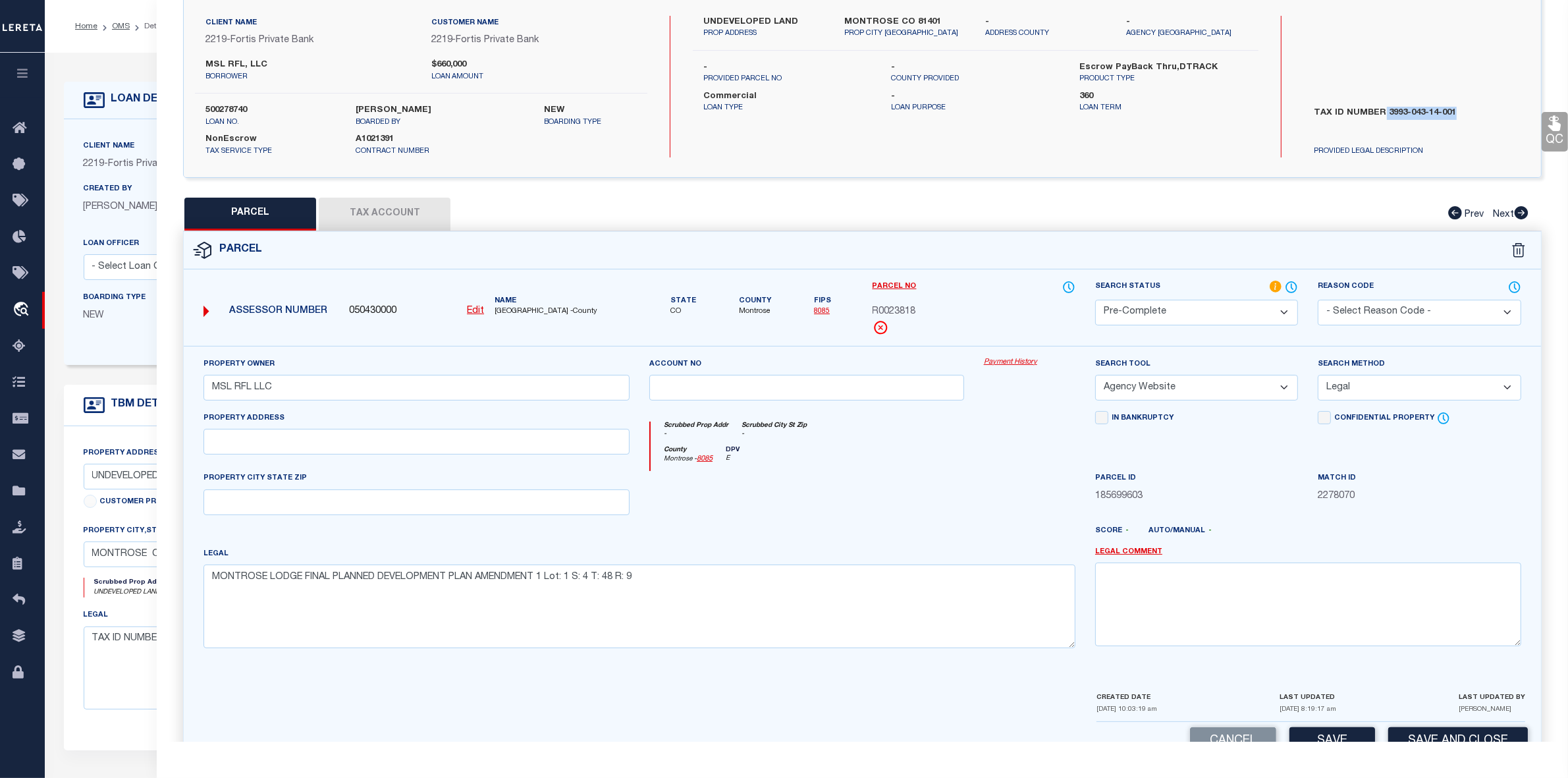
scroll to position [137, 0]
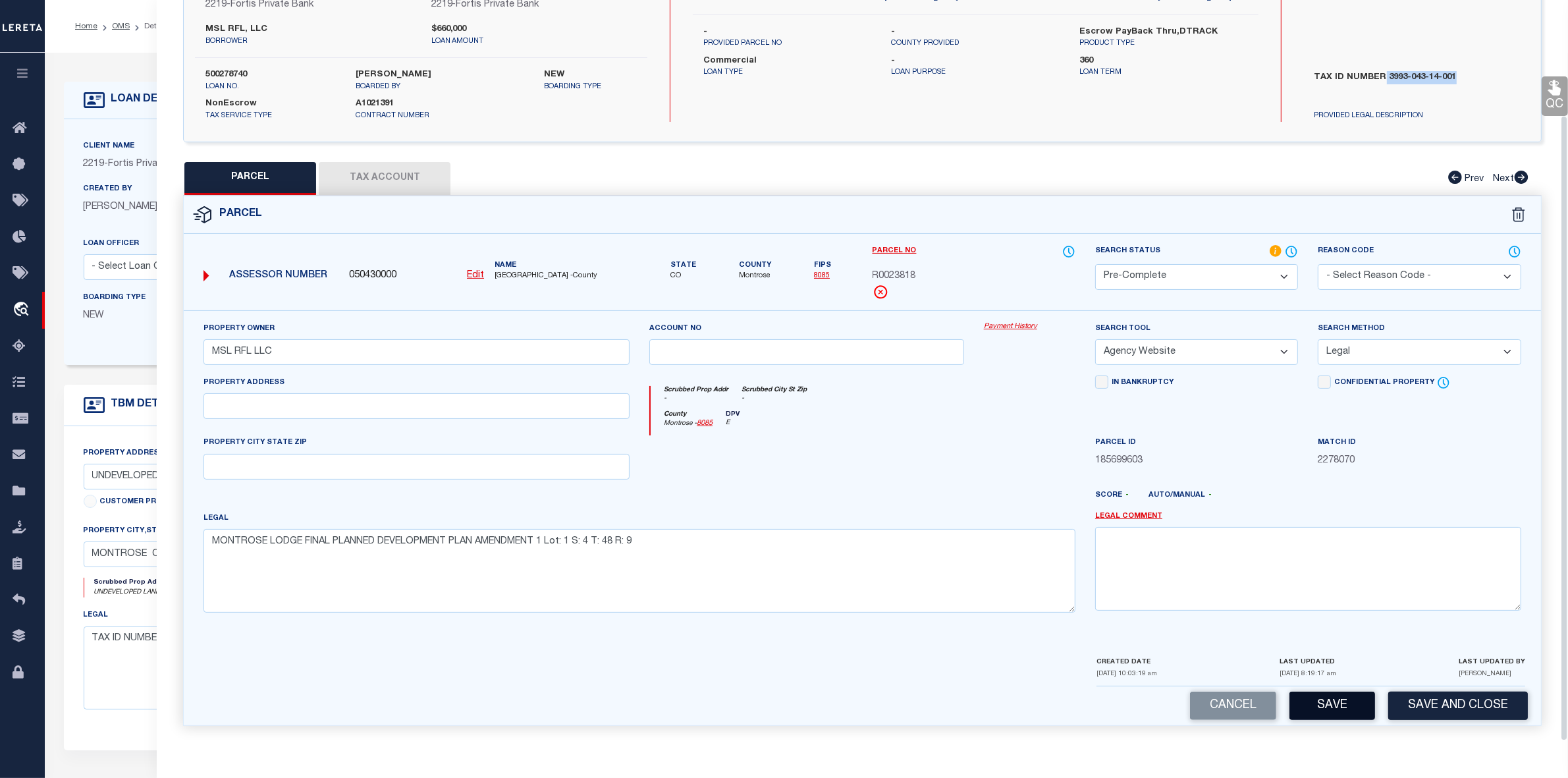
click at [1264, 622] on button "Save" at bounding box center [1332, 706] width 86 height 29
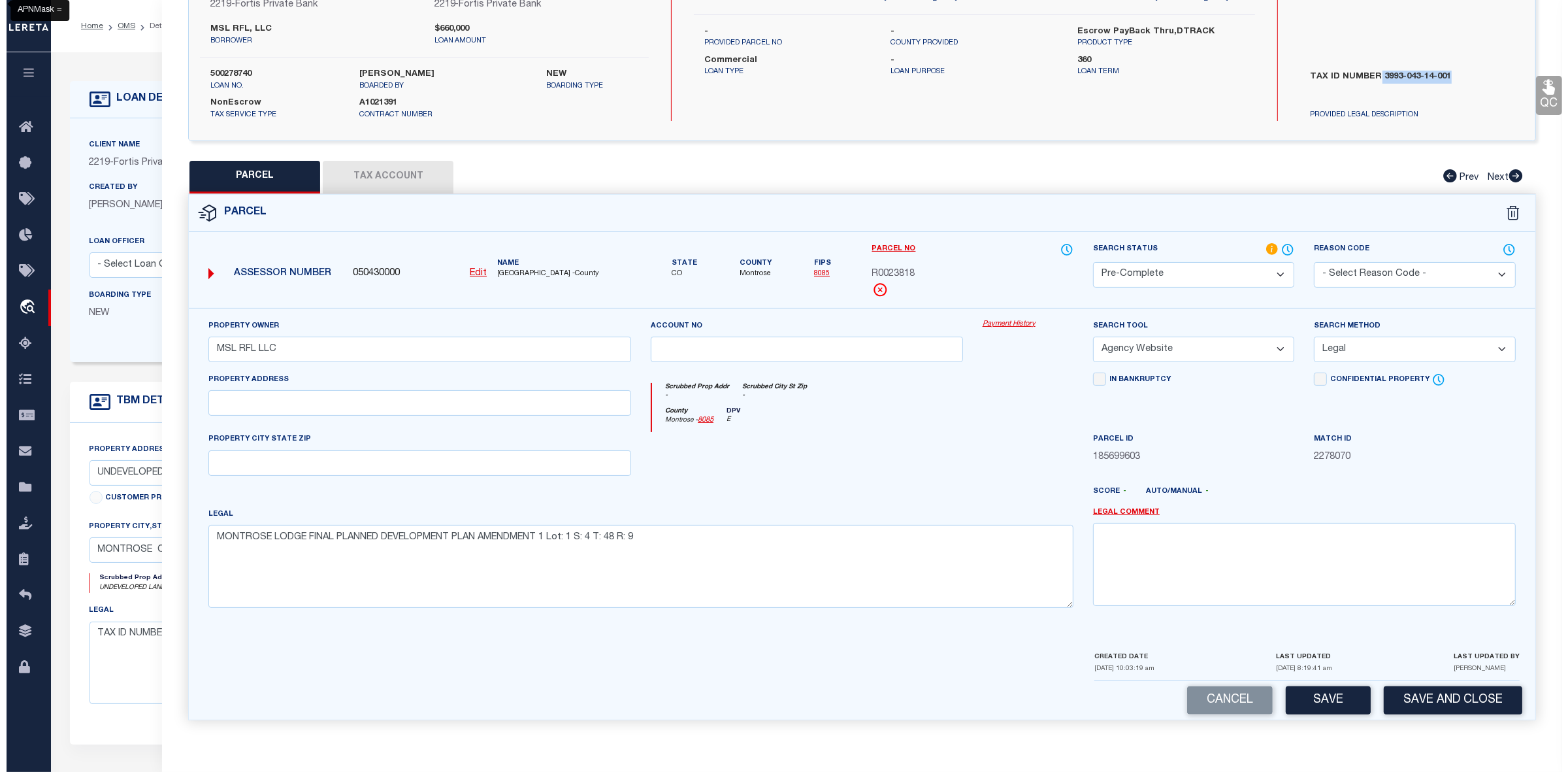
scroll to position [0, 0]
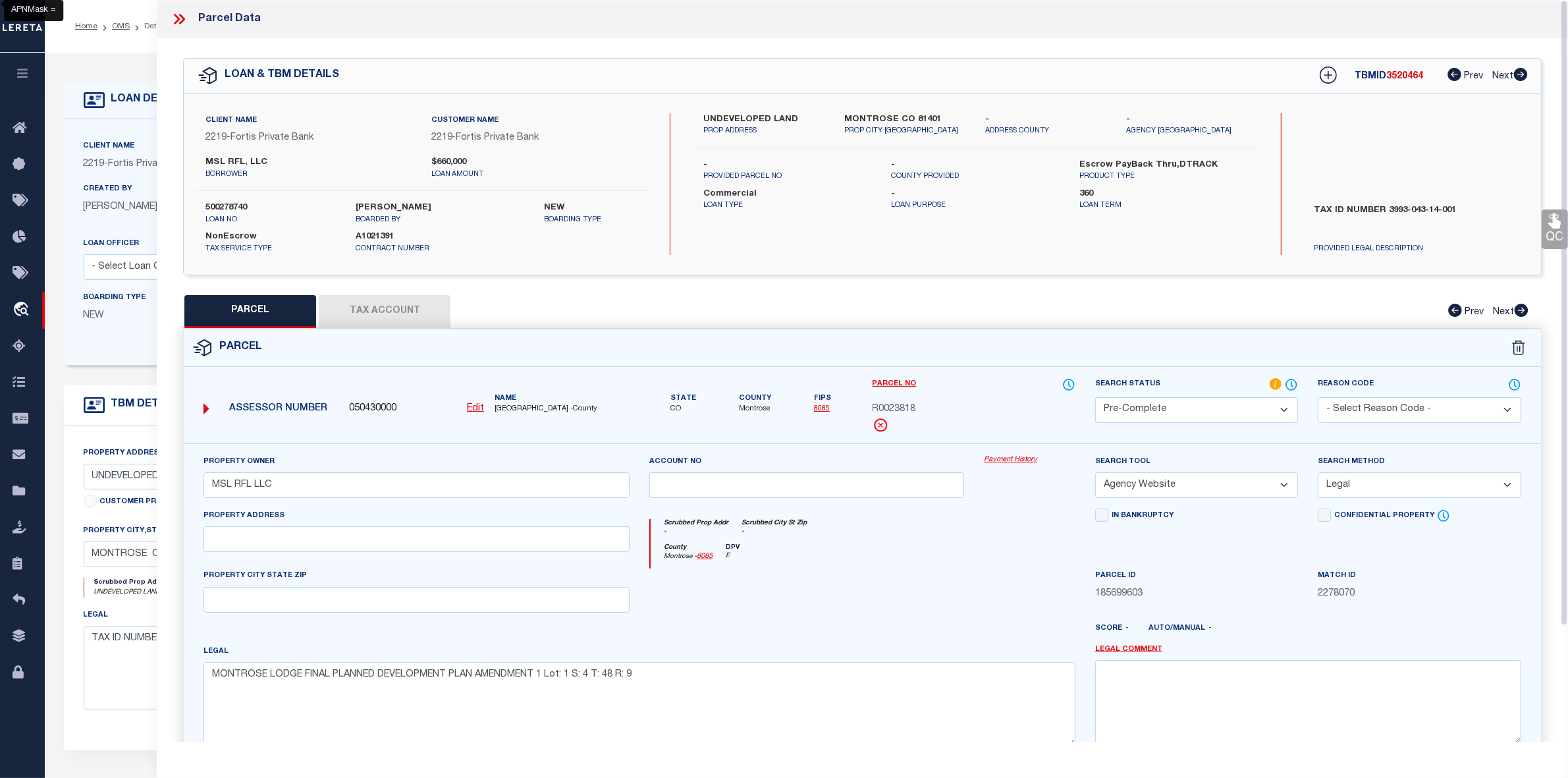
click at [183, 20] on icon at bounding box center [182, 19] width 6 height 11
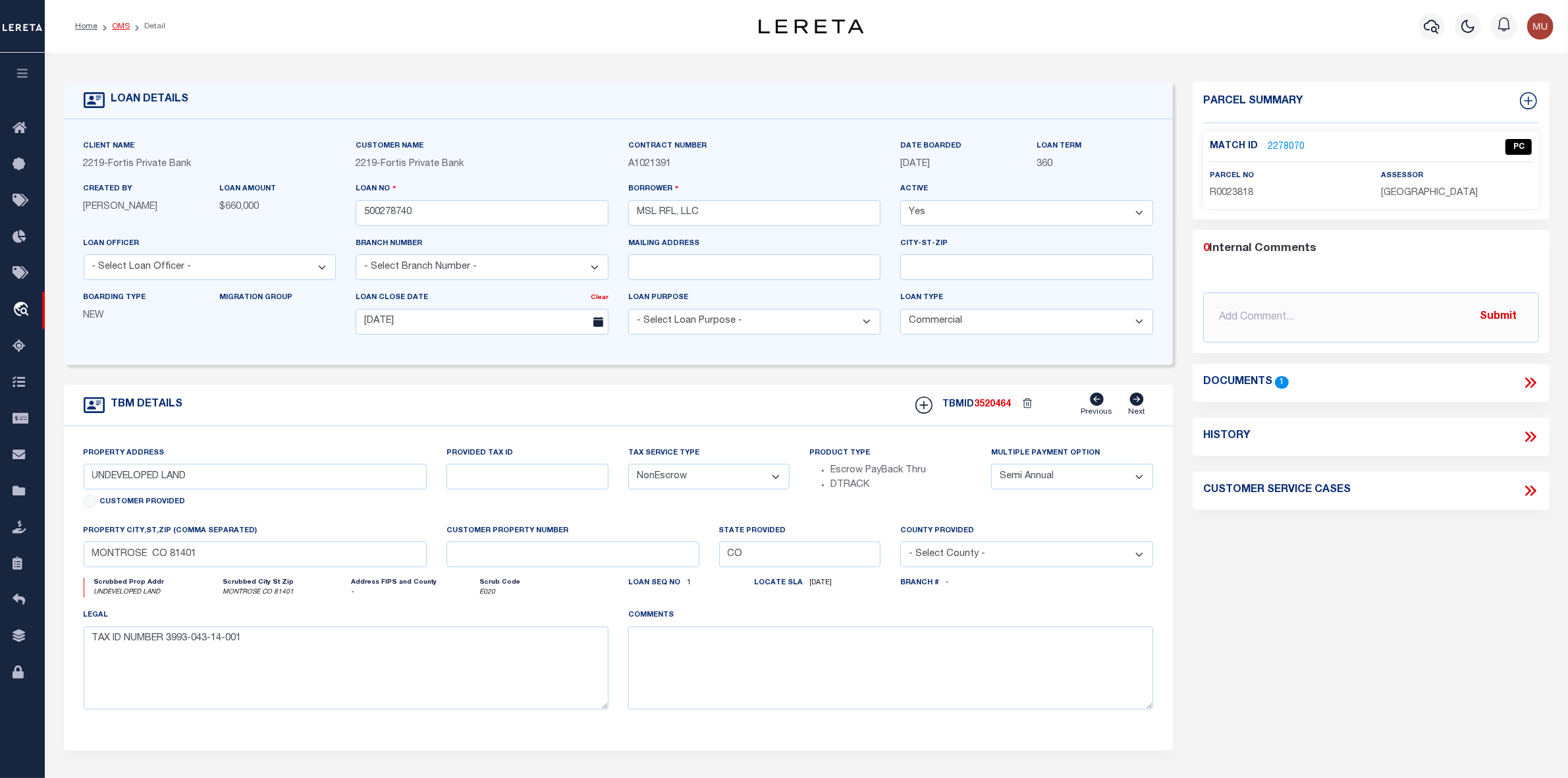
click at [126, 30] on link "OMS" at bounding box center [121, 26] width 18 height 8
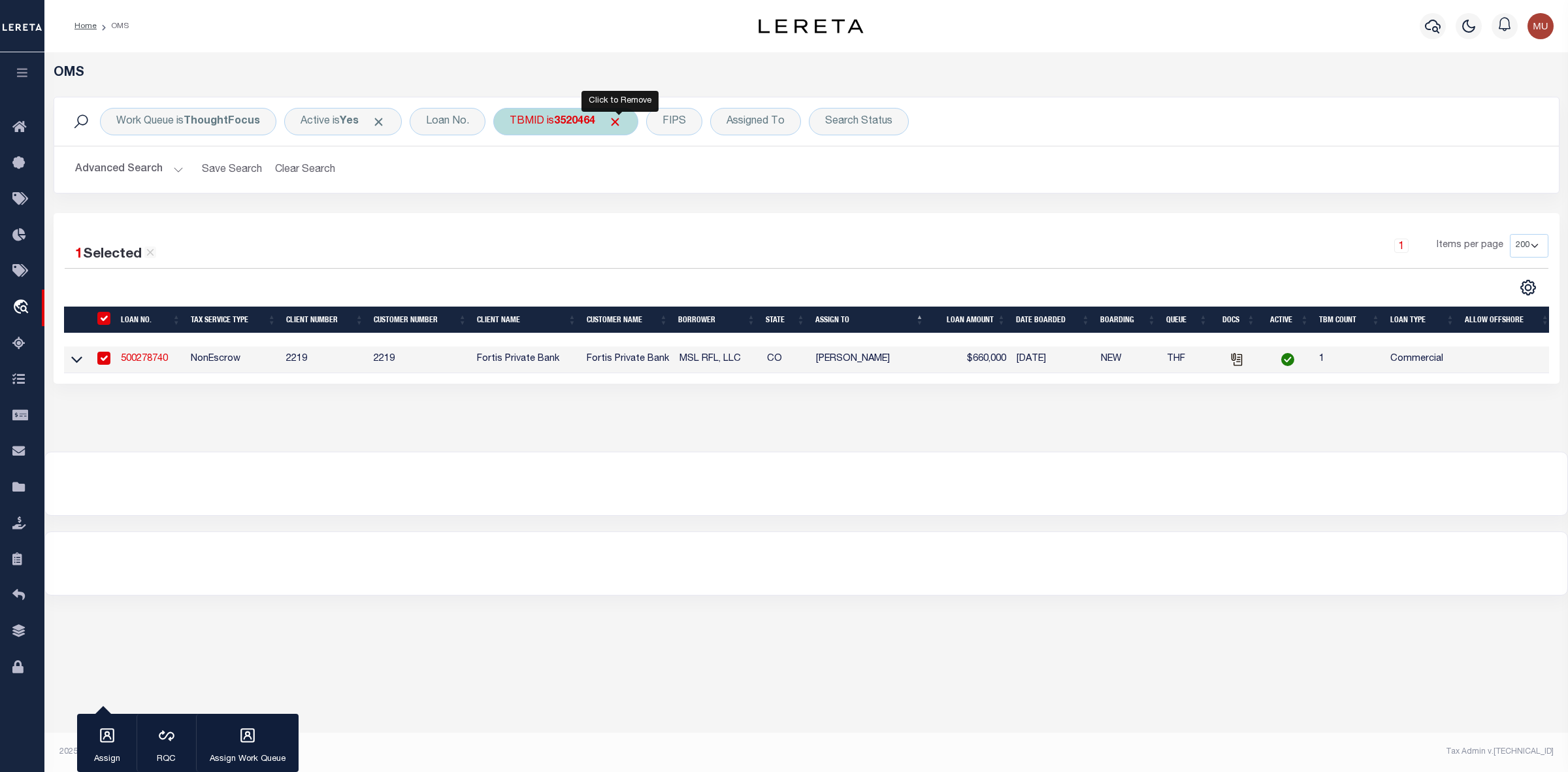
click at [622, 121] on span "Click to Remove" at bounding box center [615, 122] width 13 height 13
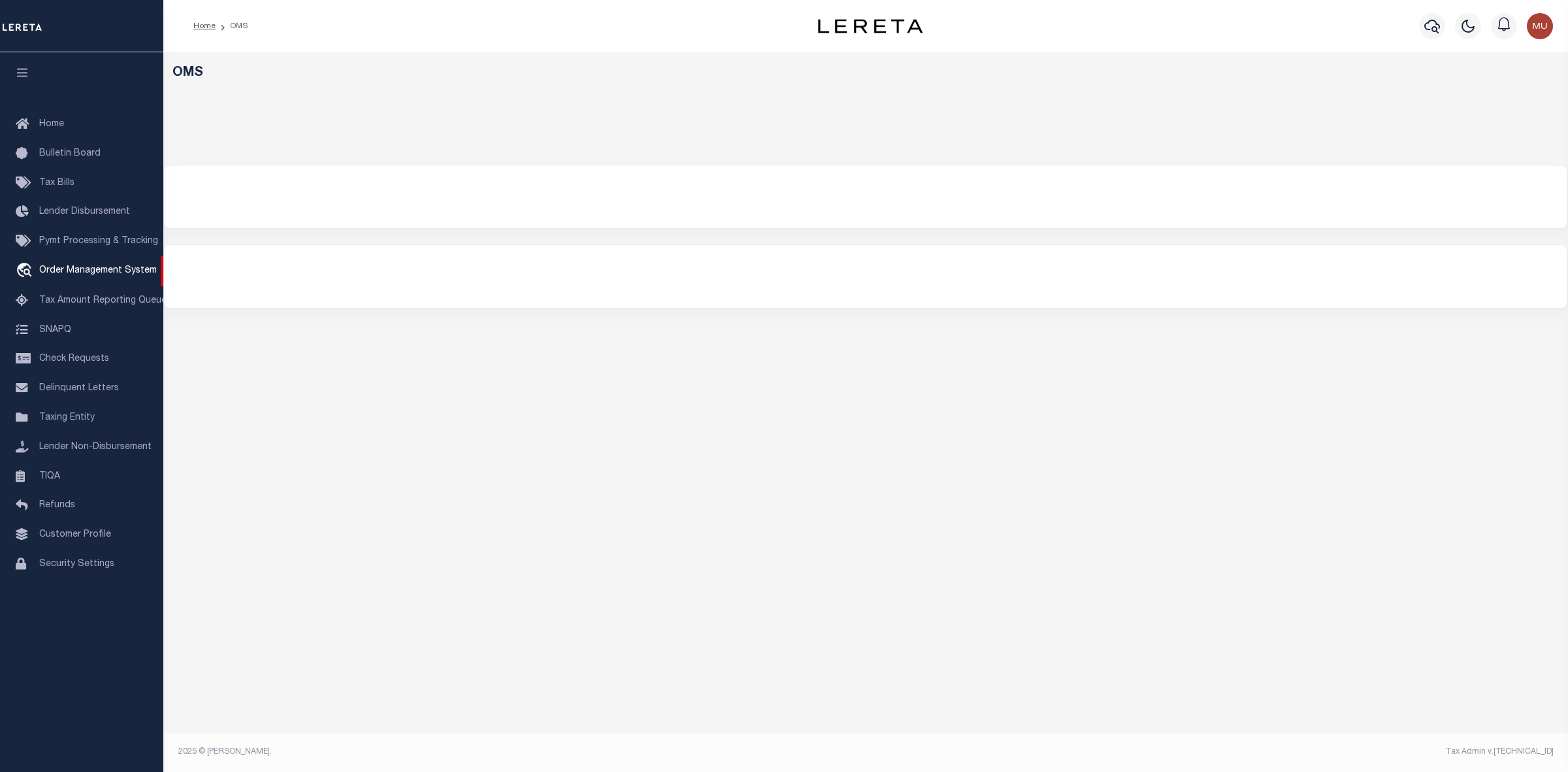
select select "200"
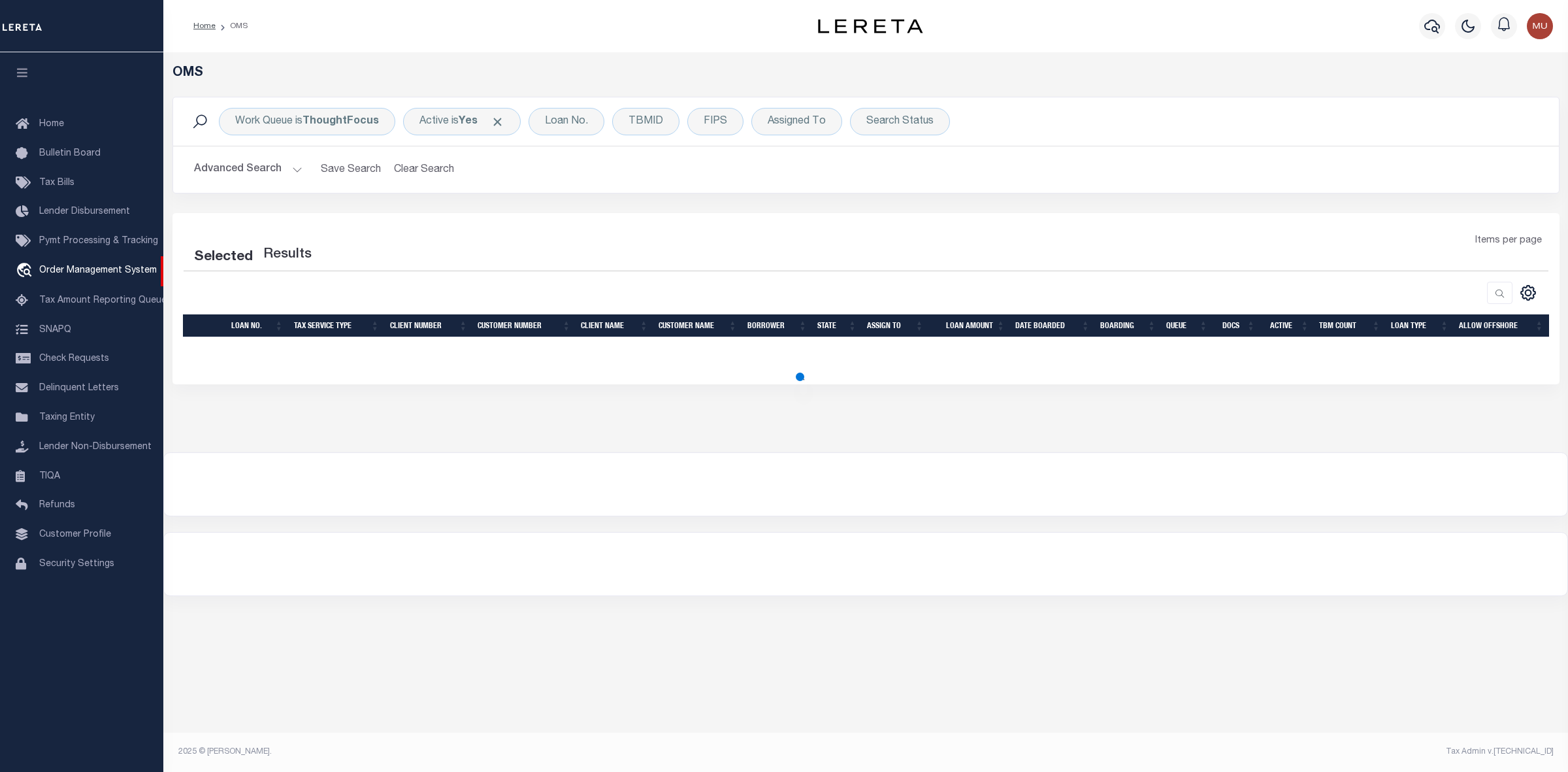
select select "200"
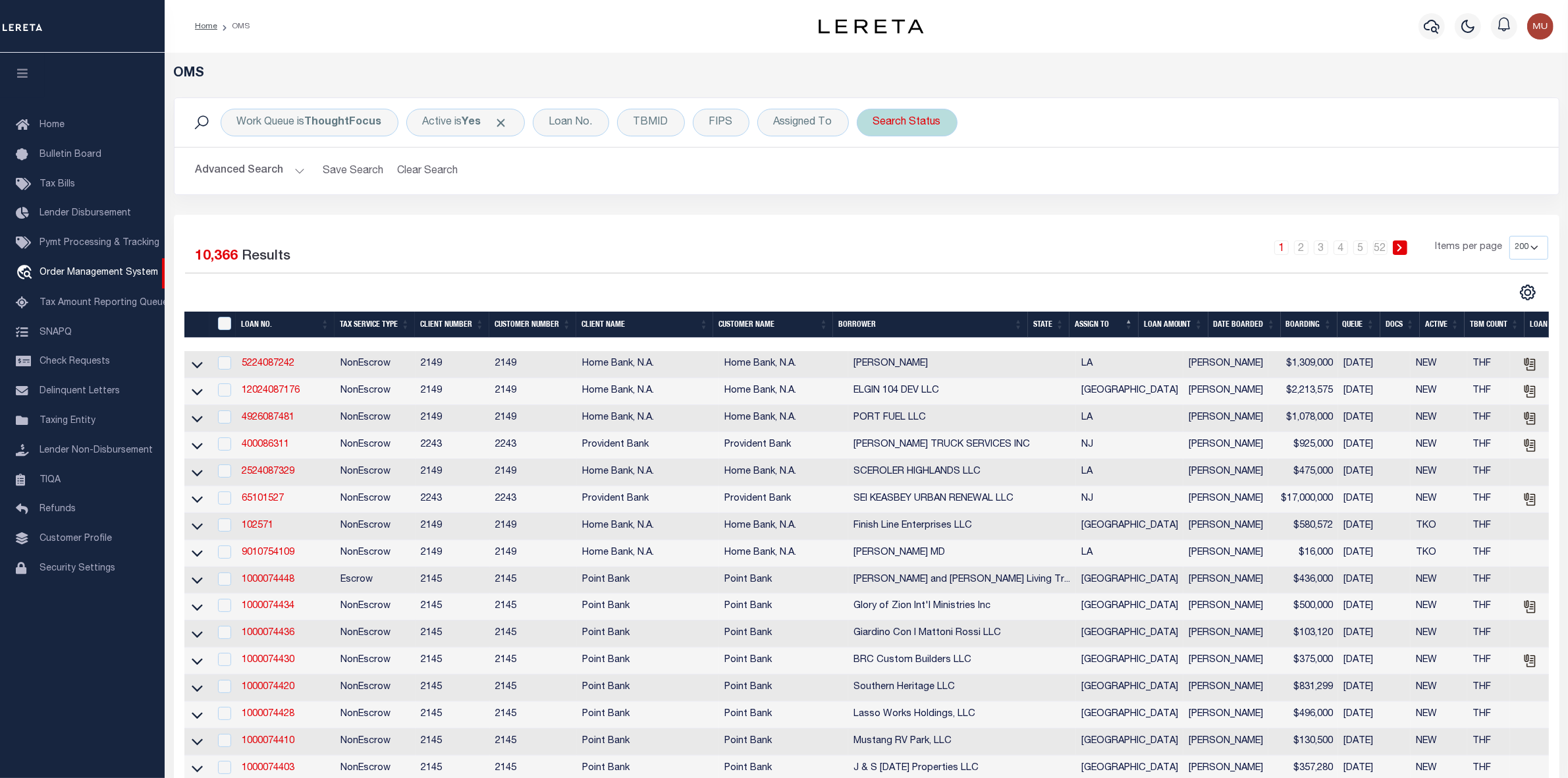
click at [891, 122] on div "Search Status" at bounding box center [907, 122] width 101 height 28
click at [886, 179] on select "Automated Search Bad Parcel Complete Duplicate Parcel High Dollar Reporting In …" at bounding box center [970, 187] width 194 height 25
select select "IP"
click at [874, 175] on select "Automated Search Bad Parcel Complete Duplicate Parcel High Dollar Reporting In …" at bounding box center [970, 187] width 194 height 25
click at [1055, 219] on input "Apply" at bounding box center [1048, 215] width 39 height 22
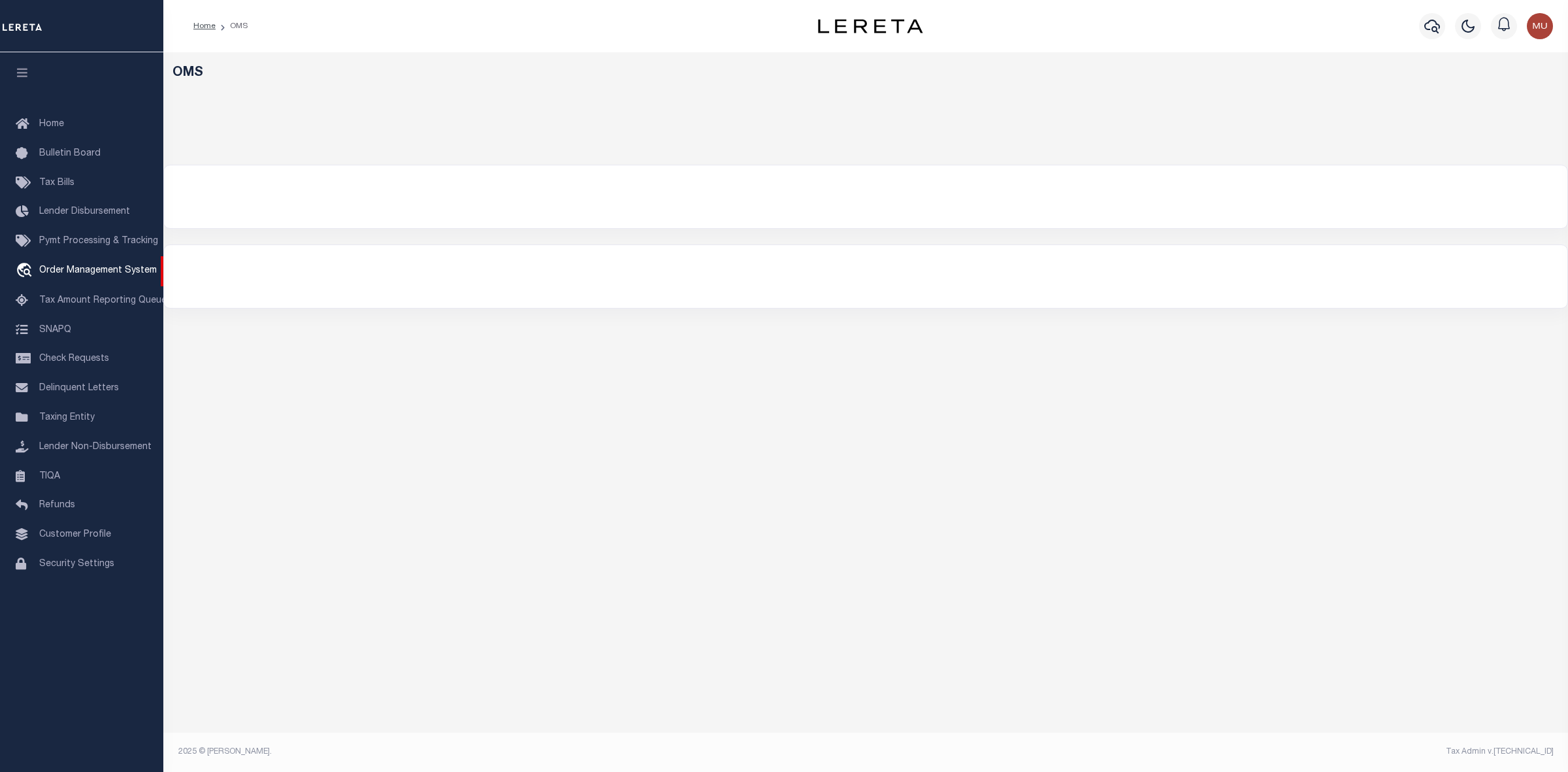
select select "200"
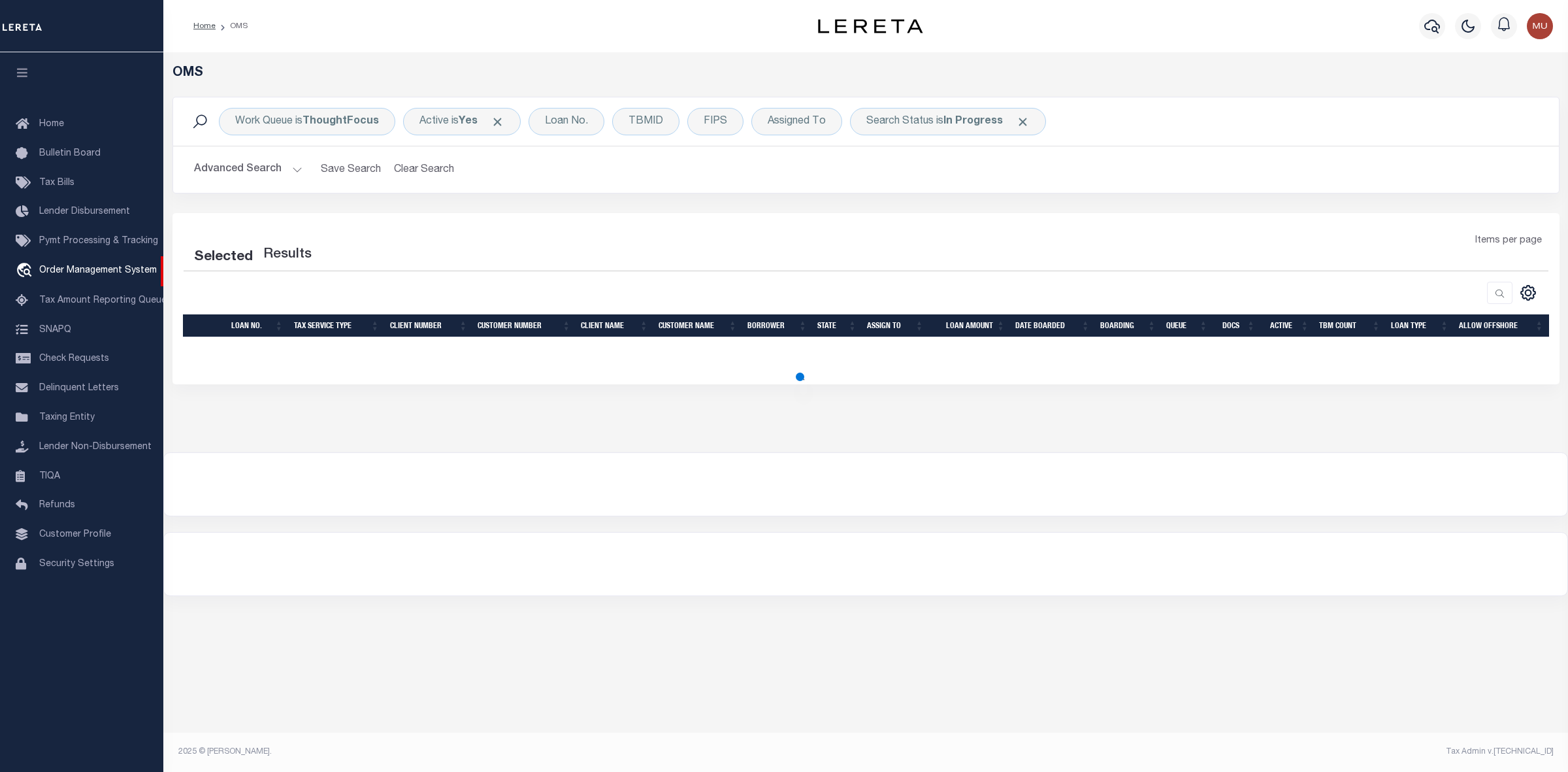
select select "200"
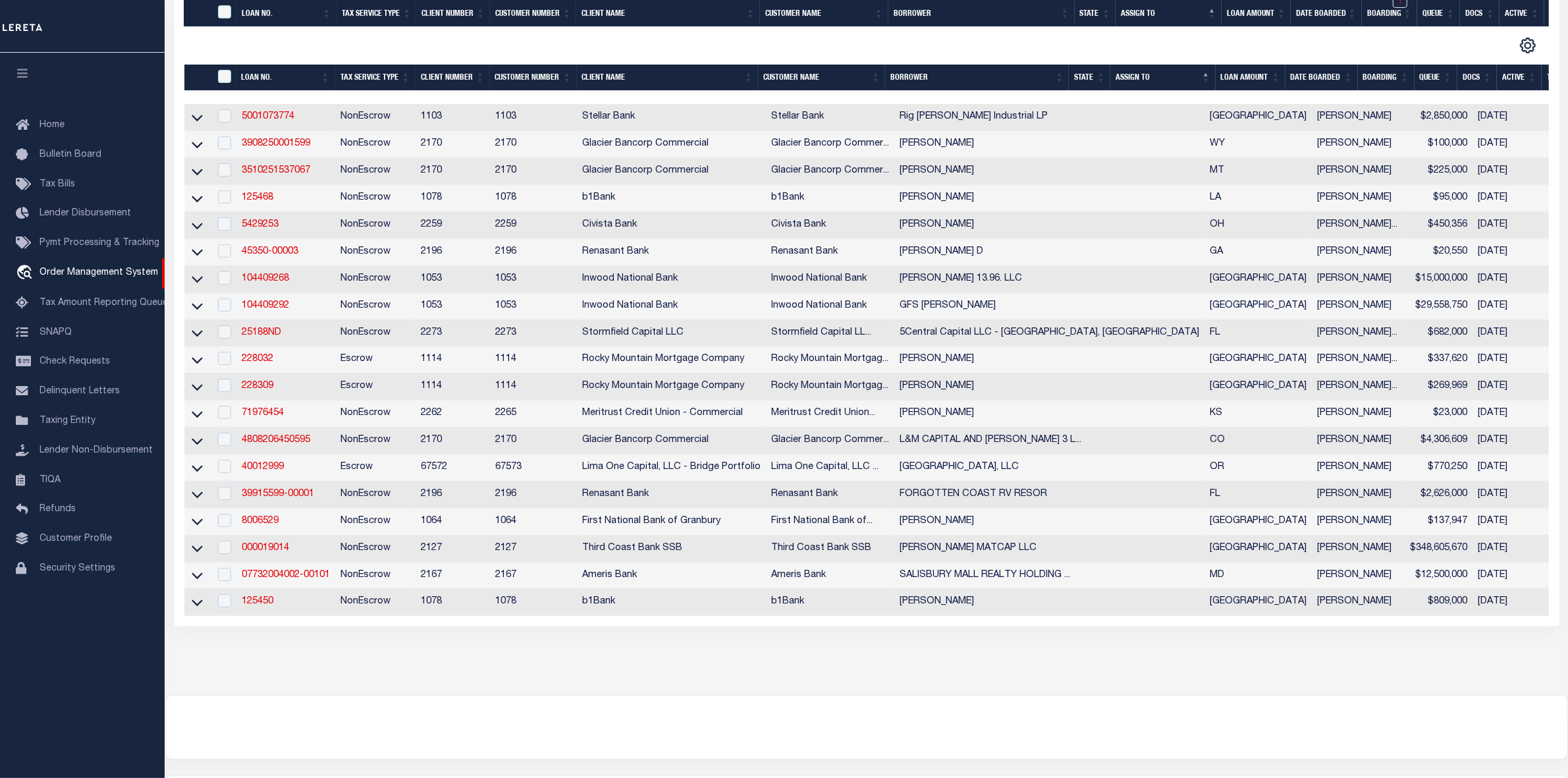
scroll to position [330, 0]
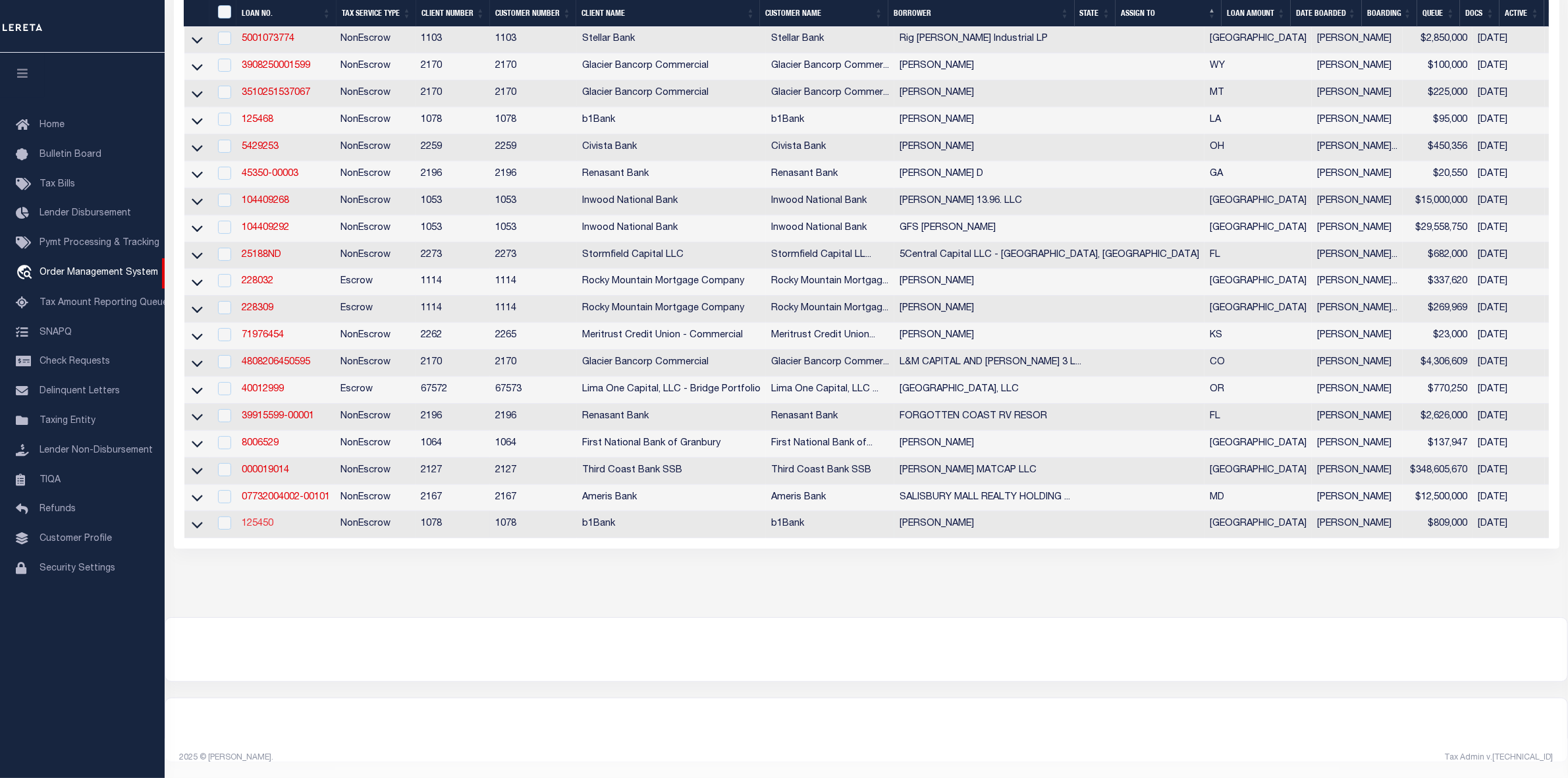
click at [255, 528] on link "125450" at bounding box center [257, 524] width 32 height 10
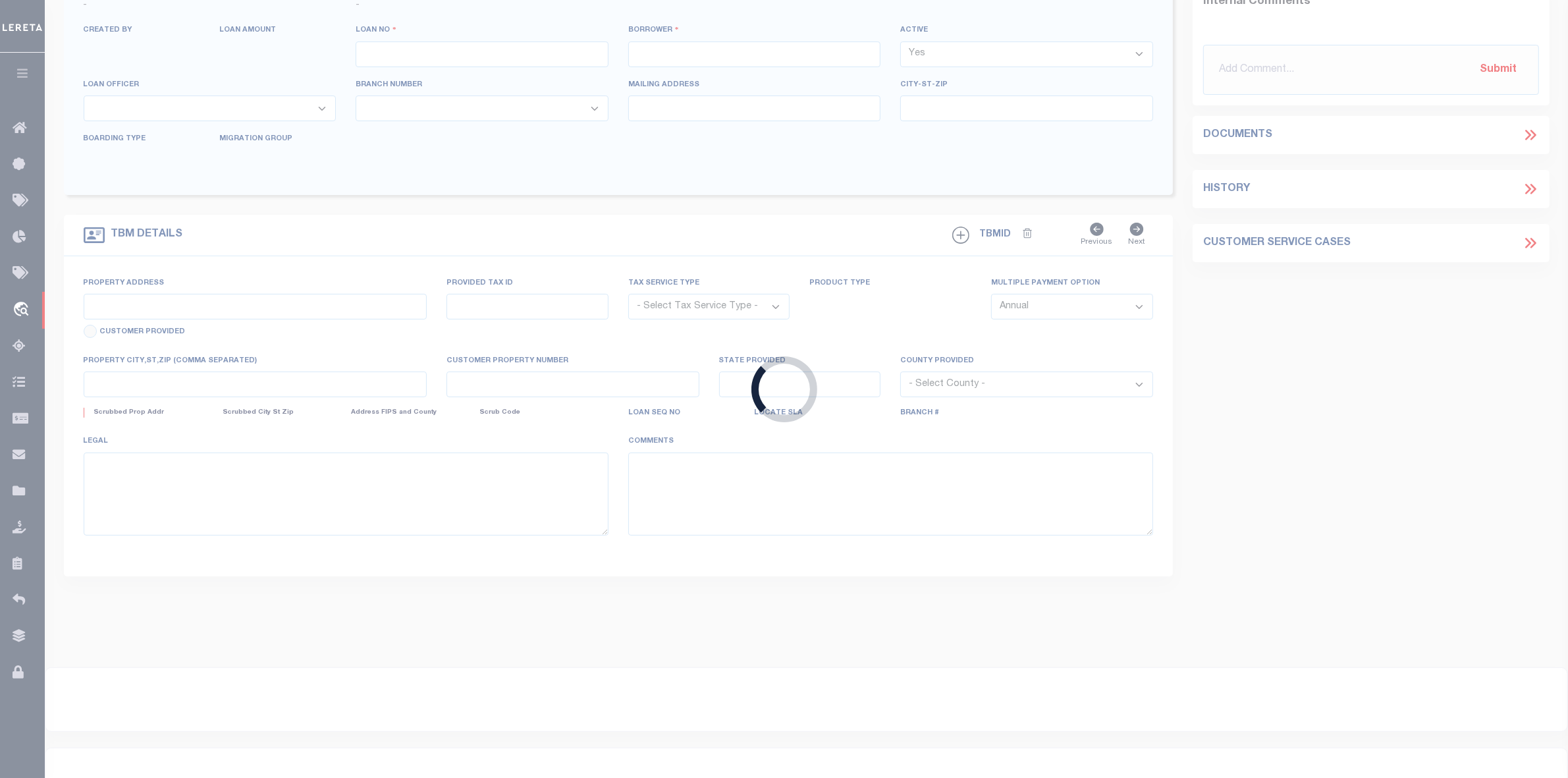
type input "125450"
type input "[PERSON_NAME]"
select select
type input "[DATE]"
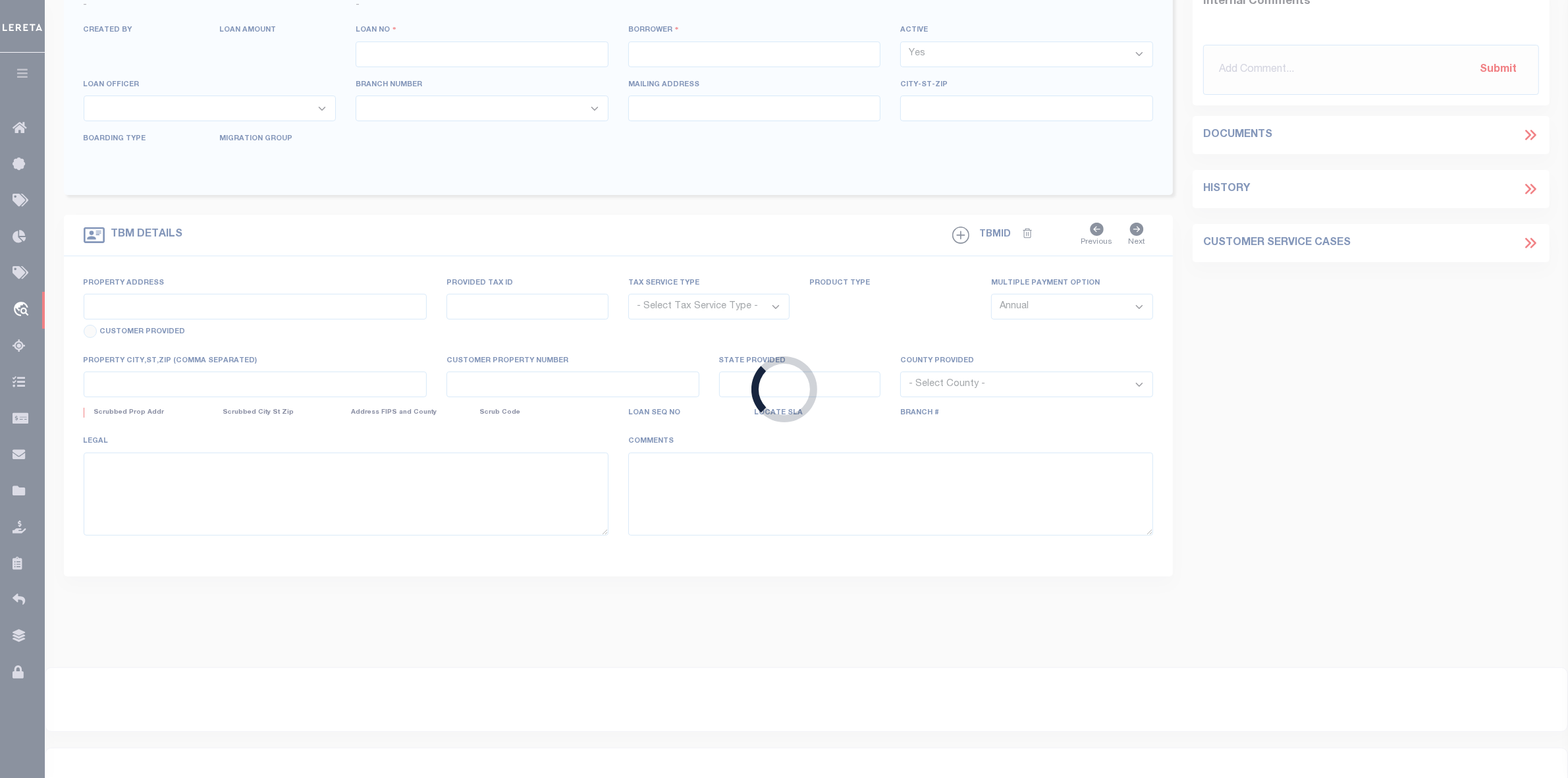
select select "20"
select select "NonEscrow"
select select "49525"
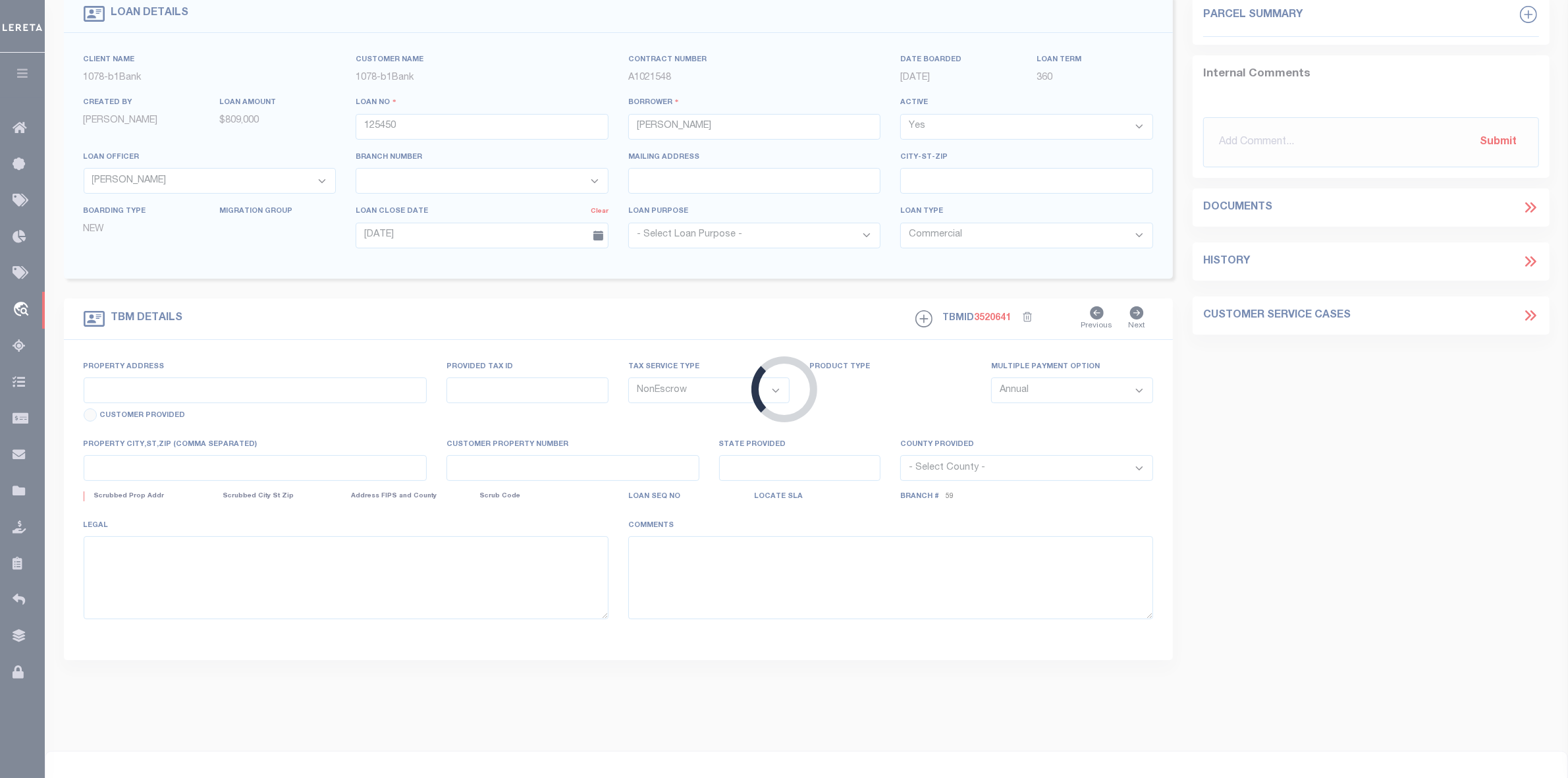
type input "Tahitian Subdivision, [STREET_ADDRESS],"
select select
type input "[GEOGRAPHIC_DATA]"
type input "25682"
type input "[GEOGRAPHIC_DATA]"
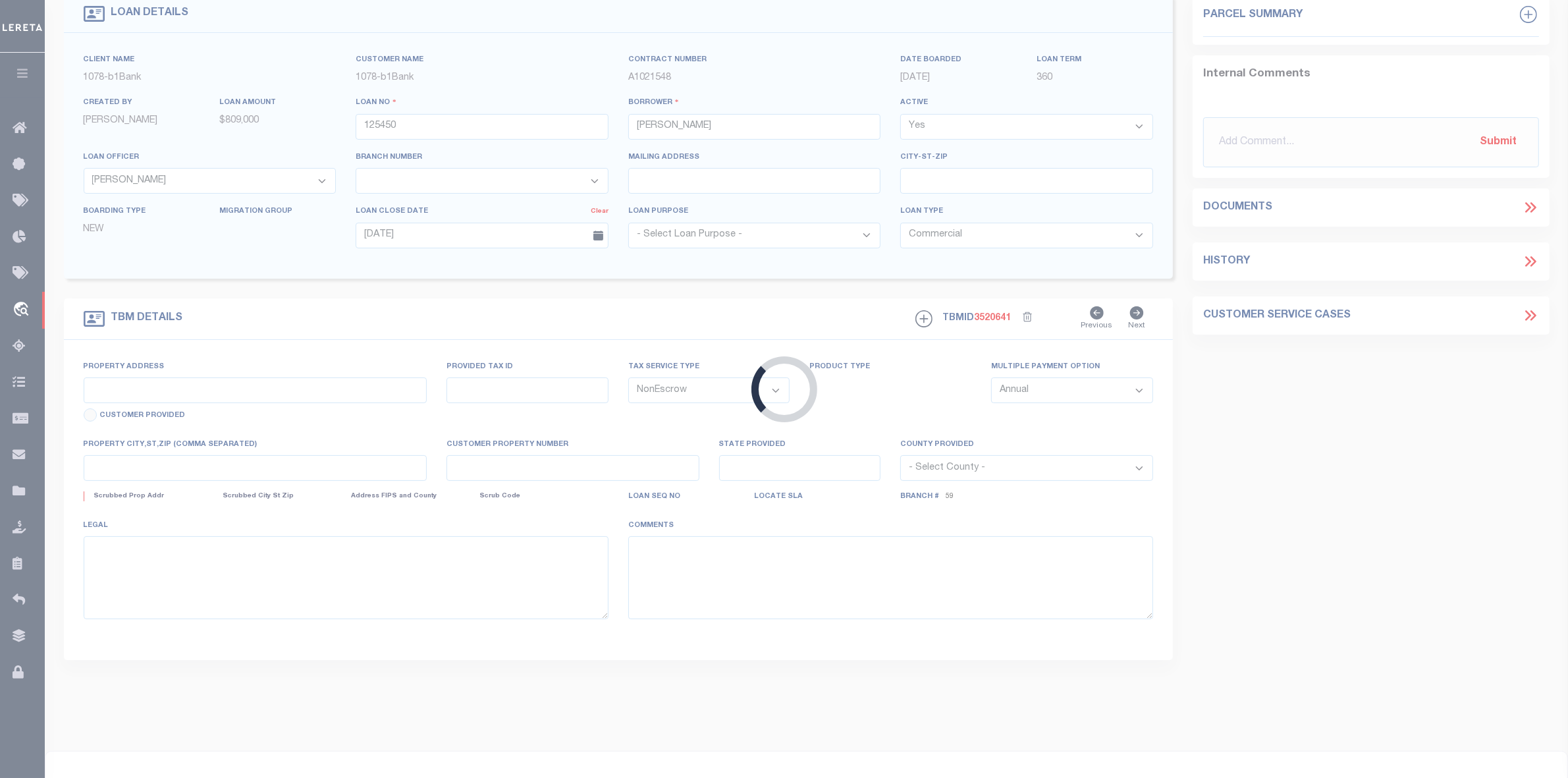
type textarea "[STREET_ADDRESS]"
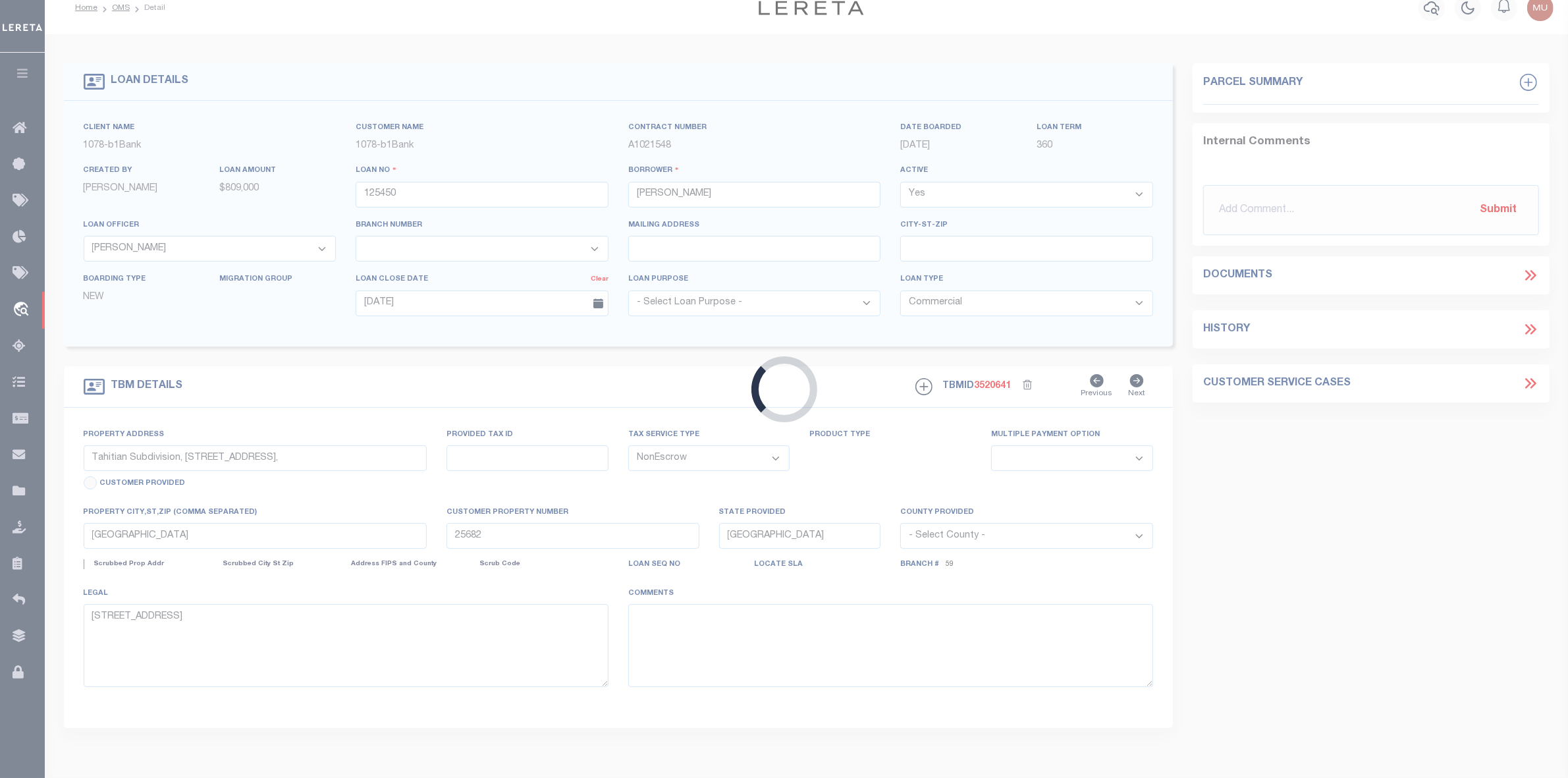
select select "6081"
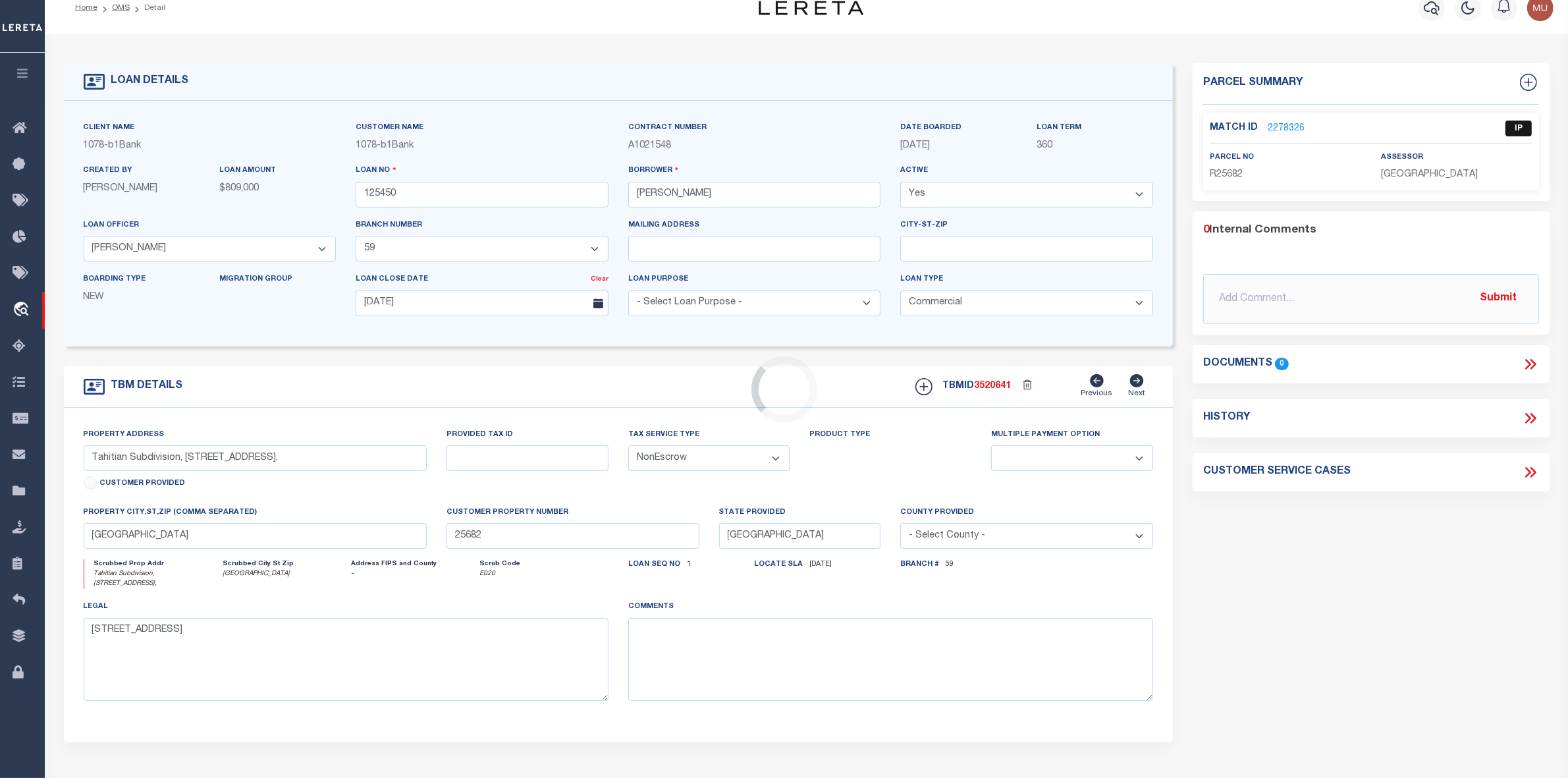
scroll to position [0, 0]
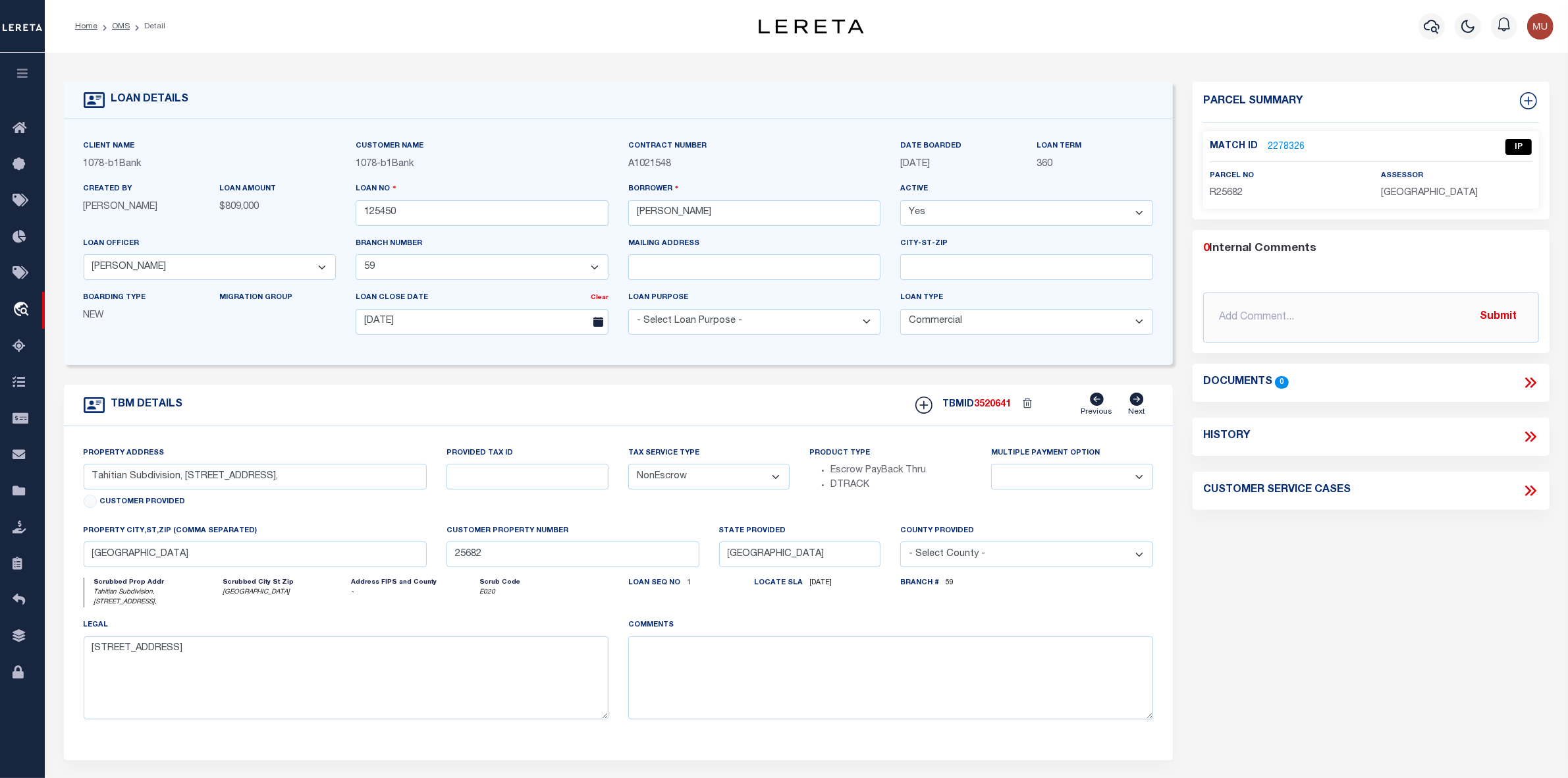
click at [1282, 143] on link "2278326" at bounding box center [1286, 147] width 37 height 14
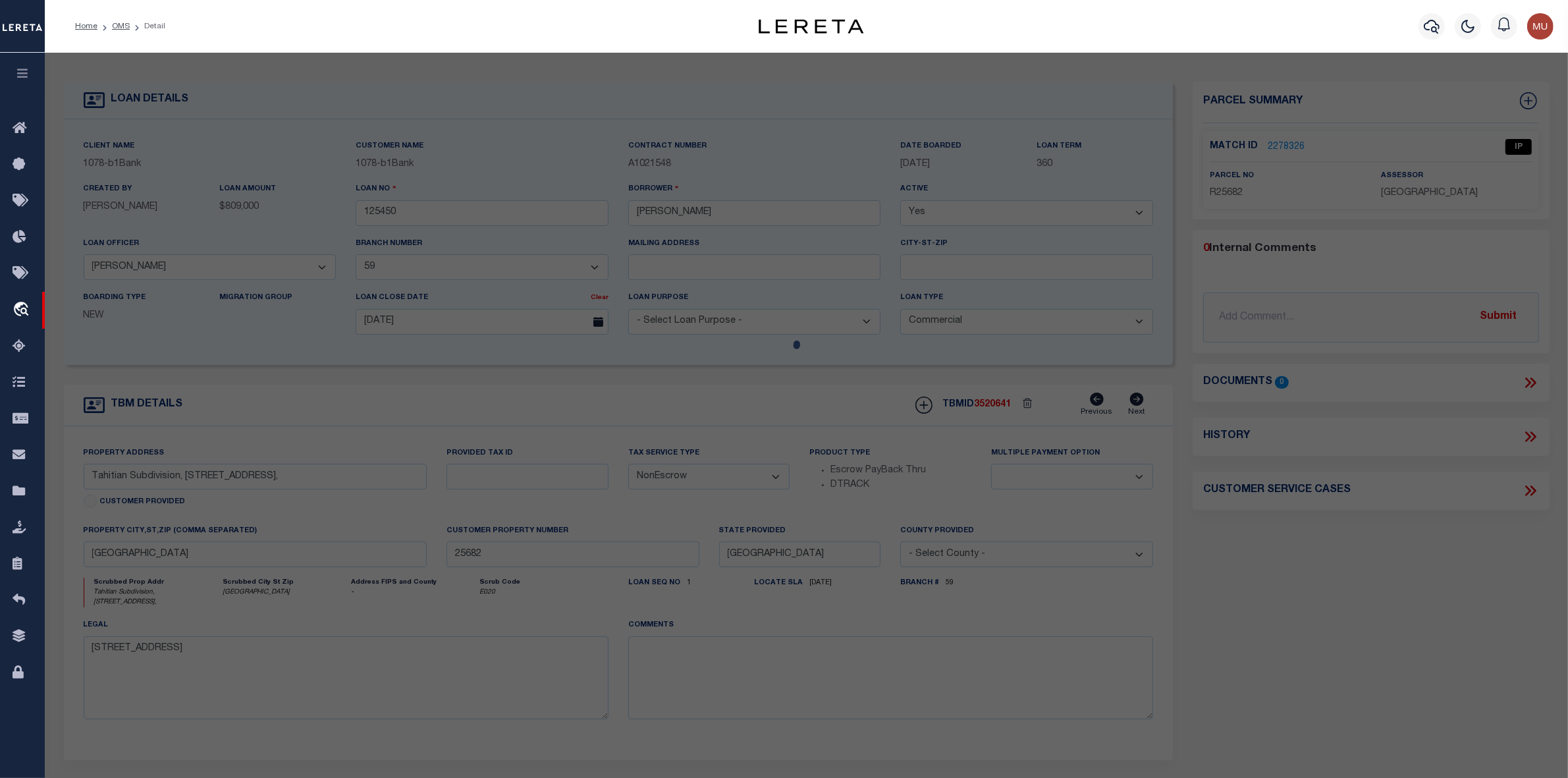
checkbox input "false"
select select "IP"
type input "LUSK, SHASTA KAY"
select select "AGW"
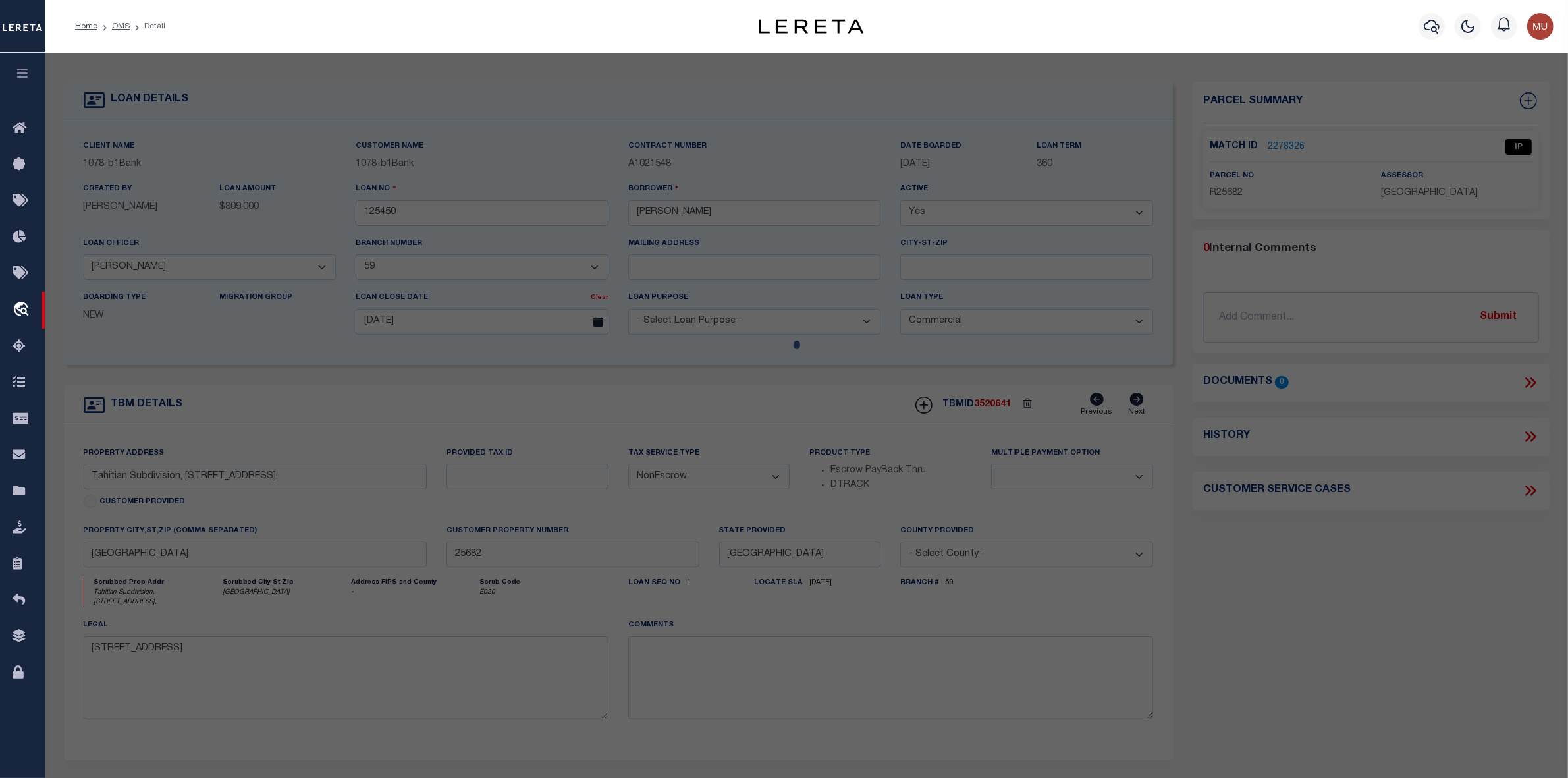
select select "LEG"
type textarea "TAHITIAN VILLAGE, UNIT 4 BLK 8 LOT 1275"
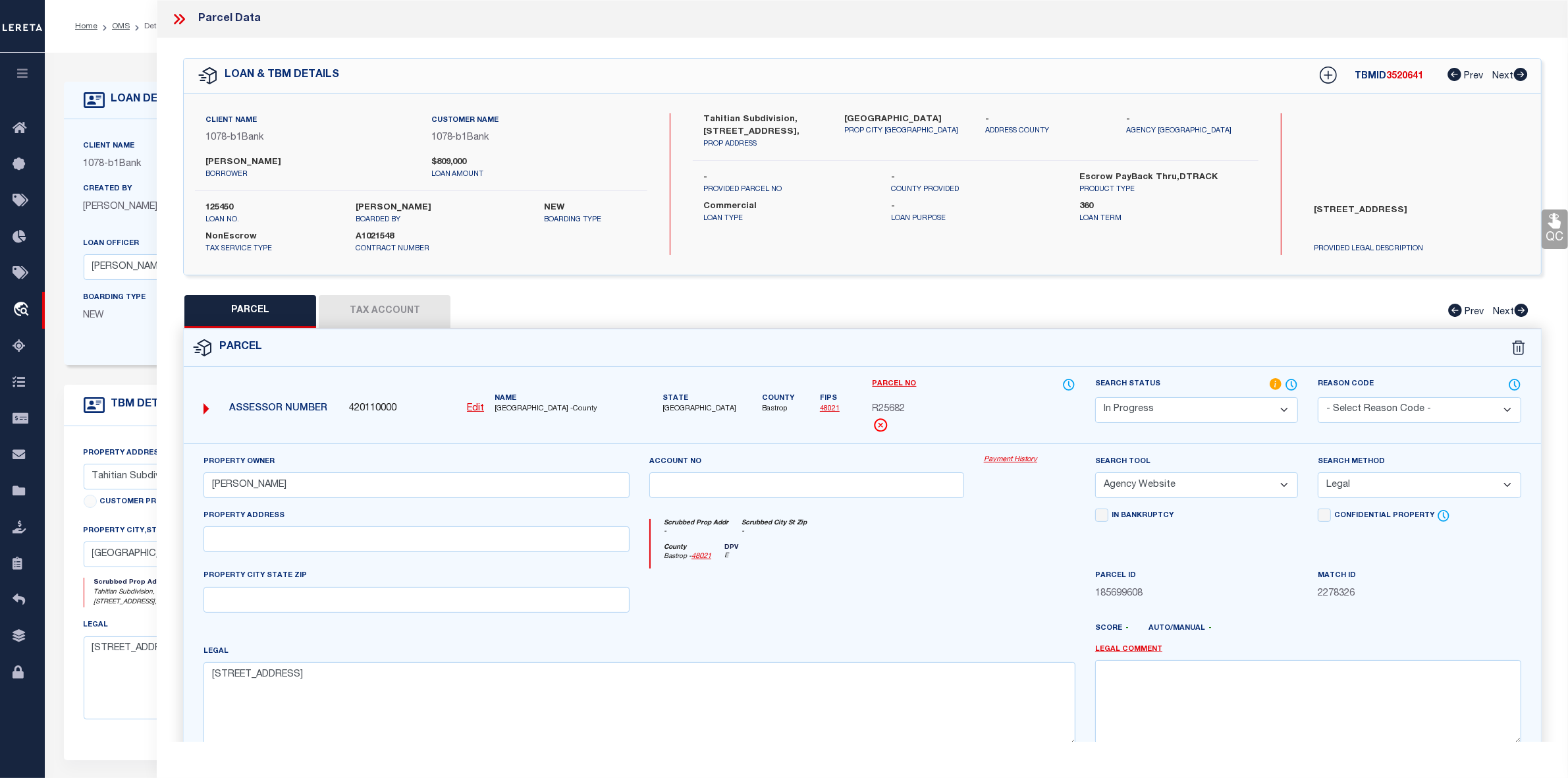
click at [762, 410] on span "Bastrop" at bounding box center [778, 409] width 32 height 11
copy span "Bastrop"
click at [889, 410] on span "R25682" at bounding box center [889, 409] width 33 height 14
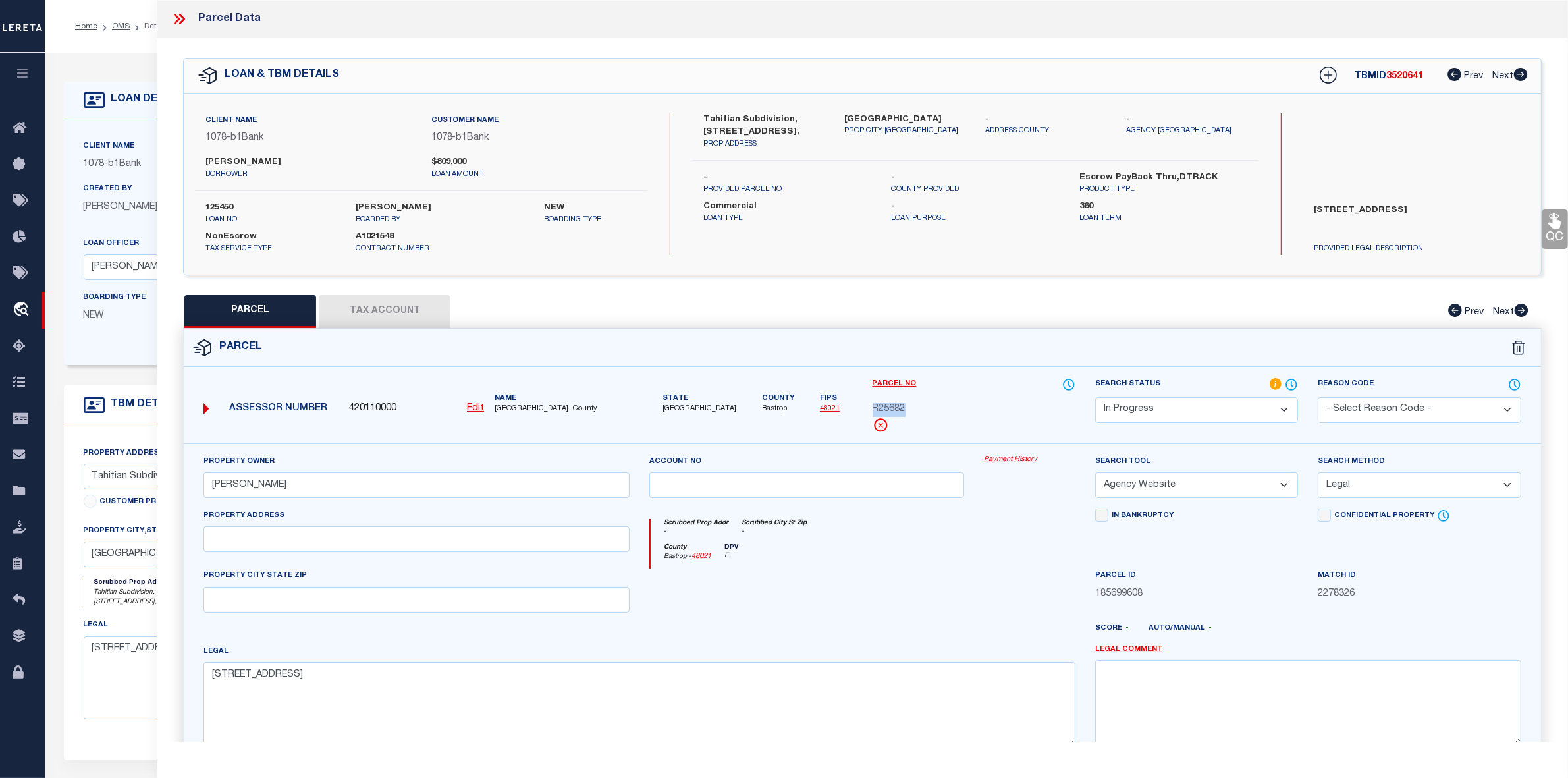
copy span "R25682"
click at [408, 314] on button "Tax Account" at bounding box center [385, 311] width 132 height 33
select select "100"
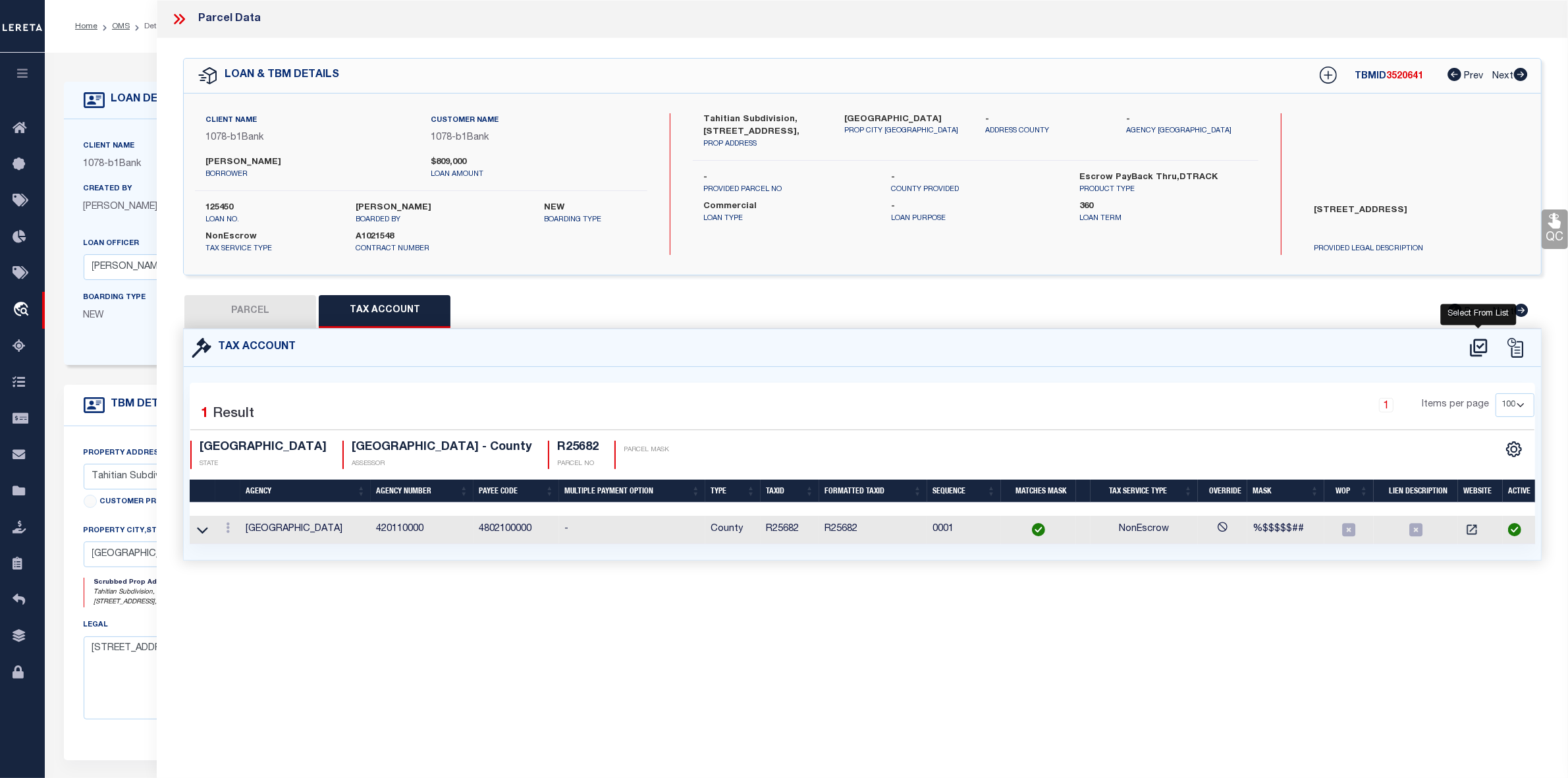
click at [1482, 347] on icon at bounding box center [1479, 347] width 22 height 21
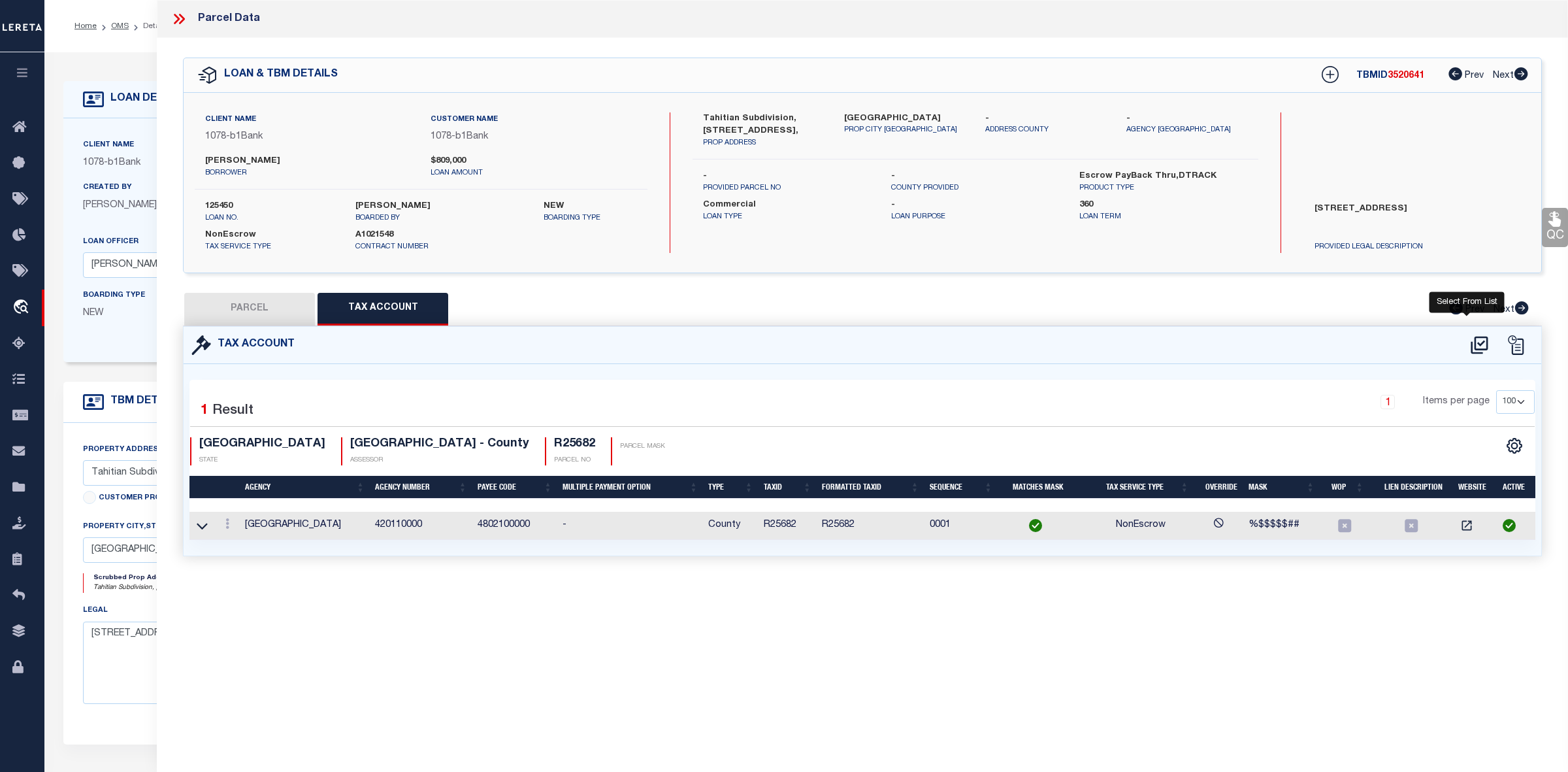
select select "100"
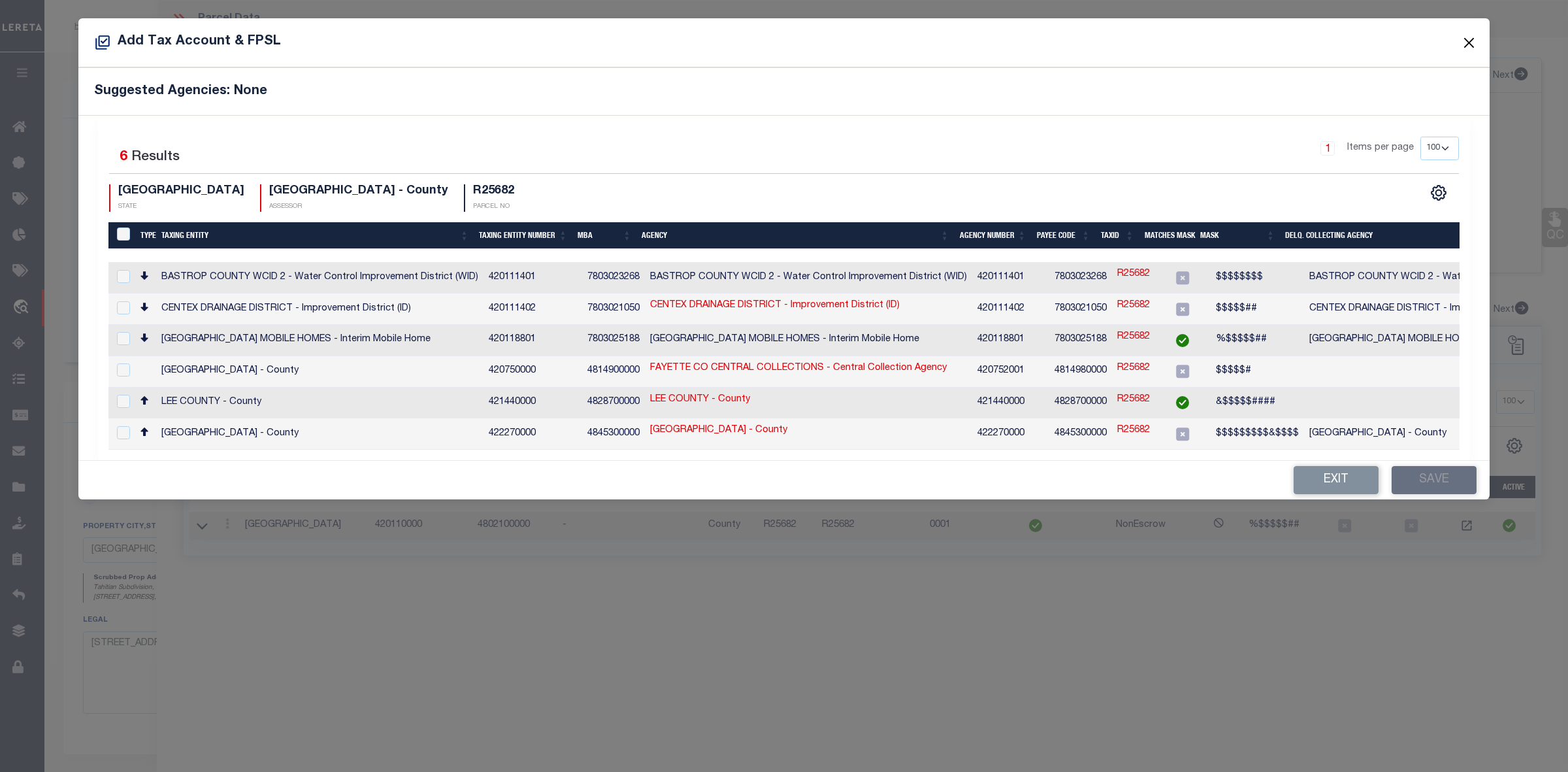
click at [1467, 39] on button "Close" at bounding box center [1469, 42] width 17 height 17
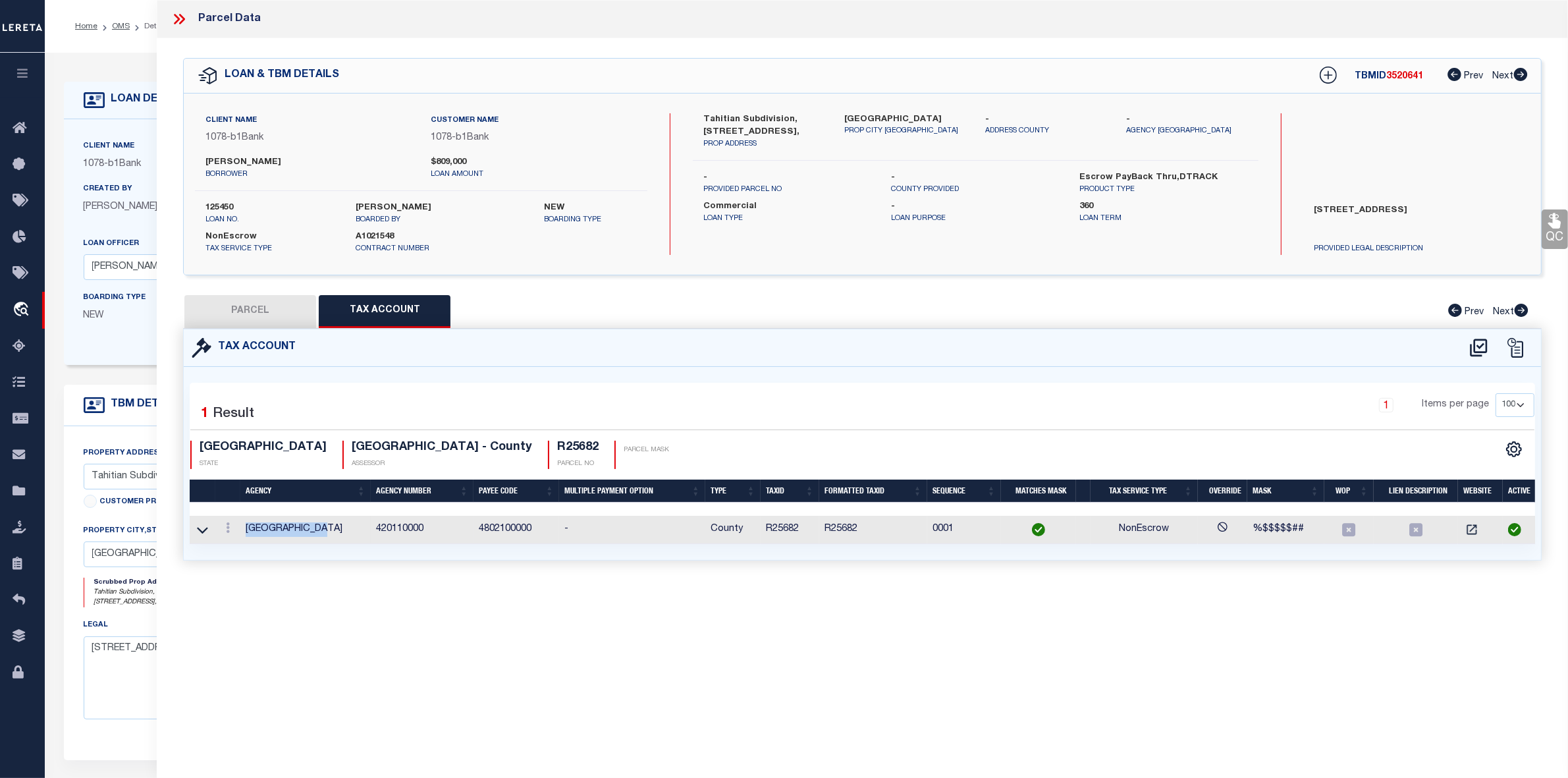
drag, startPoint x: 245, startPoint y: 531, endPoint x: 334, endPoint y: 530, distance: 89.0
click at [334, 530] on td "BASTROP COUNTY" at bounding box center [306, 530] width 130 height 29
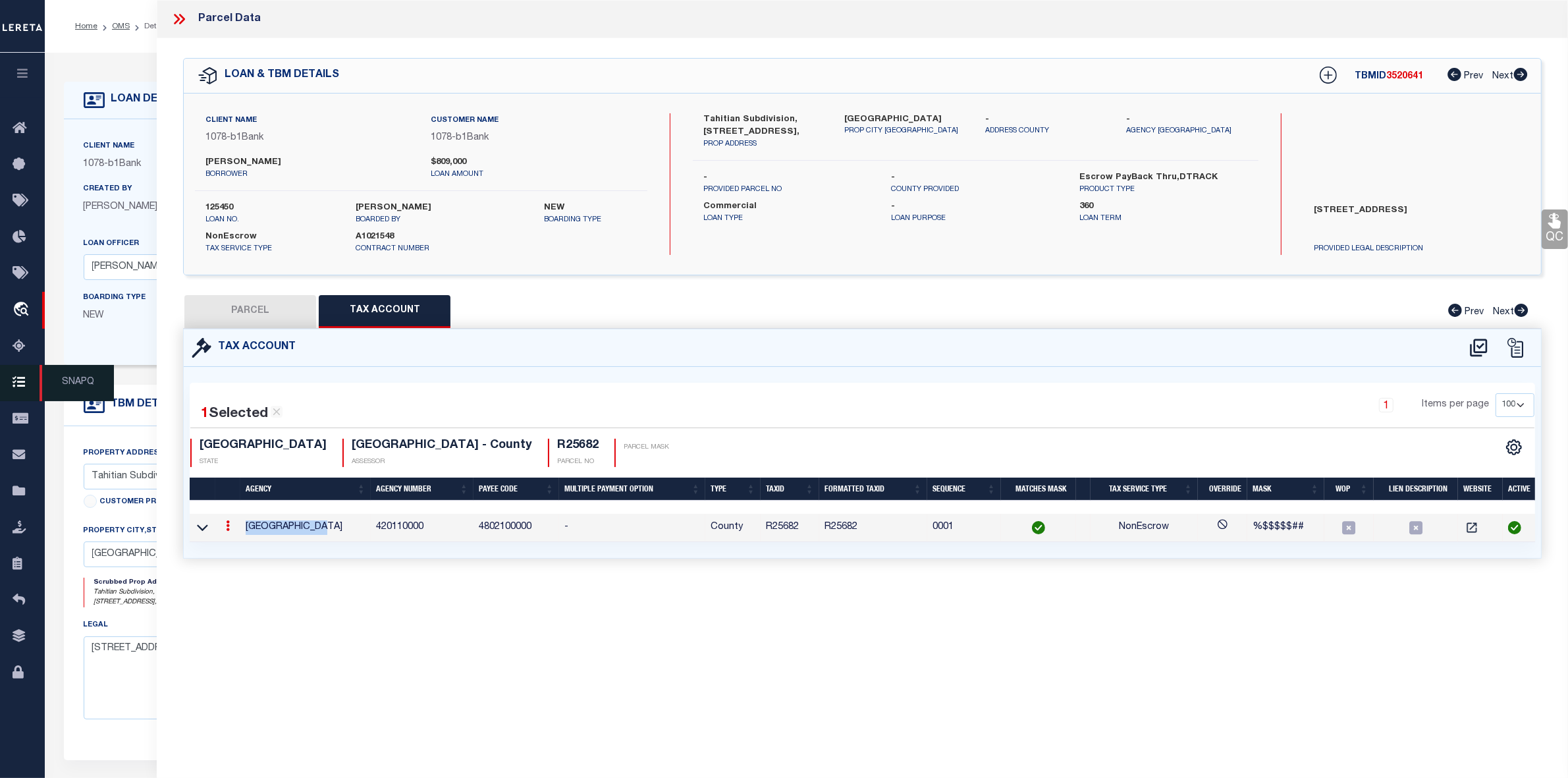
copy td "BASTROP COUNTY"
click at [840, 529] on td "R25682" at bounding box center [873, 528] width 108 height 29
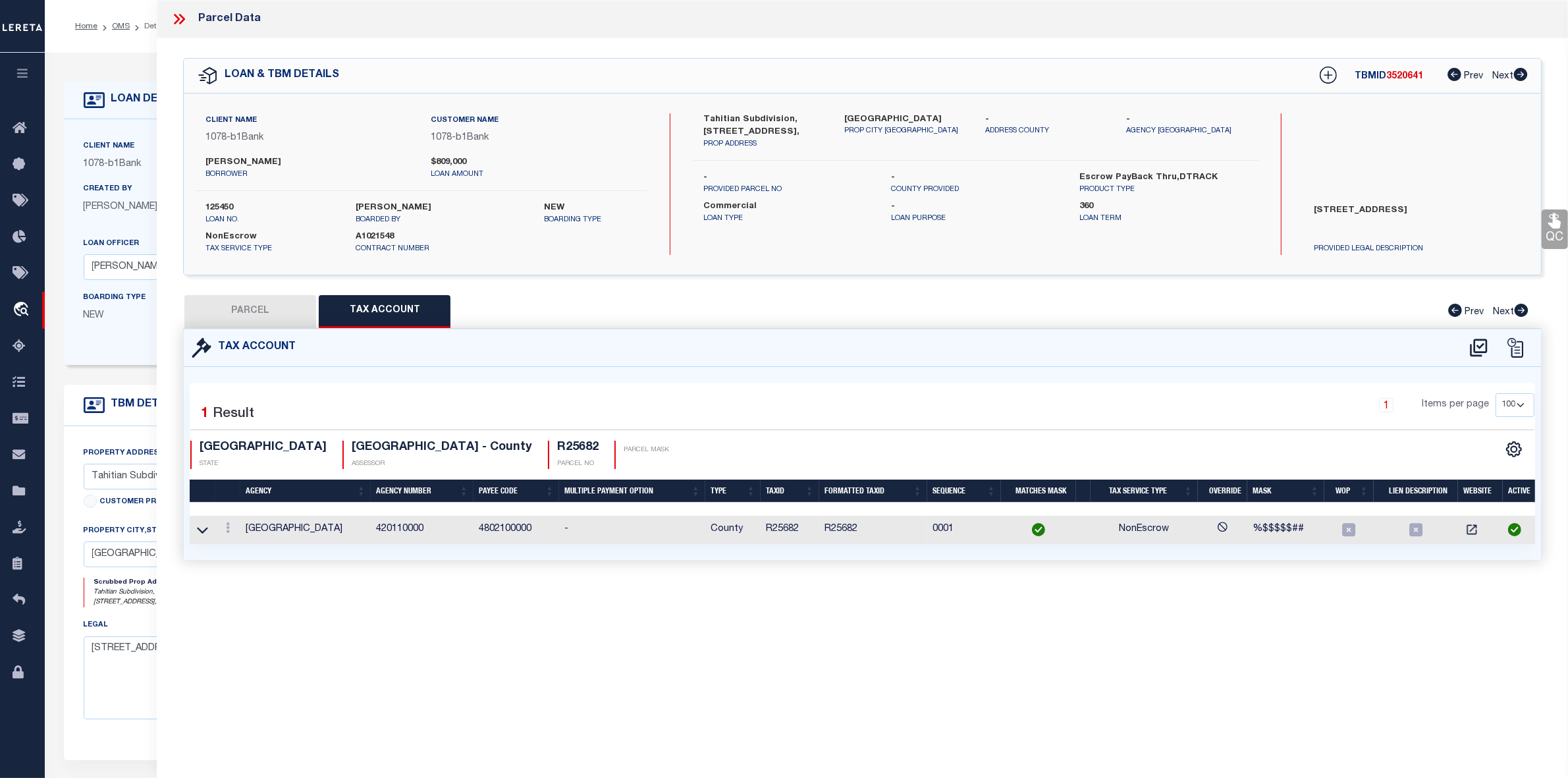
click at [840, 529] on td "R25682" at bounding box center [873, 530] width 108 height 29
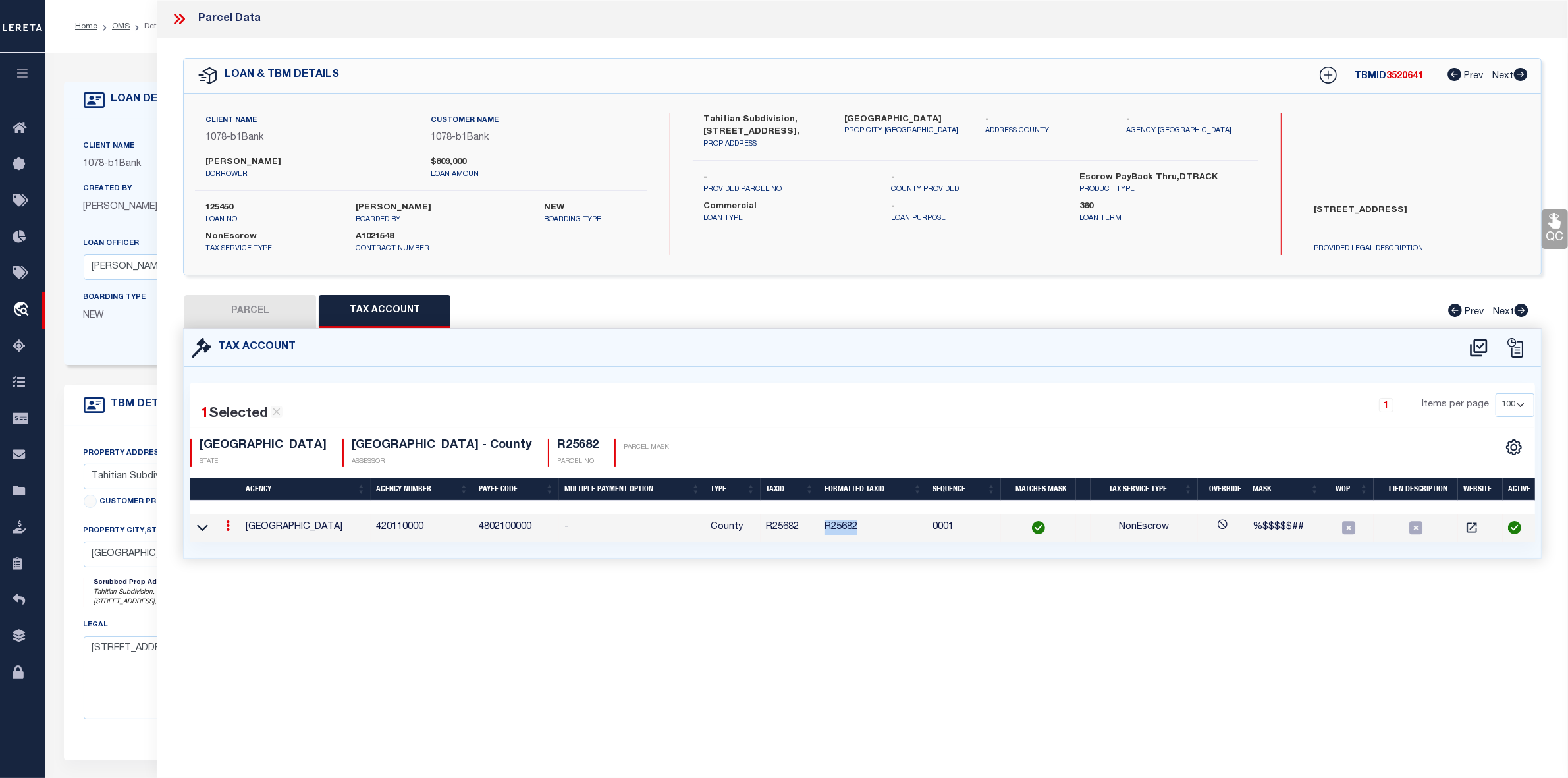
copy td "R25682"
click at [1479, 344] on icon at bounding box center [1479, 347] width 22 height 21
select select "100"
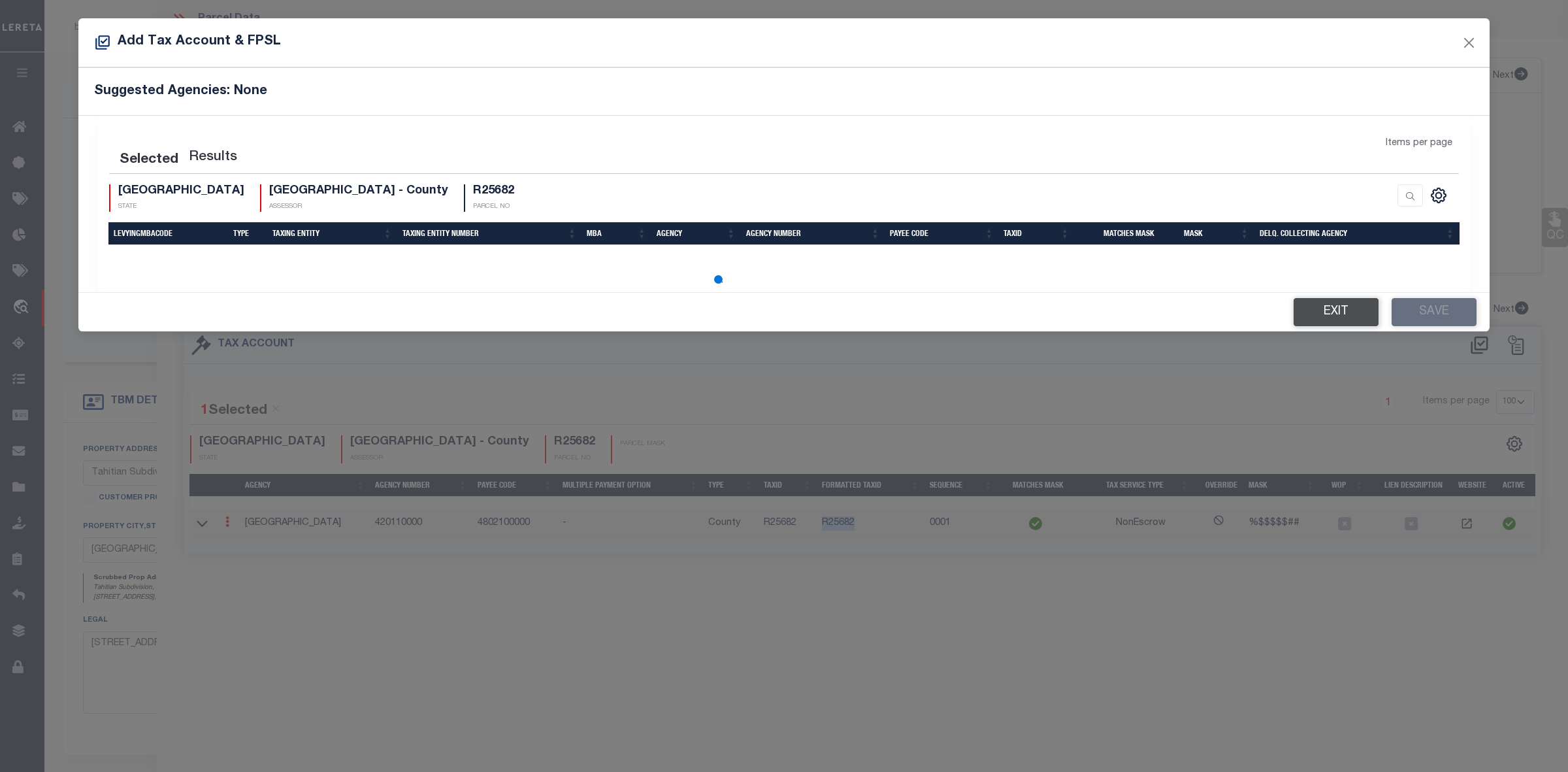
select select "100"
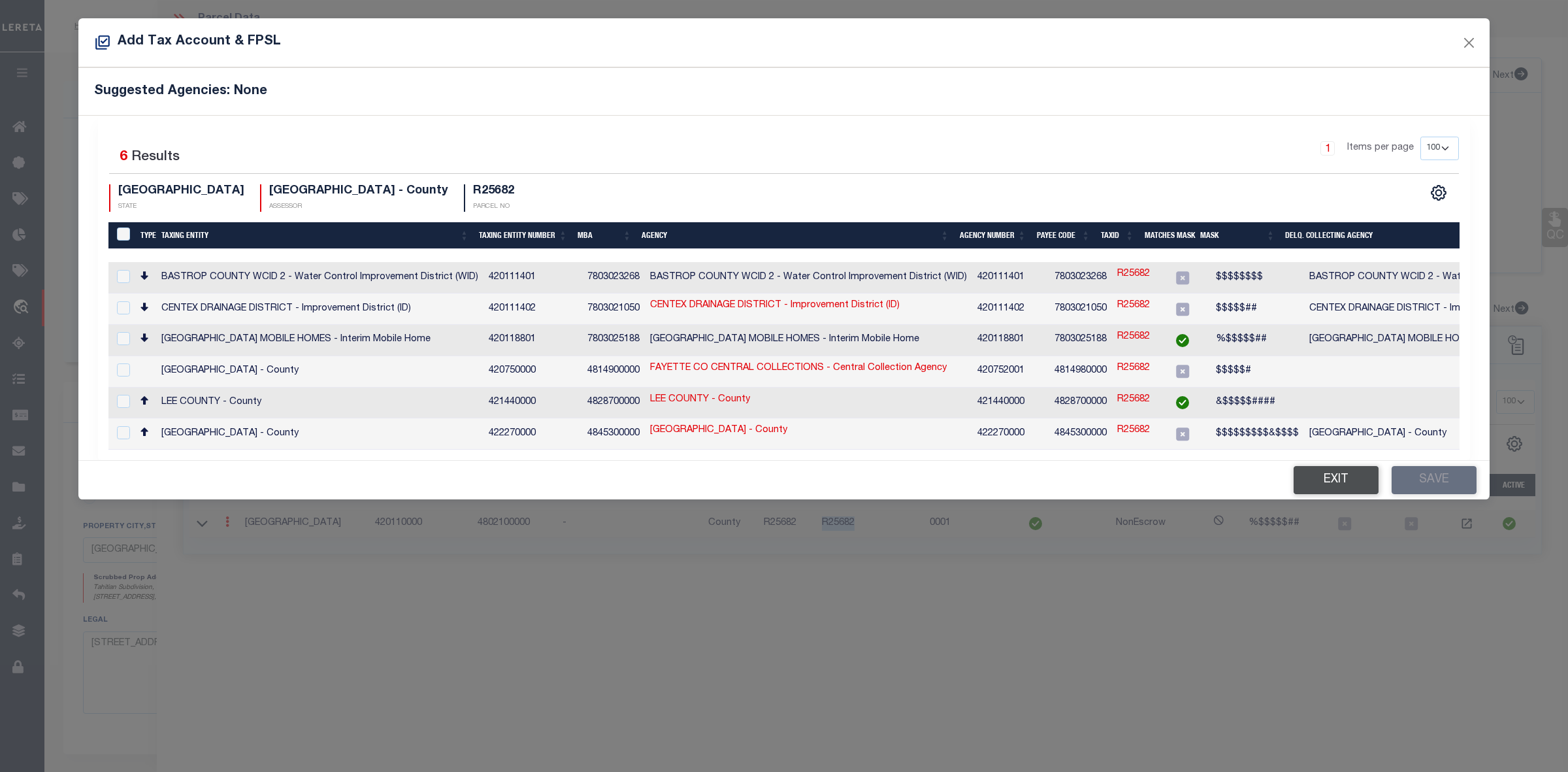
click at [1345, 480] on button "Exit" at bounding box center [1336, 480] width 85 height 28
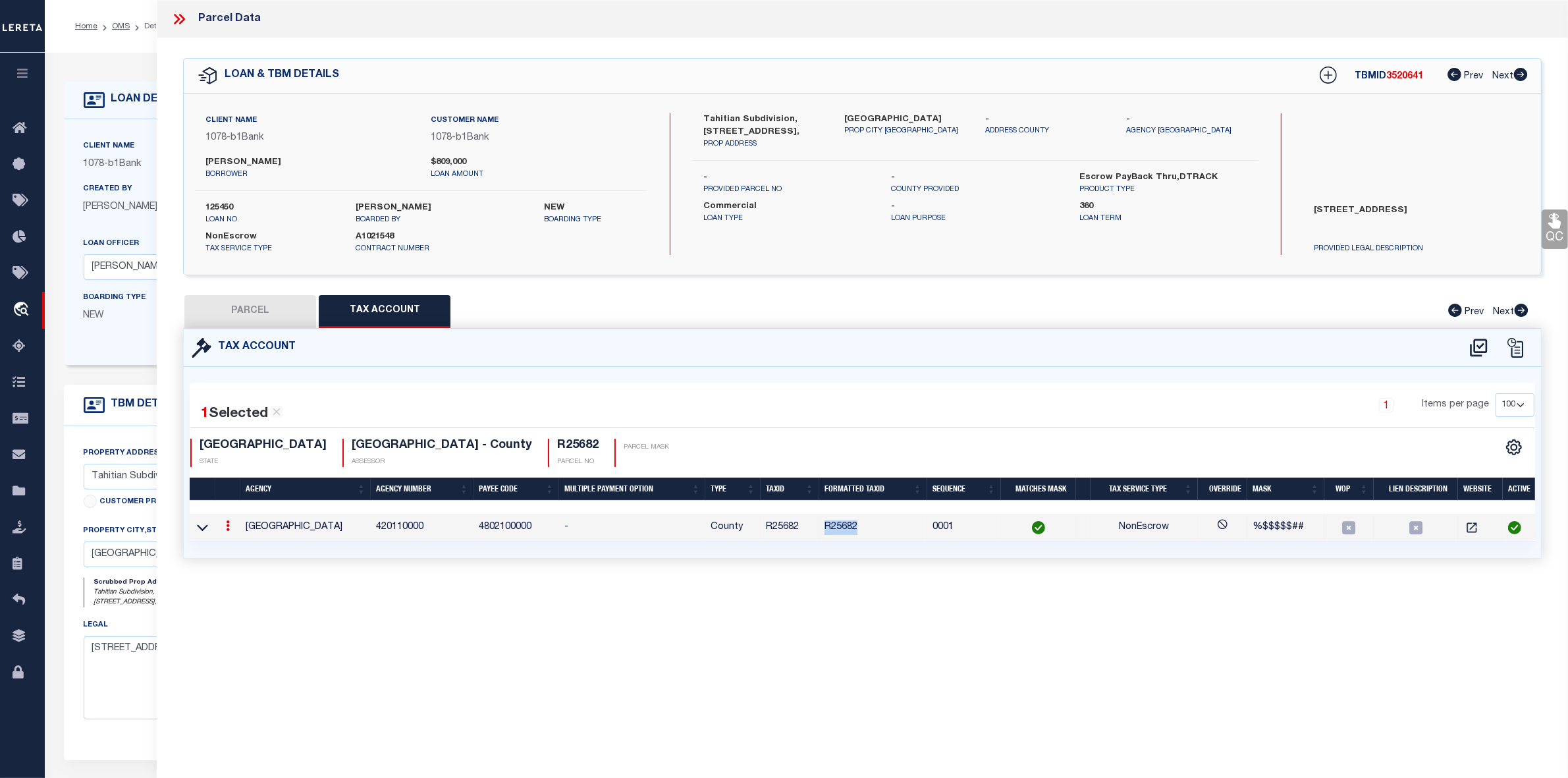
click at [277, 320] on button "PARCEL" at bounding box center [250, 311] width 132 height 33
select select "AS"
select select
checkbox input "false"
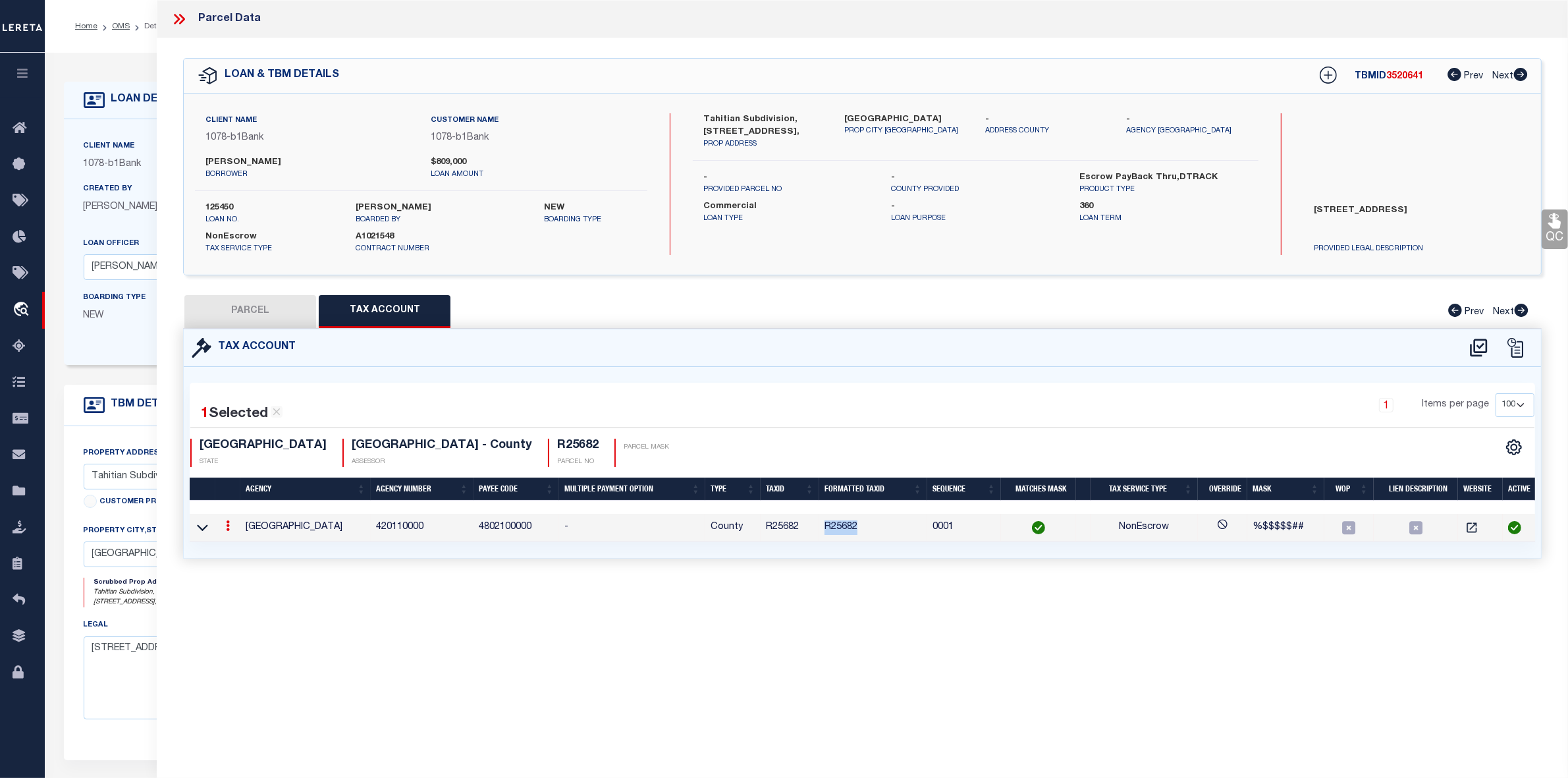
checkbox input "false"
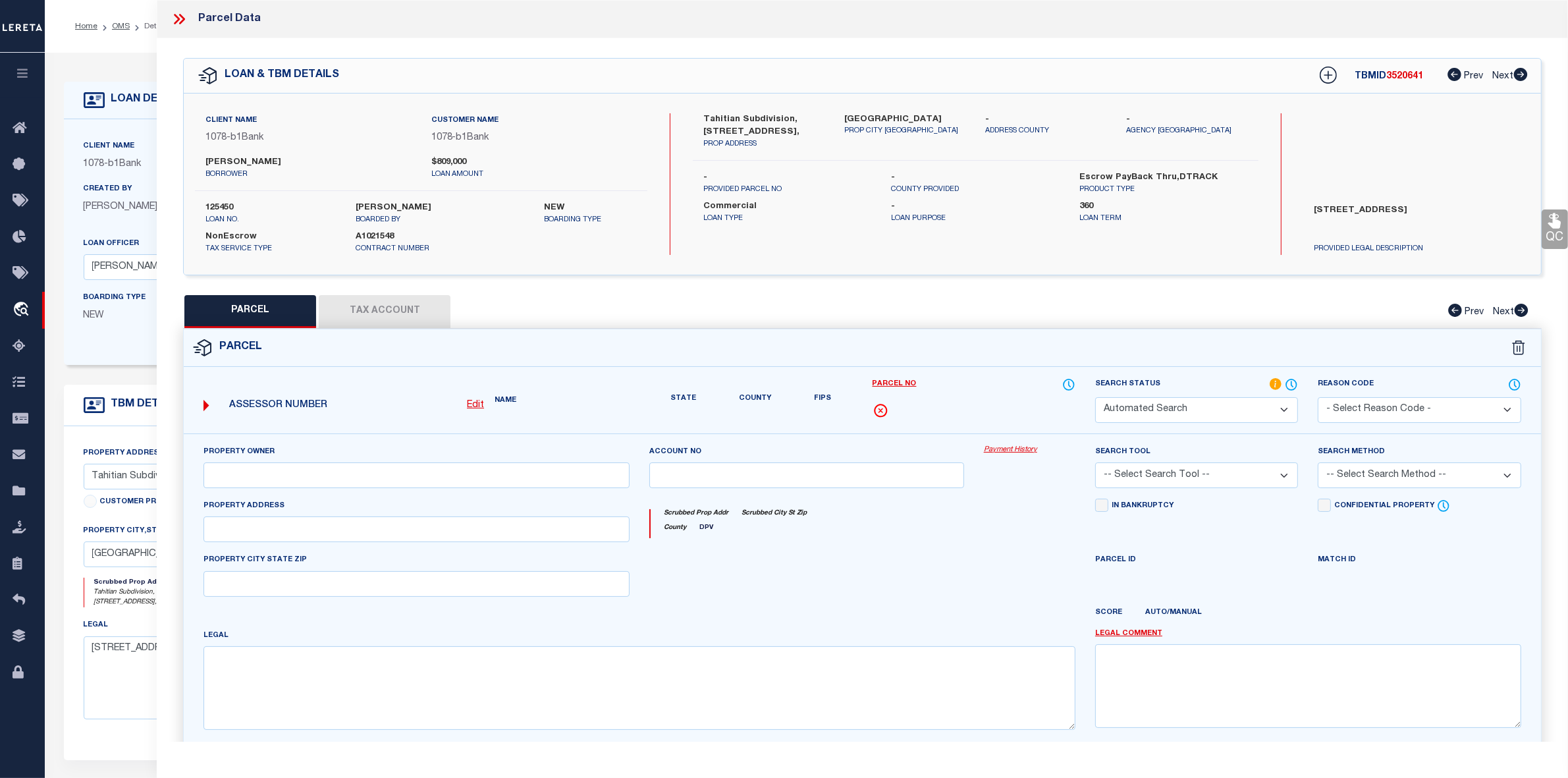
select select "IP"
type input "LUSK, SHASTA KAY"
select select "AGW"
select select "LEG"
type textarea "TAHITIAN VILLAGE, UNIT 4 BLK 8 LOT 1275"
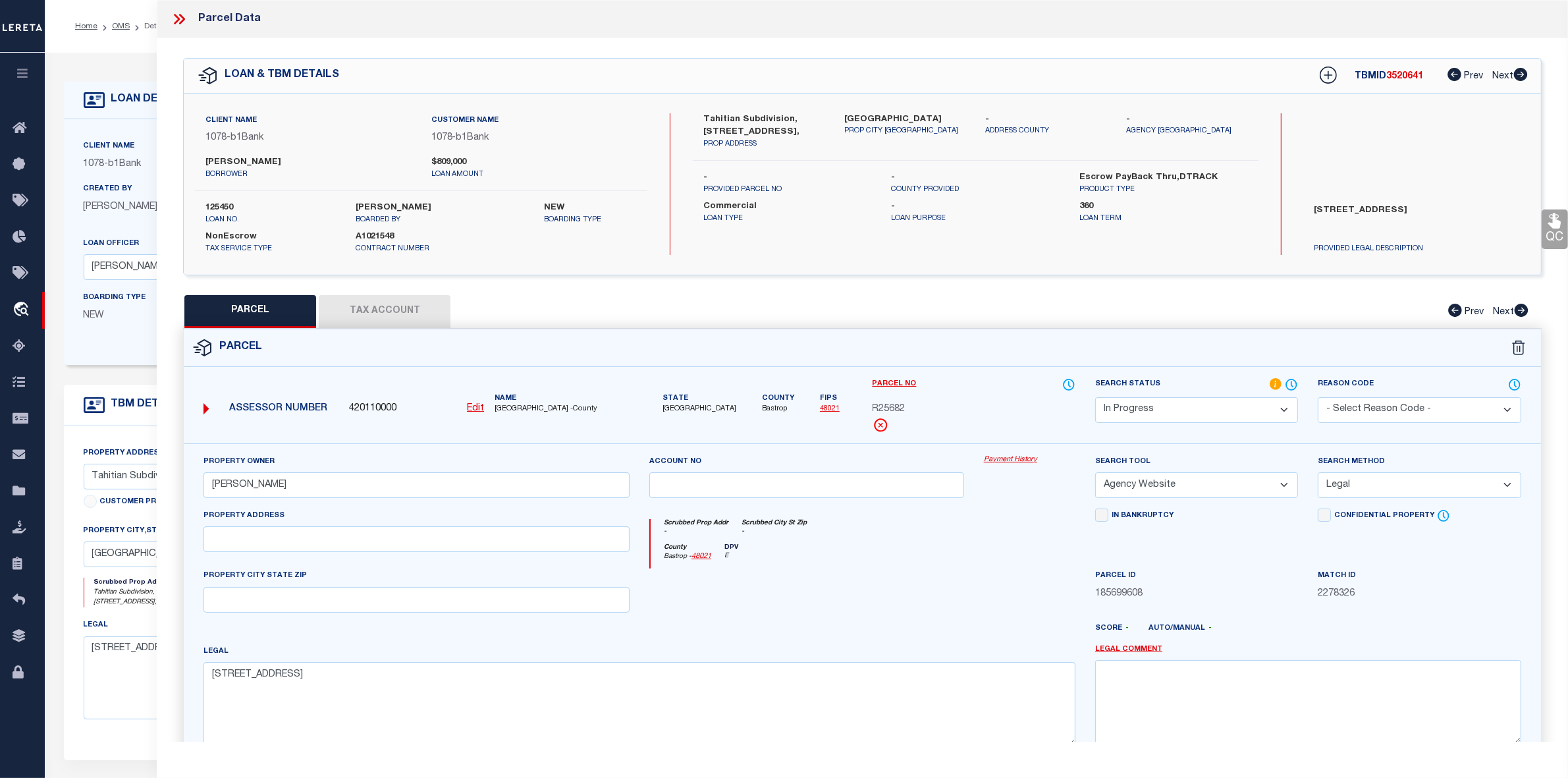
click at [1179, 407] on select "Automated Search Bad Parcel Complete Duplicate Parcel High Dollar Reporting In …" at bounding box center [1196, 410] width 203 height 26
click at [1095, 397] on select "Automated Search Bad Parcel Complete Duplicate Parcel High Dollar Reporting In …" at bounding box center [1196, 410] width 203 height 26
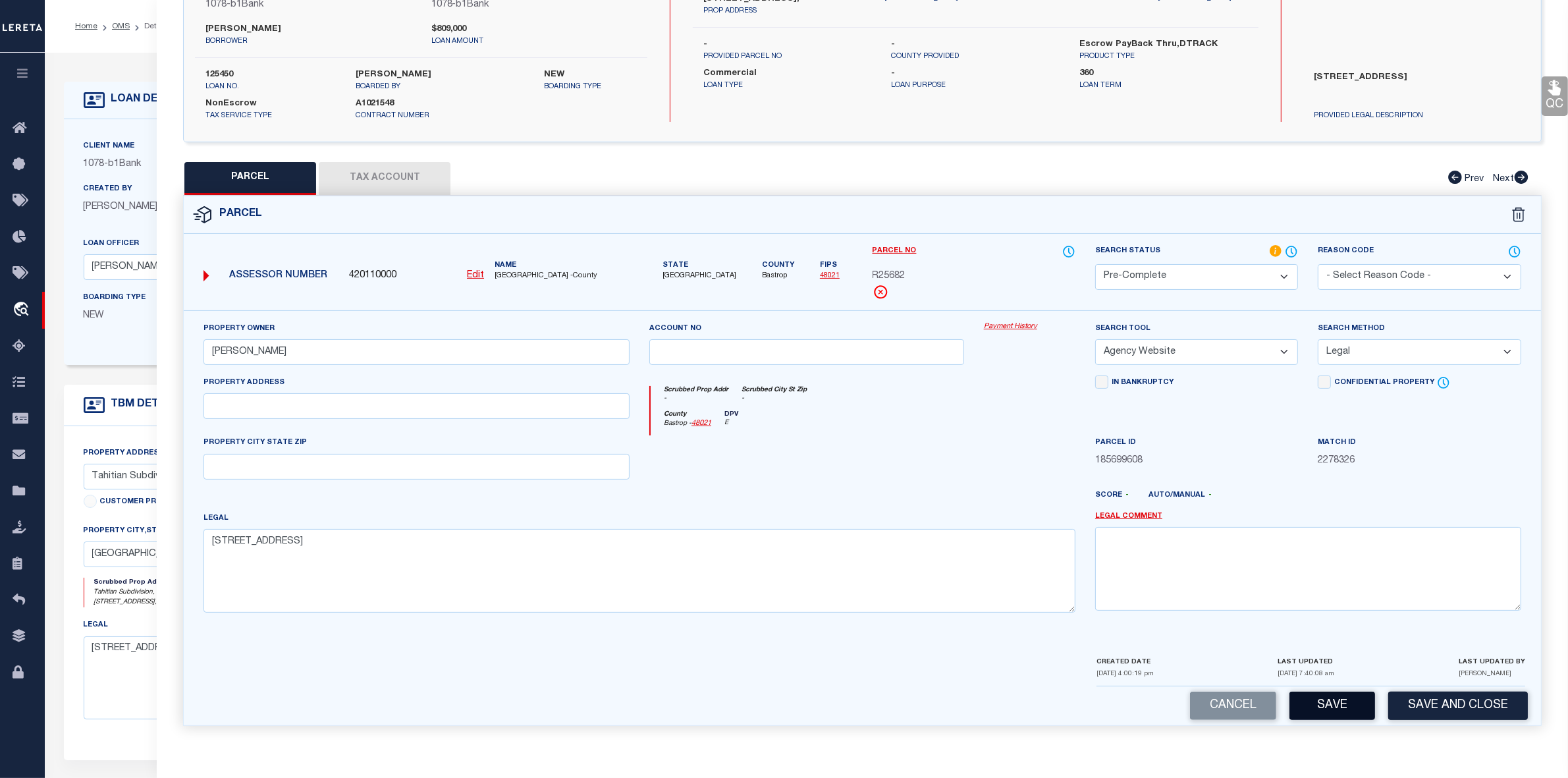
click at [1340, 706] on button "Save" at bounding box center [1332, 706] width 86 height 29
select select "AS"
select select
checkbox input "false"
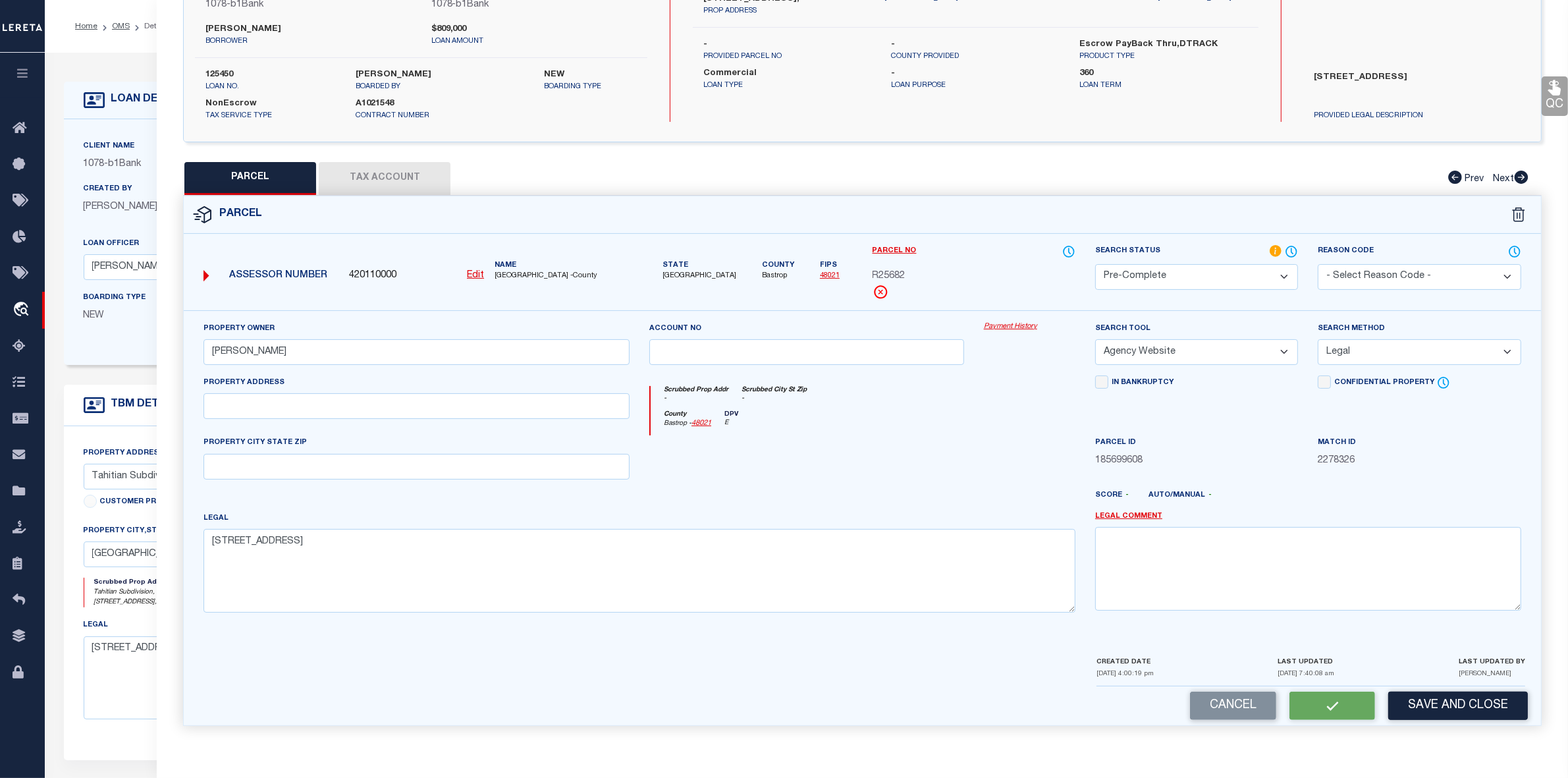
checkbox input "false"
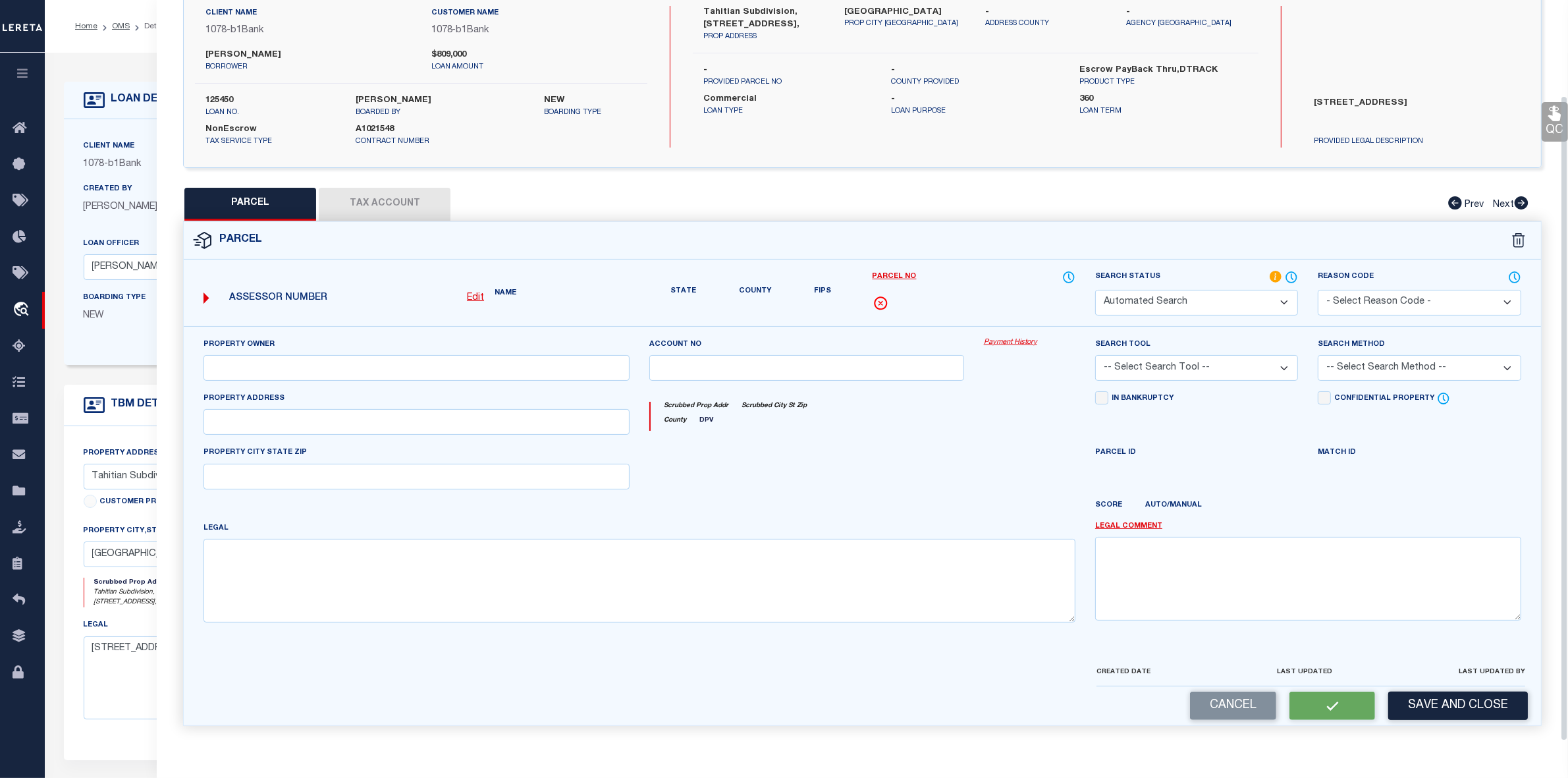
select select "PC"
type input "LUSK, SHASTA KAY"
select select "AGW"
select select "LEG"
type textarea "TAHITIAN VILLAGE, UNIT 4 BLK 8 LOT 1275"
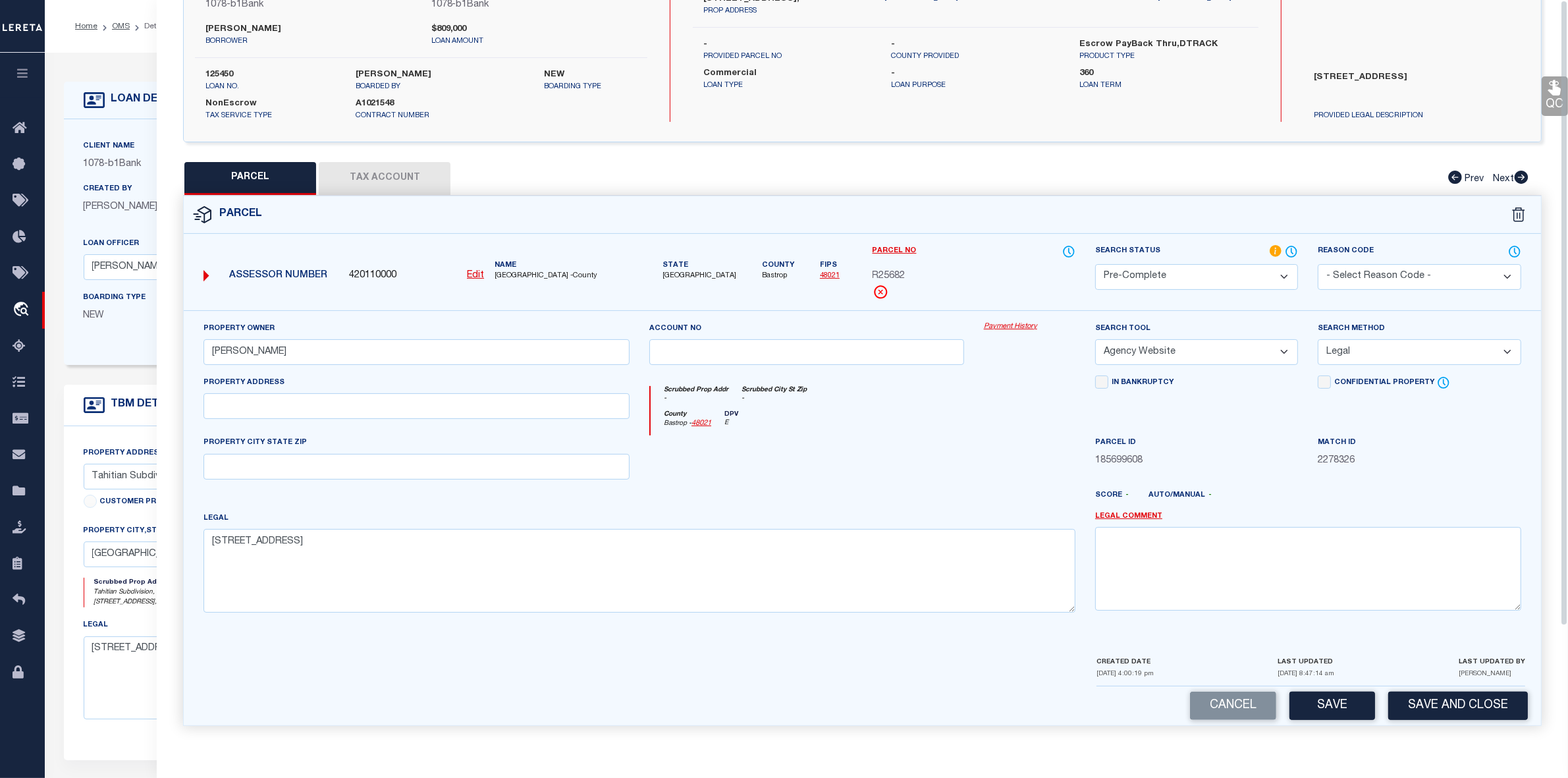
scroll to position [0, 0]
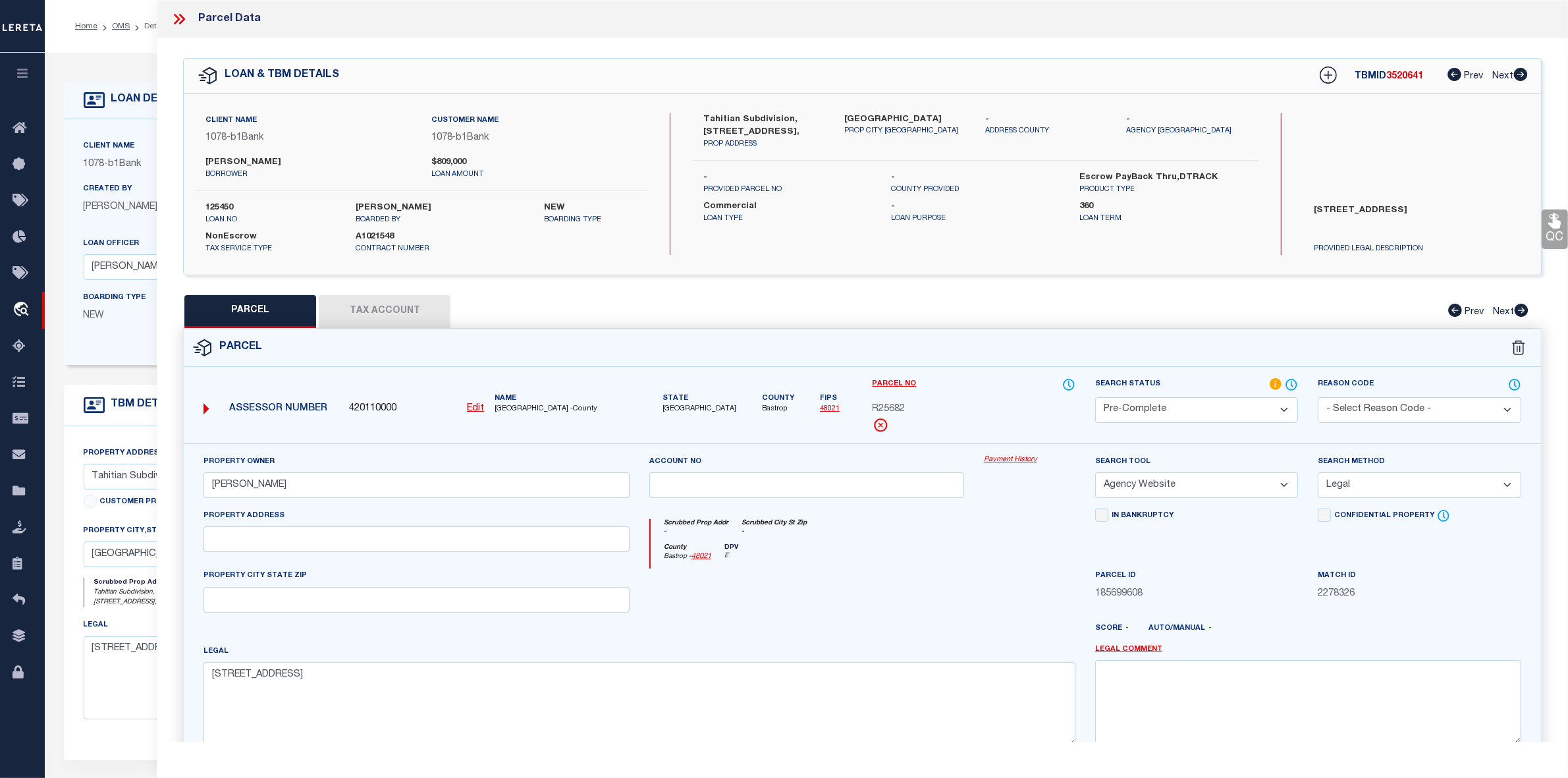
click at [183, 26] on icon at bounding box center [179, 19] width 17 height 17
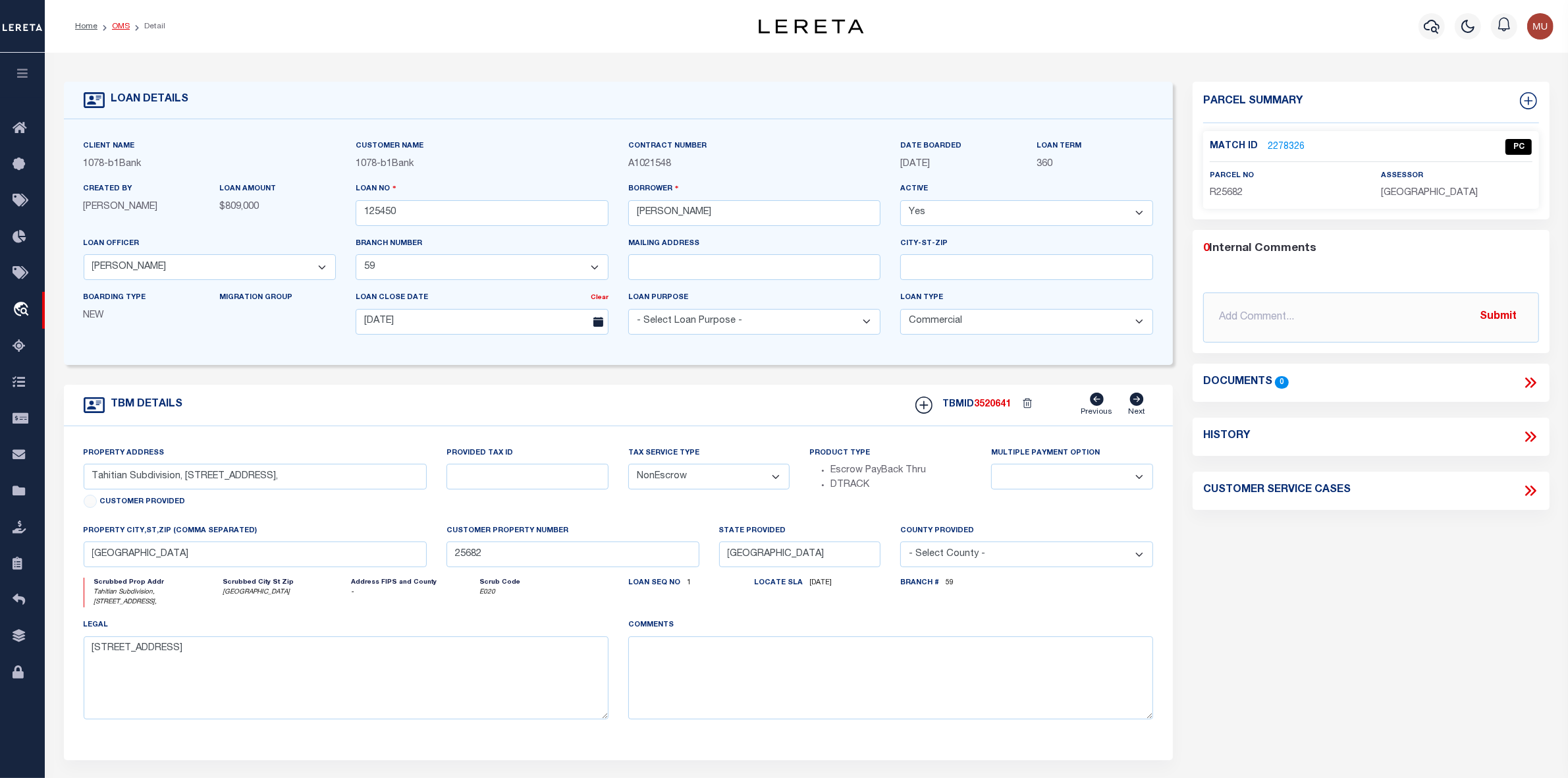
click at [122, 27] on link "OMS" at bounding box center [121, 26] width 18 height 8
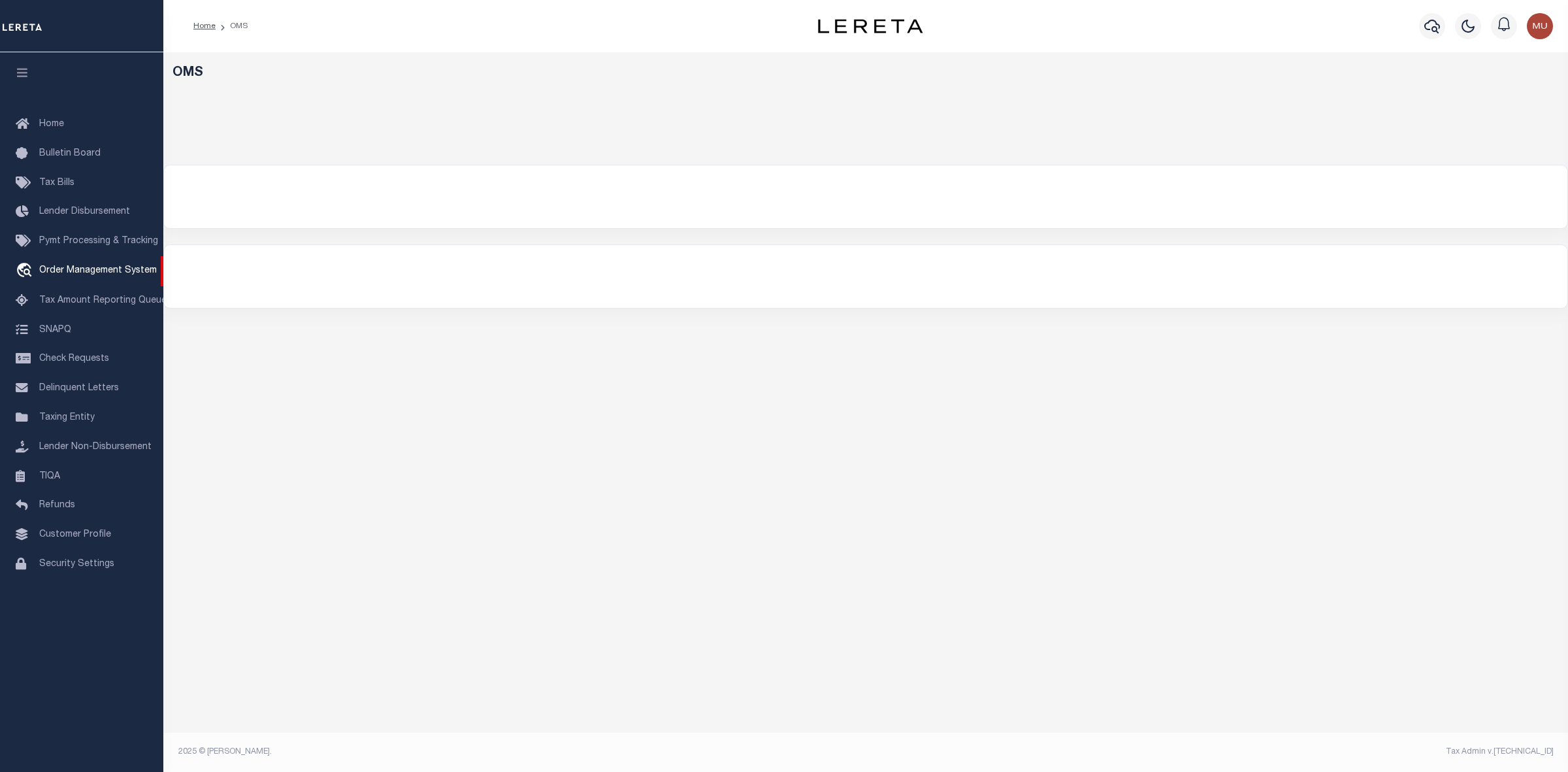
select select "200"
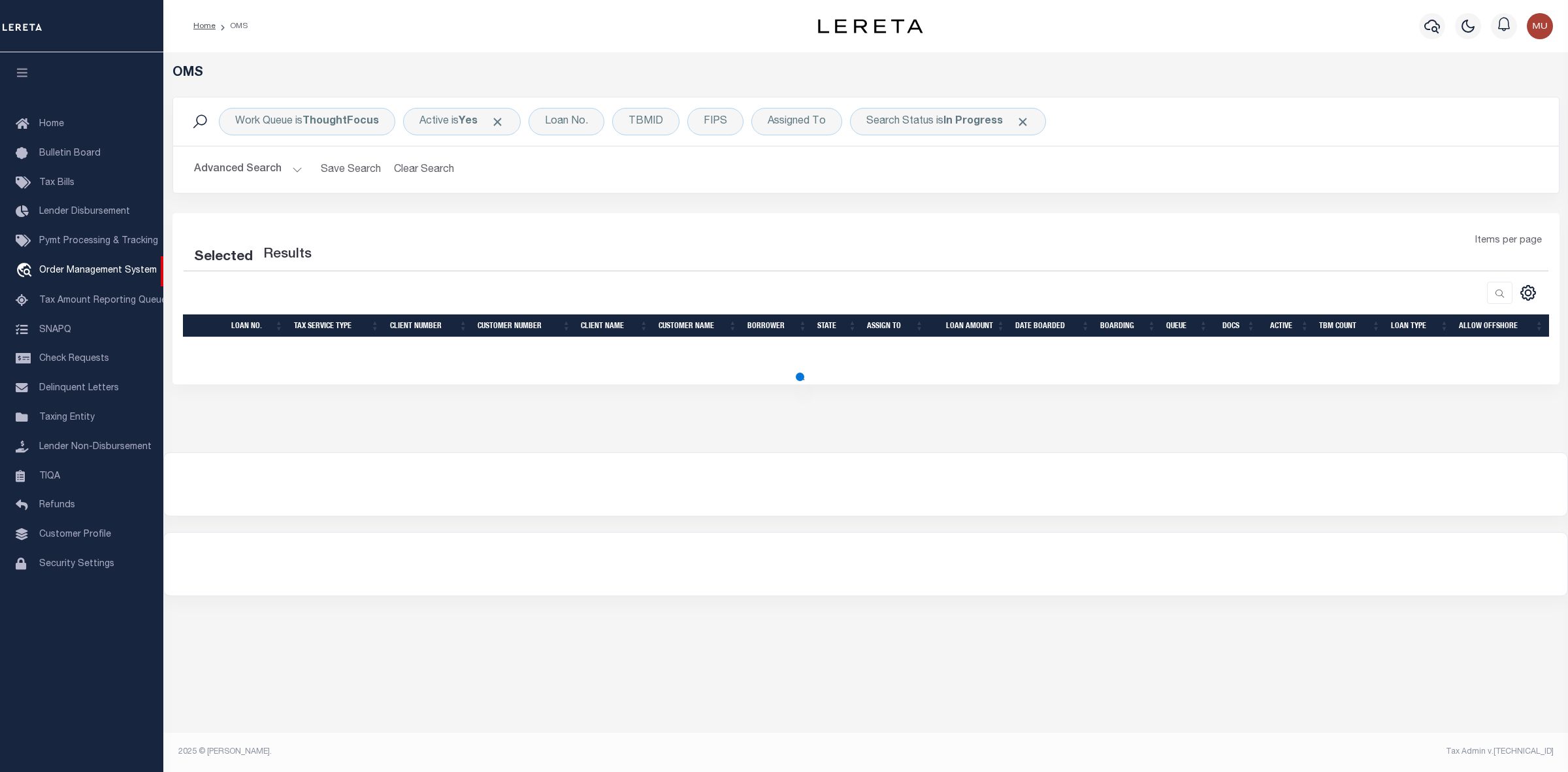
select select "200"
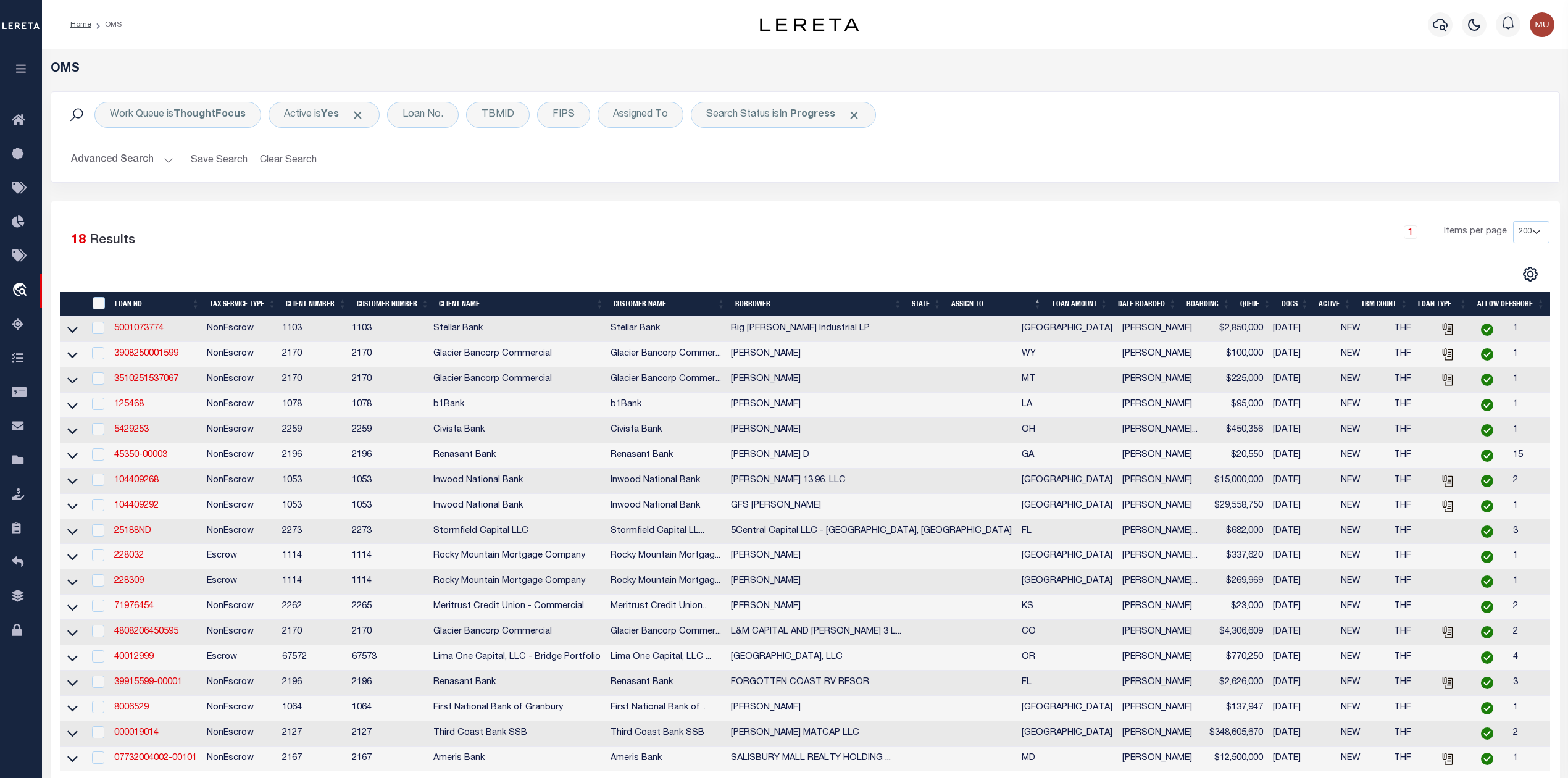
scroll to position [82, 0]
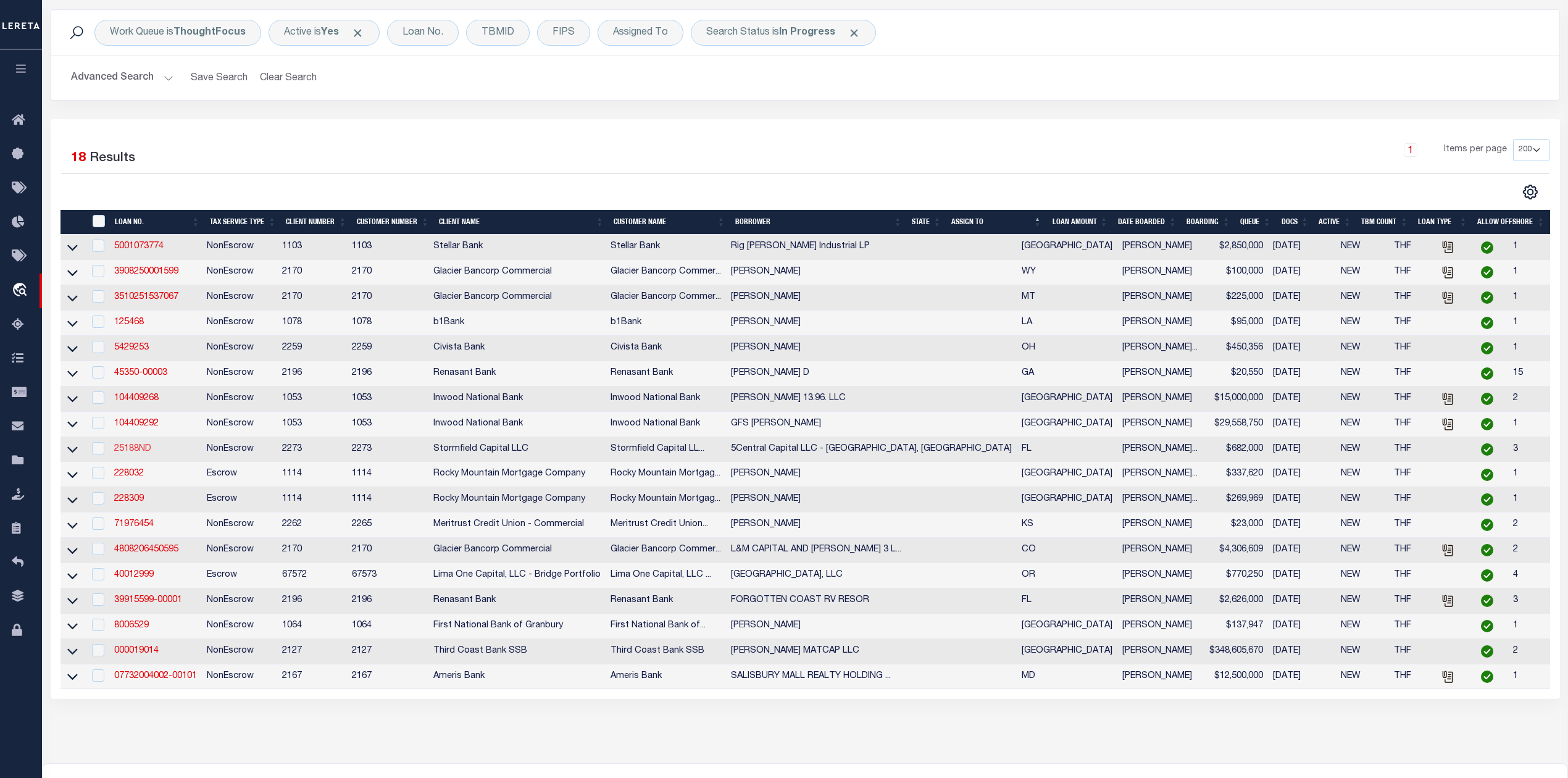
click at [141, 453] on link "25188ND" at bounding box center [132, 449] width 37 height 9
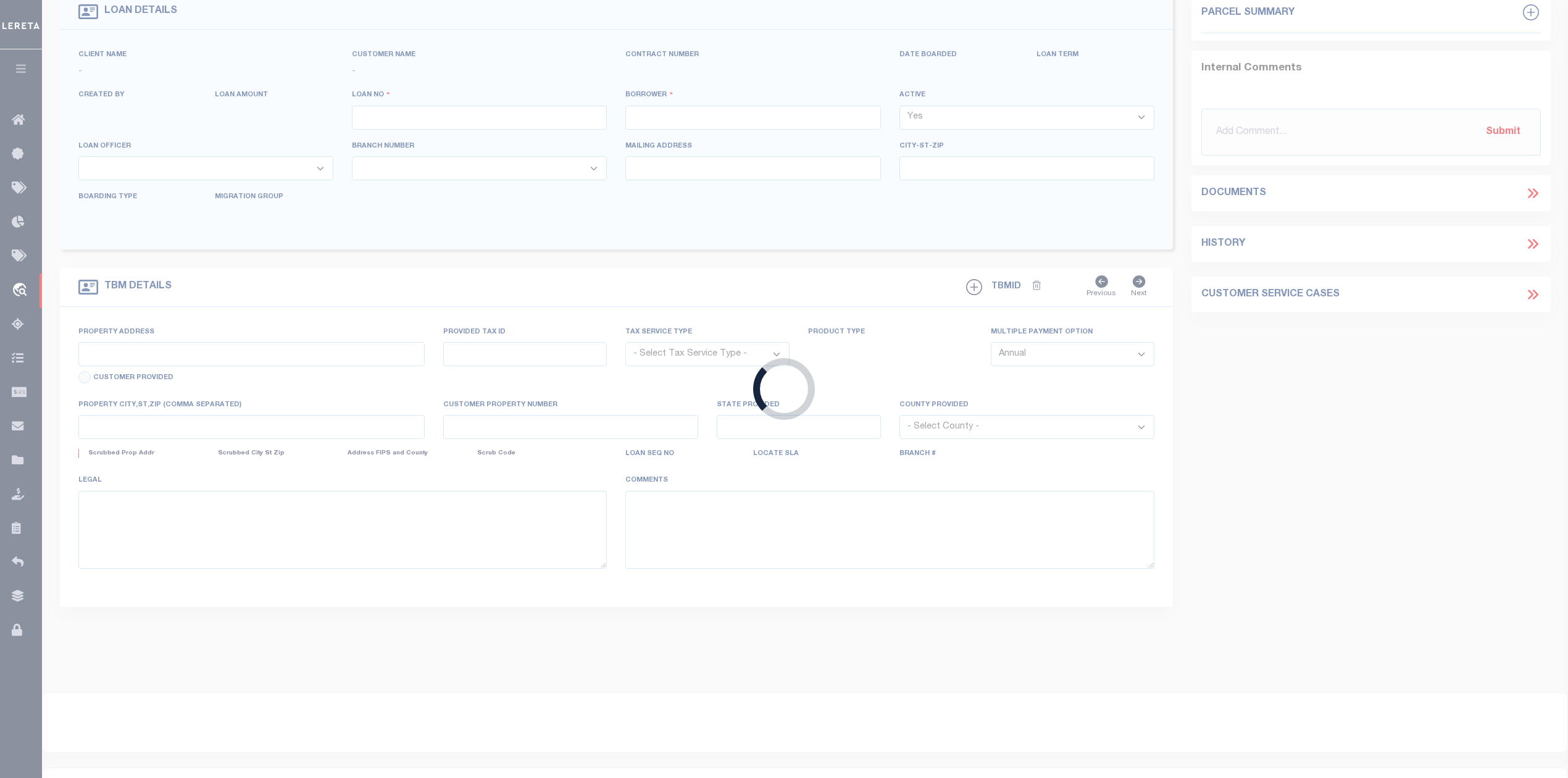
type input "25188ND"
type input "5Central Capital LLC - [GEOGRAPHIC_DATA], [GEOGRAPHIC_DATA]"
select select
type input "190 Thames St"
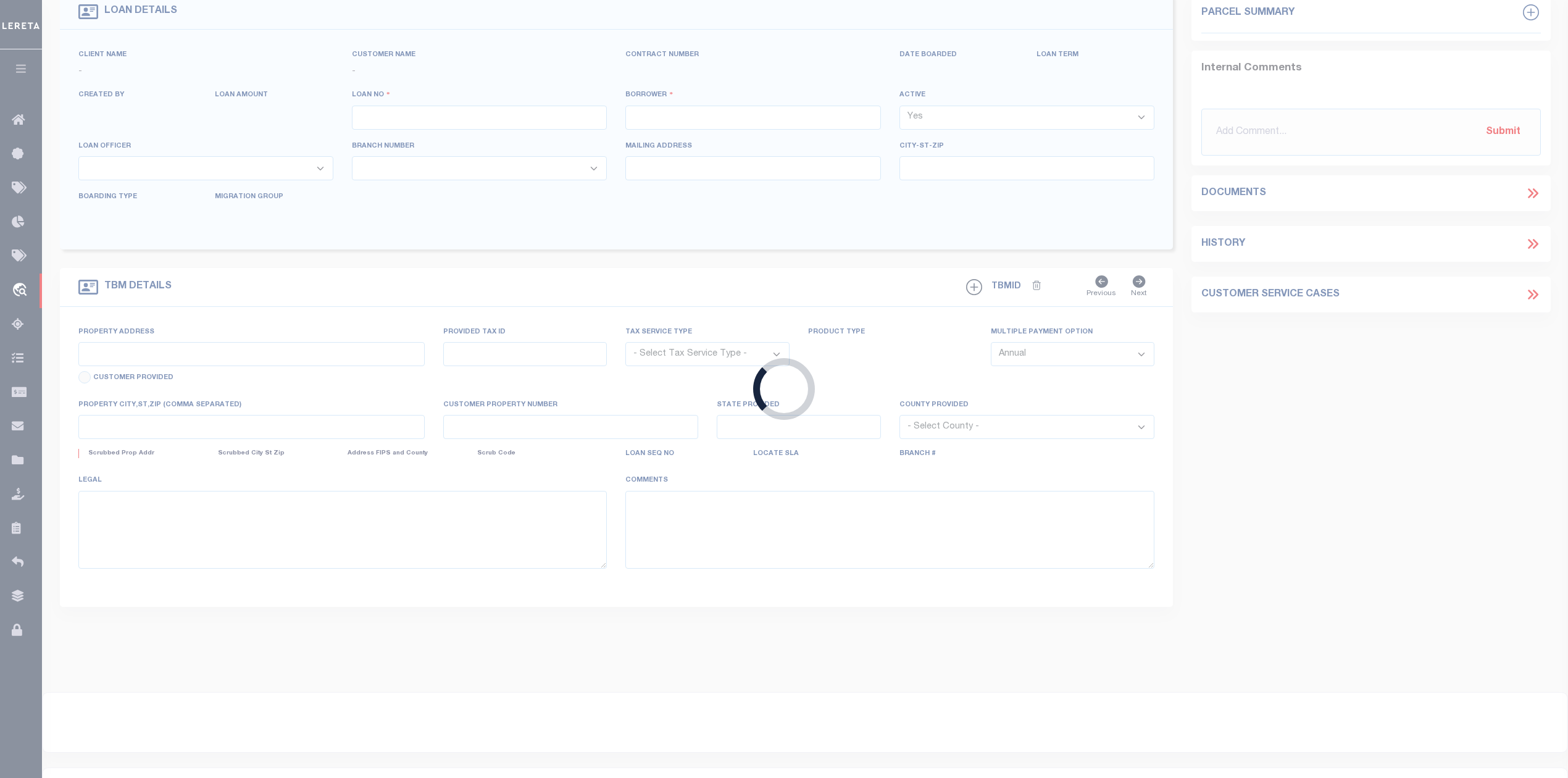
type input "Groton CT"
select select "400"
select select "NonEscrow"
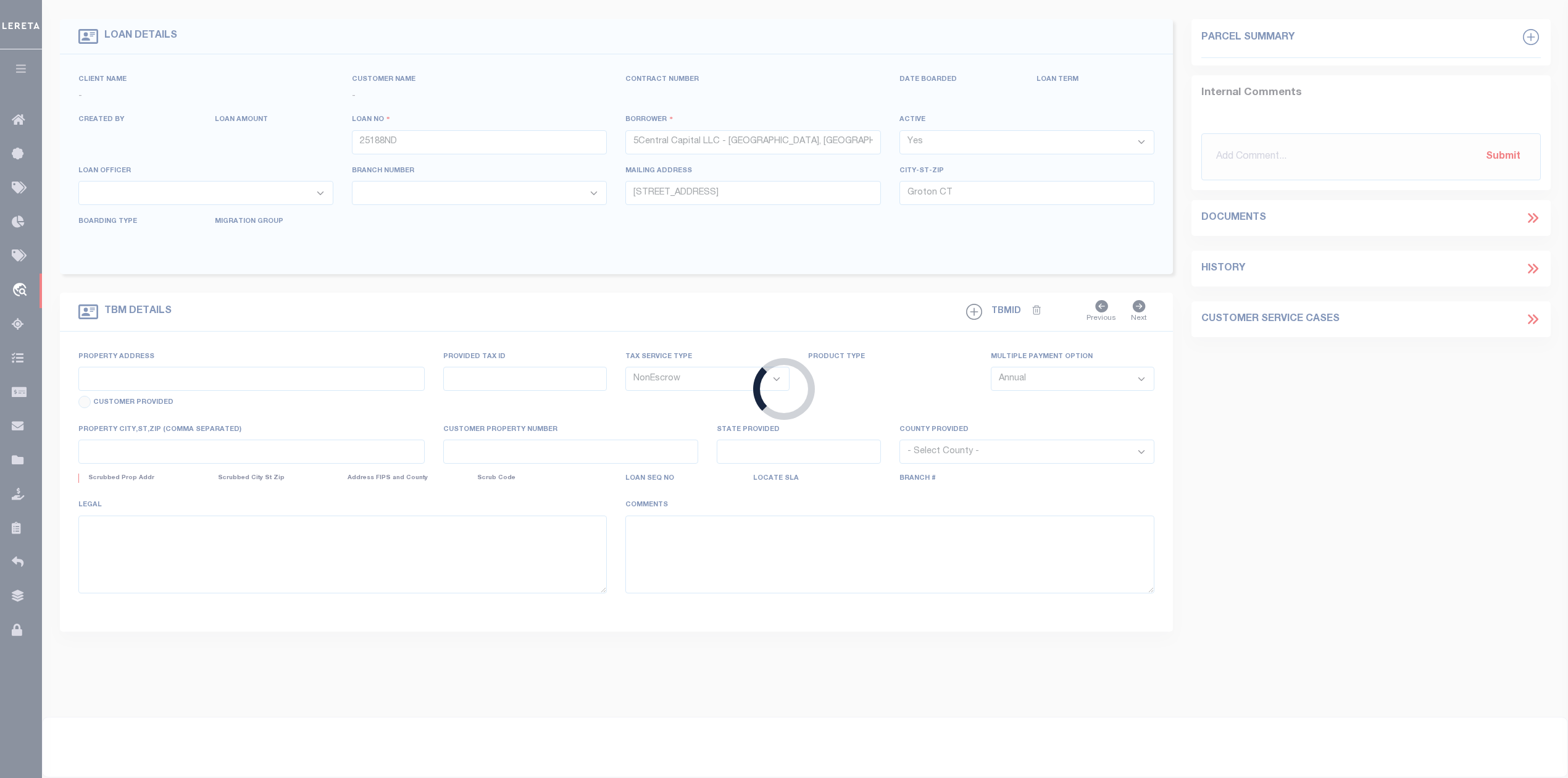
select select "84865"
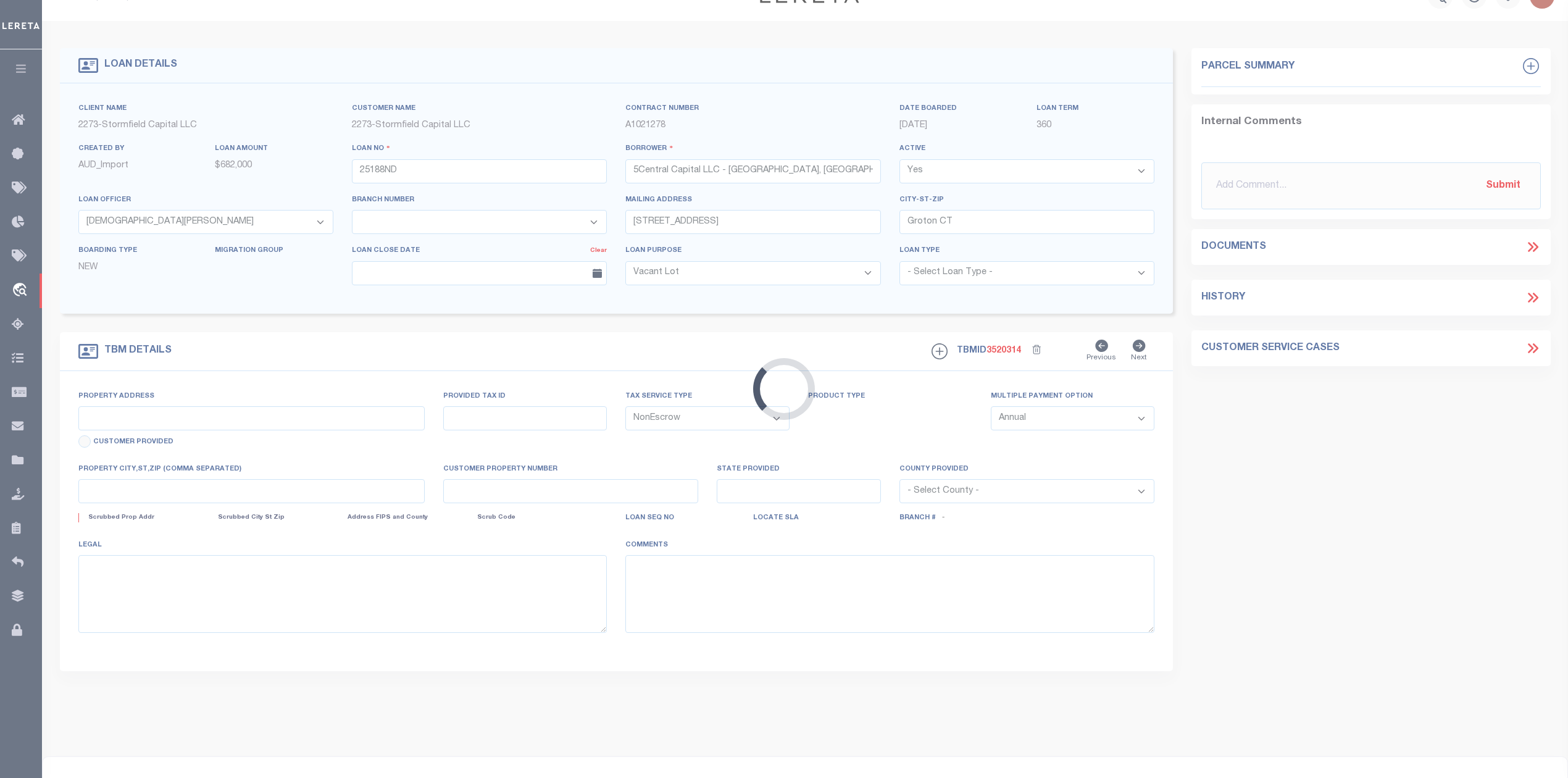
type input "617 Plateau Ave"
type input "23-28-23-105500-004192"
select select
type input "Lakeland FL 33815"
type input "FL"
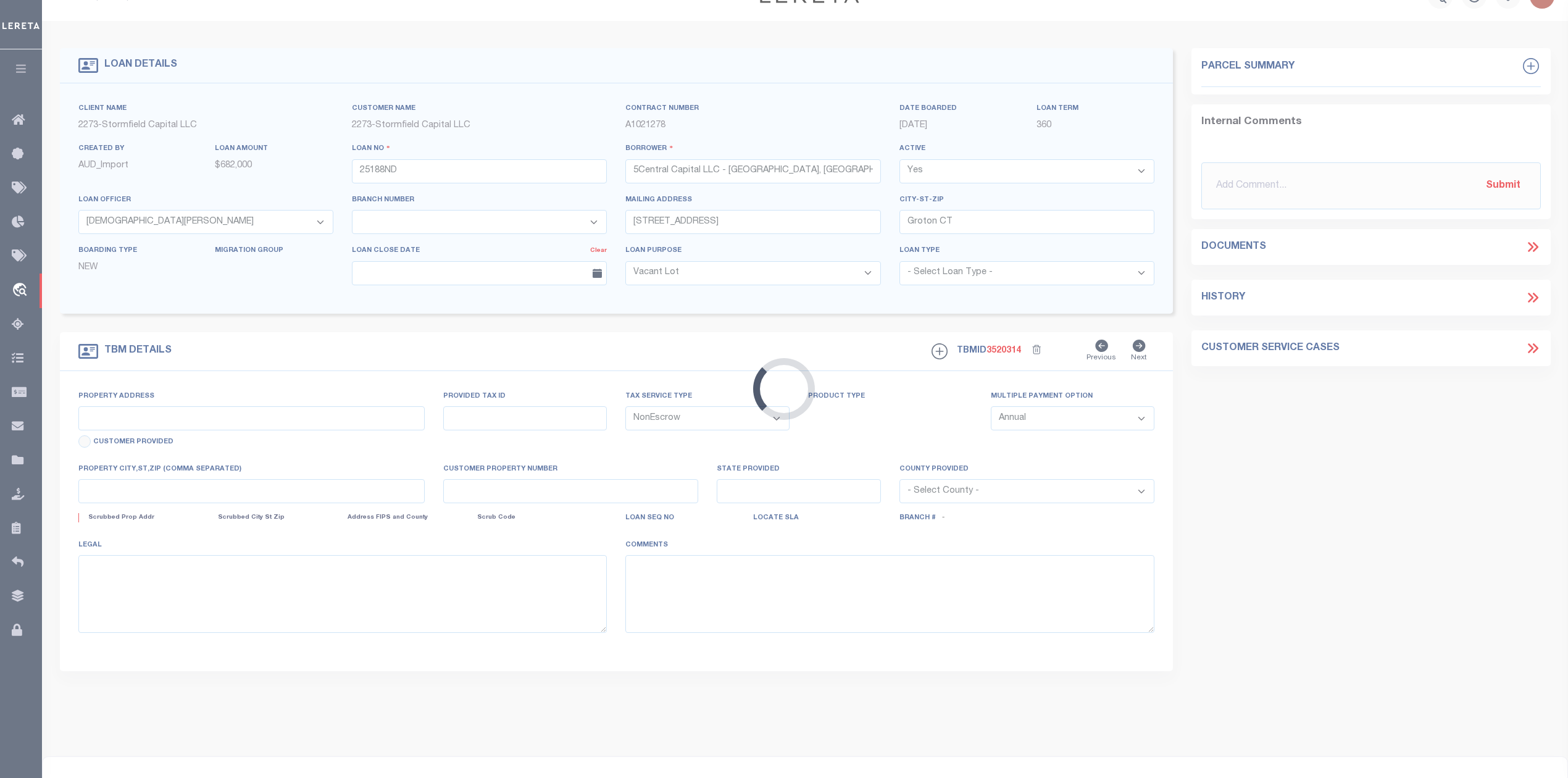
select select
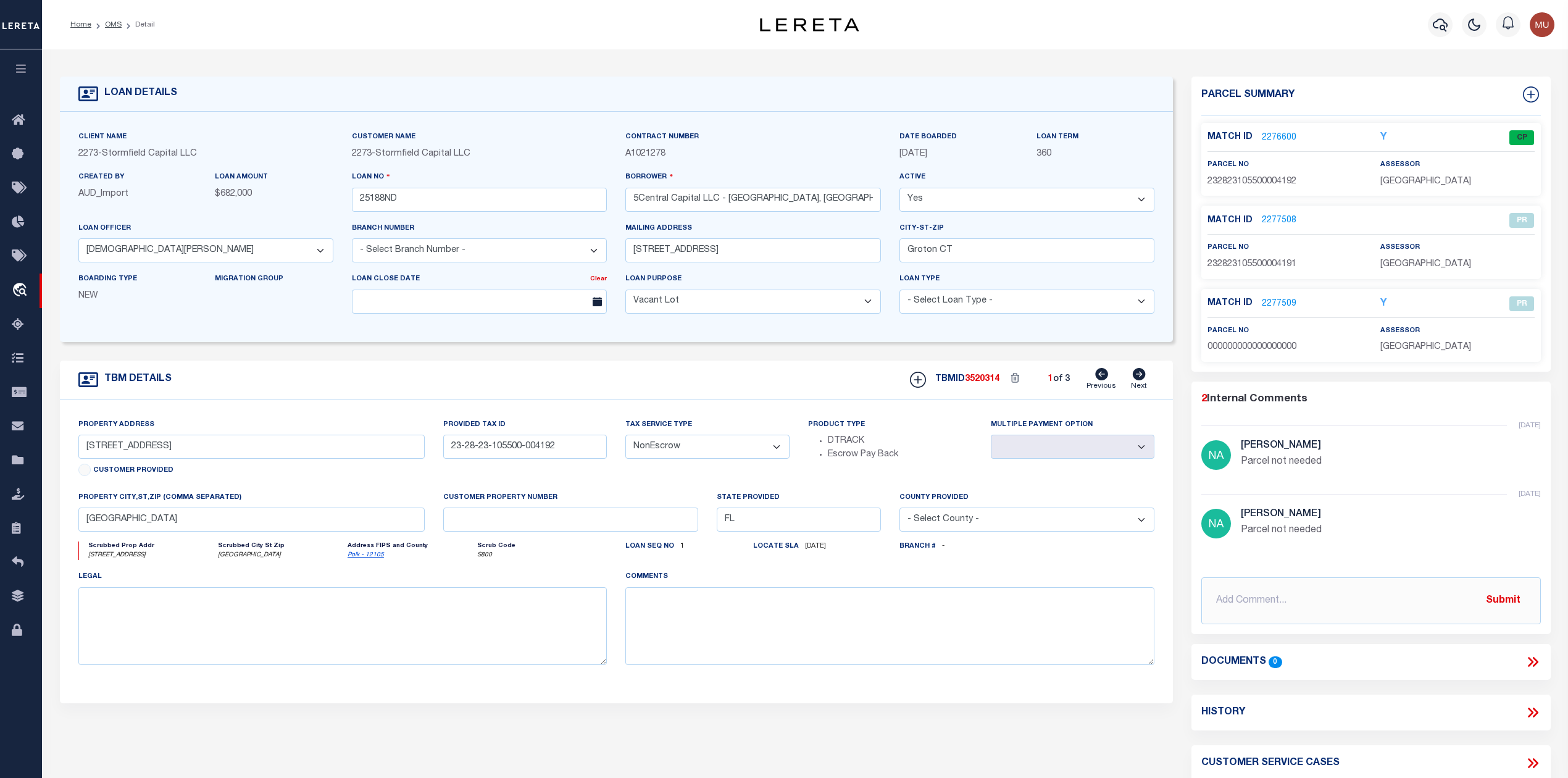
click at [1276, 141] on link "2276600" at bounding box center [1279, 138] width 34 height 13
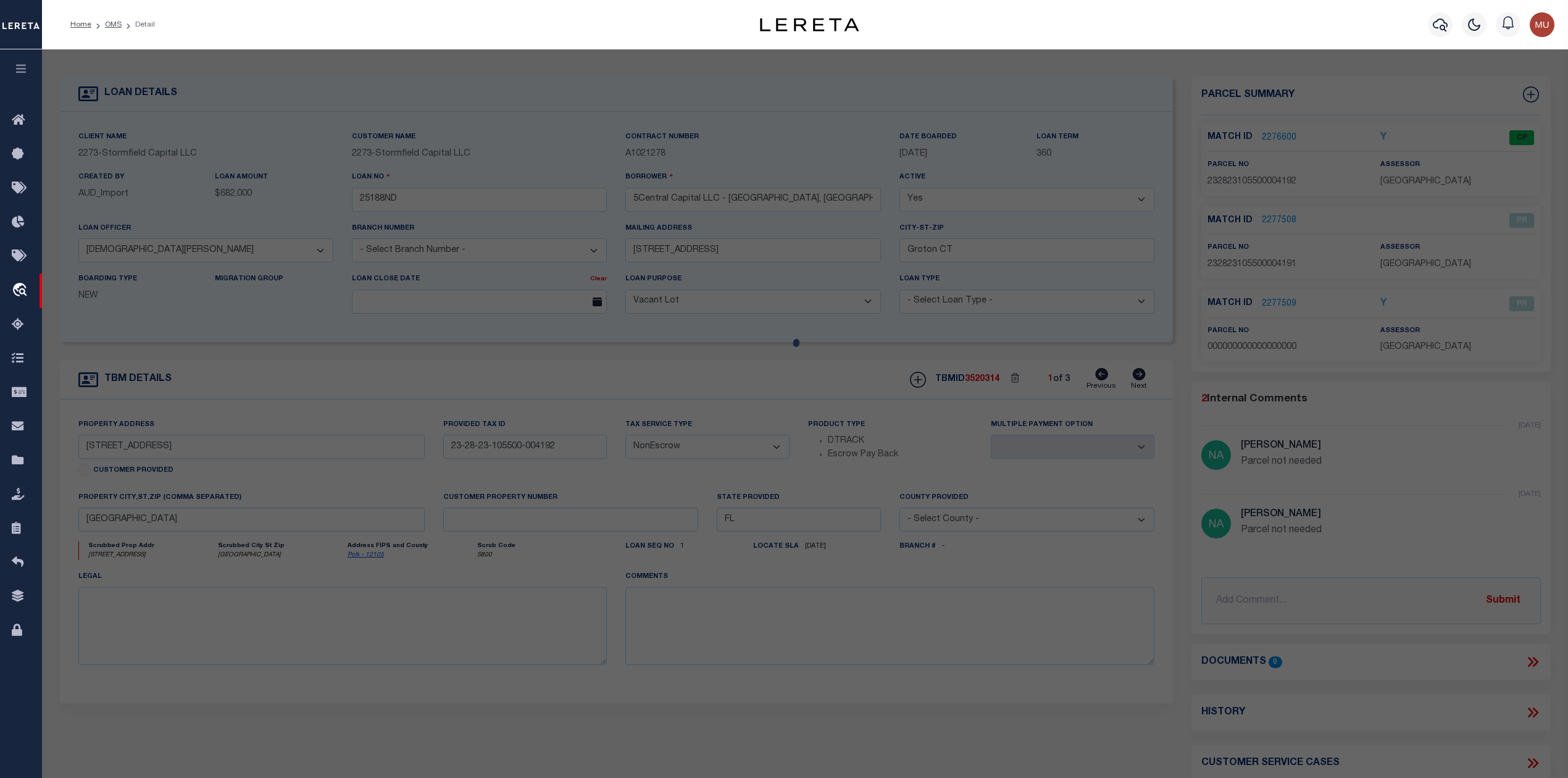
checkbox input "false"
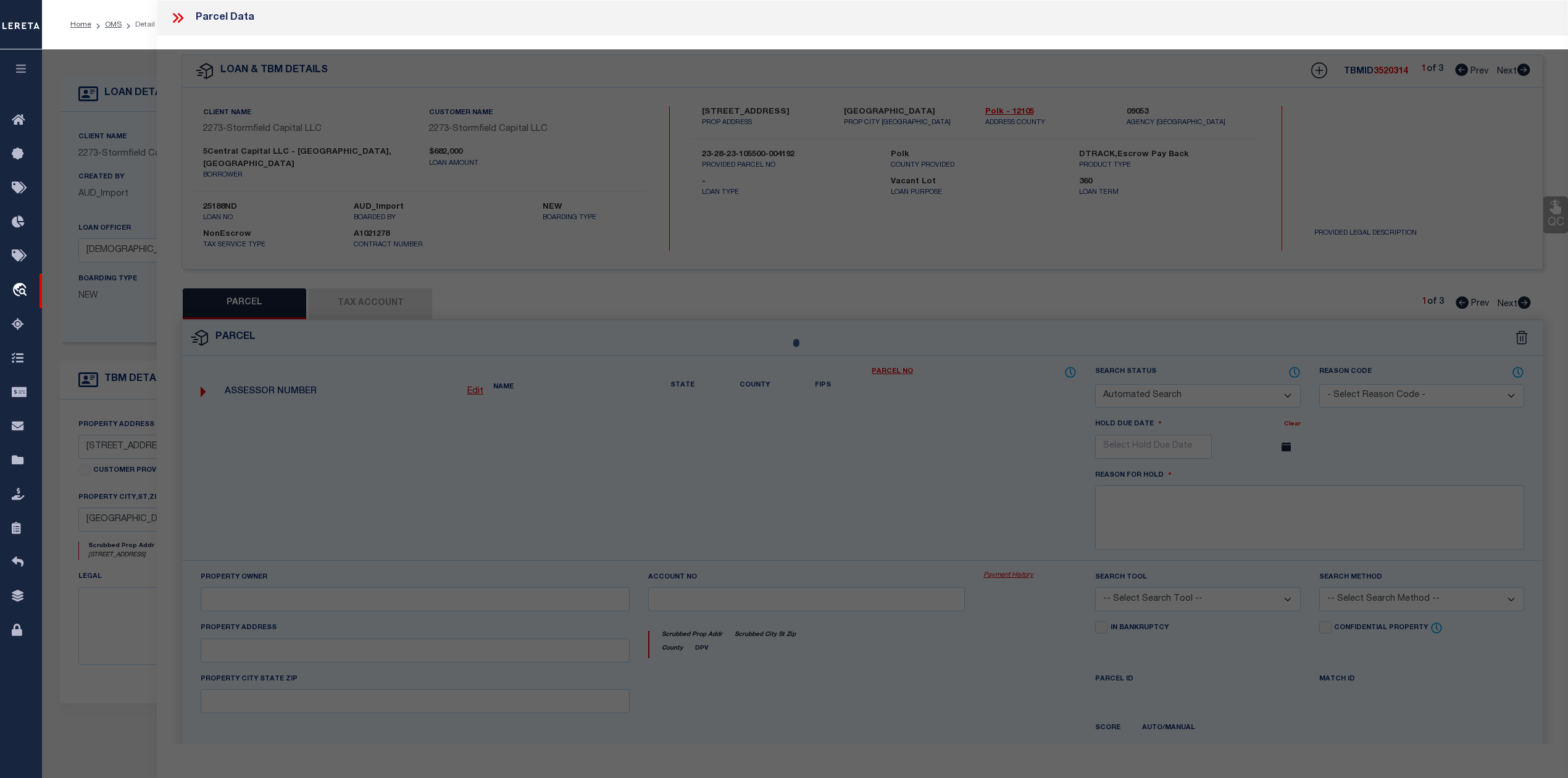
select select "CP"
select select "099"
type input "613-617 PLATEAU AVE & 2006-200"
select select "AGW"
select select "ADD"
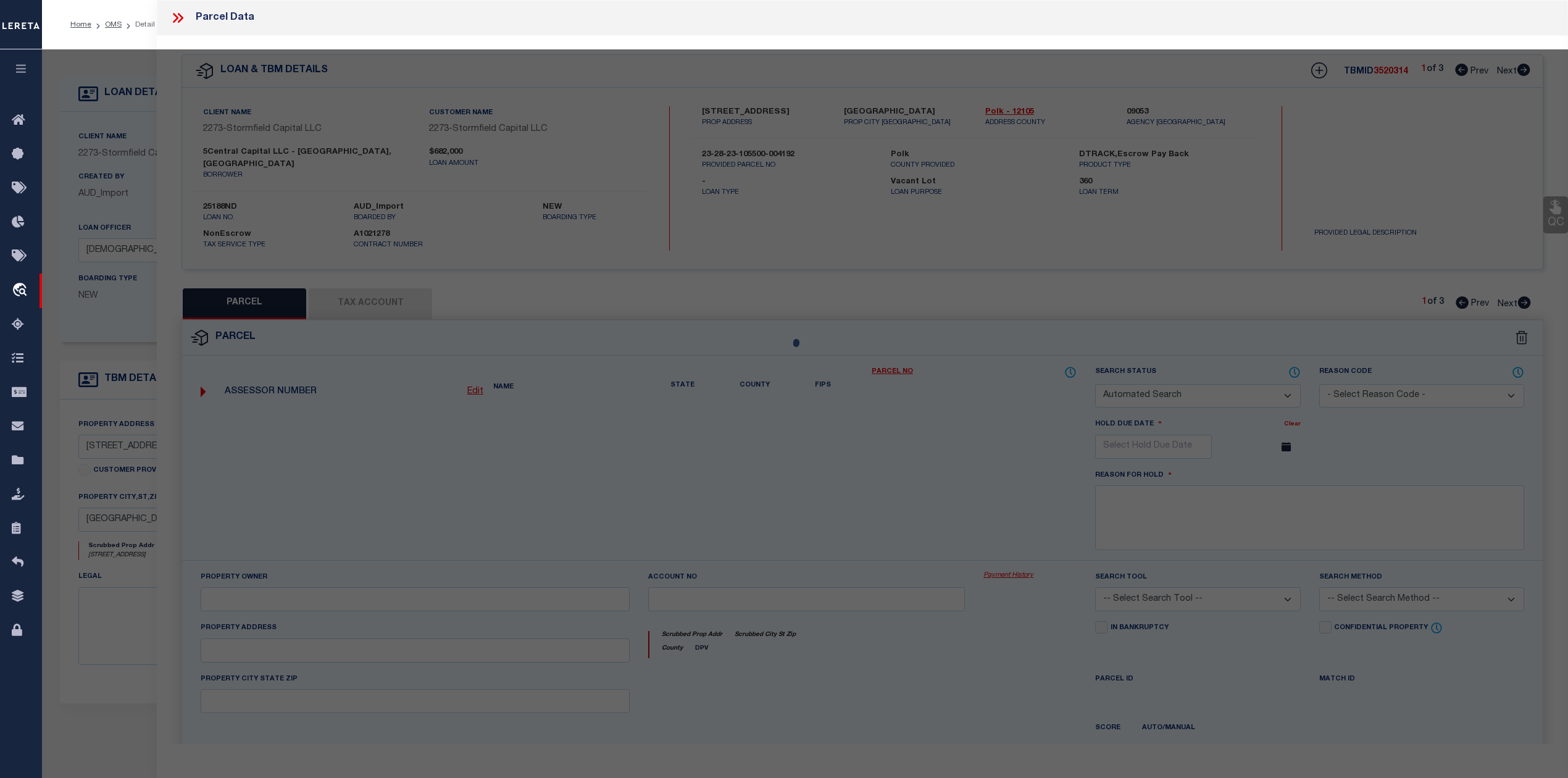
type input "617 PLATEAU AVE"
type input "LAKELAND, FL 33815"
type textarea "PLATEAU BEAUTIFUL PB 7 PG 7 BLK 4 PART OF LOTS 19 & 20 DESC AS: COMM NE COR OF …"
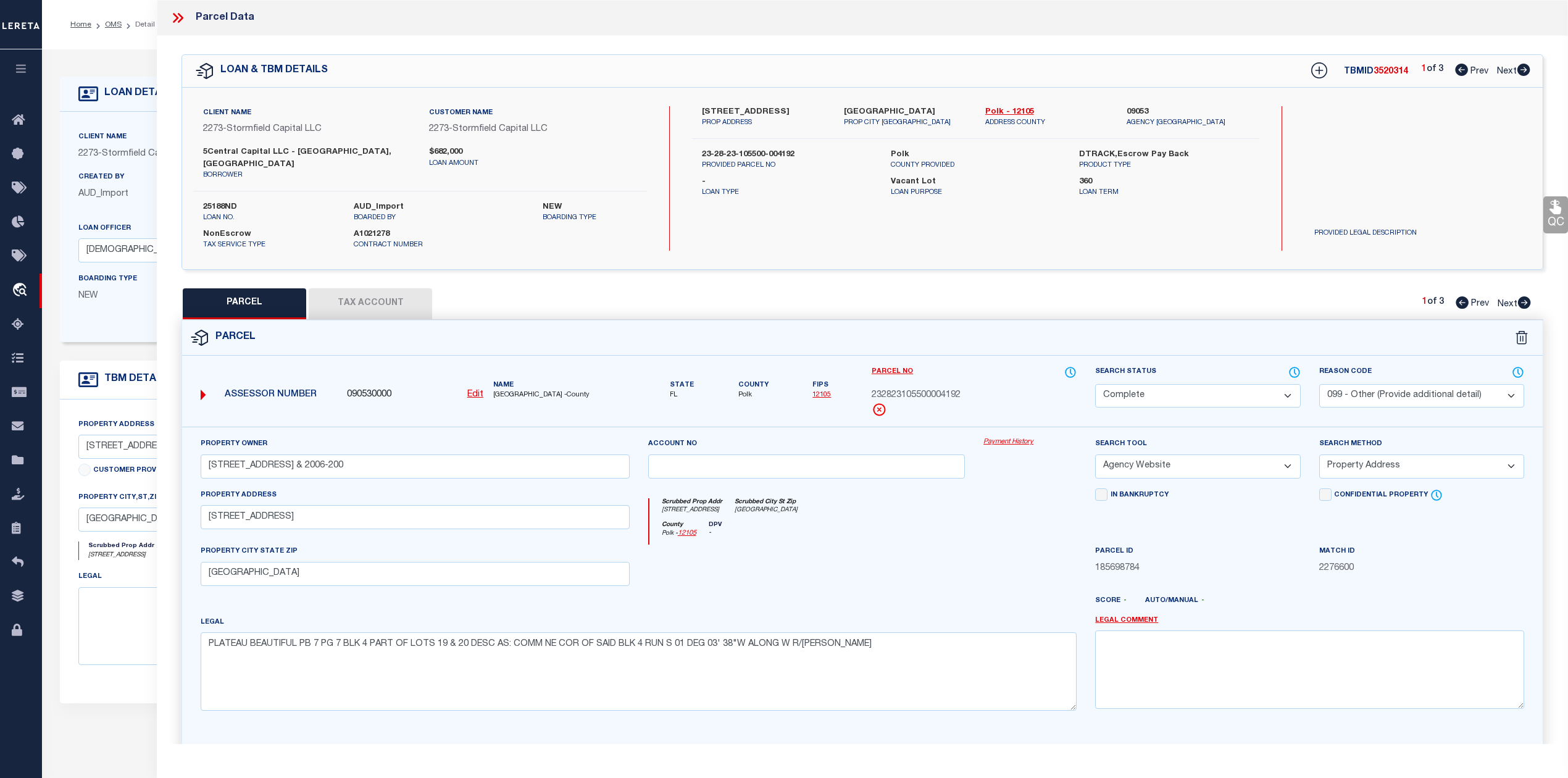
click at [1481, 69] on icon at bounding box center [1524, 69] width 13 height 12
select select "AS"
select select
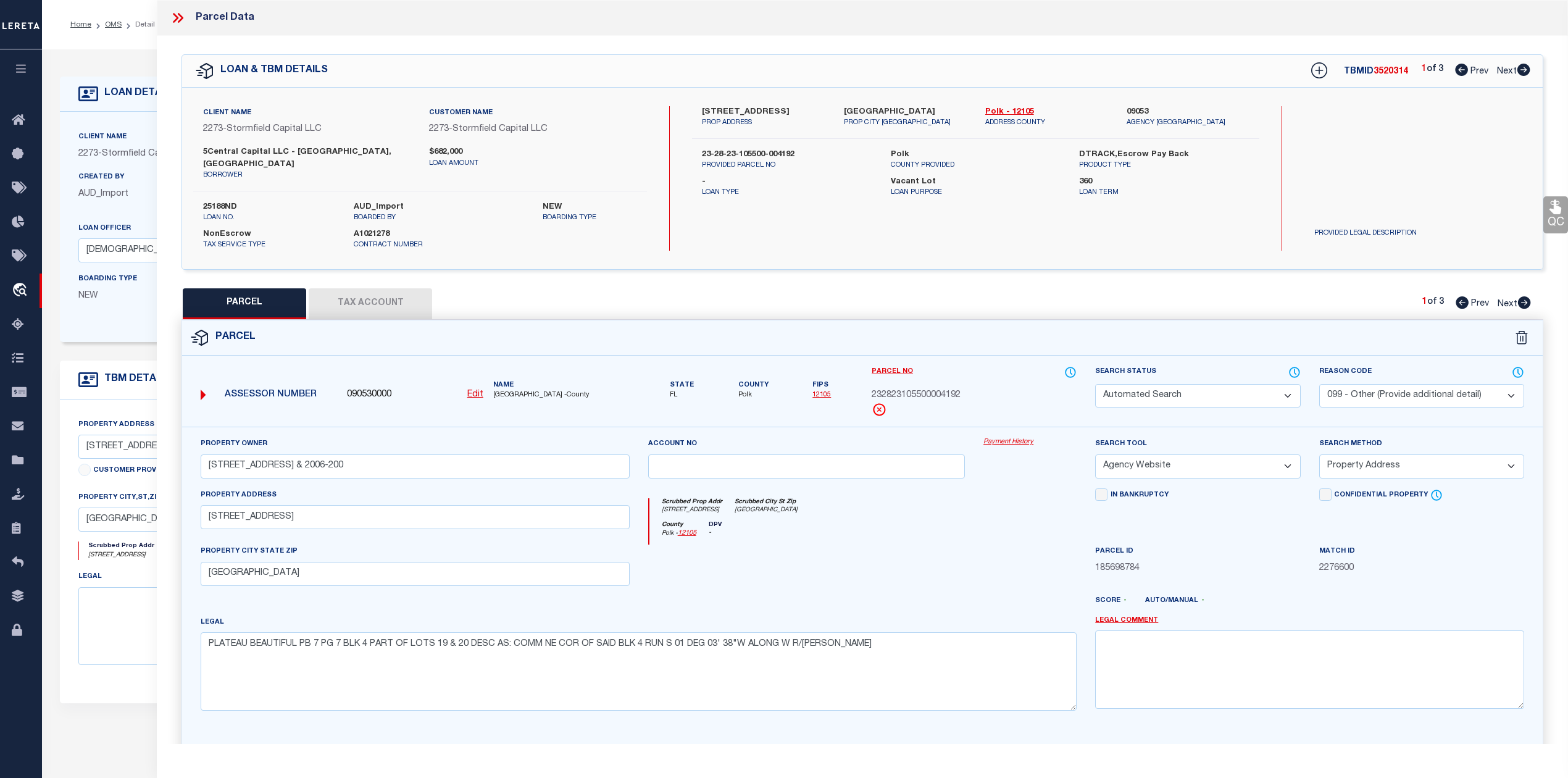
checkbox input "false"
select select "PR"
select select "099"
type input "613-617 PLATEAU AVE & 2006-200"
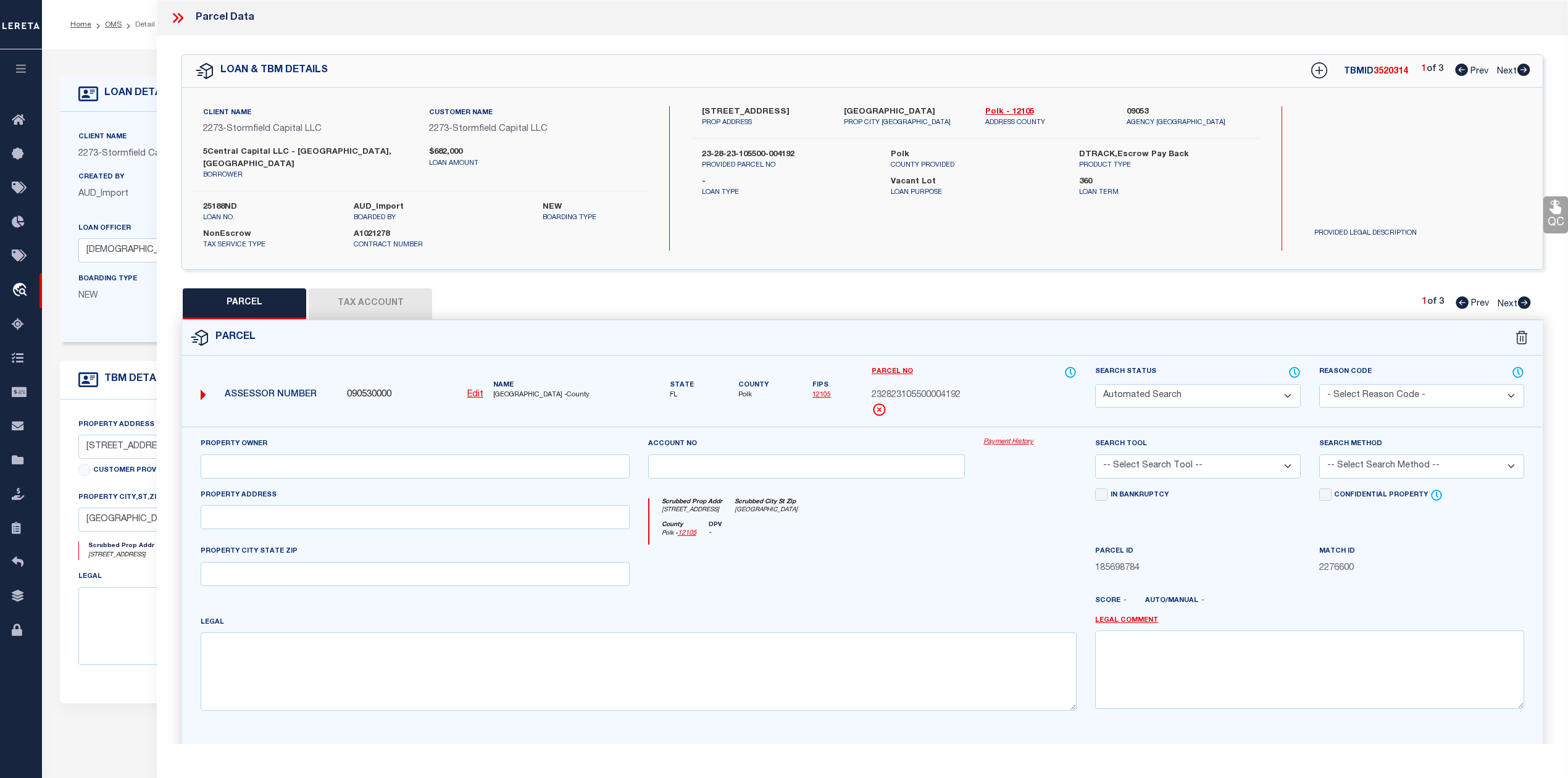
select select "ATL"
select select "ADD"
type input "617 PLATEAU AVE"
type input "LAKELAND, FL 33815"
type textarea "PLATEAU BEAUTIFUL PB 7 PG 7 BLK 4 PART OF LOTS 19 & 20 DESC AS: COMM NE COR OF …"
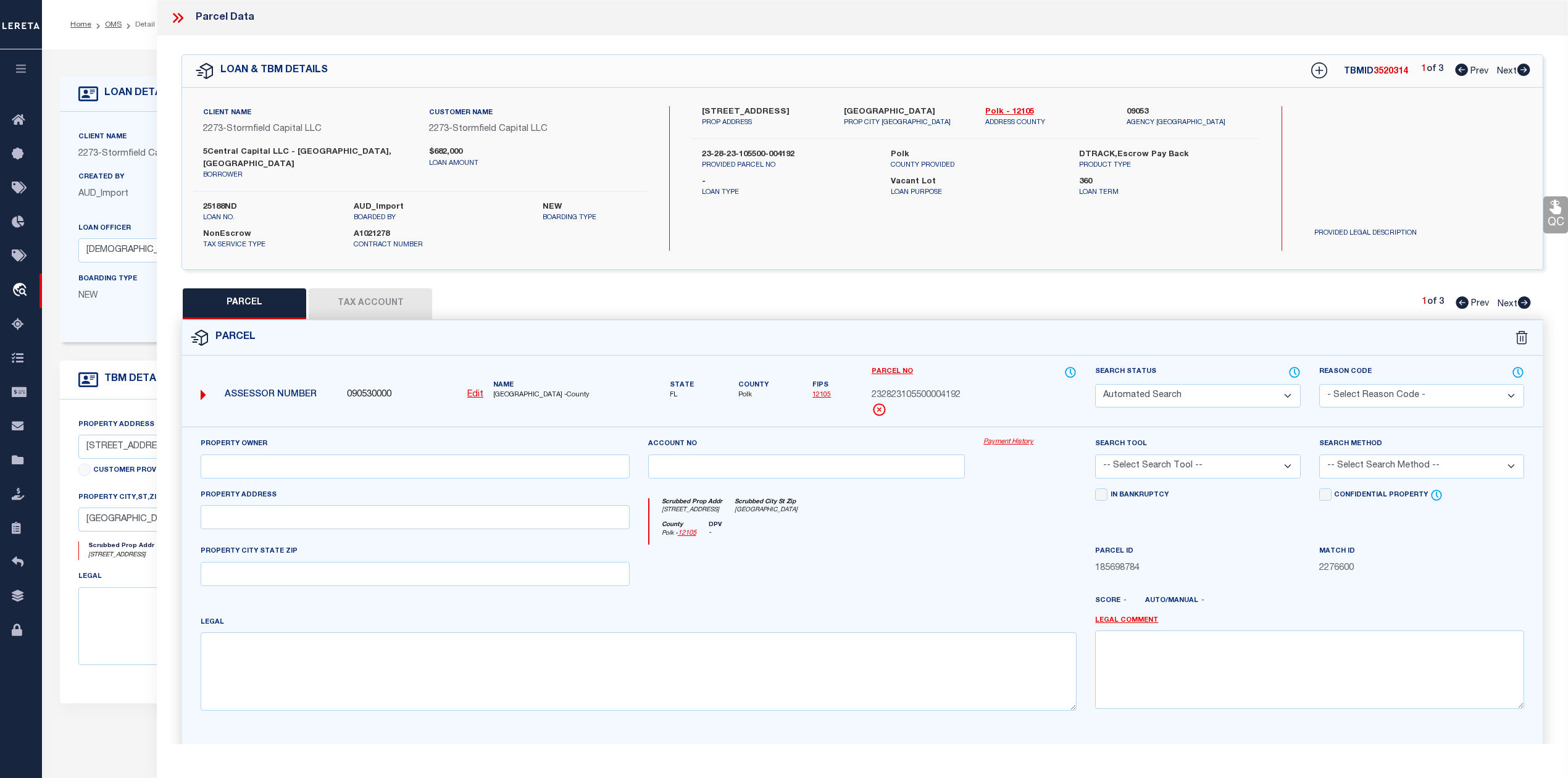
type textarea "Parcel not needed"
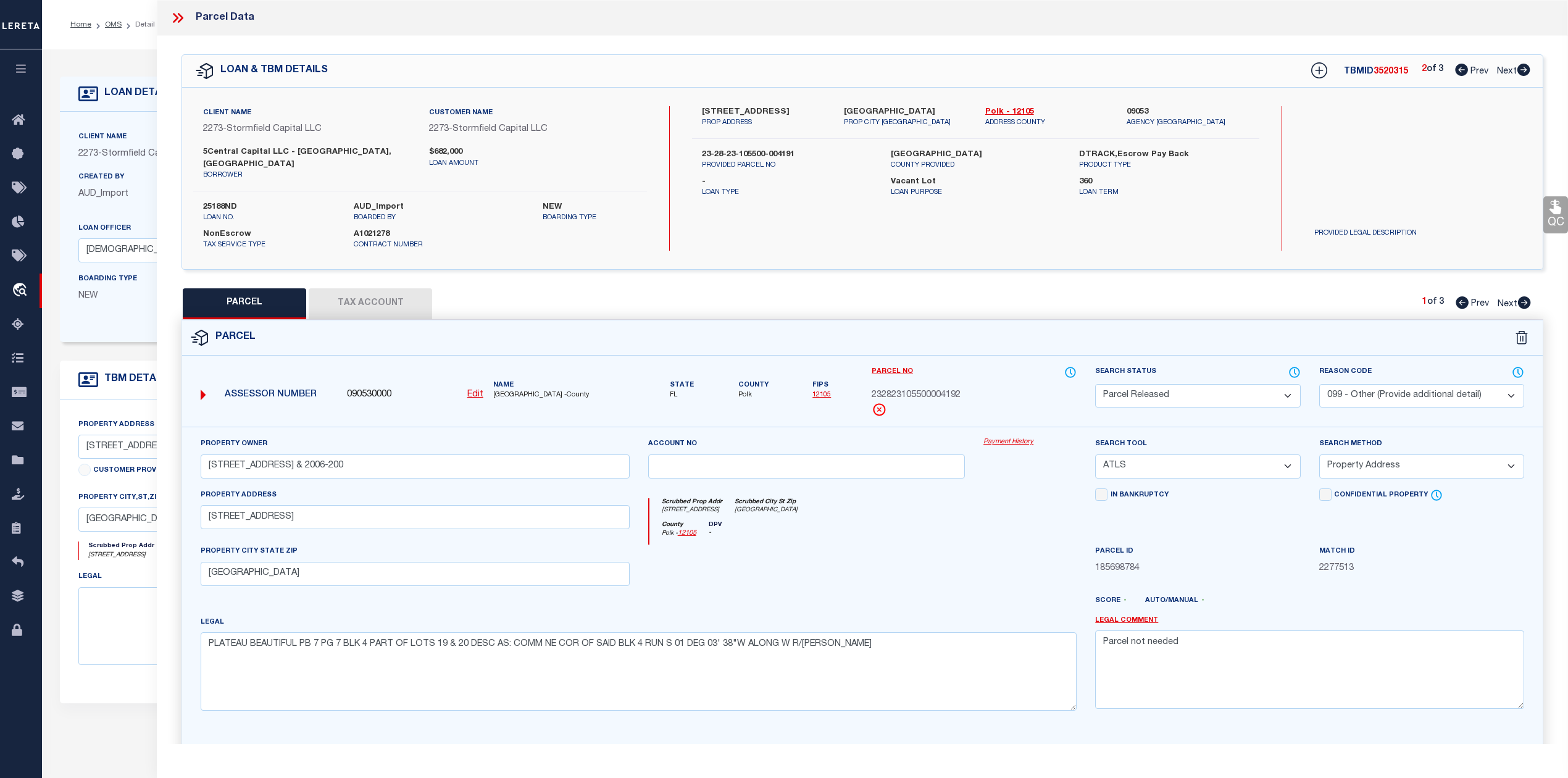
click at [1481, 296] on icon at bounding box center [1525, 302] width 13 height 12
select select "AS"
select select
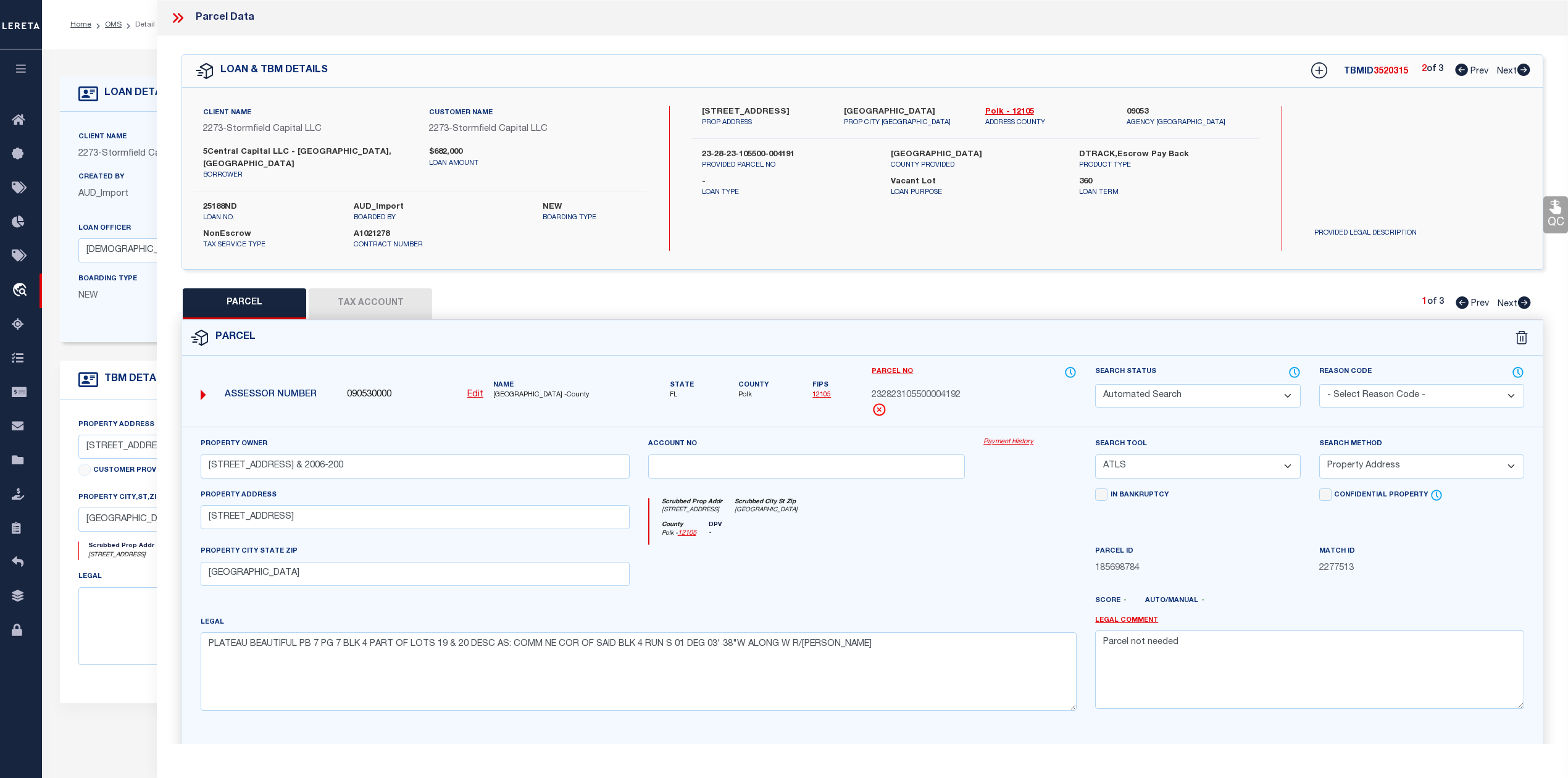
checkbox input "false"
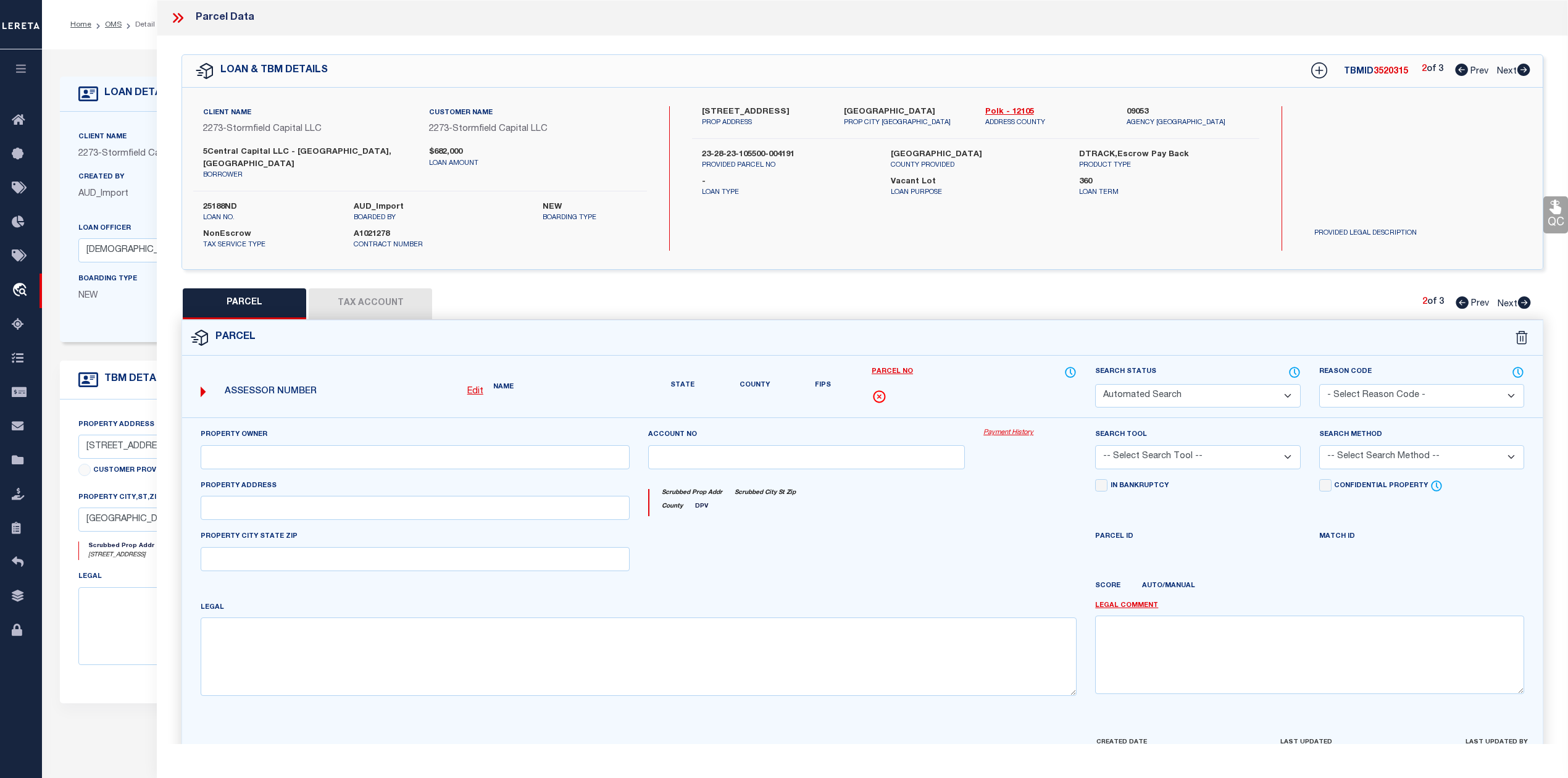
select select "CP"
select select "099"
type input "613-617 PLATEAU AVE & 2006-200"
select select "AGW"
select select "ADD"
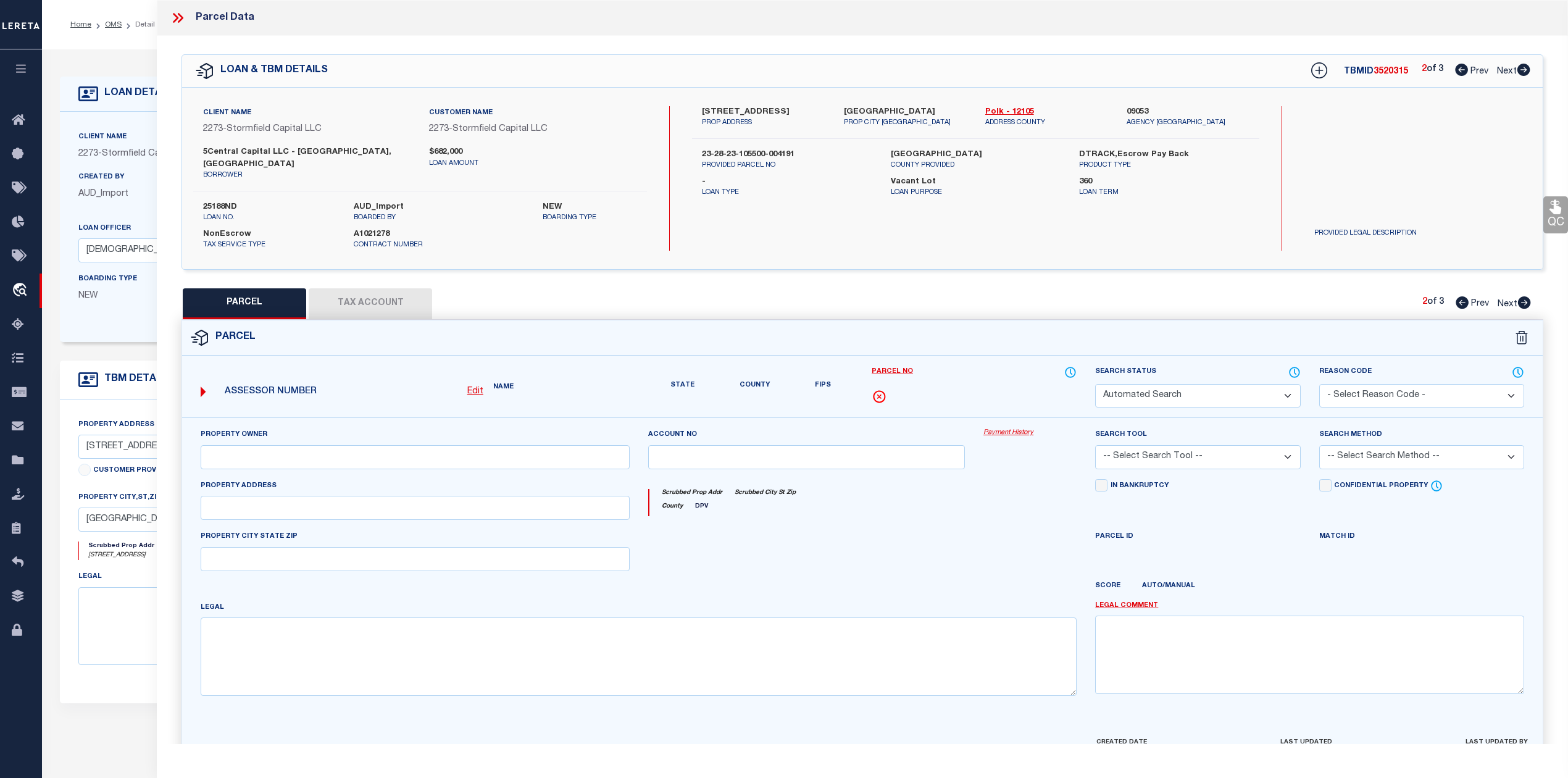
type input "613 PLATEAU AVE"
type input "LAKELAND, FL 33815"
type textarea "PLATEAU BEAUTIFUL PB 7 PG 7 BLK 4 PART OF LOTS 1 & 19 & 20 DESC AS: COMM NE COR…"
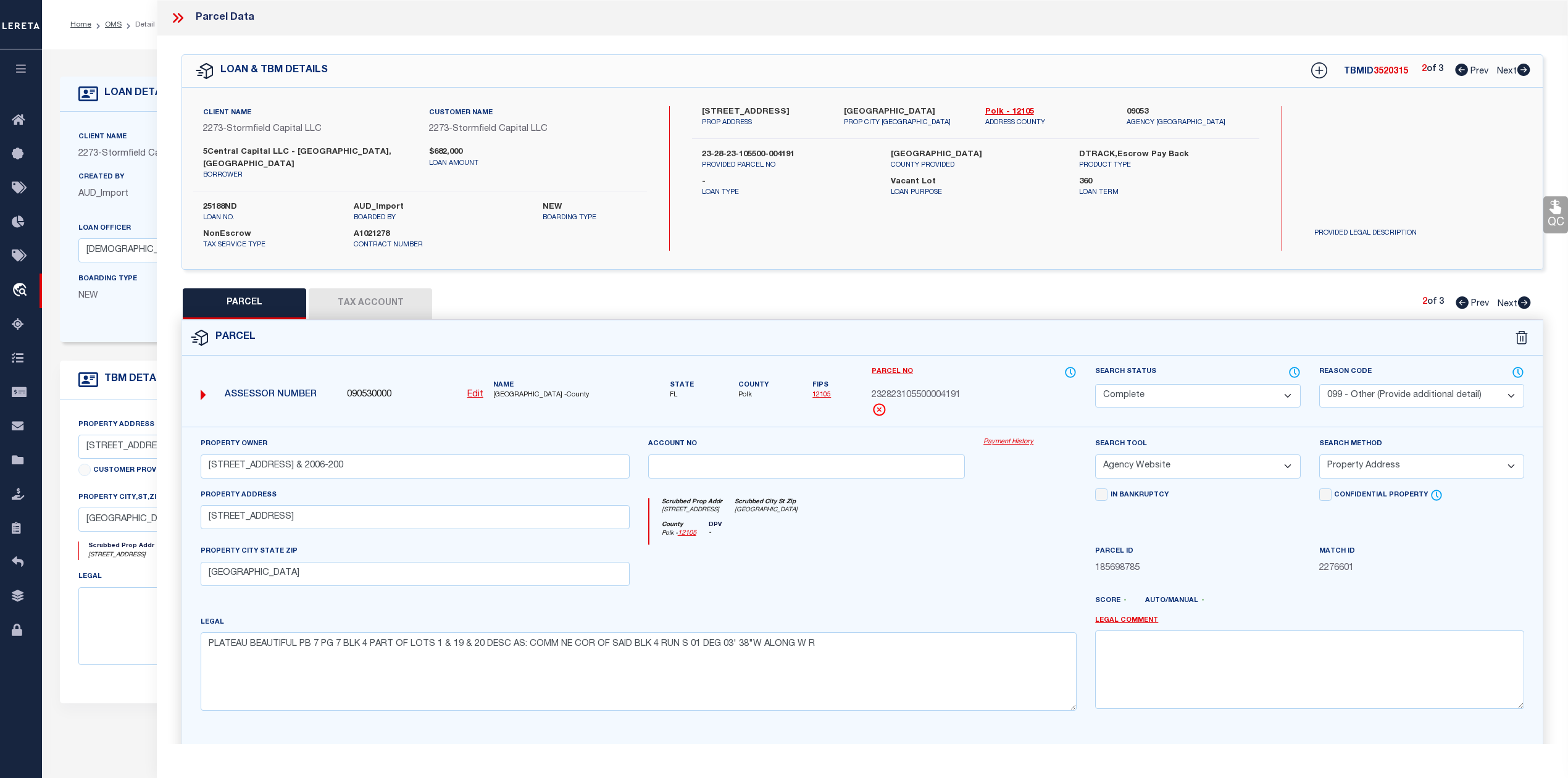
click at [1481, 296] on icon at bounding box center [1525, 302] width 13 height 12
select select "AS"
select select
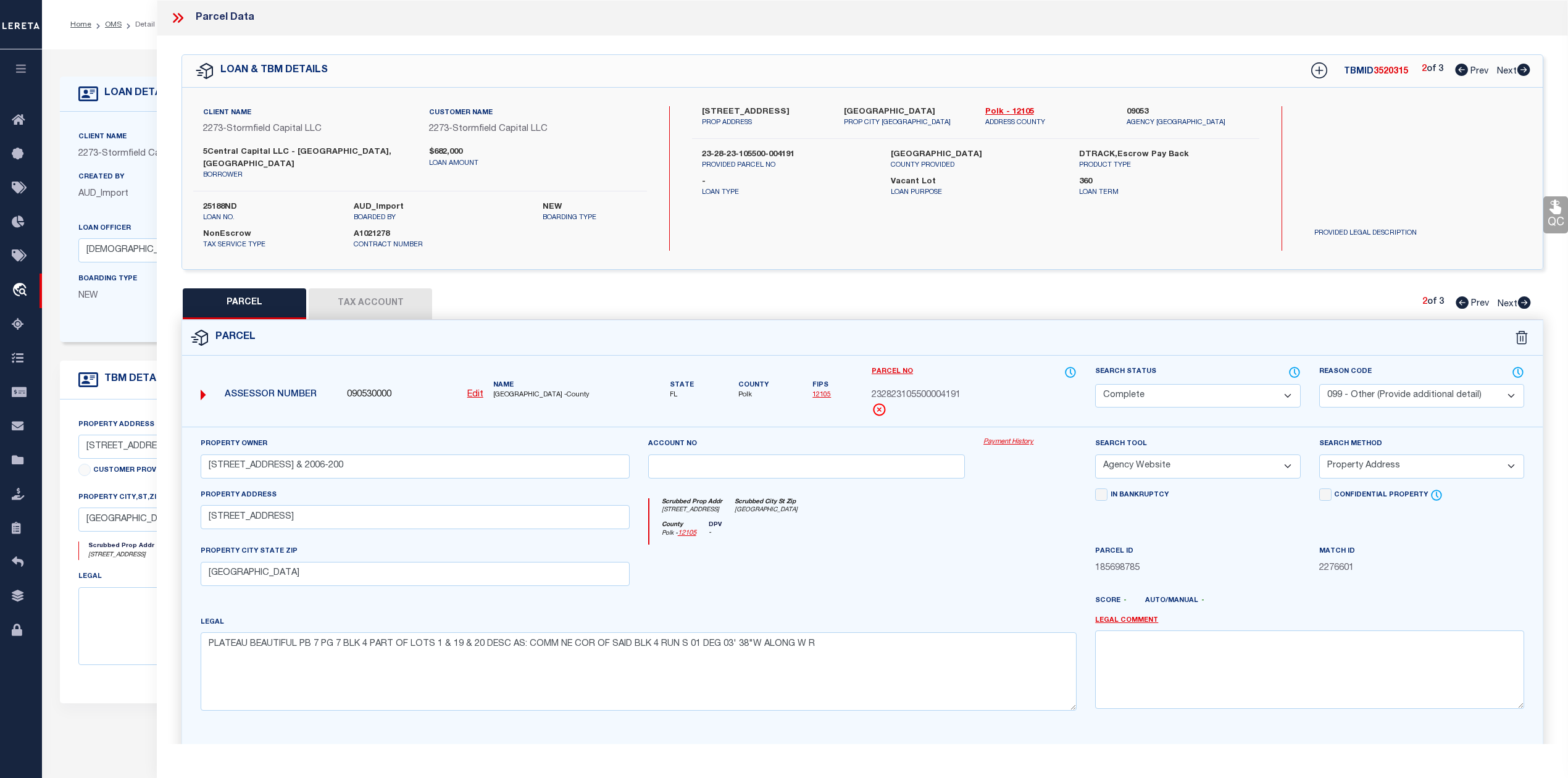
checkbox input "false"
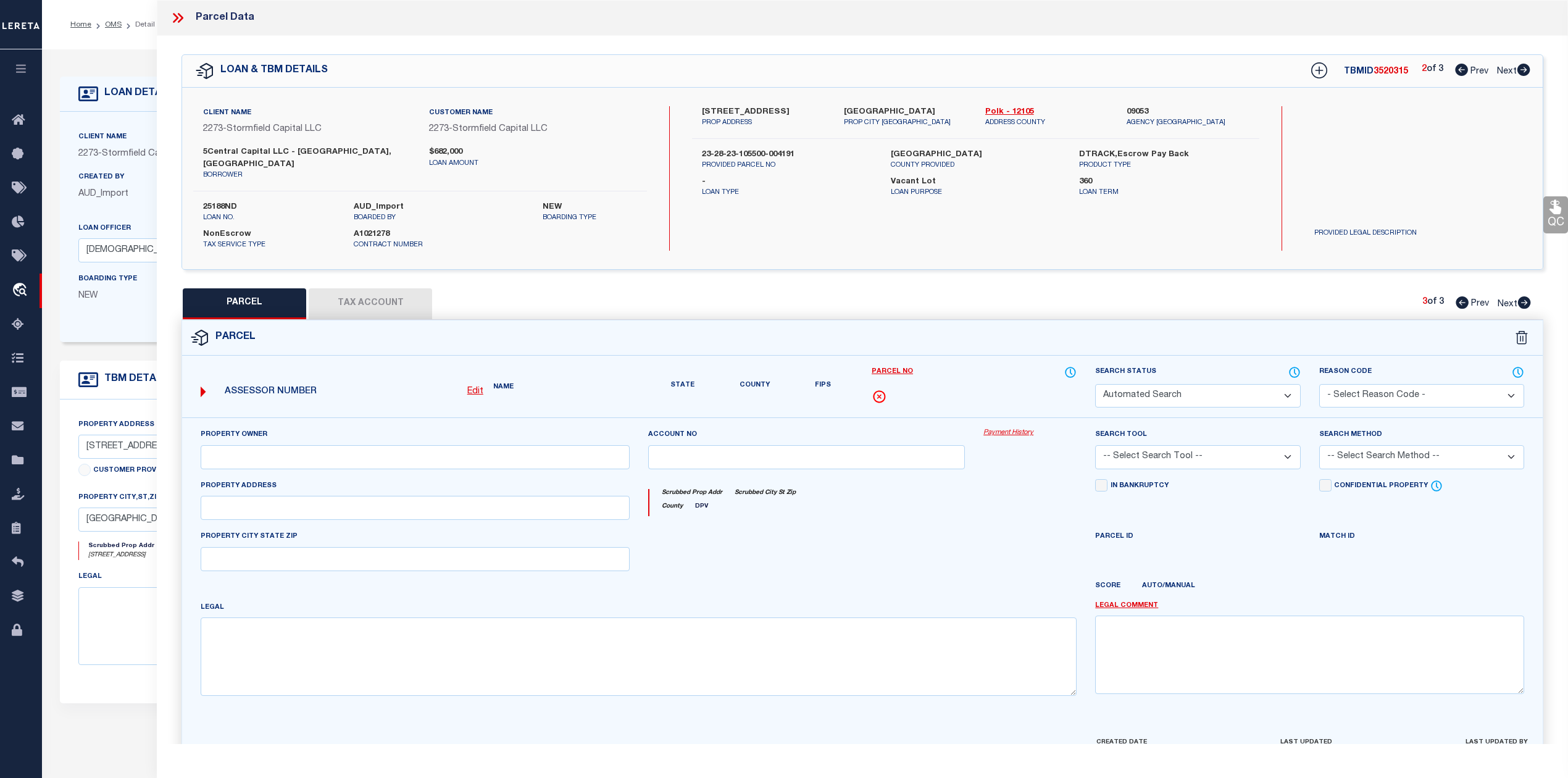
select select "PR"
select select "PRO"
select select "ADD"
type textarea "Parcel not needed"
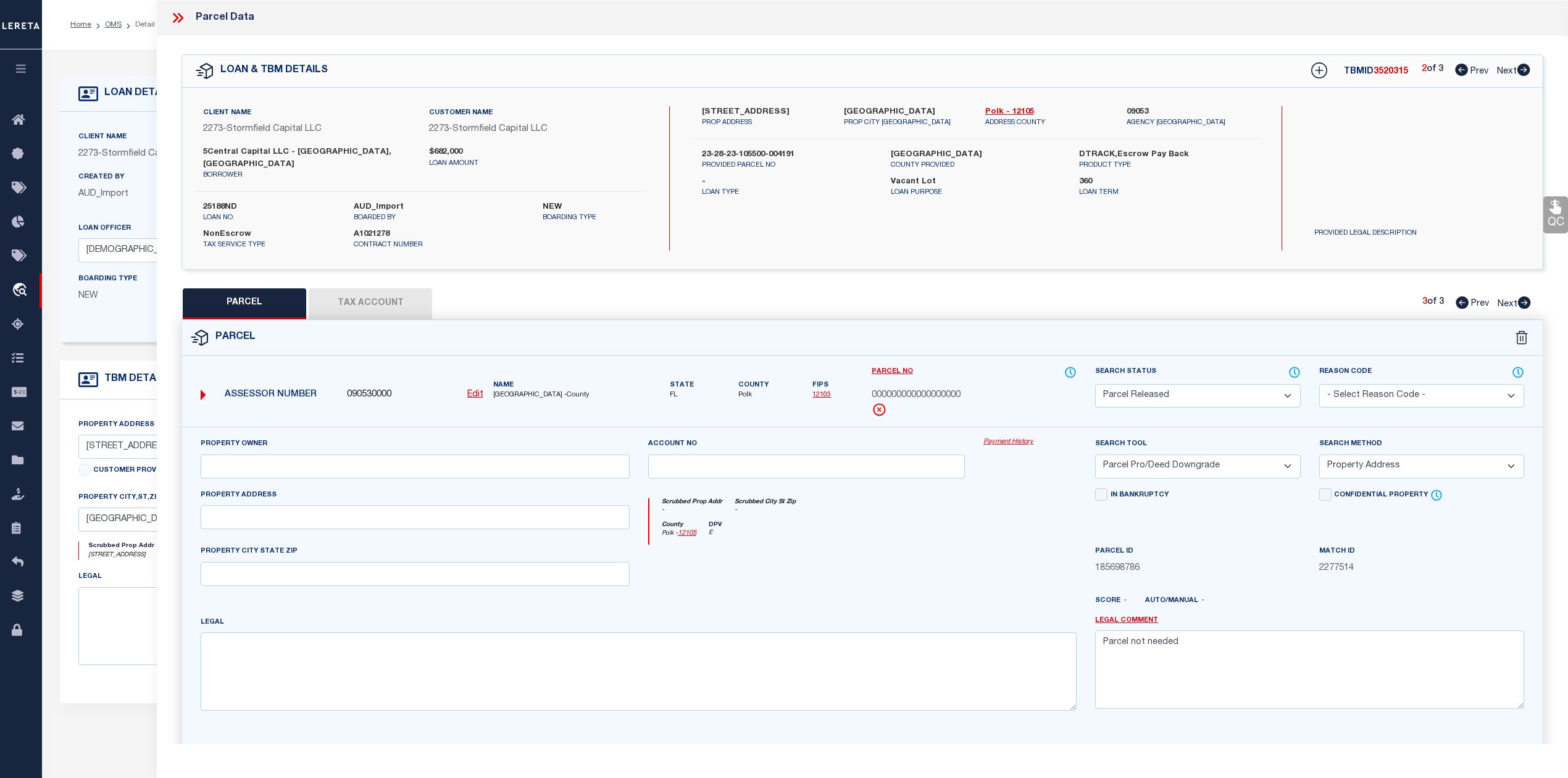
click at [1481, 68] on icon at bounding box center [1524, 69] width 13 height 12
select select "AS"
select select
checkbox input "false"
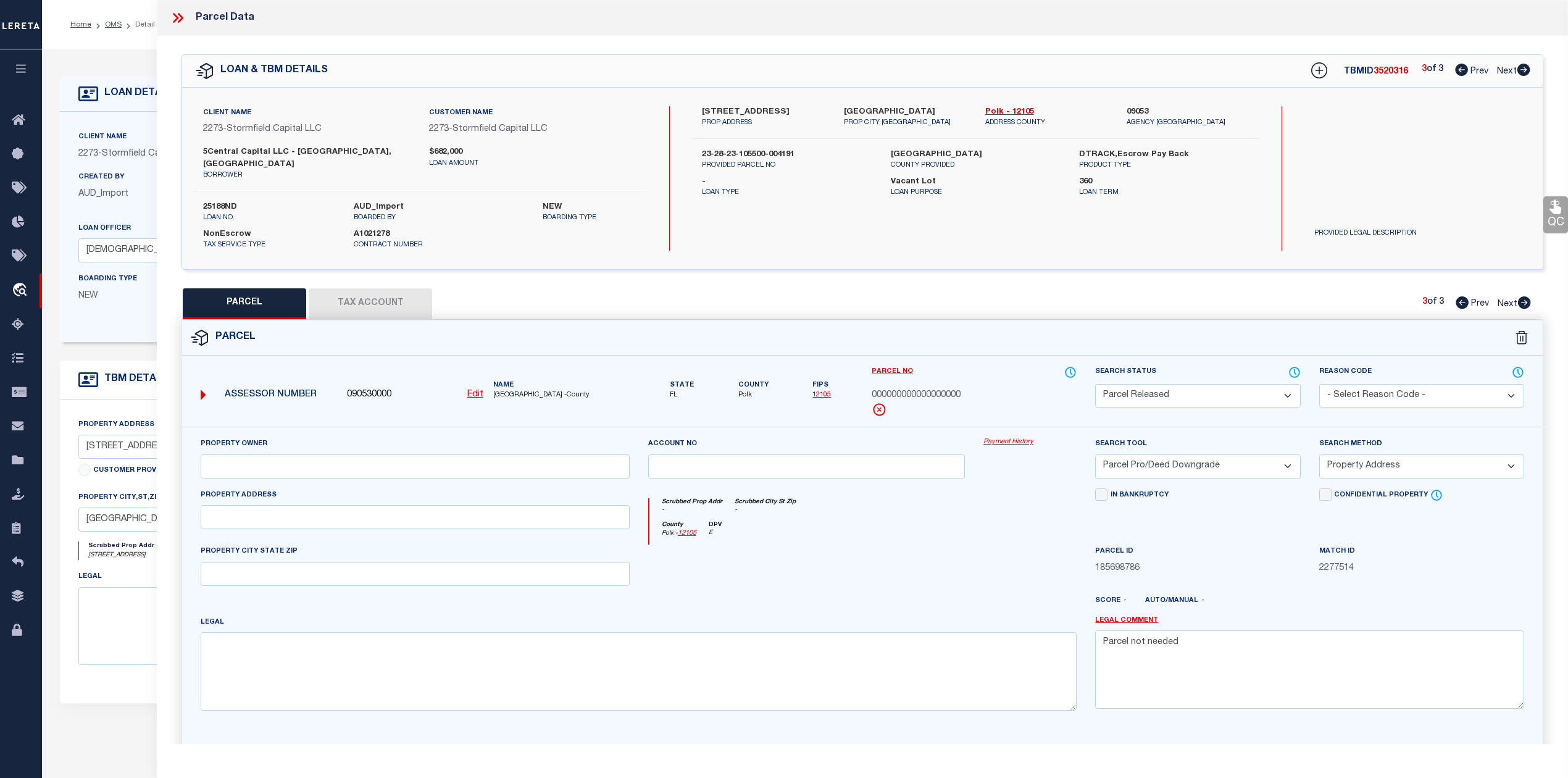
checkbox input "false"
select select "PR"
select select "099"
type input "613-617 PLATEAU AVE & 2006-200"
select select "MDD"
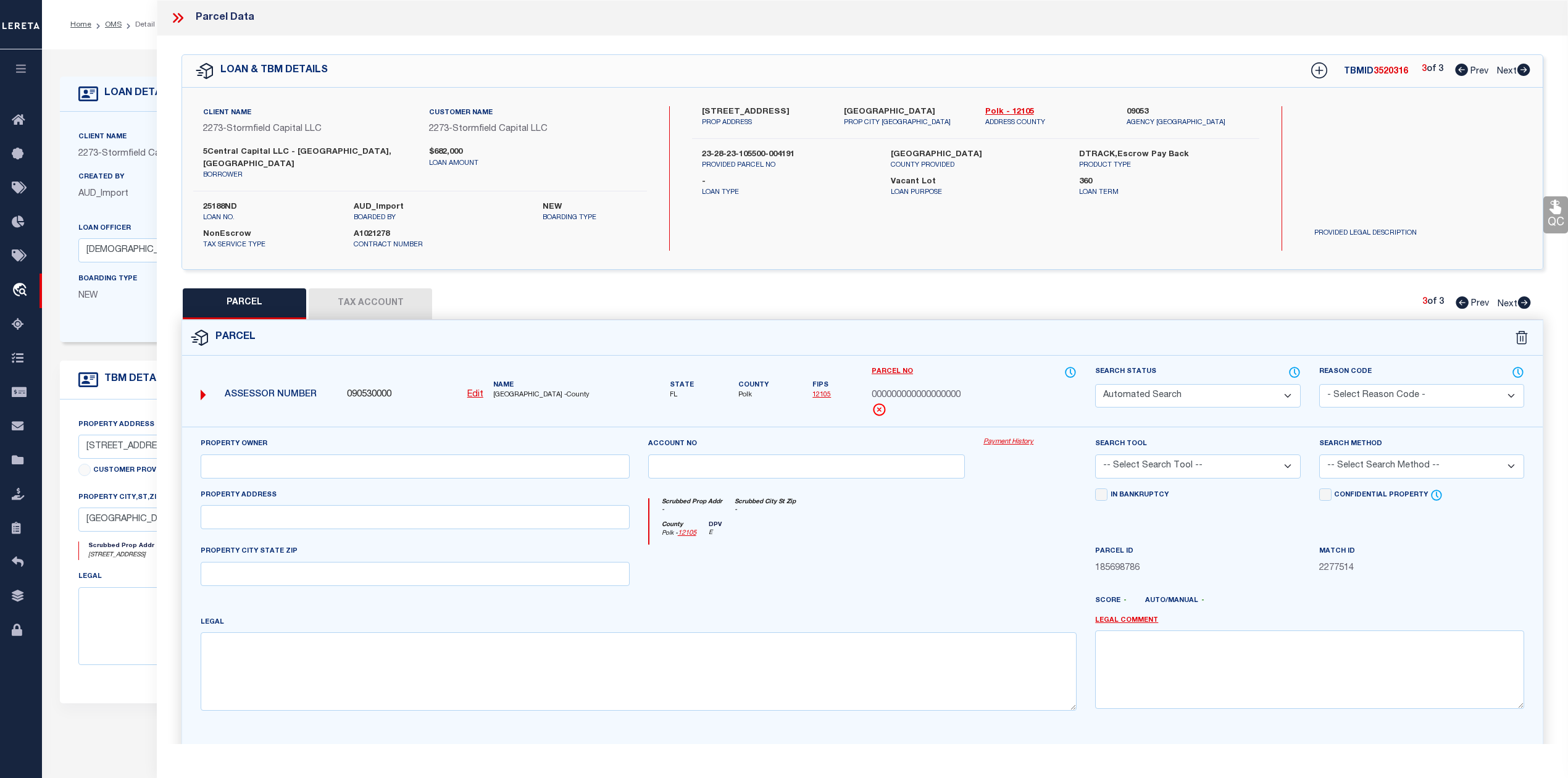
select select "ADD"
type input "617 PLATEAU AVE"
type input "LAKELAND, FL 33815"
type textarea "PLATEAU BEAUTIFUL PB 7 PG 7 BLK 4 PART OF LOTS 19 & 20 DESC AS: COMM NE COR OF …"
type textarea "Parcel not needed"
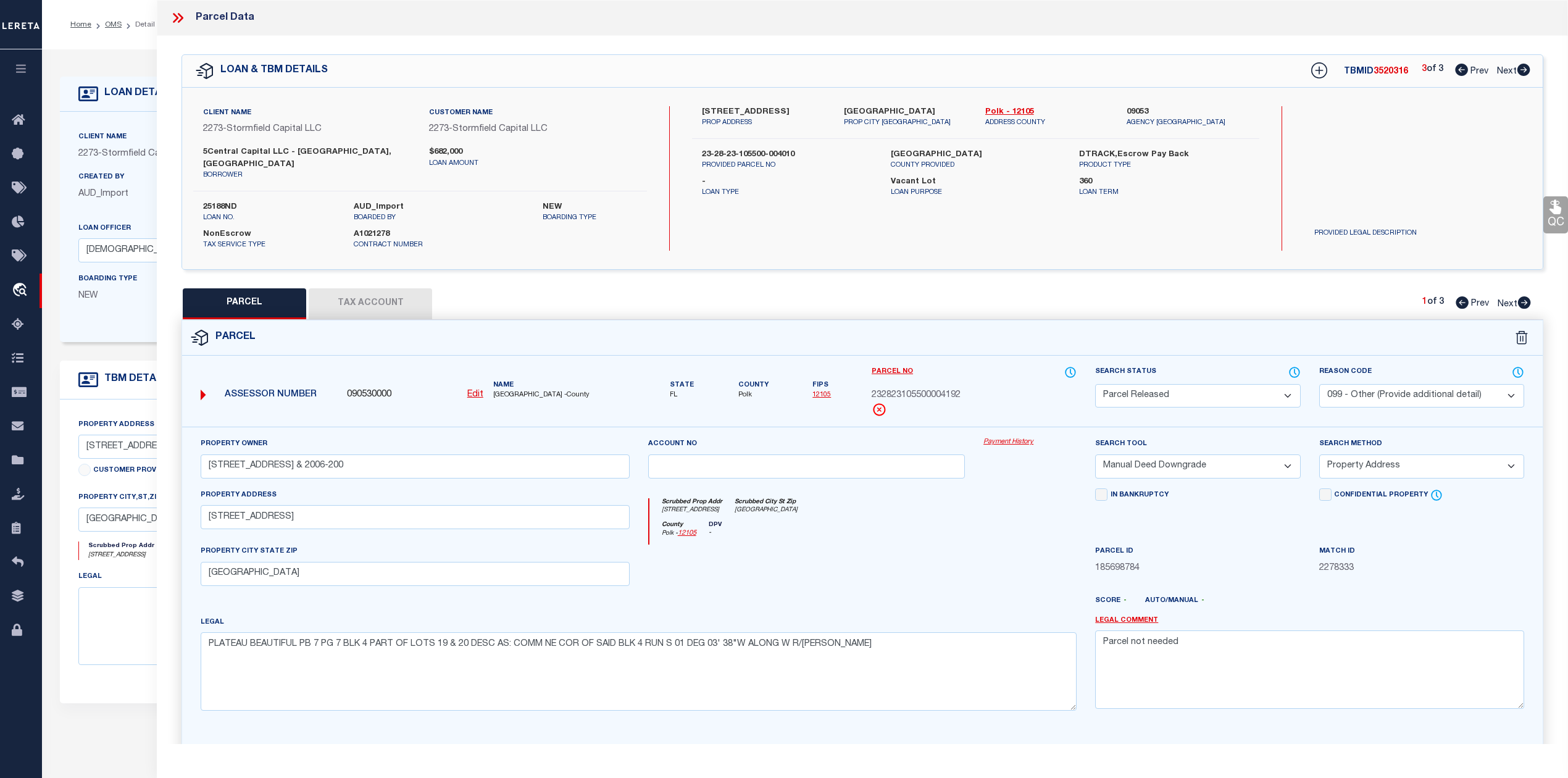
click at [1481, 296] on icon at bounding box center [1525, 302] width 13 height 12
select select "AS"
select select
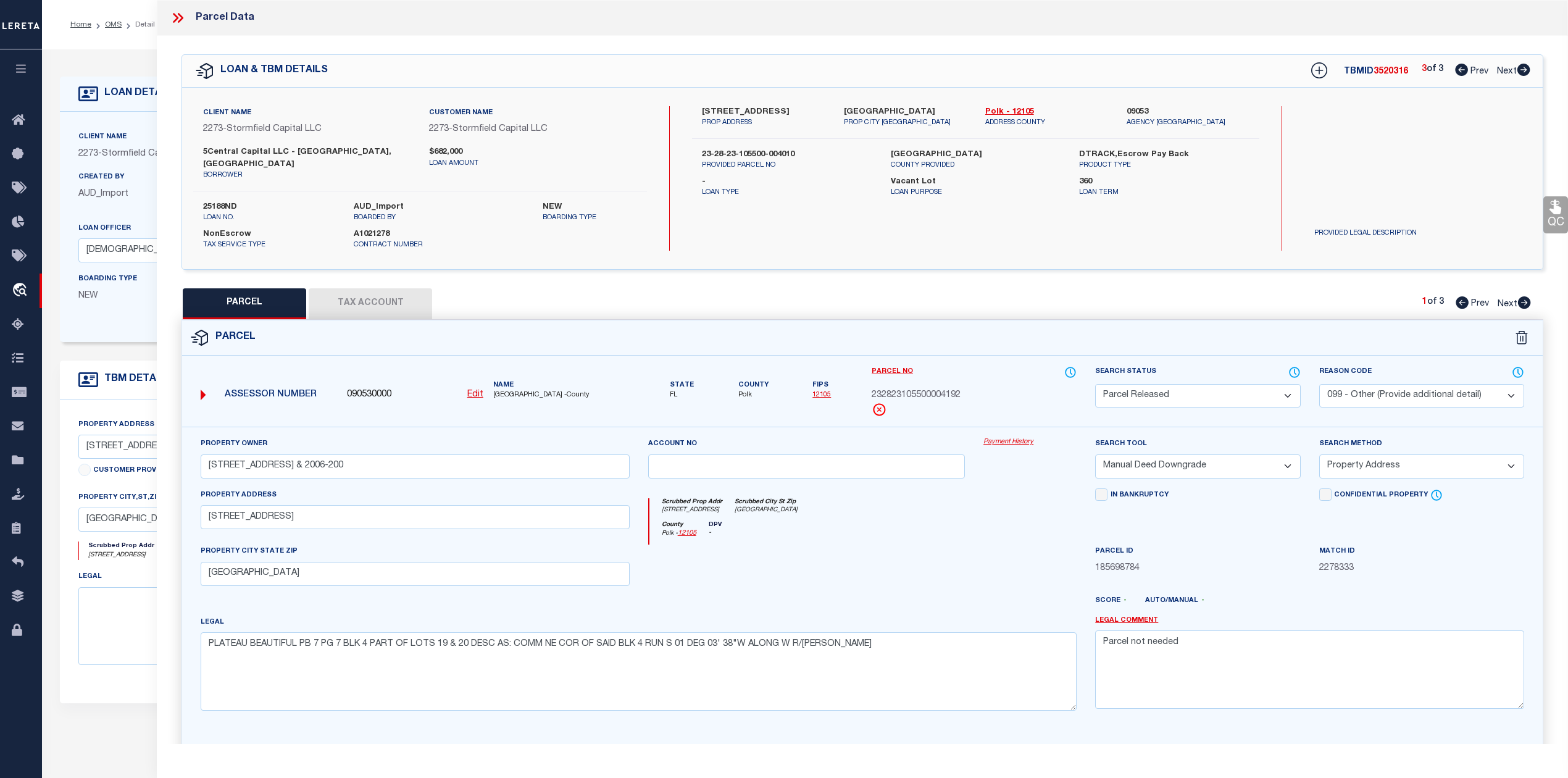
checkbox input "false"
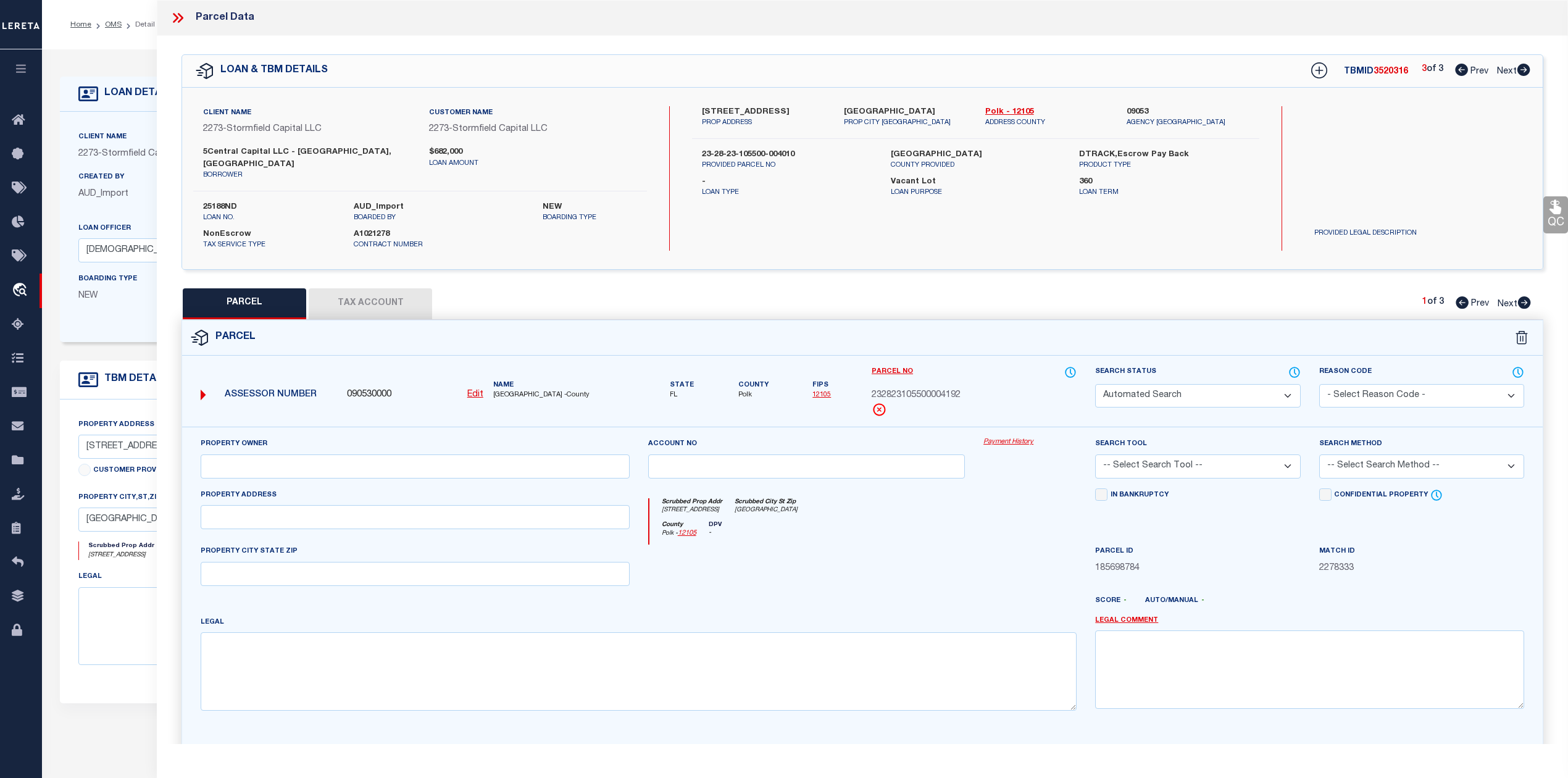
select select "PR"
select select "099"
type input "613-617 PLATEAU AVE & 2006-200"
select select "MDD"
select select "ADD"
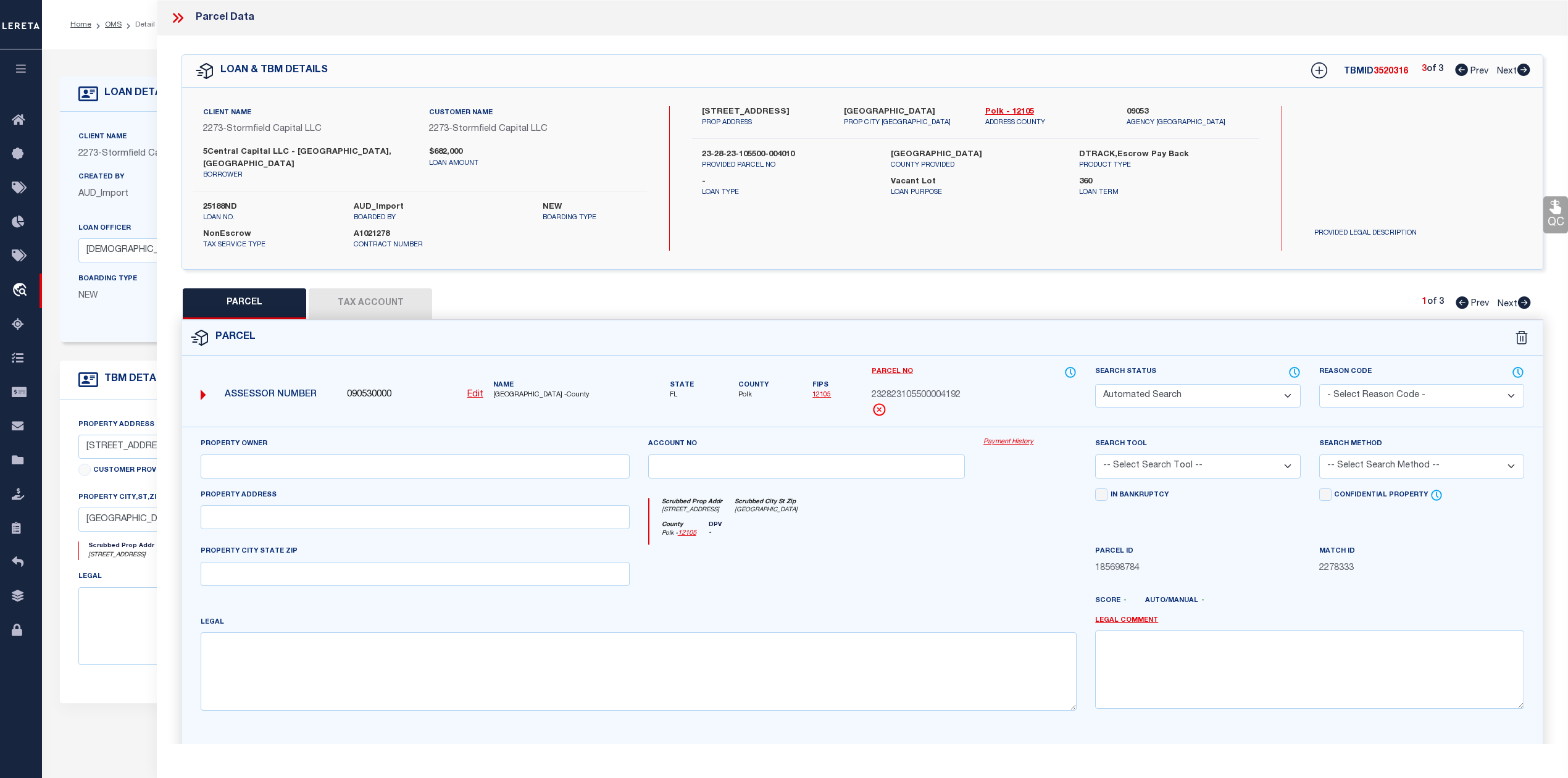
type input "613 PLATEAU AVE"
type input "LAKELAND, FL 33815"
type textarea "PLATEAU BEAUTIFUL PB 7 PG 7 BLK 4 PART OF LOTS 1 & 19 & 20 DESC AS: COMM NE COR…"
type textarea "Parcel not needed"
click at [1481, 296] on icon at bounding box center [1525, 302] width 13 height 12
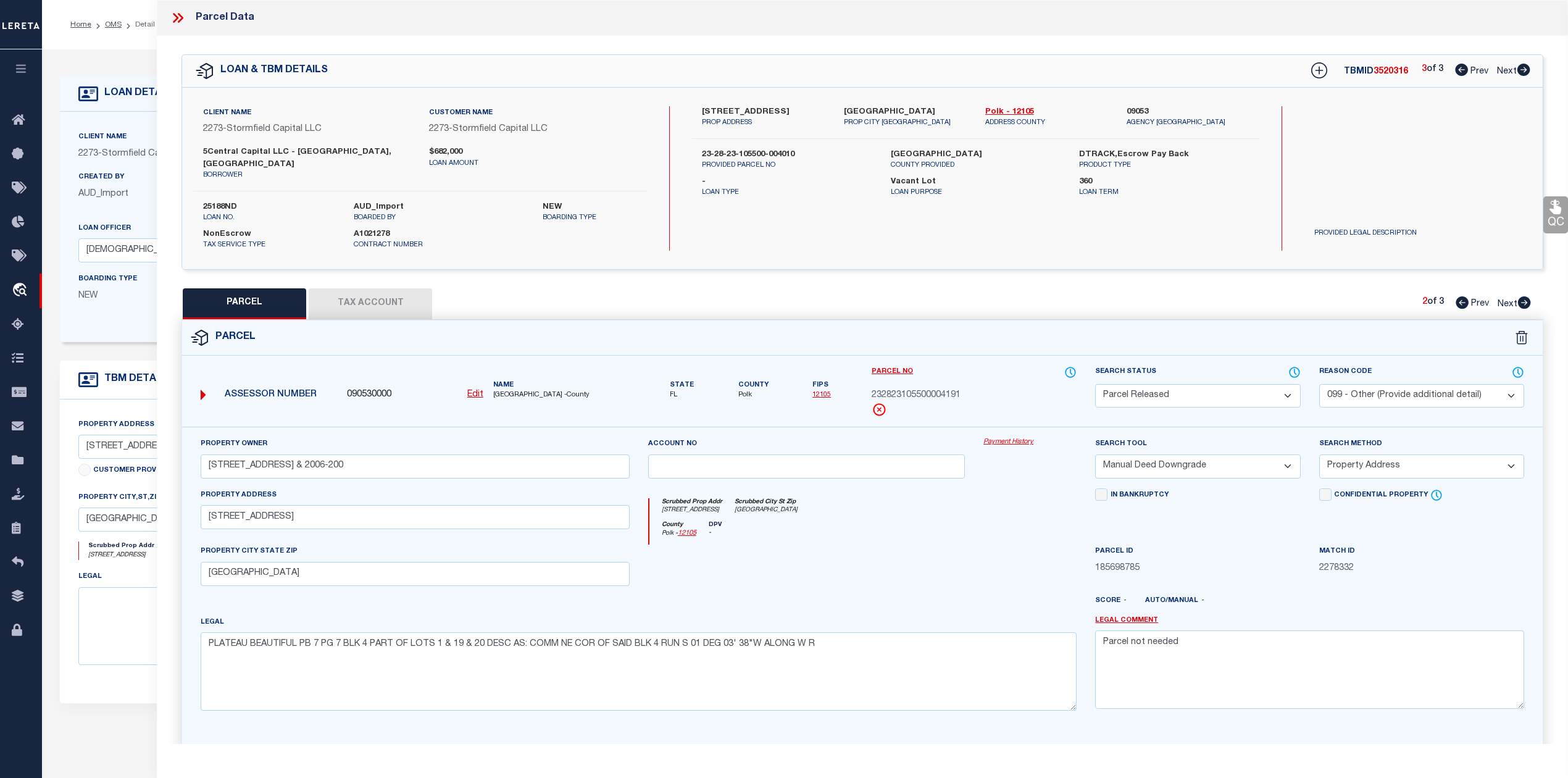
select select "AS"
select select
checkbox input "false"
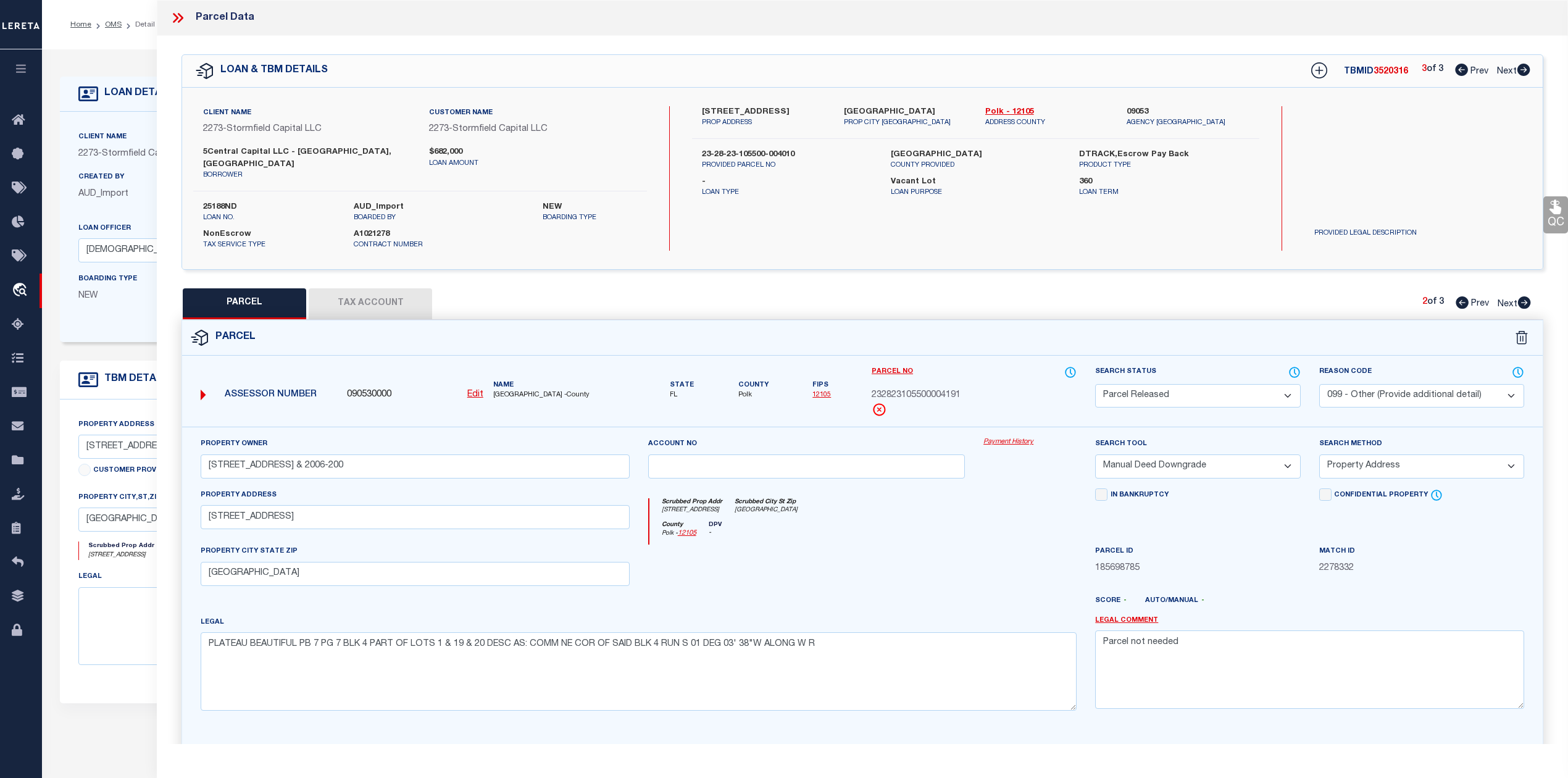
checkbox input "false"
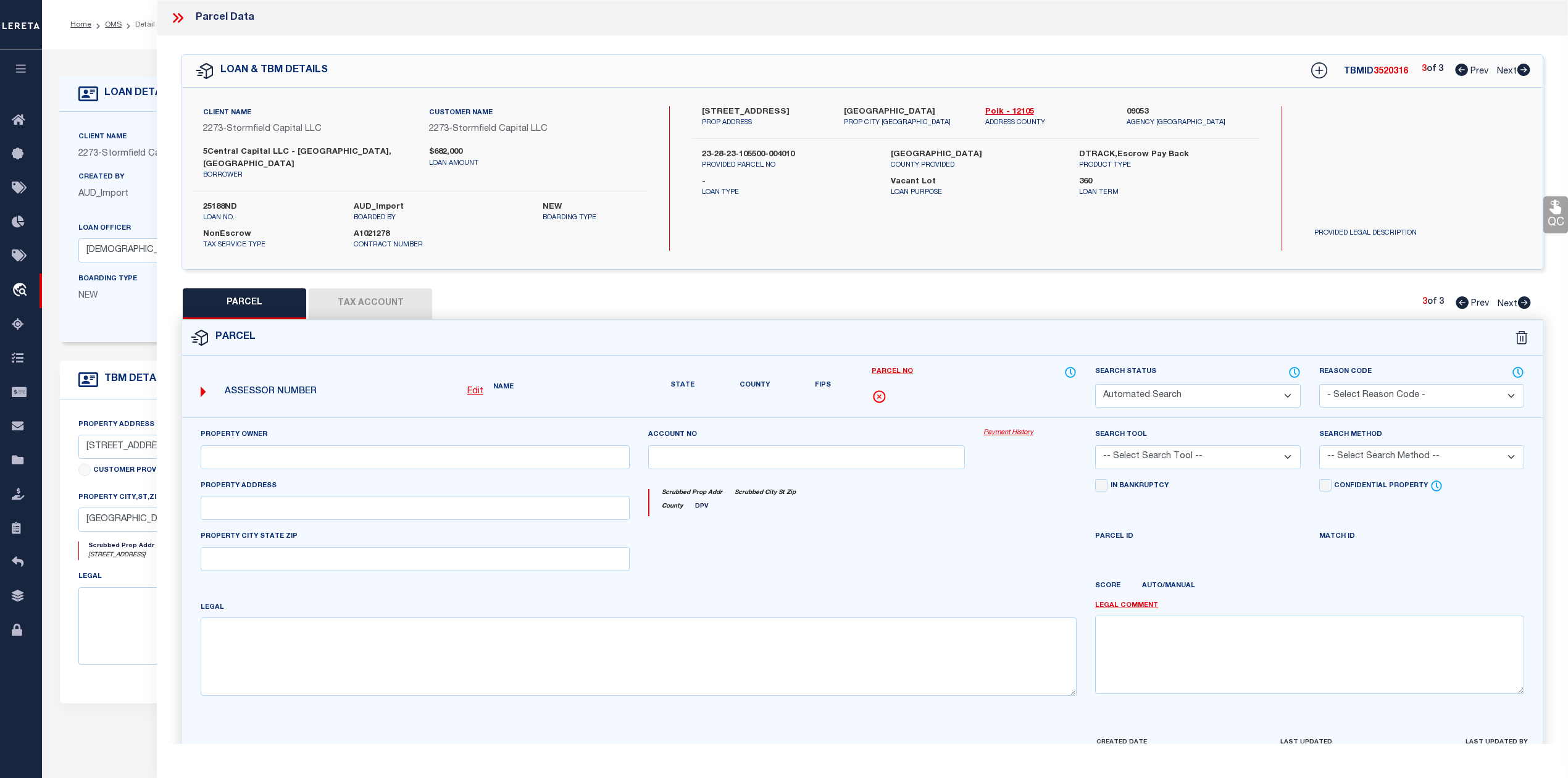
select select "IP"
type input "613 617 PLATEAU AVE & 2006 2008 W HICKORY STREET LLC"
select select "AGW"
select select "ADD"
type input "2006 HICKORY ST W"
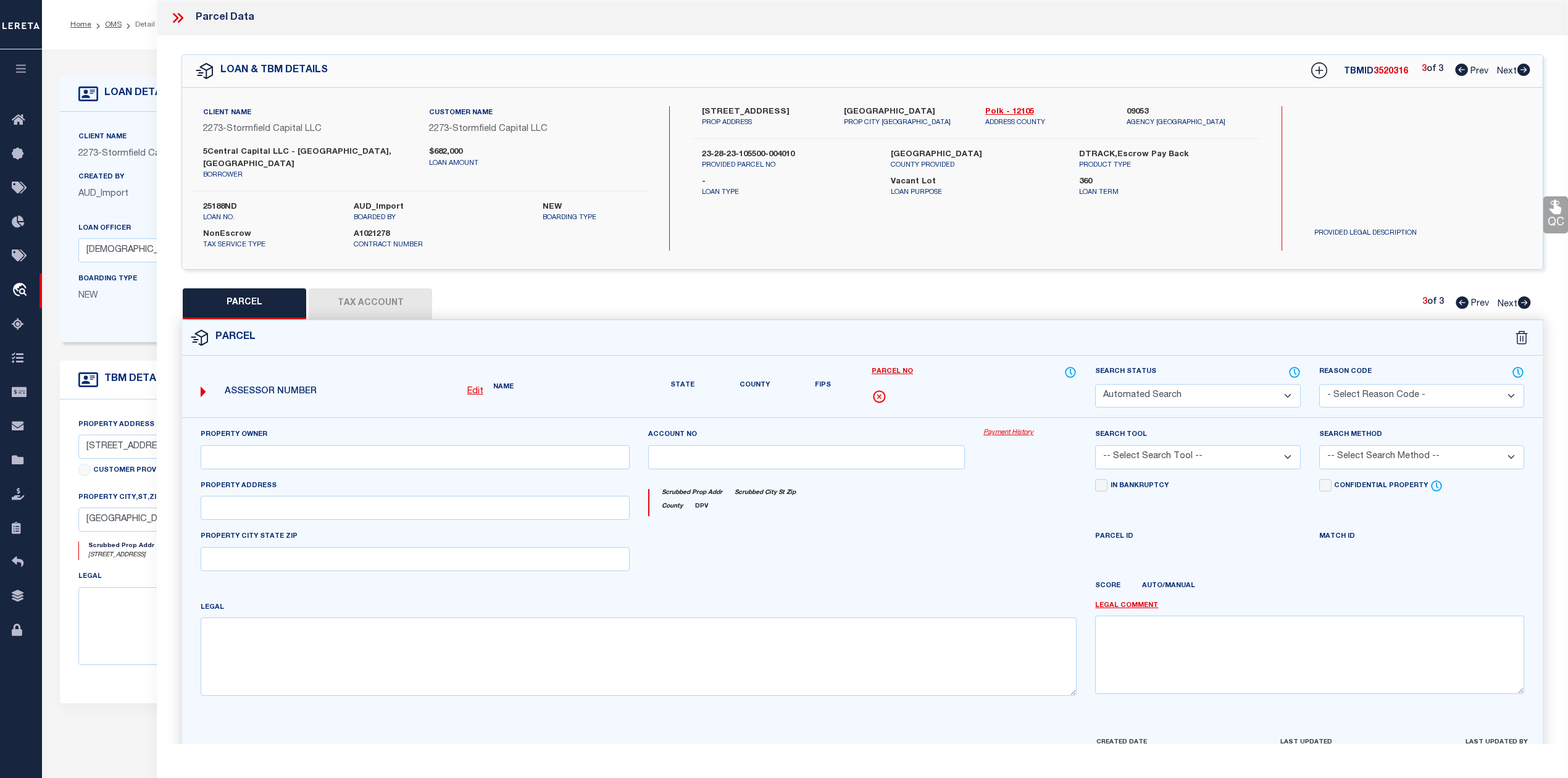
type input "LAKELAND, FL 33815"
type textarea "PLATEAU BEAUTIFUL PB 7 PG 7 BLK 4 PART OF LOTS 1 & 2 & 3 DESC AS: BEG NE COR OF…"
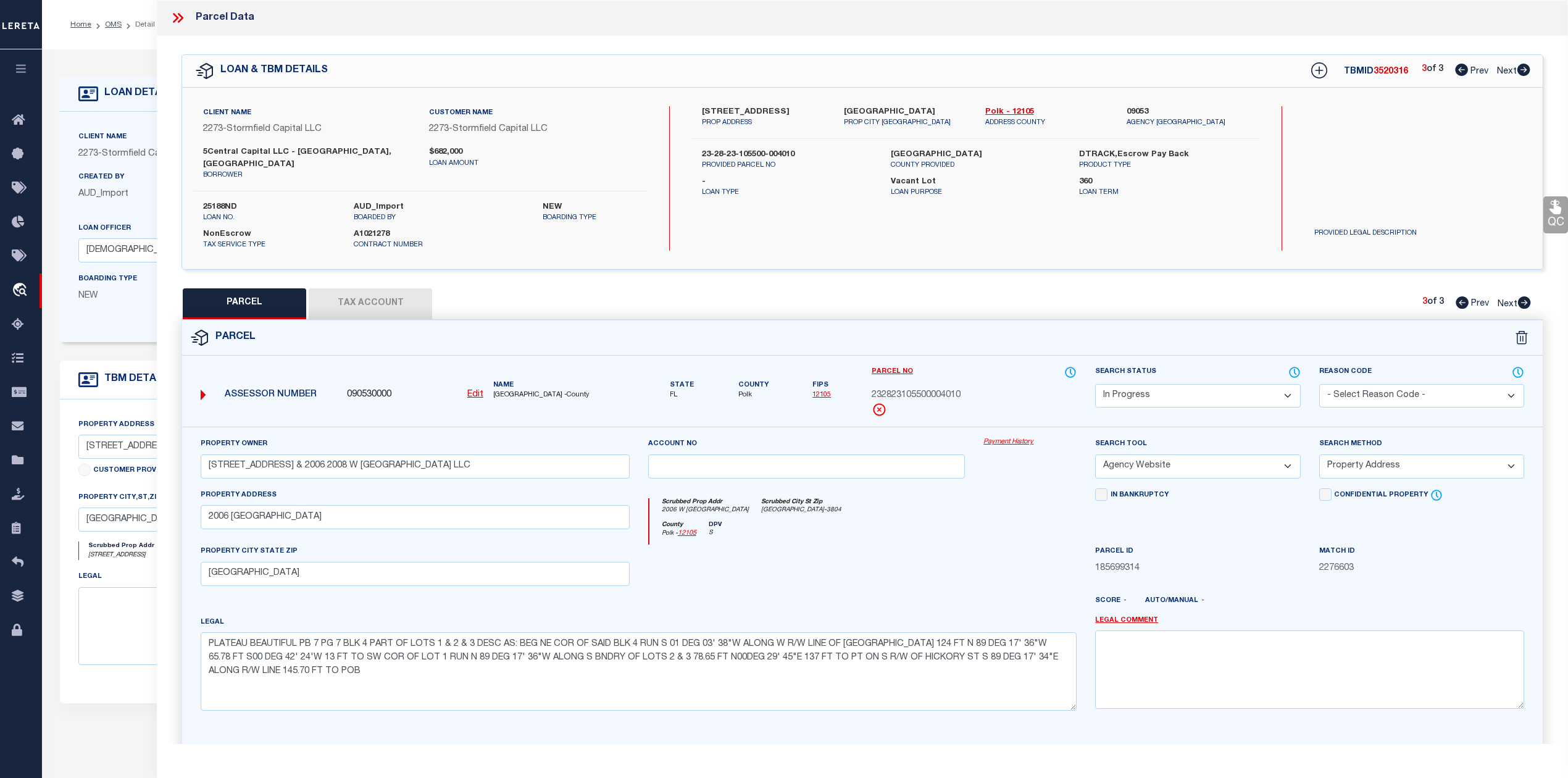
click at [1238, 393] on select "Automated Search Bad Parcel Complete Duplicate Parcel High Dollar Reporting In …" at bounding box center [1198, 396] width 205 height 24
click at [1095, 384] on select "Automated Search Bad Parcel Complete Duplicate Parcel High Dollar Reporting In …" at bounding box center [1198, 396] width 205 height 24
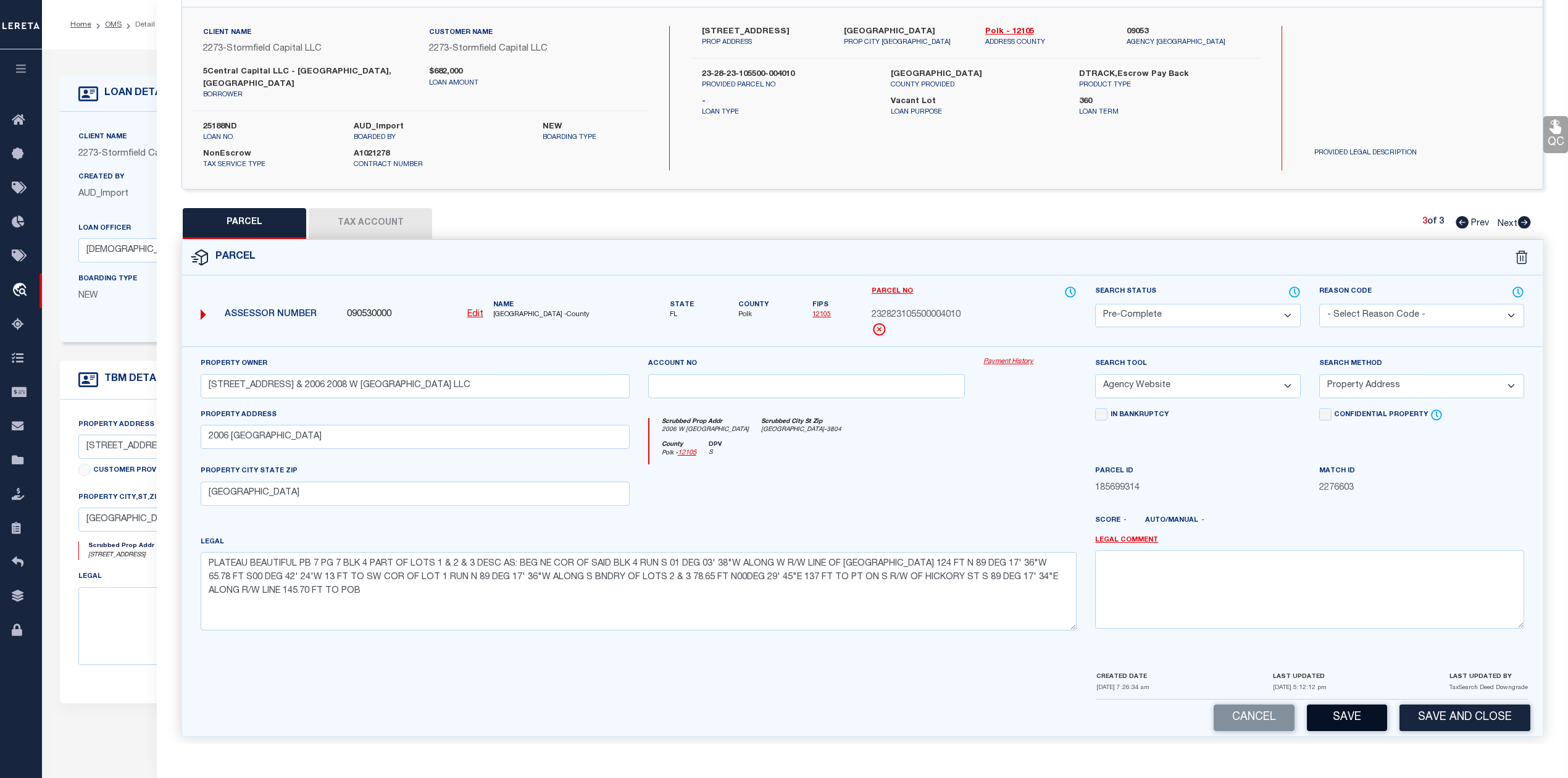
click at [1347, 720] on button "Save" at bounding box center [1347, 718] width 80 height 27
select select "AS"
select select
checkbox input "false"
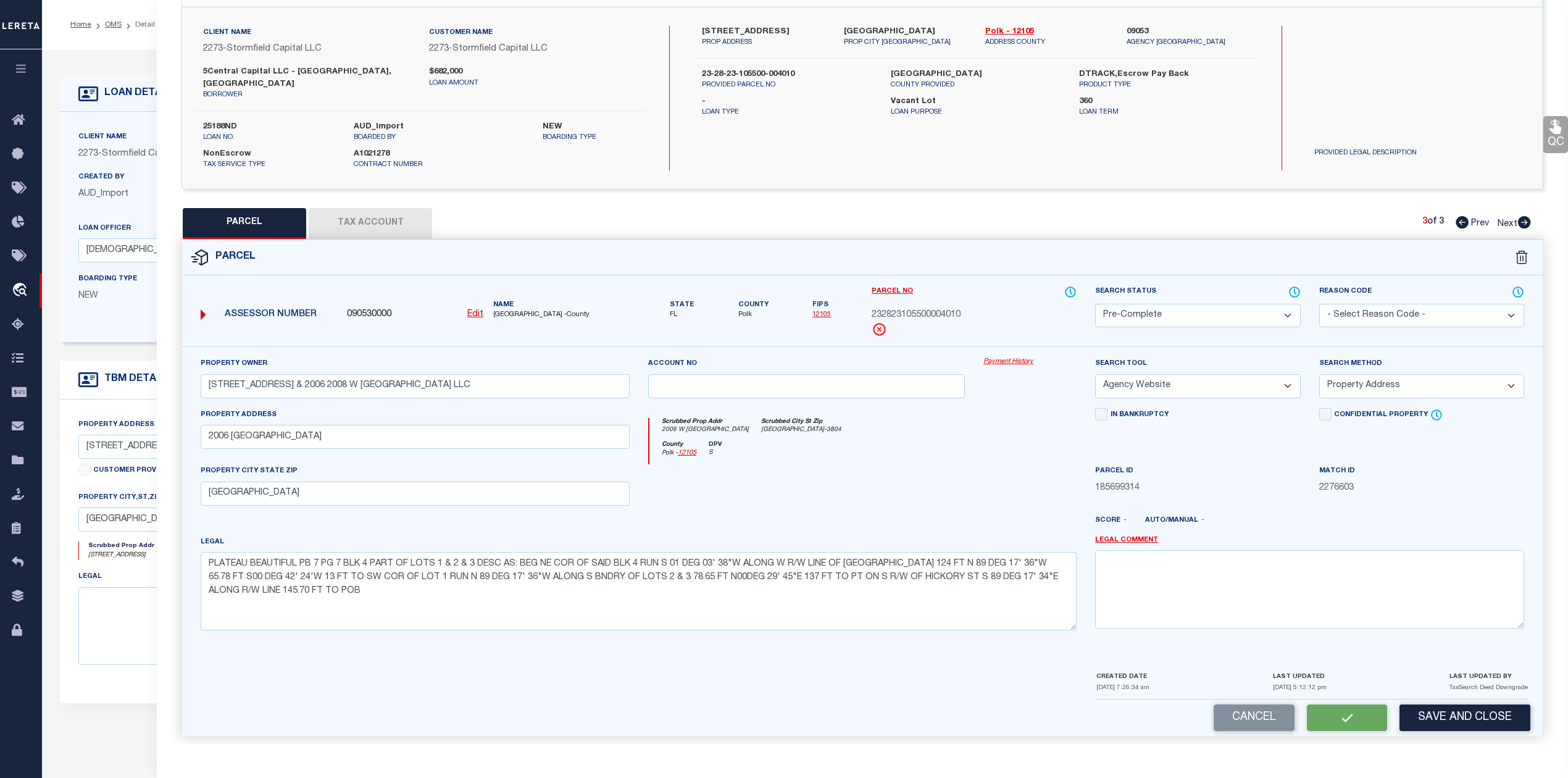
checkbox input "false"
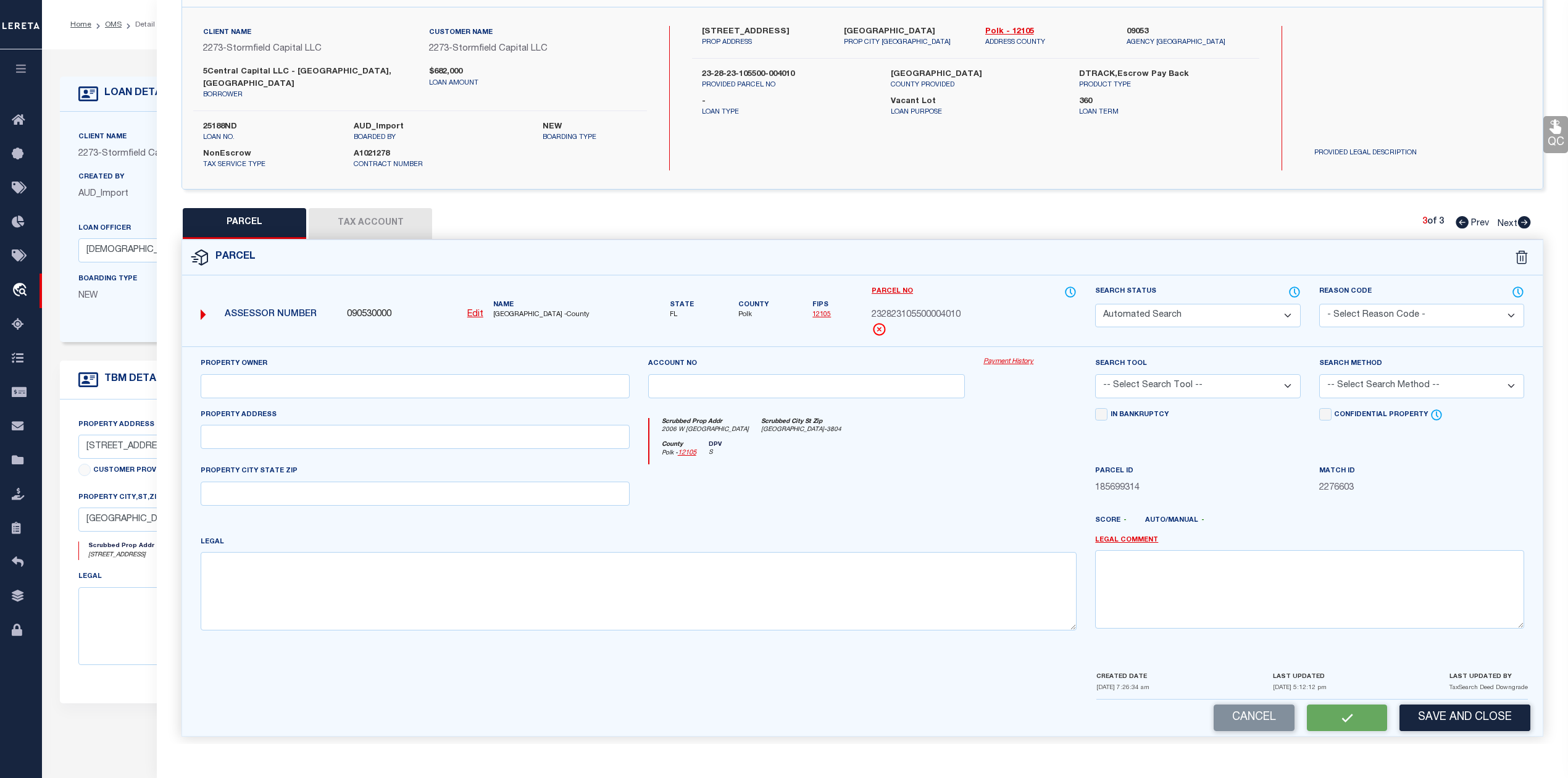
select select "PC"
type input "613 617 PLATEAU AVE & 2006 2008 W HICKORY STREET LLC"
select select "AGW"
select select "ADD"
type input "2006 HICKORY ST W"
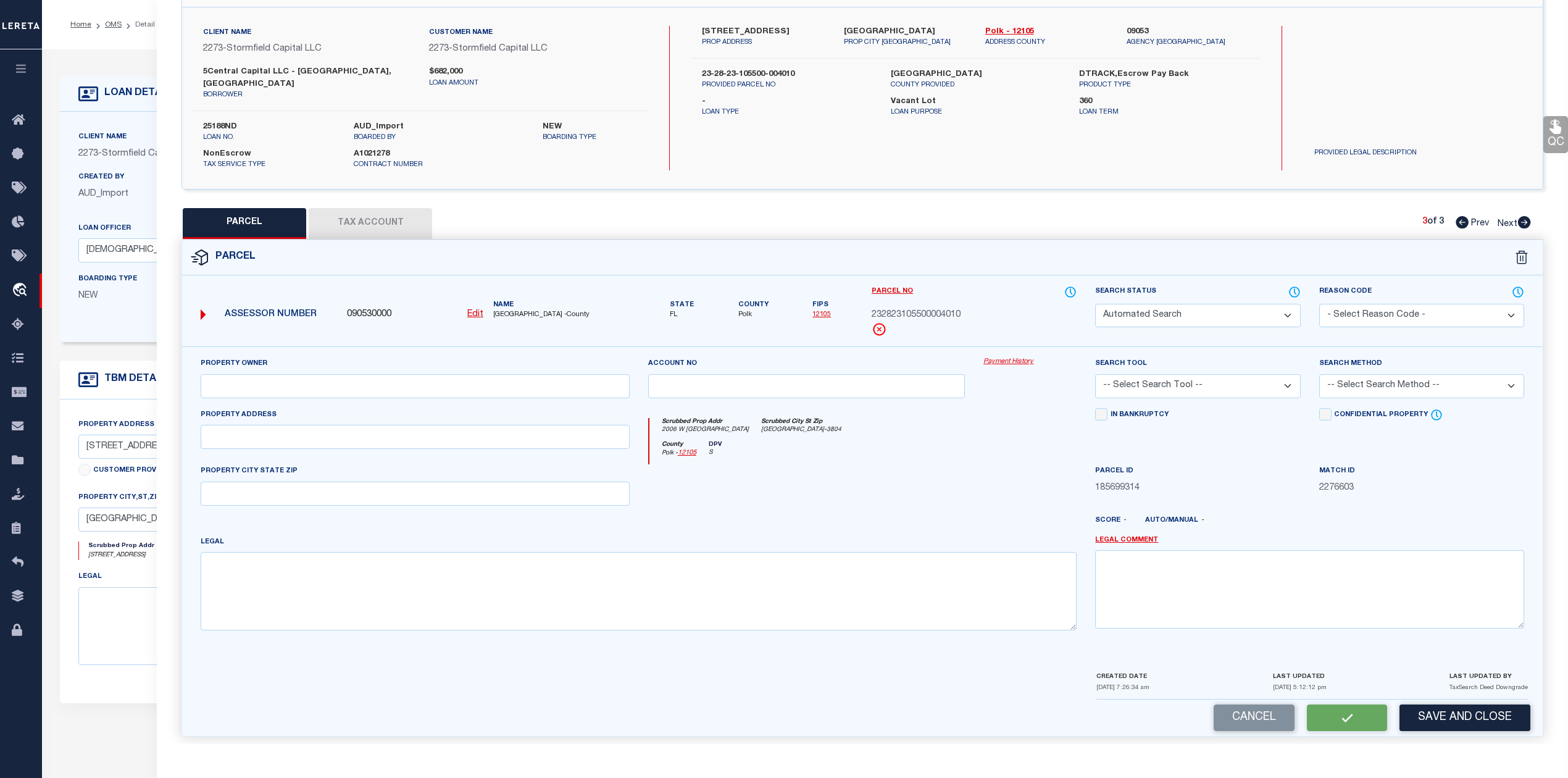
type input "LAKELAND, FL 33815"
type textarea "PLATEAU BEAUTIFUL PB 7 PG 7 BLK 4 PART OF LOTS 1 & 2 & 3 DESC AS: BEG NE COR OF…"
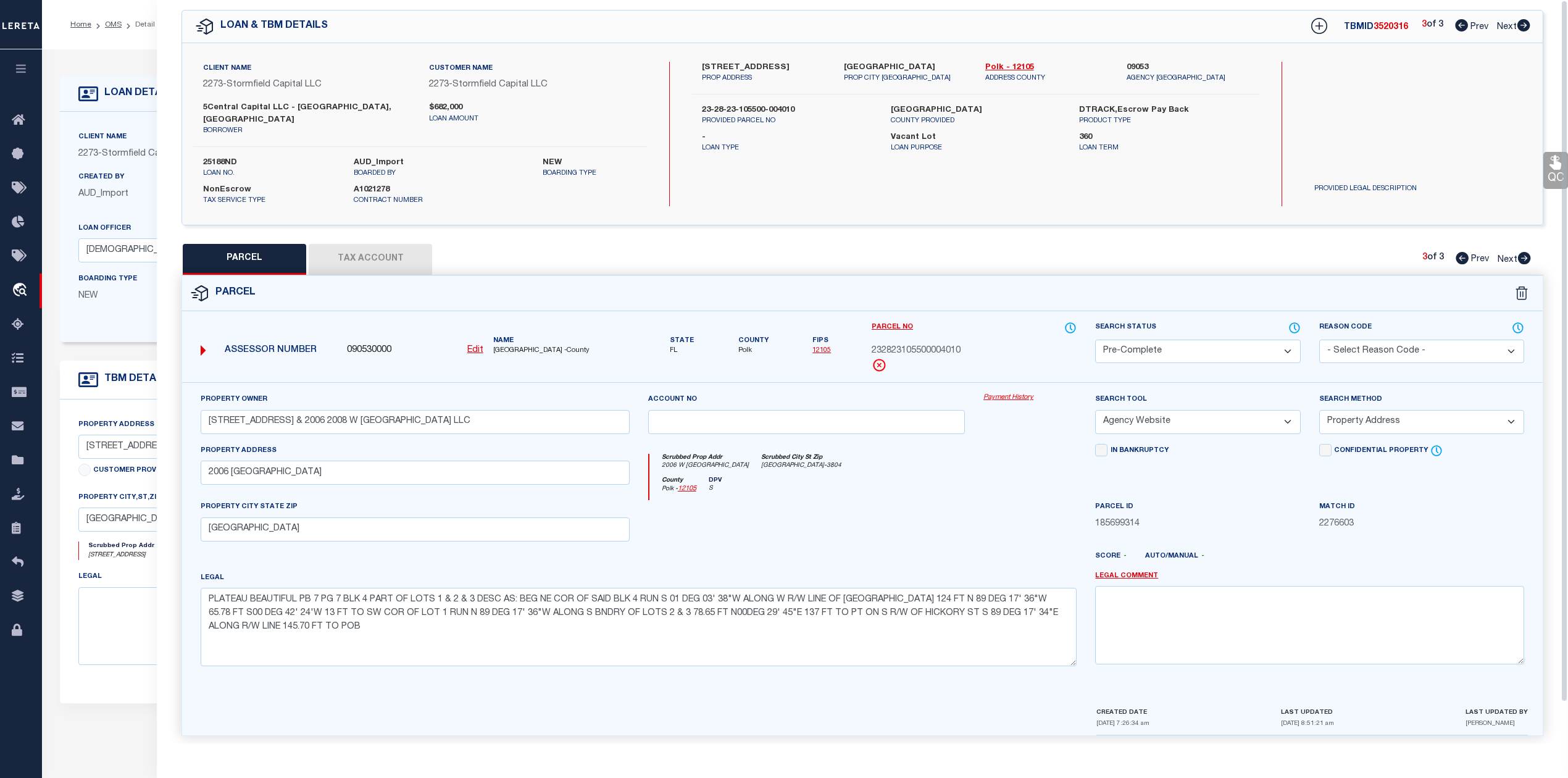
scroll to position [0, 0]
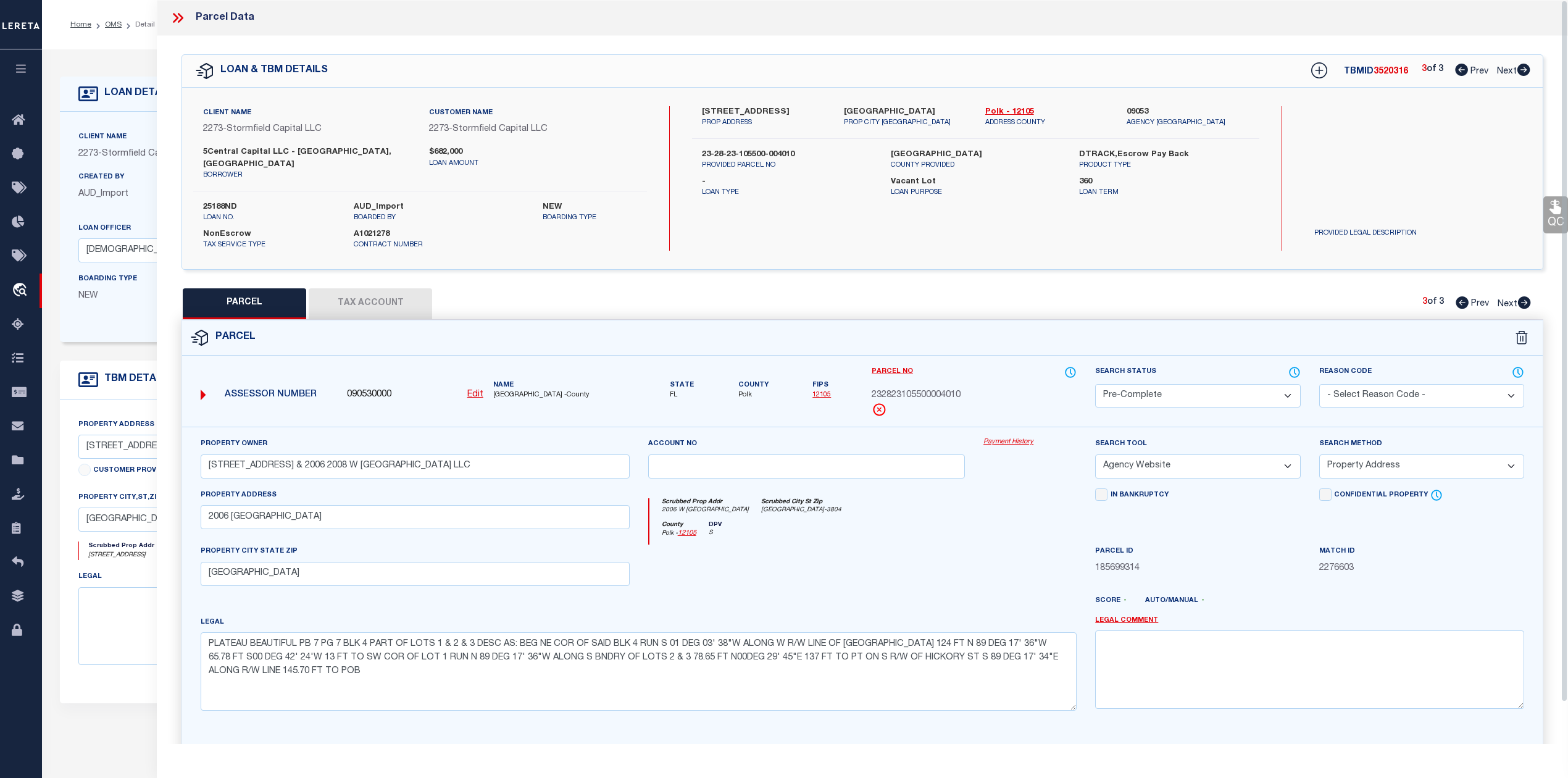
click at [176, 18] on icon at bounding box center [178, 18] width 16 height 16
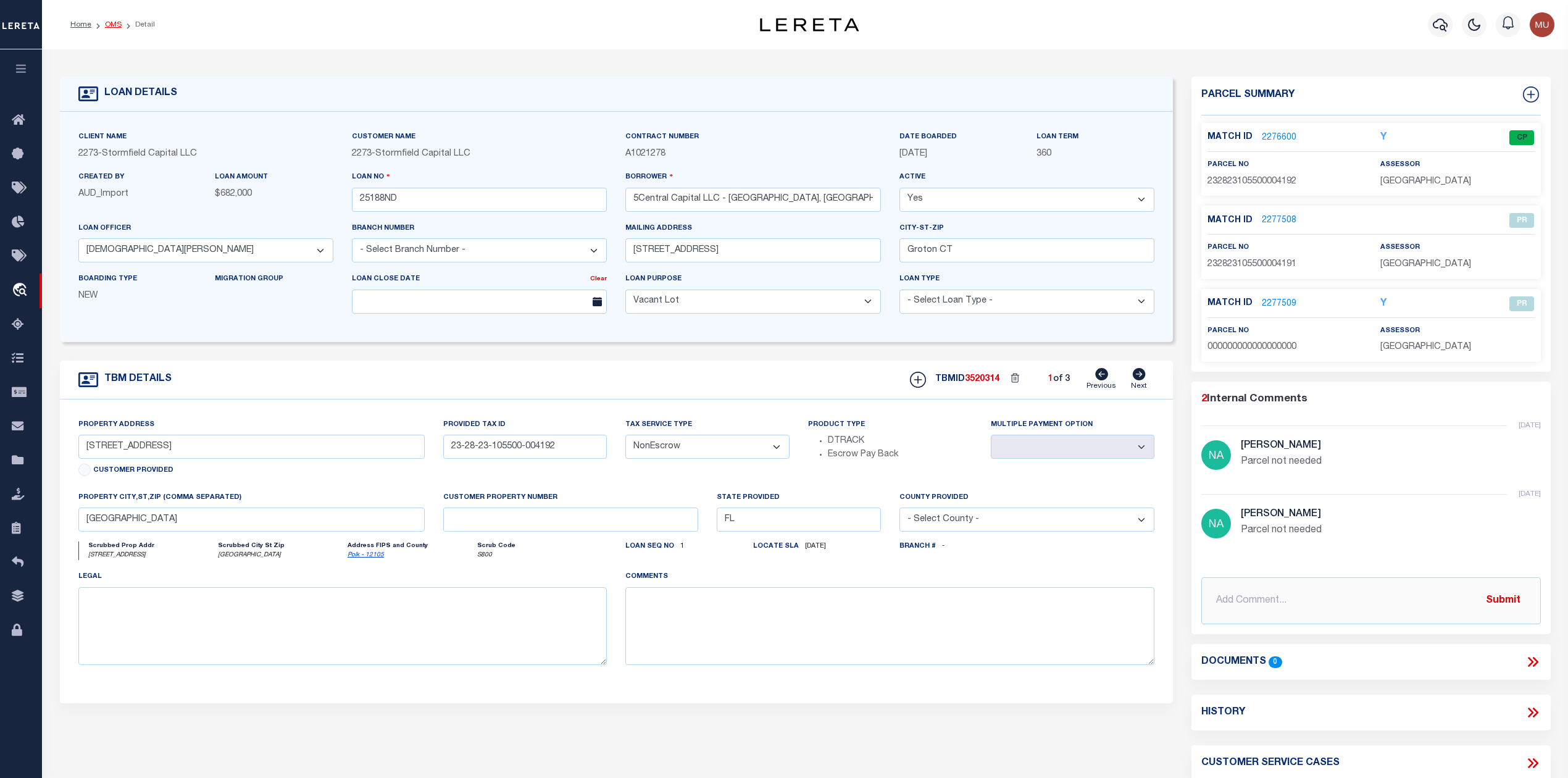
click at [107, 21] on link "OMS" at bounding box center [113, 25] width 17 height 8
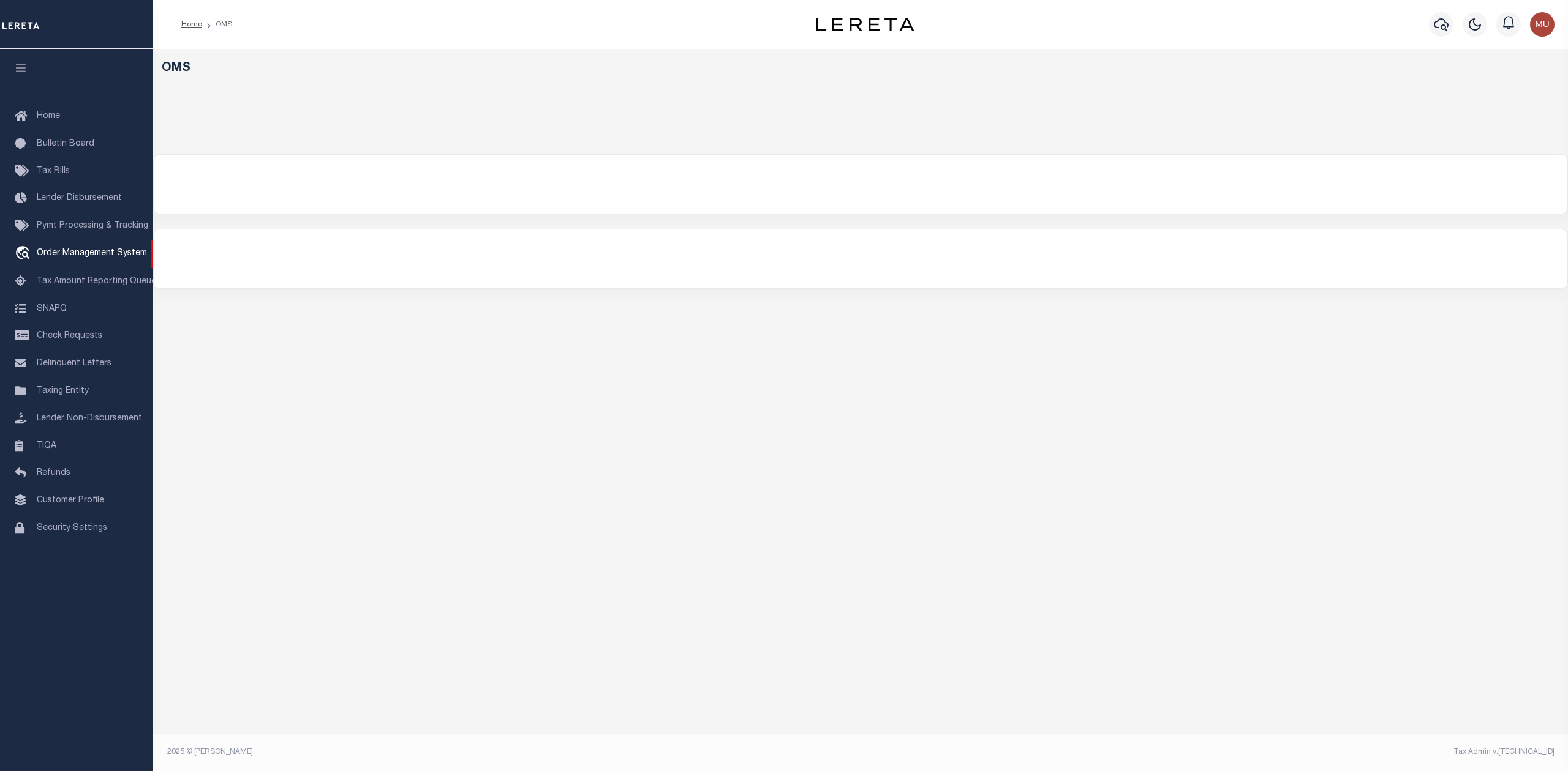
select select "200"
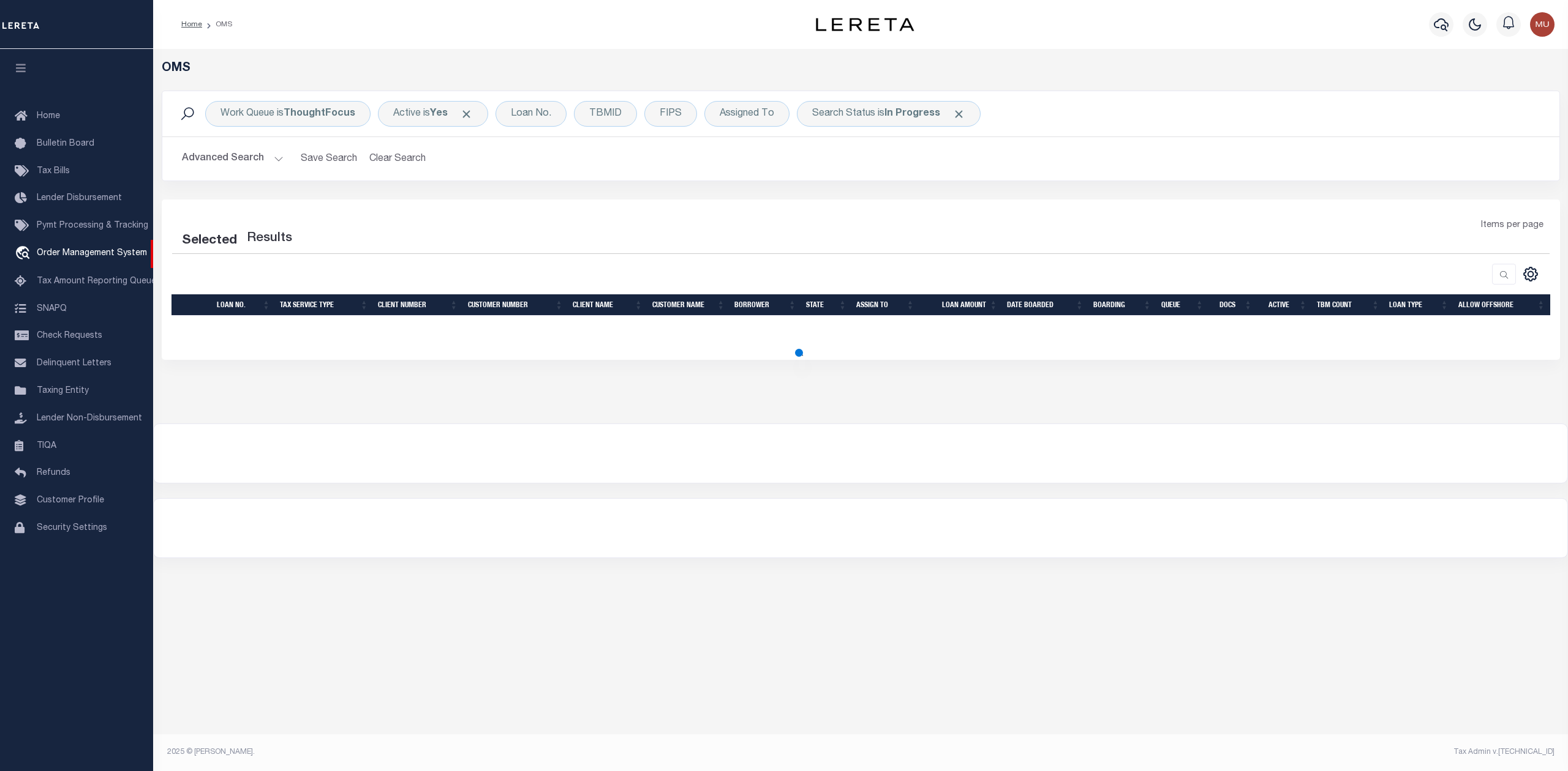
select select "200"
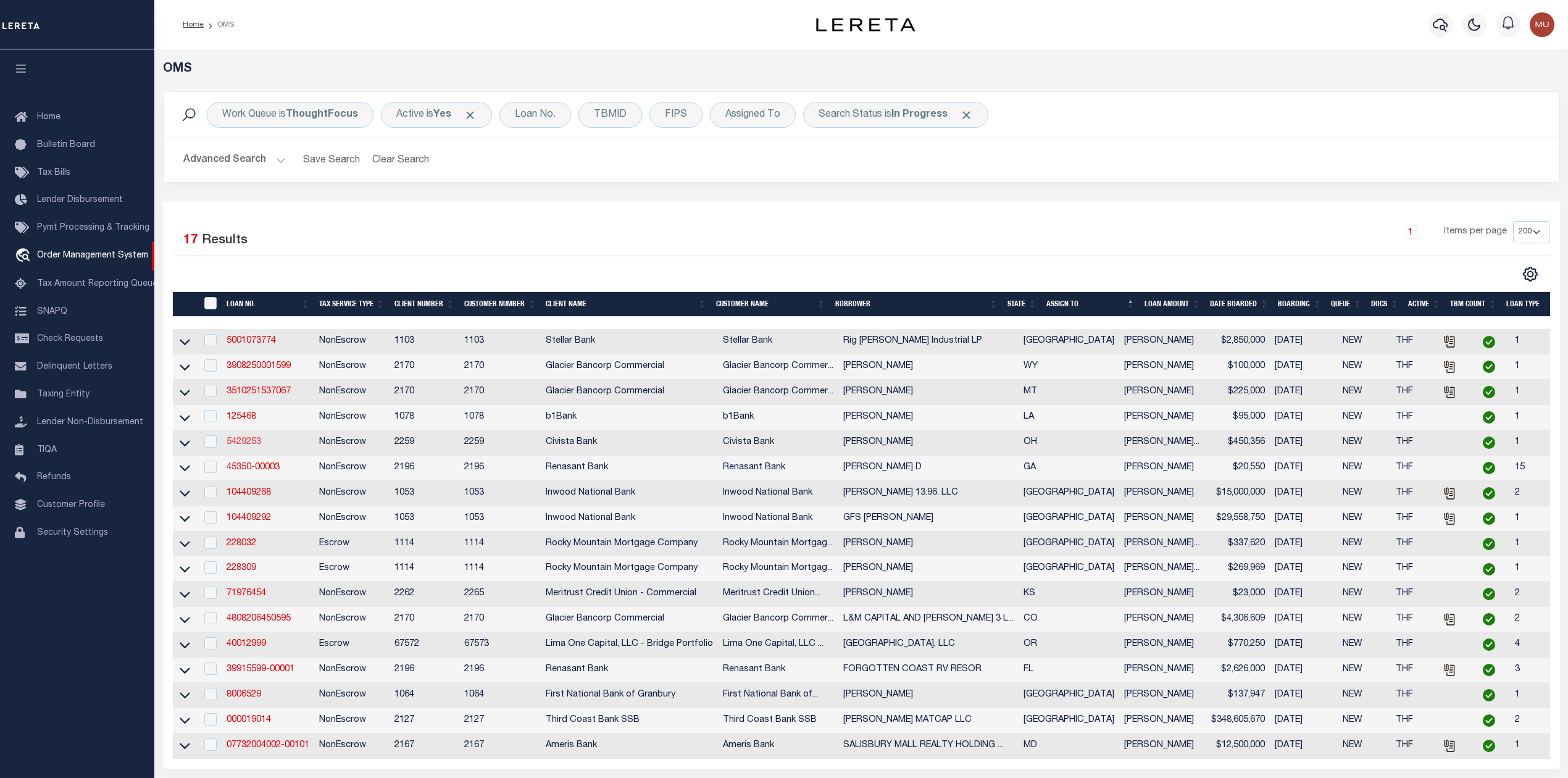
click at [253, 447] on link "5429253" at bounding box center [244, 442] width 34 height 9
type input "5429253"
type input "[PERSON_NAME]"
select select
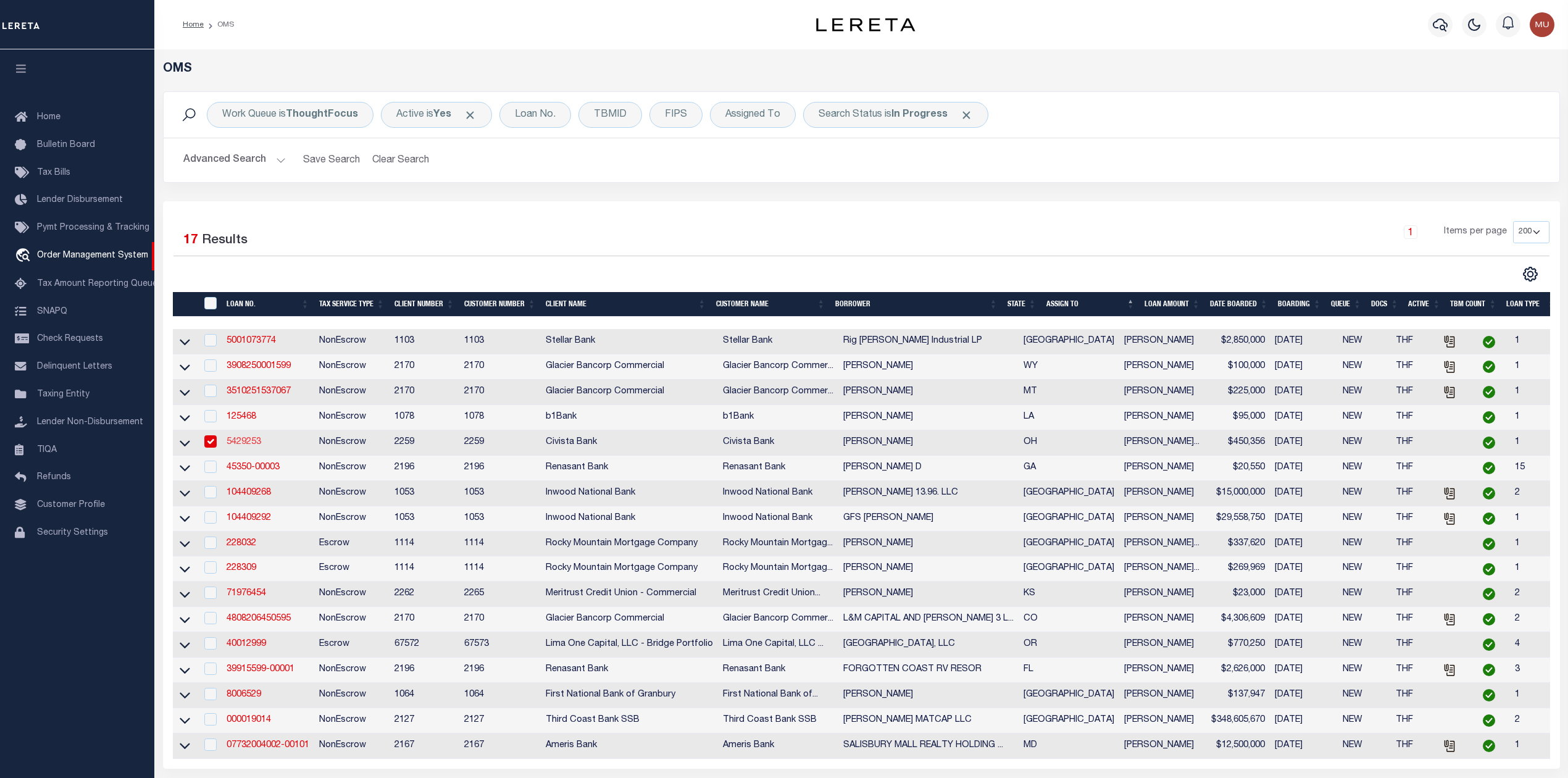
type input "[STREET_ADDRESS][PERSON_NAME]"
type input "[PERSON_NAME] OH 443210000"
select select "NonEscrow"
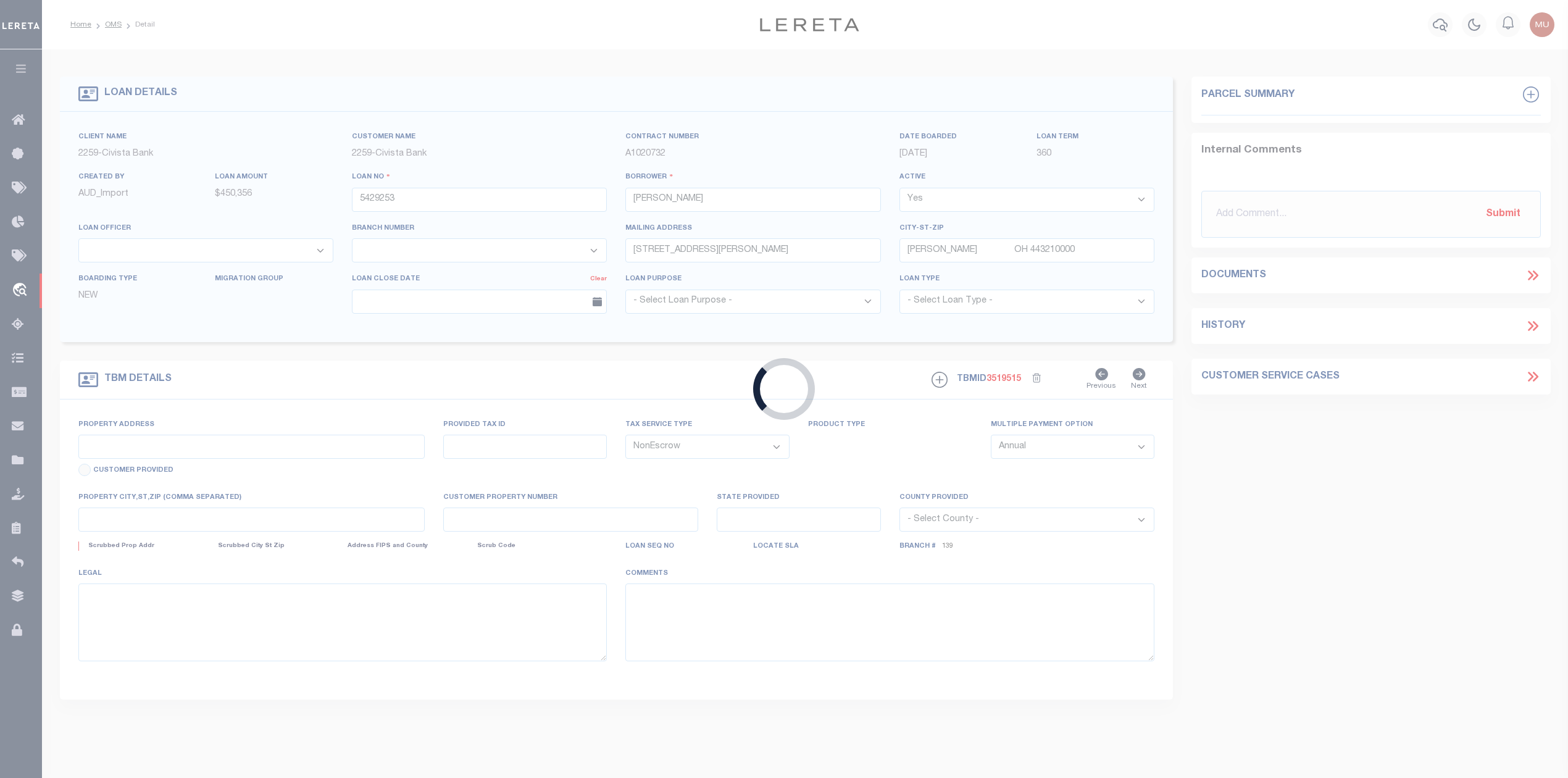
type input "[STREET_ADDRESS]"
select select
type input "RICHFIELD [GEOGRAPHIC_DATA] 442860000"
type input "R"
type input "OH"
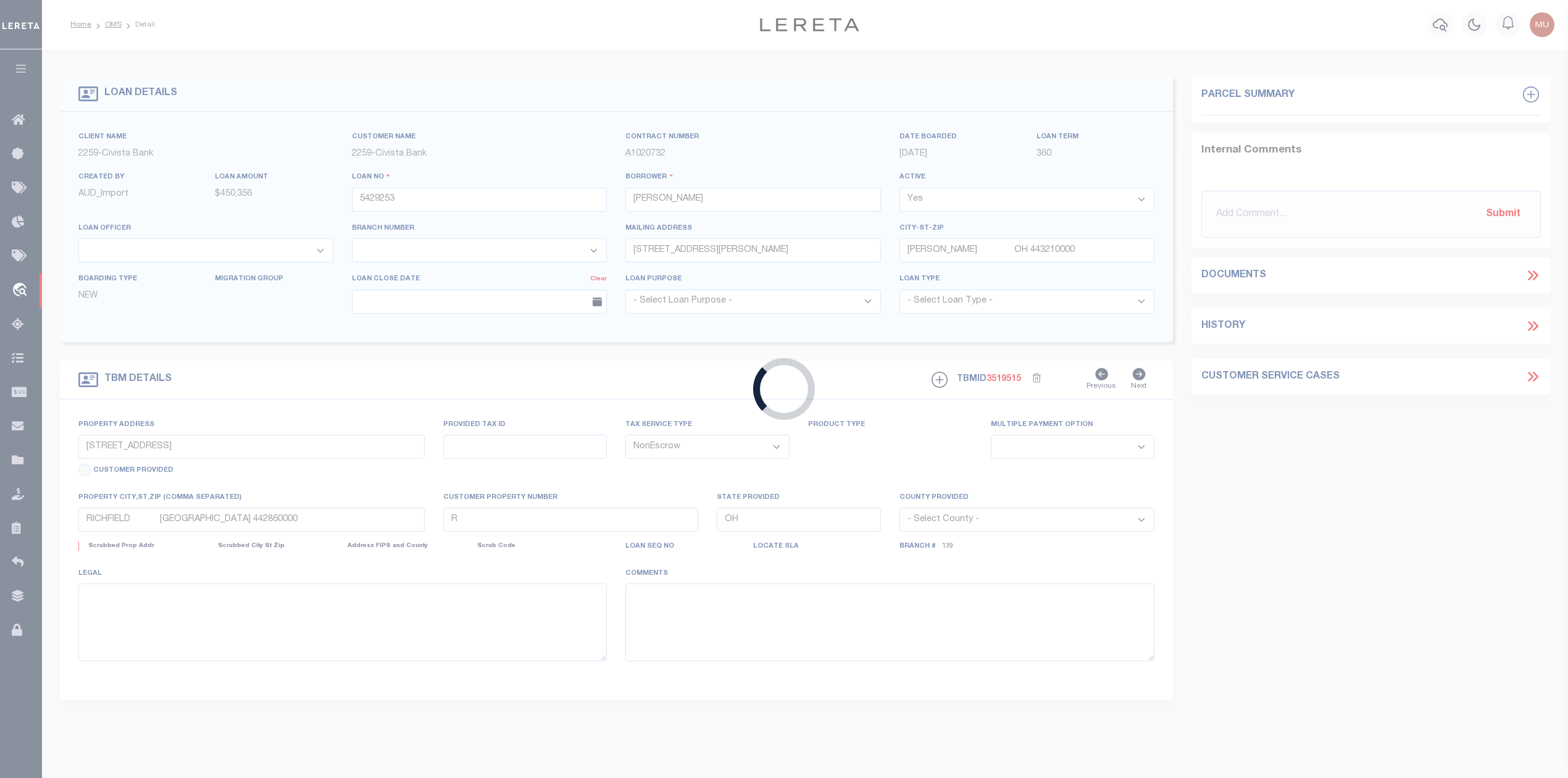
select select
select select "46631"
select select "7621"
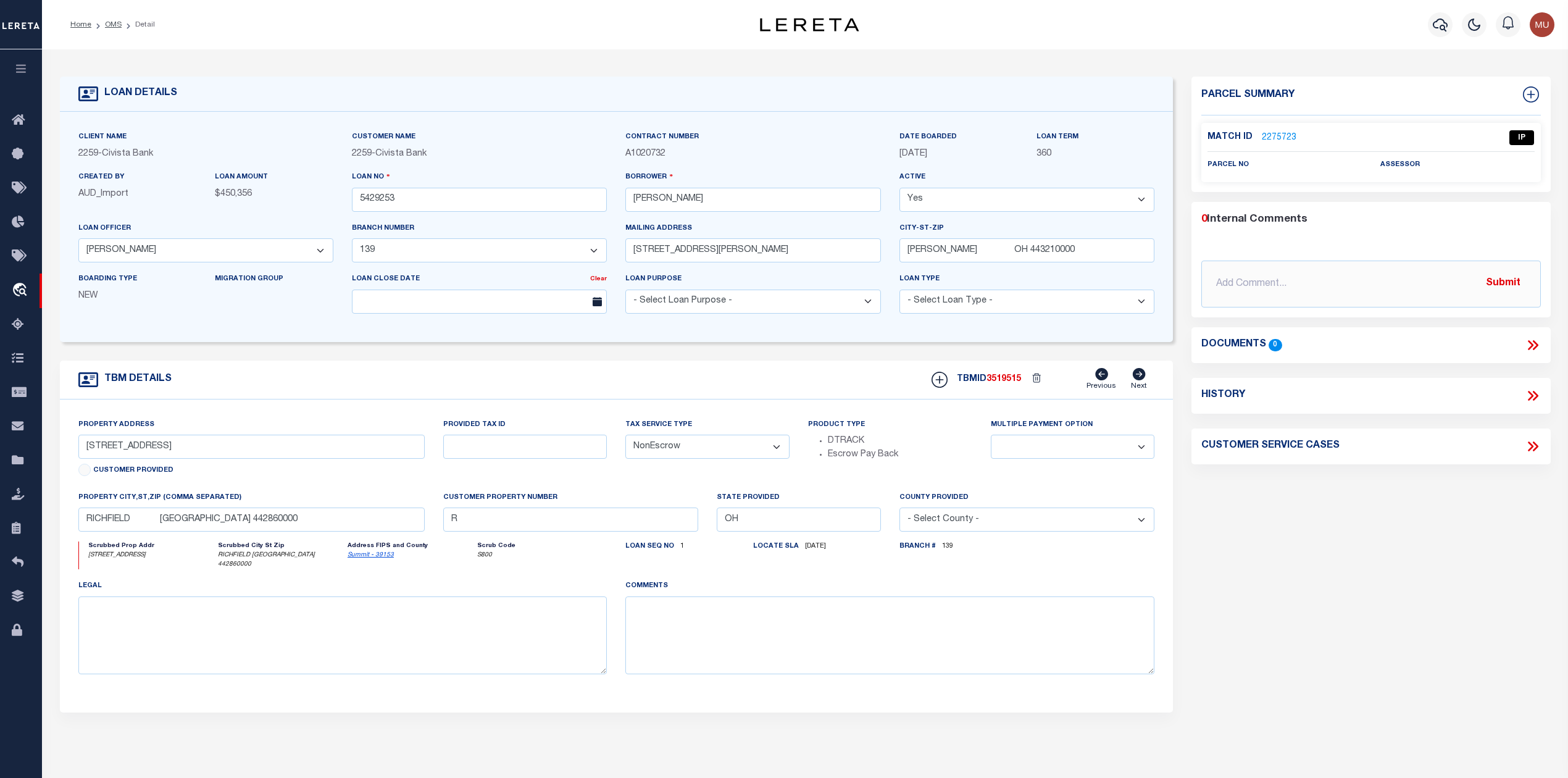
click at [1262, 134] on link "2275723" at bounding box center [1279, 138] width 34 height 13
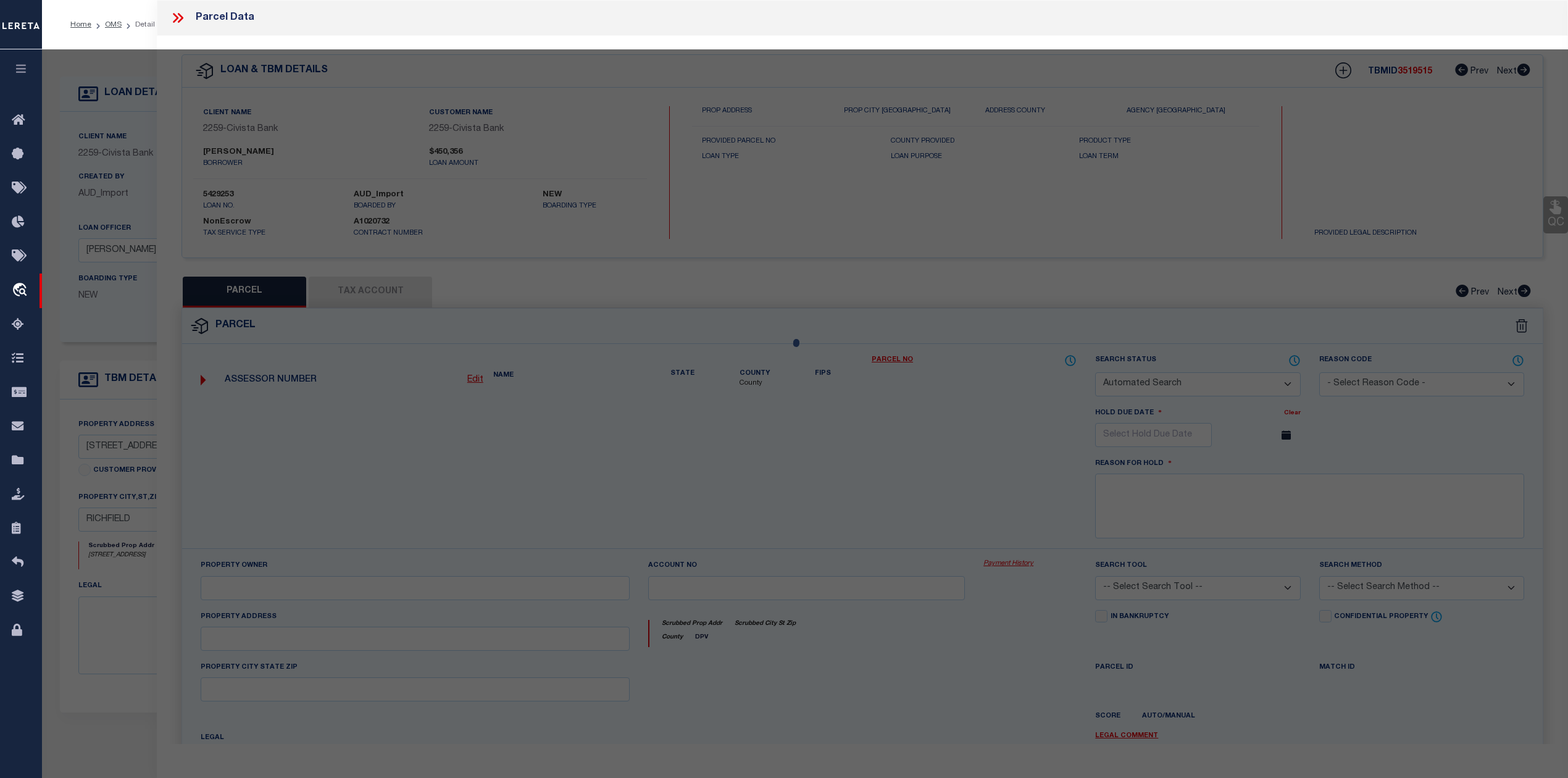
checkbox input "false"
select select "IP"
checkbox input "false"
